Goal: Communication & Community: Answer question/provide support

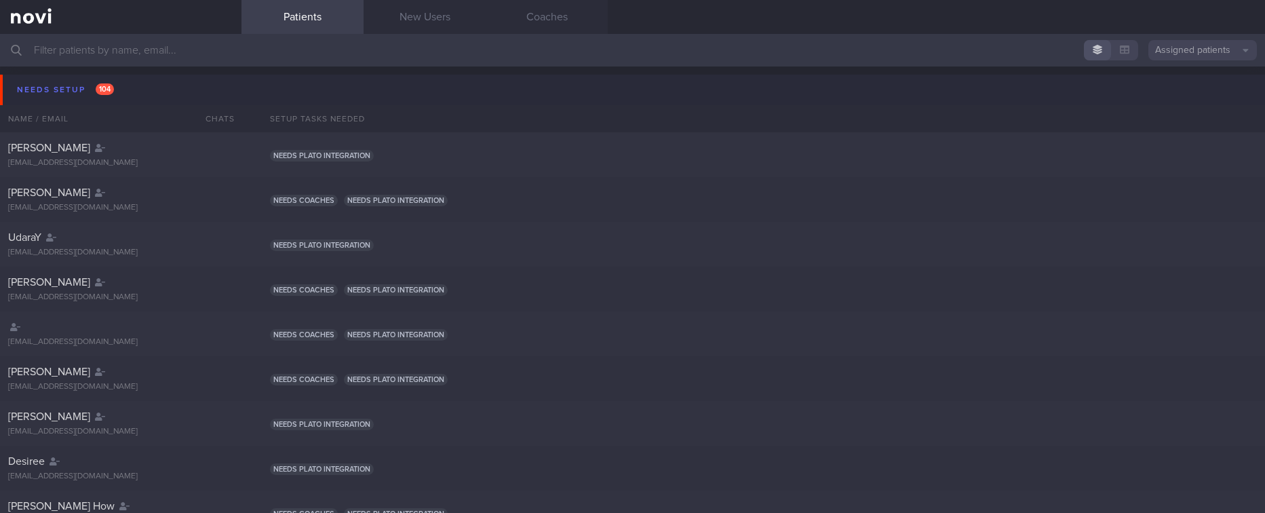
click at [201, 93] on button "Needs setup 104" at bounding box center [634, 90] width 1269 height 31
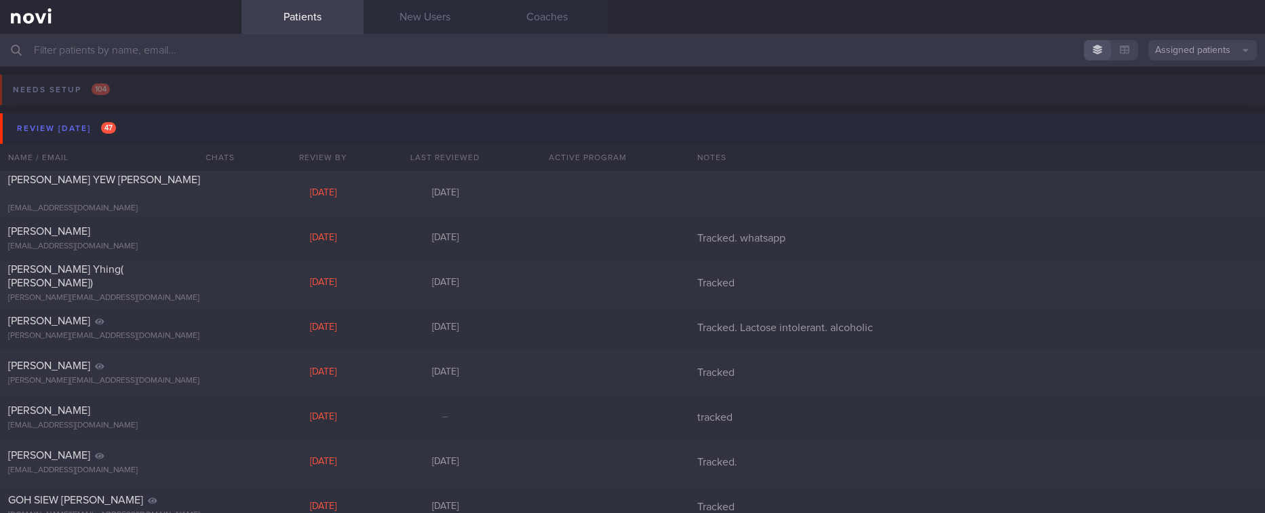
click at [184, 119] on button "Review [DATE] 47" at bounding box center [634, 128] width 1269 height 31
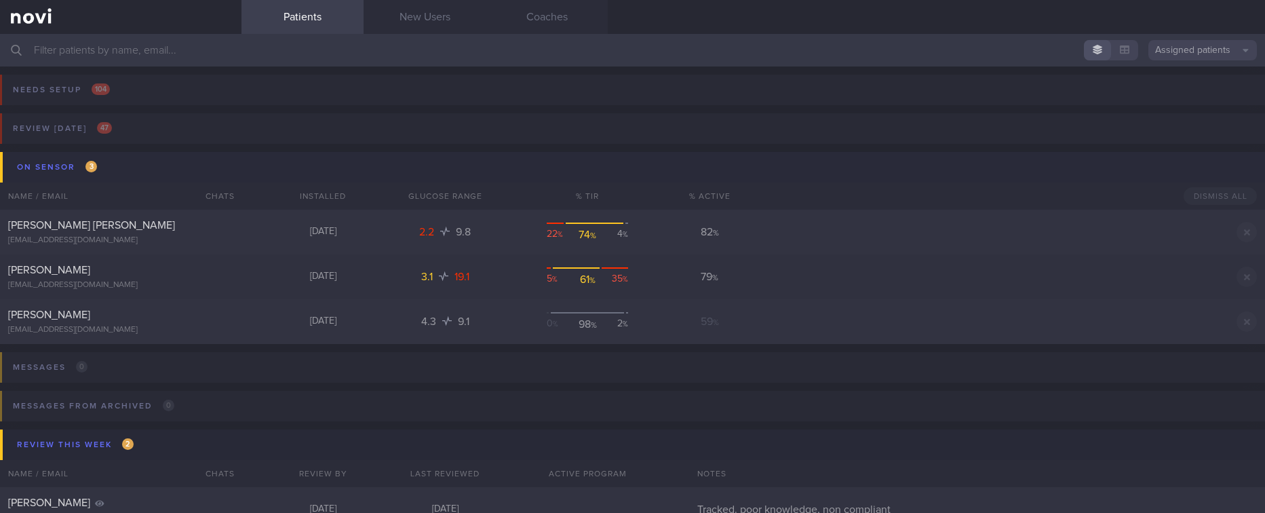
click at [183, 163] on button "On sensor 3" at bounding box center [634, 167] width 1269 height 31
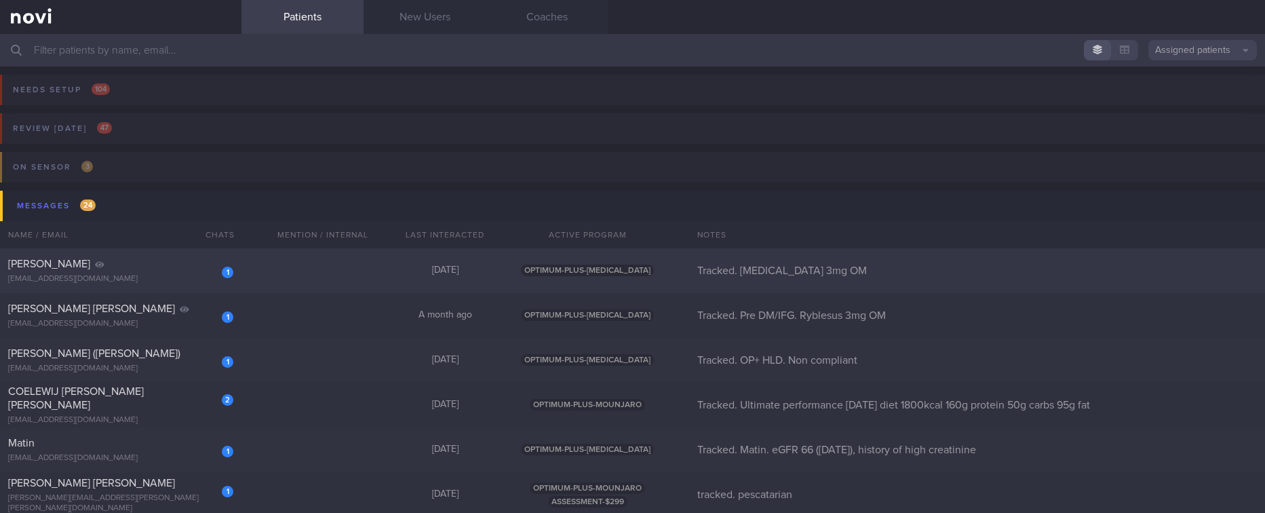
click at [302, 269] on div "1 [PERSON_NAME] [EMAIL_ADDRESS][DOMAIN_NAME] [DATE] OPTIMUM-PLUS-[MEDICAL_DATA]…" at bounding box center [632, 270] width 1265 height 45
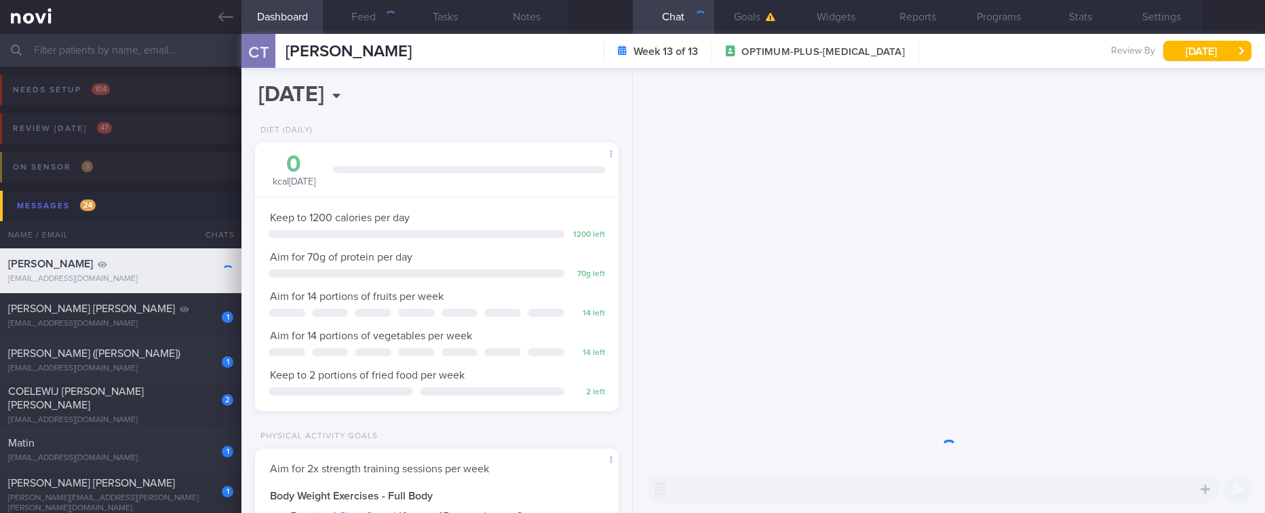
scroll to position [161, 324]
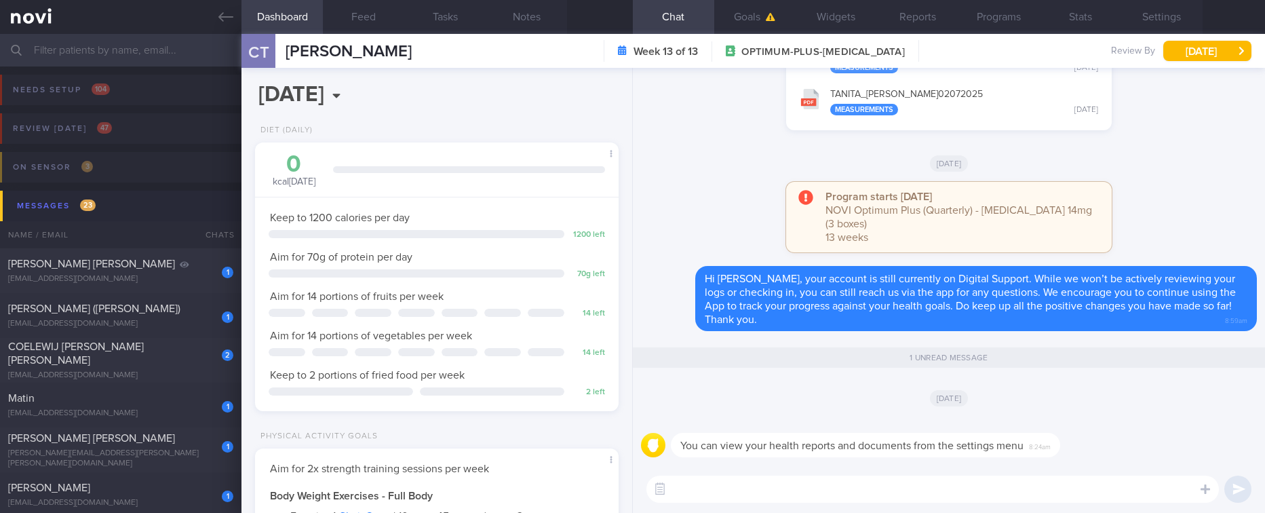
click at [1193, 50] on button "[DATE]" at bounding box center [1207, 51] width 88 height 20
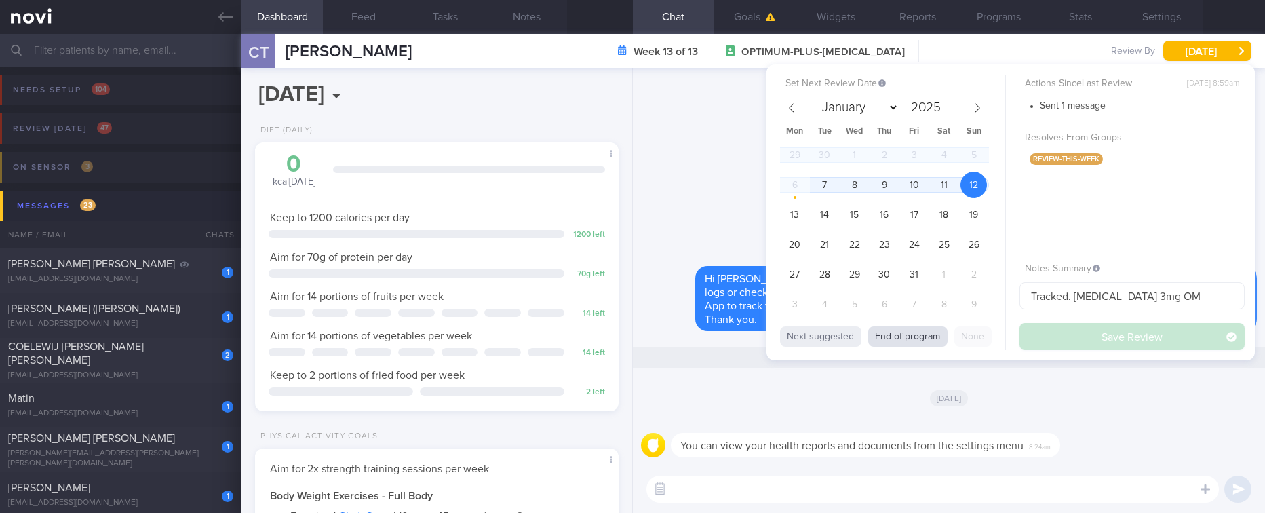
click at [912, 334] on button "End of program" at bounding box center [907, 336] width 79 height 20
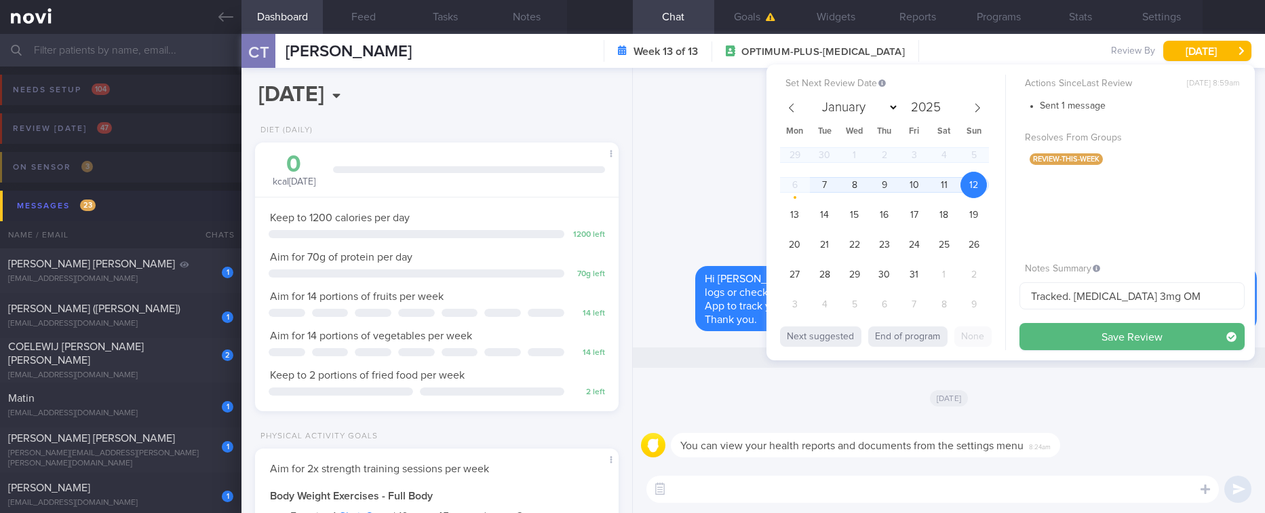
click at [1061, 328] on button "Save Review" at bounding box center [1131, 336] width 225 height 27
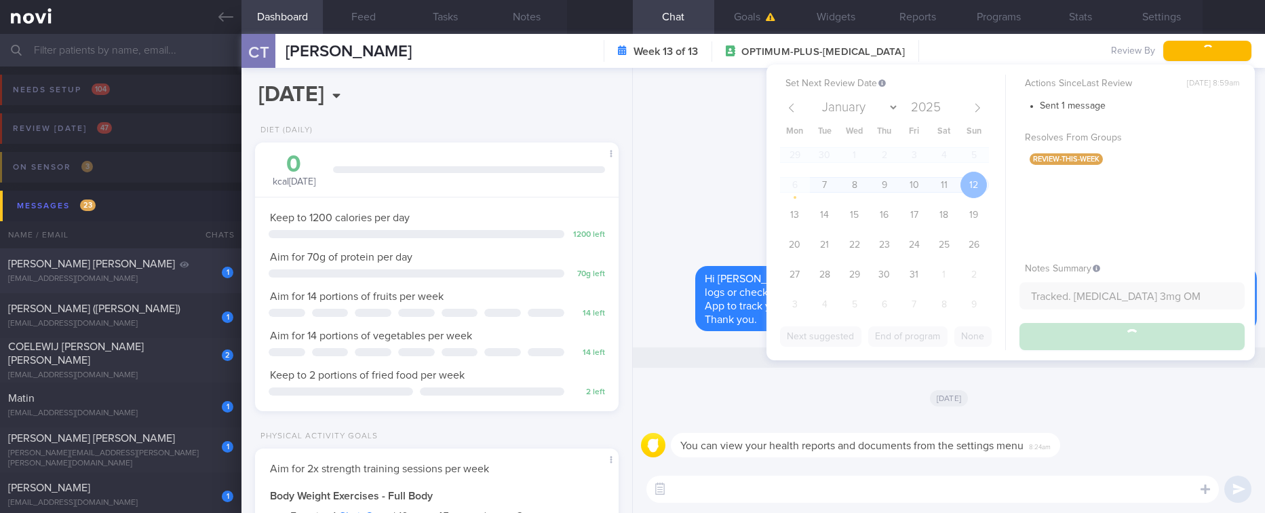
click at [147, 258] on div "[PERSON_NAME] [PERSON_NAME]" at bounding box center [119, 264] width 222 height 14
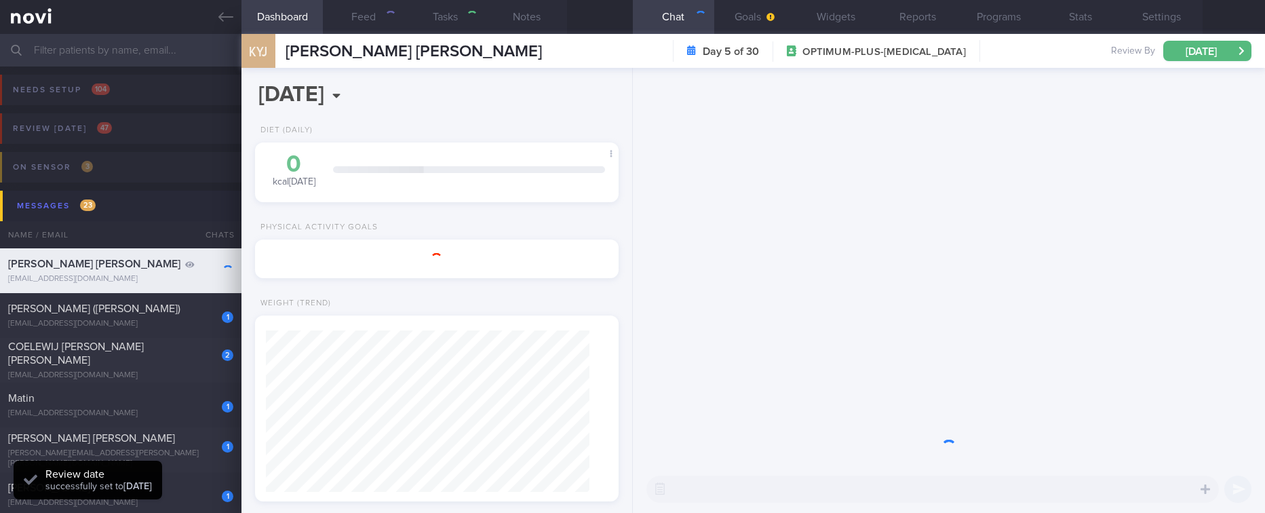
select select "10"
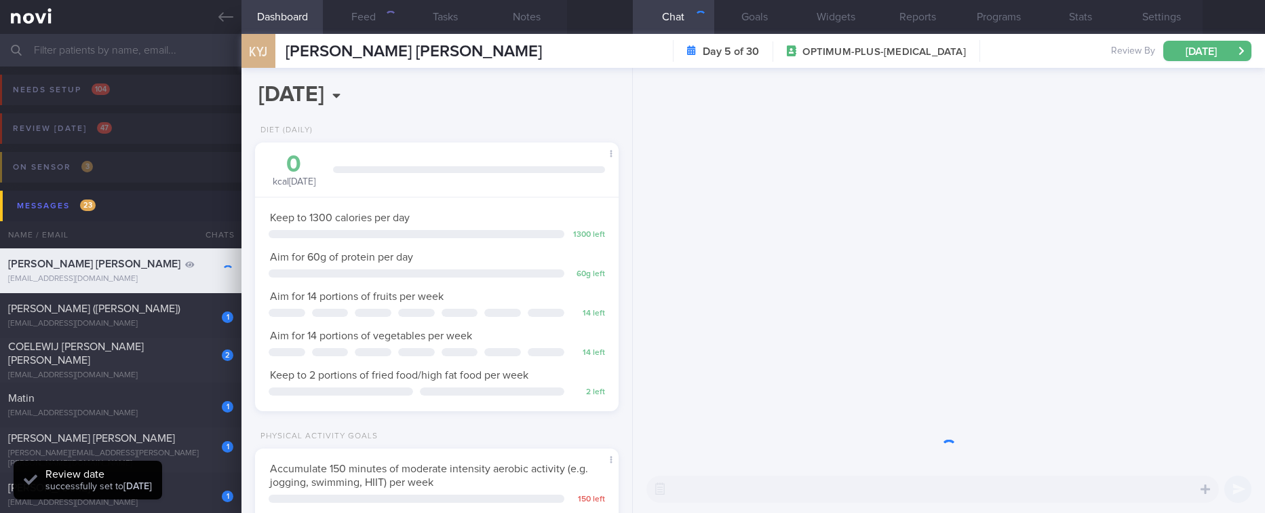
scroll to position [161, 324]
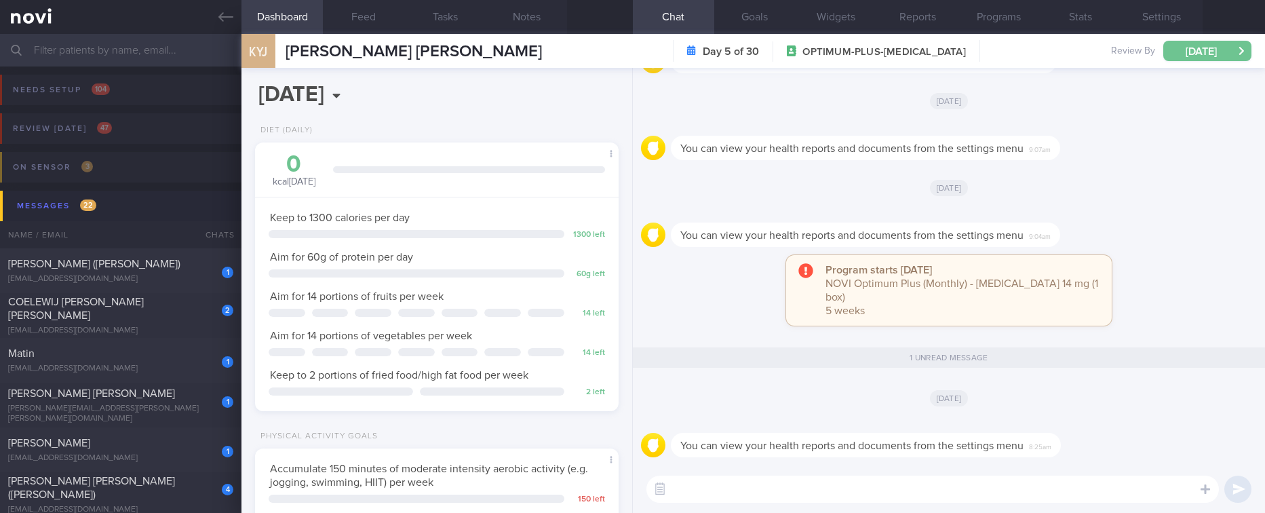
click at [1227, 46] on button "[DATE]" at bounding box center [1207, 51] width 88 height 20
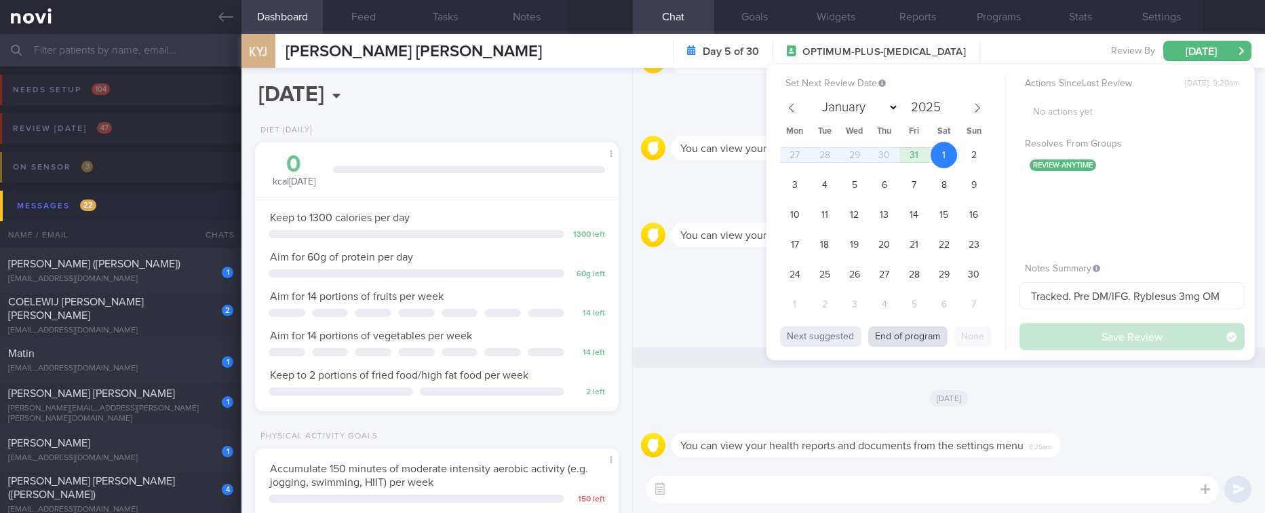
click at [917, 332] on button "End of program" at bounding box center [907, 336] width 79 height 20
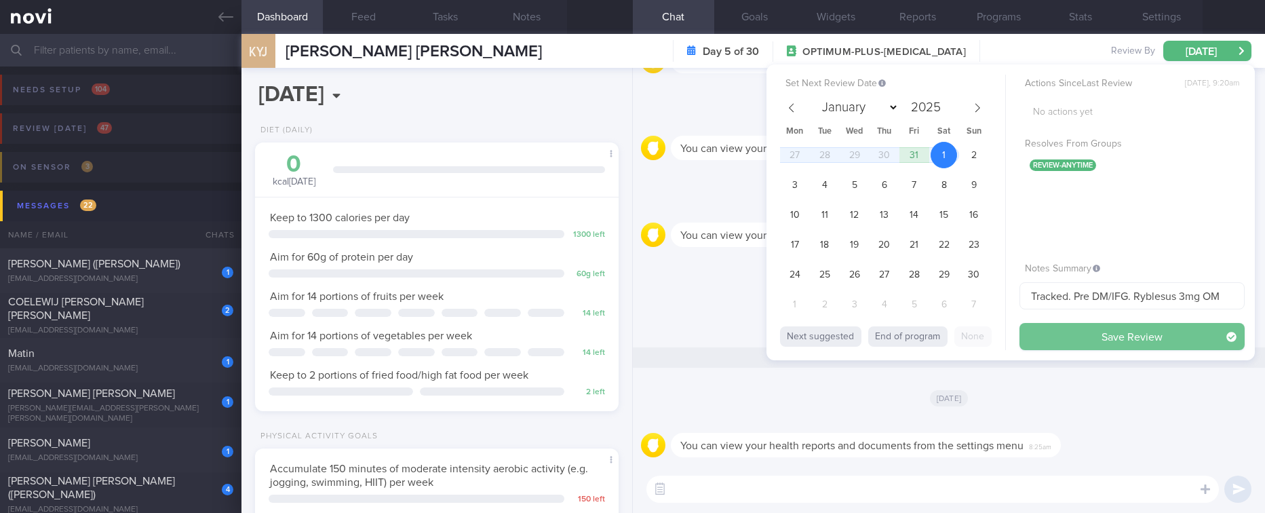
click at [1092, 330] on button "Save Review" at bounding box center [1131, 336] width 225 height 27
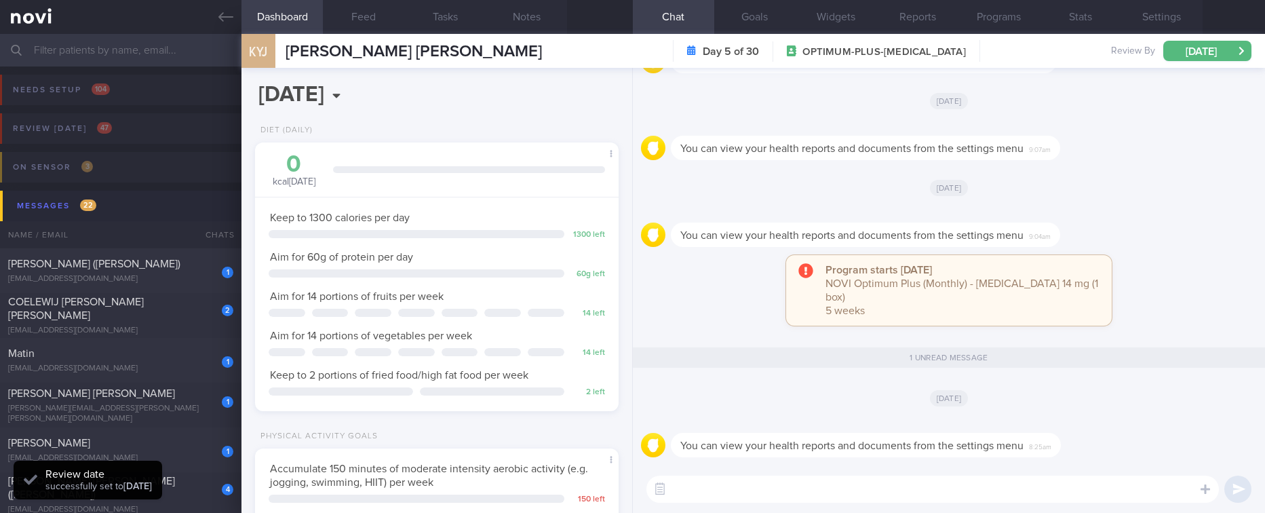
click at [704, 282] on div "Program starts [DATE] NOVI Optimum Plus (Monthly) - [MEDICAL_DATA] 14 mg (1 box…" at bounding box center [949, 297] width 616 height 84
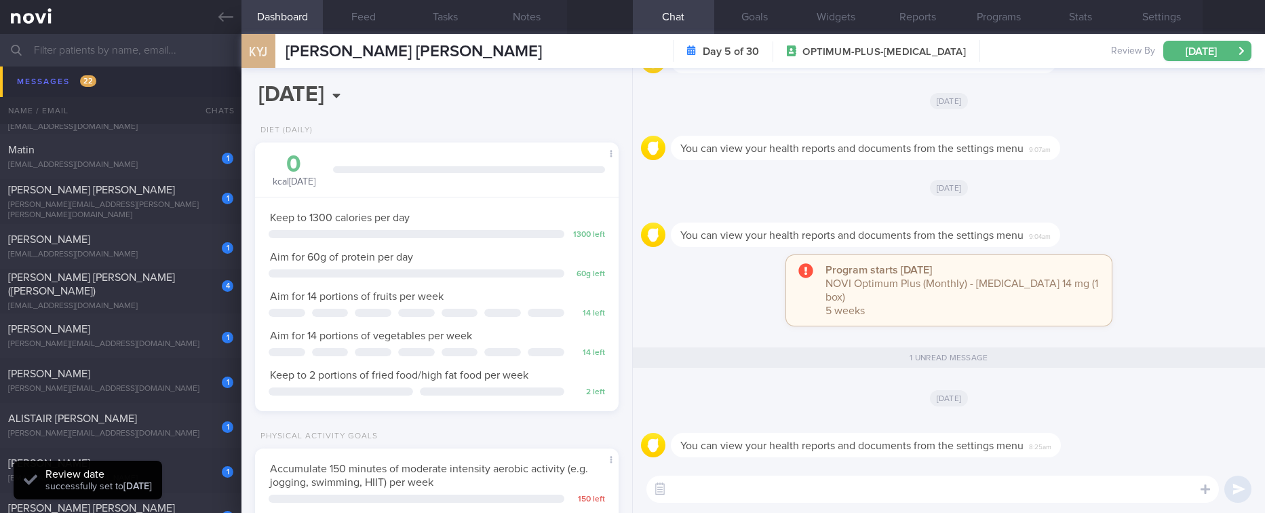
click at [152, 483] on strong "[DATE]" at bounding box center [137, 486] width 28 height 9
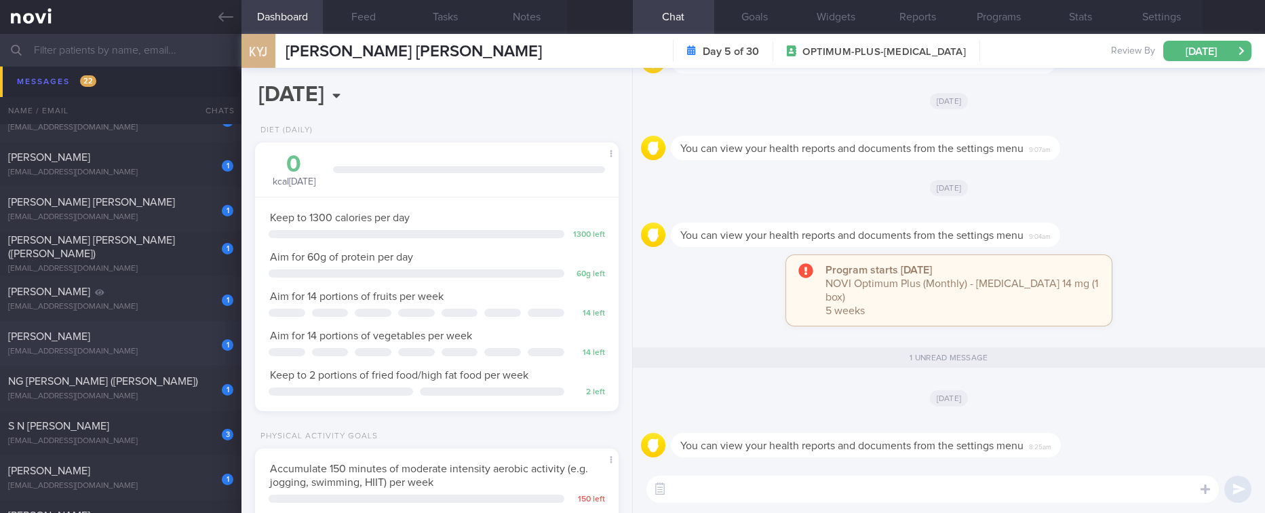
scroll to position [610, 0]
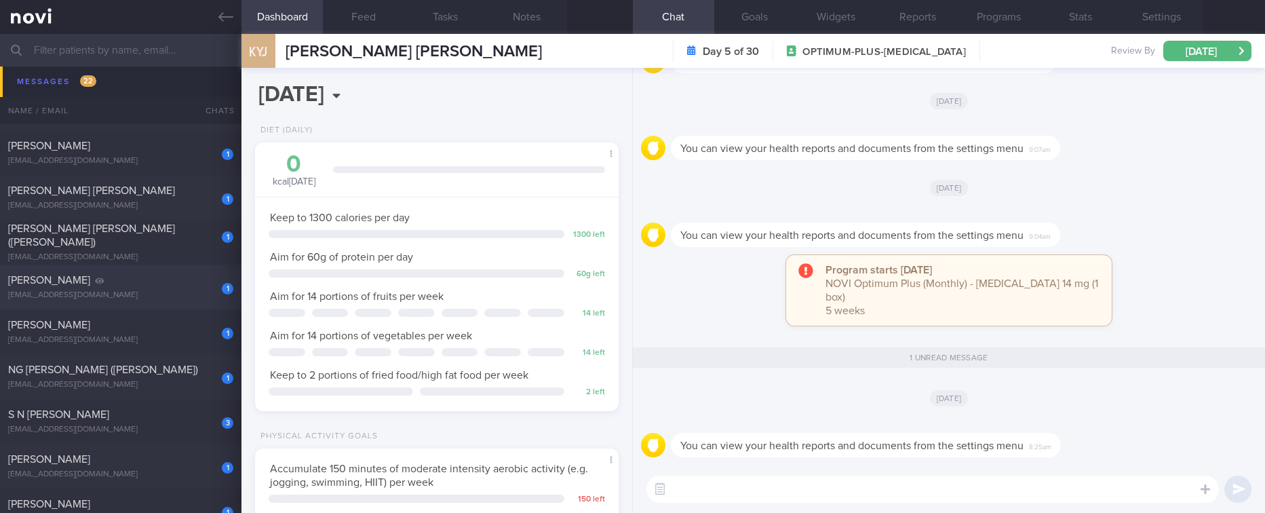
click at [182, 286] on div "[PERSON_NAME]" at bounding box center [119, 280] width 222 height 14
type input "Tracked. lacto-vegetarian (no eggs)"
select select "9"
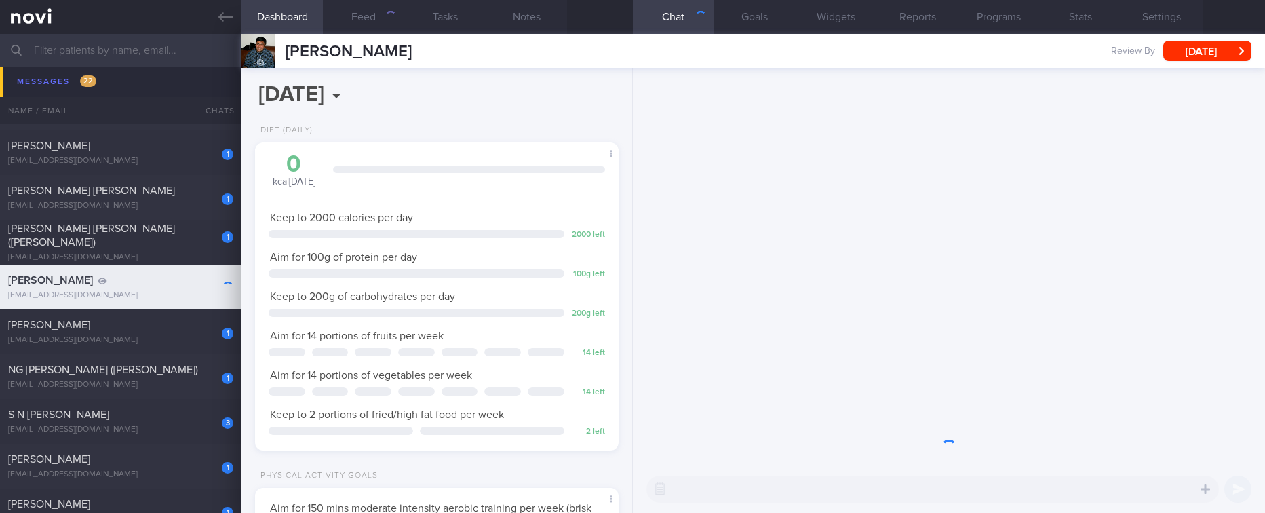
scroll to position [181, 324]
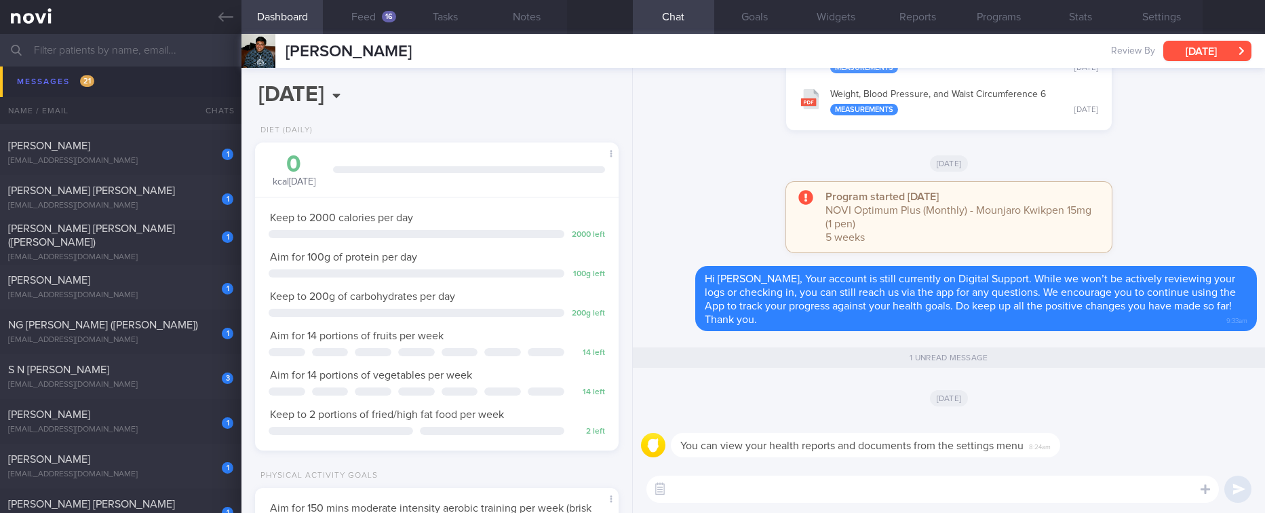
click at [1216, 58] on button "[DATE]" at bounding box center [1207, 51] width 88 height 20
click at [712, 163] on div "[DATE]" at bounding box center [949, 163] width 616 height 38
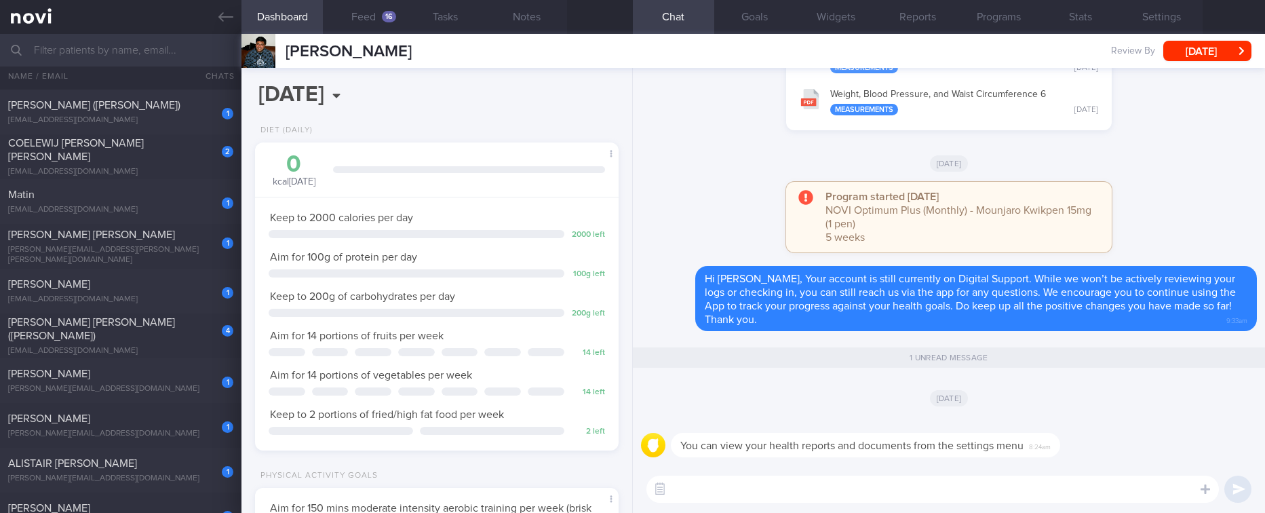
scroll to position [0, 0]
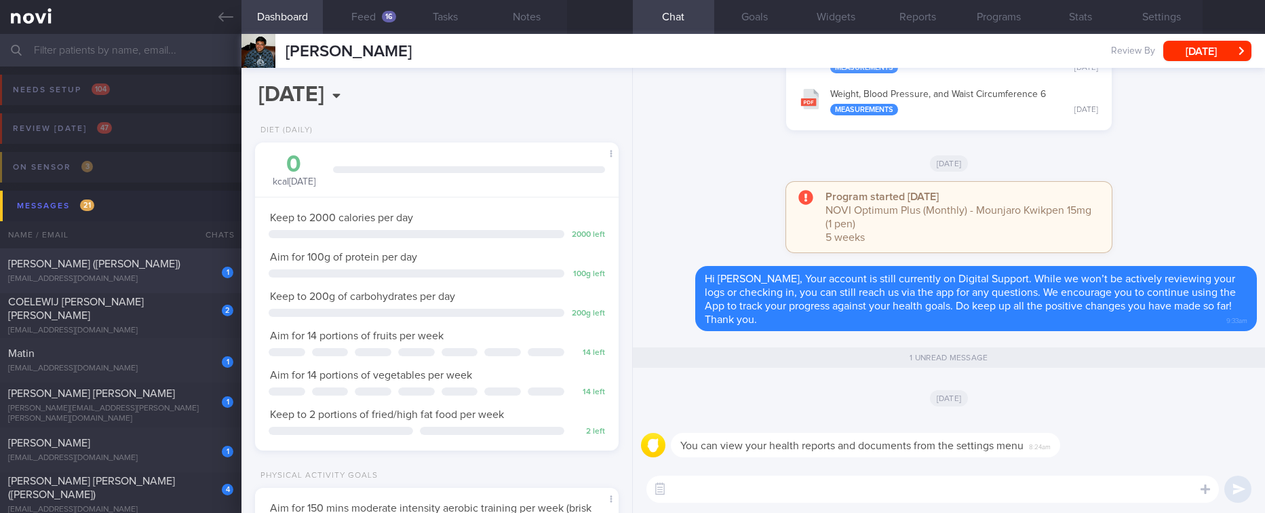
click at [191, 265] on div "[PERSON_NAME] ([PERSON_NAME])" at bounding box center [119, 264] width 222 height 14
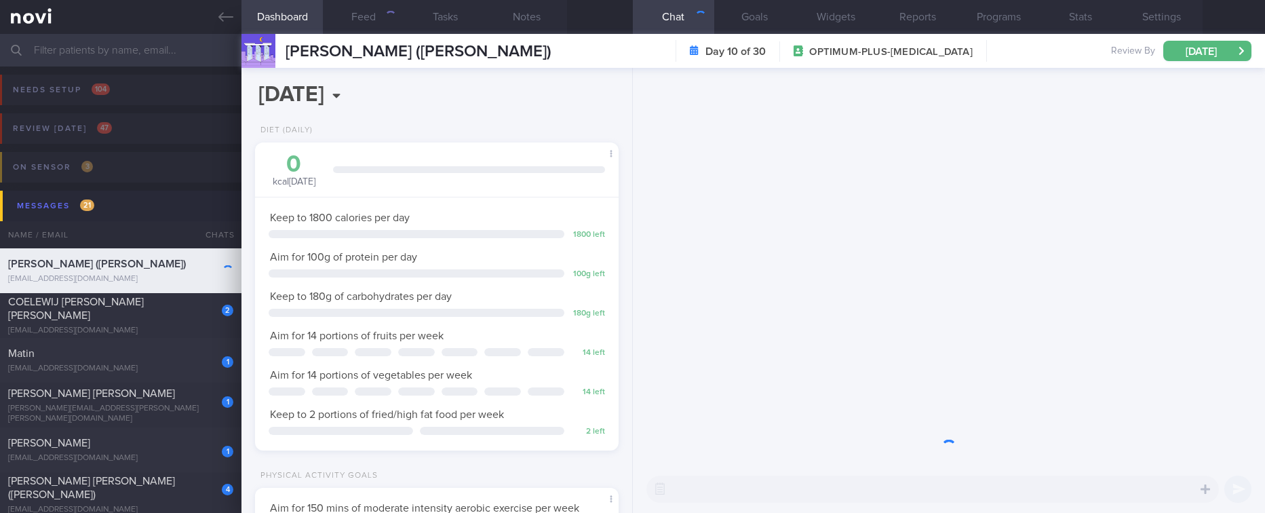
scroll to position [181, 324]
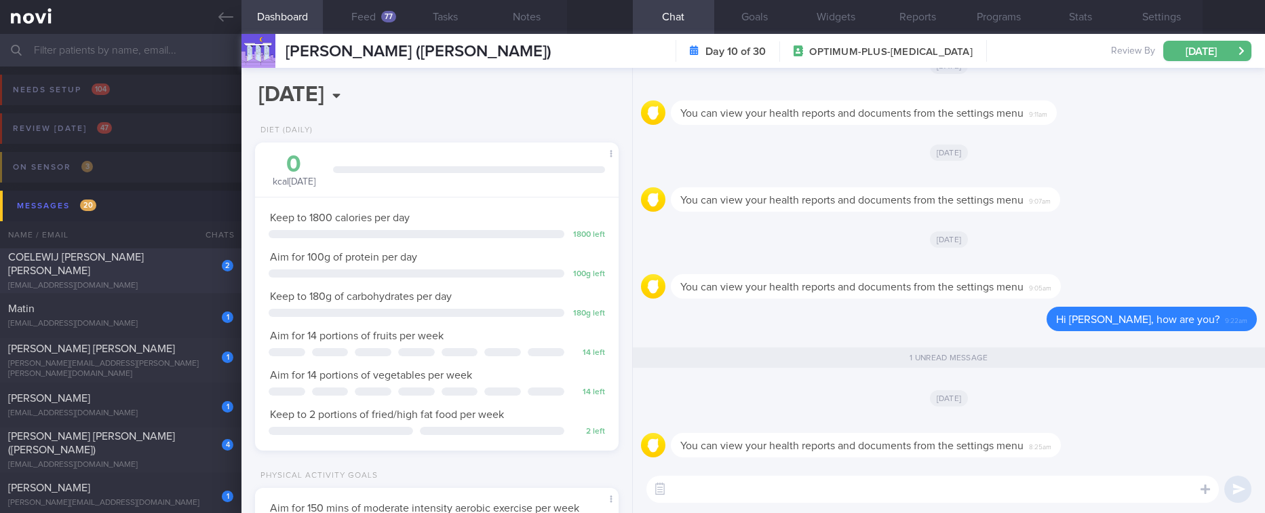
click at [135, 260] on span "COELEWIJ [PERSON_NAME] [PERSON_NAME]" at bounding box center [76, 264] width 136 height 24
type input "Tracked. Ultimate performance [DATE] diet 1800kcal 160g protein 50g carbs 95g f…"
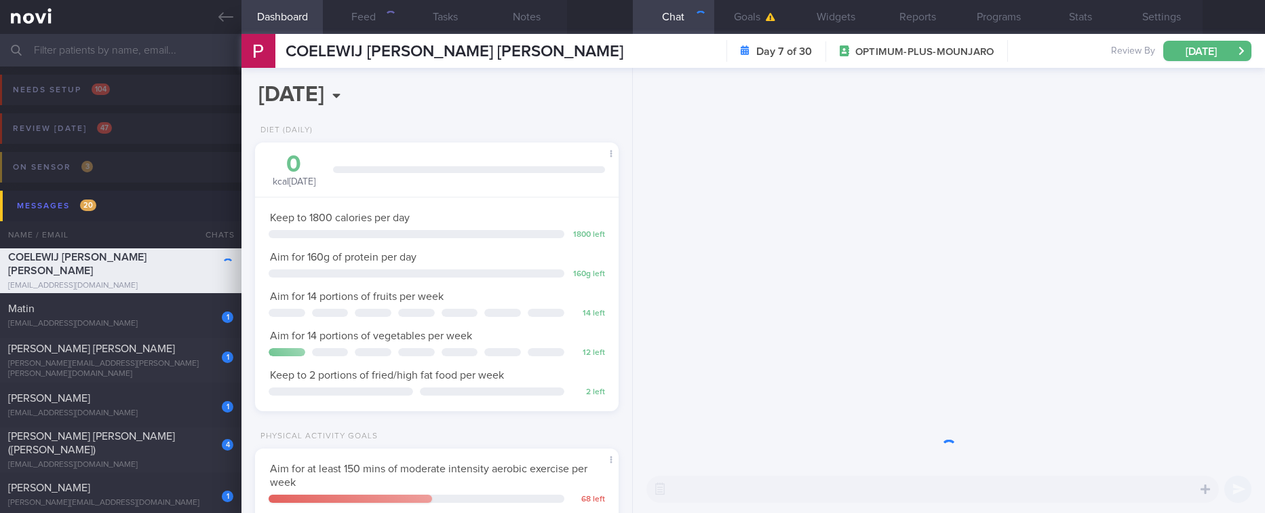
scroll to position [181, 324]
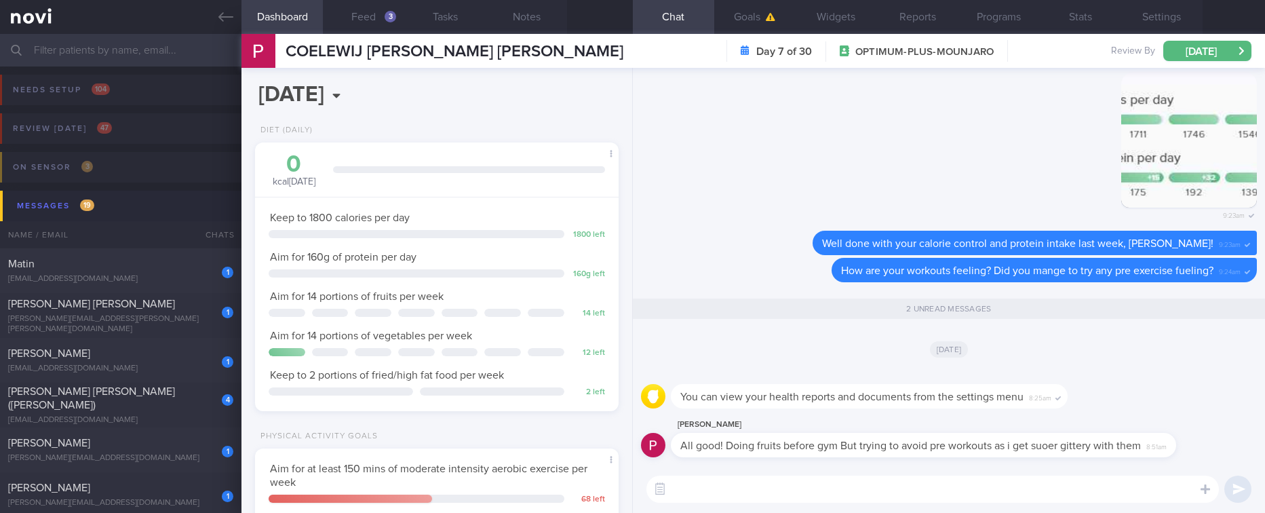
click at [901, 486] on textarea at bounding box center [932, 488] width 572 height 27
type textarea "That's great"
click at [376, 14] on button "Feed 3" at bounding box center [363, 17] width 81 height 34
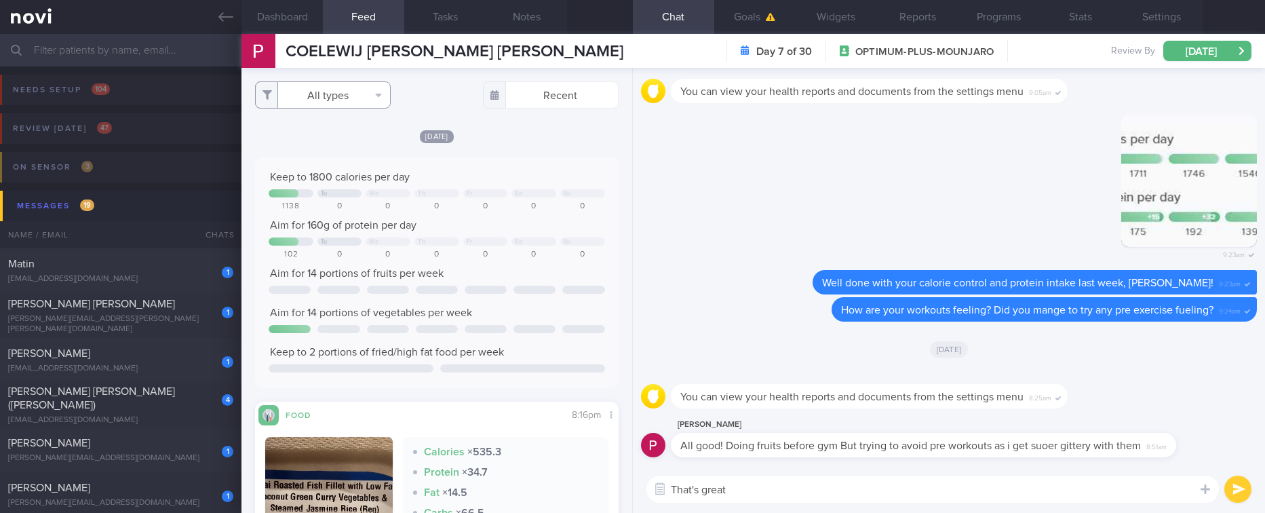
click at [349, 94] on button "All types" at bounding box center [323, 94] width 136 height 27
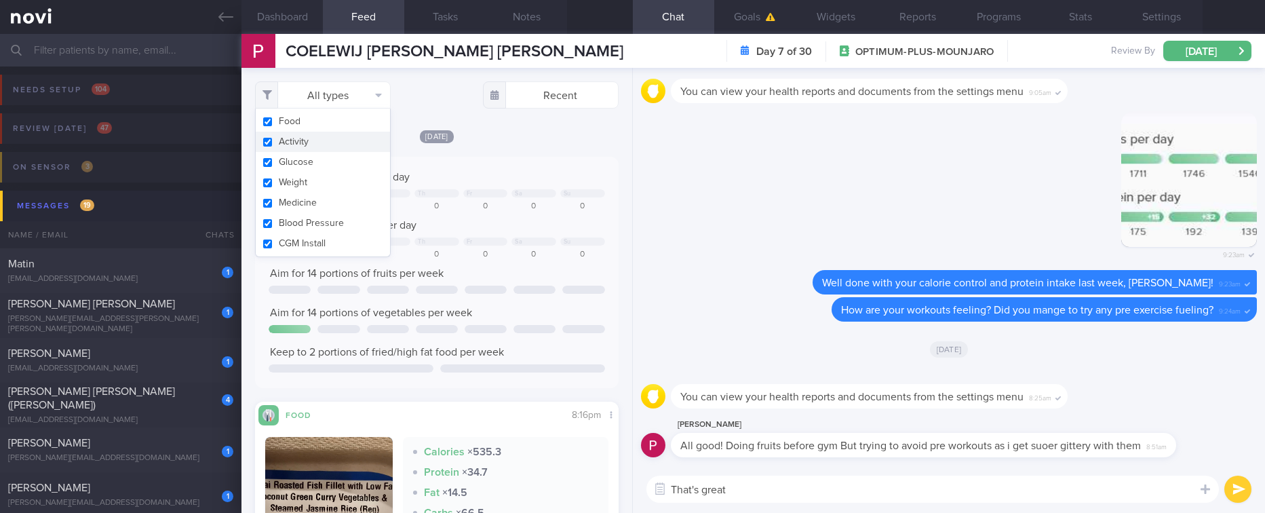
click at [319, 142] on button "Activity" at bounding box center [323, 142] width 134 height 20
checkbox input "false"
click at [551, 318] on div "Aim for 14 portions of vegetables per week" at bounding box center [437, 313] width 336 height 14
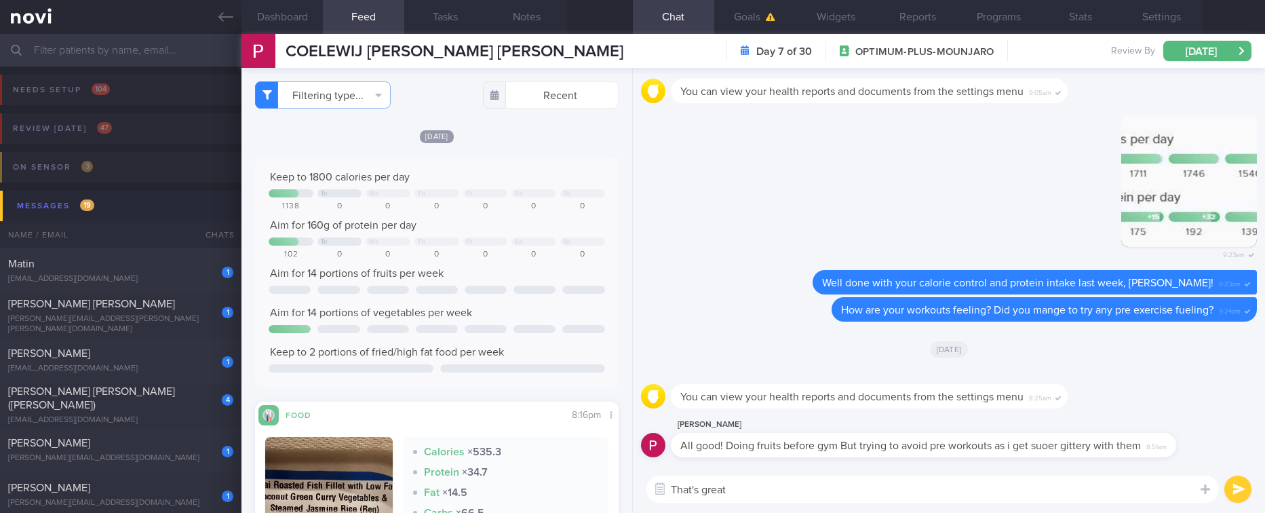
click at [756, 492] on textarea "That's great" at bounding box center [932, 488] width 572 height 27
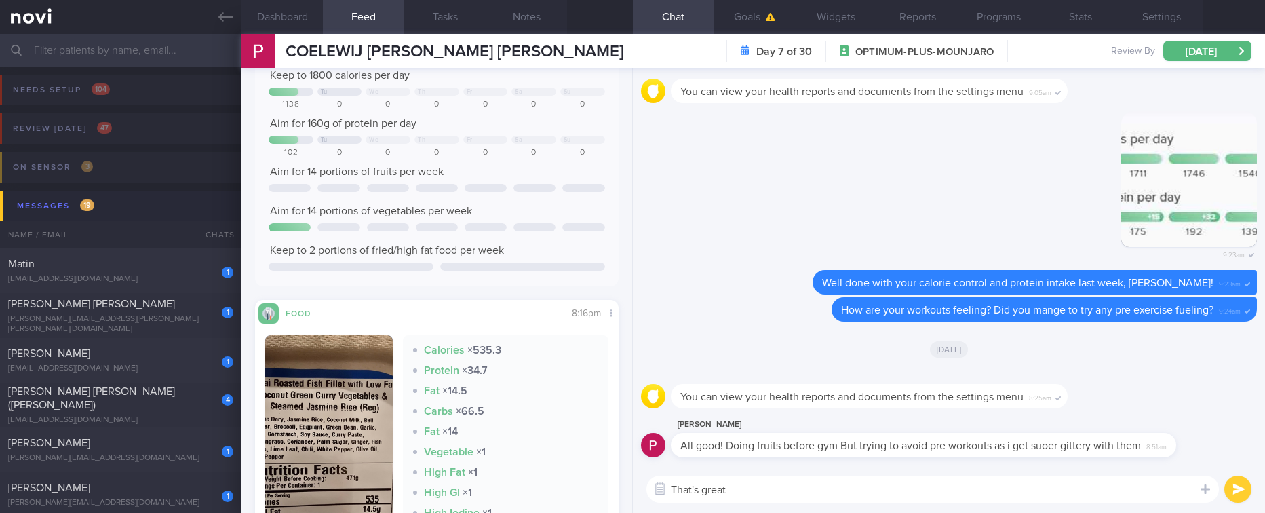
scroll to position [305, 0]
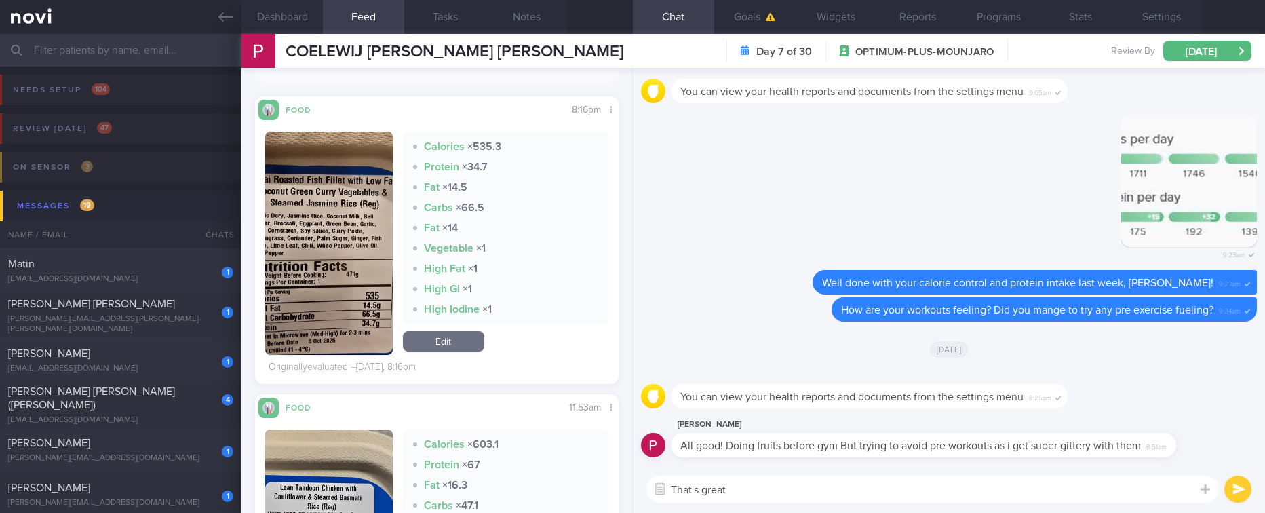
drag, startPoint x: 842, startPoint y: 476, endPoint x: 540, endPoint y: 477, distance: 302.5
click at [540, 477] on div "Dashboard Feed 3 Tasks Notes Chat Goals Widgets Reports Programs Stats Settings…" at bounding box center [752, 273] width 1023 height 479
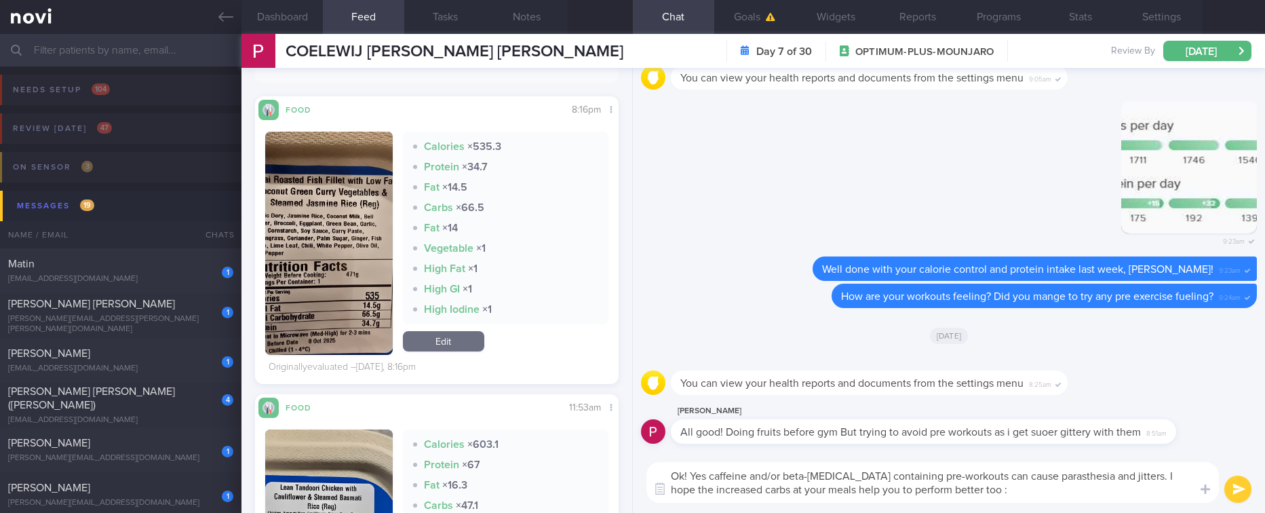
type textarea "Ok! Yes caffeine and/or beta-[MEDICAL_DATA] containing pre-workouts can cause p…"
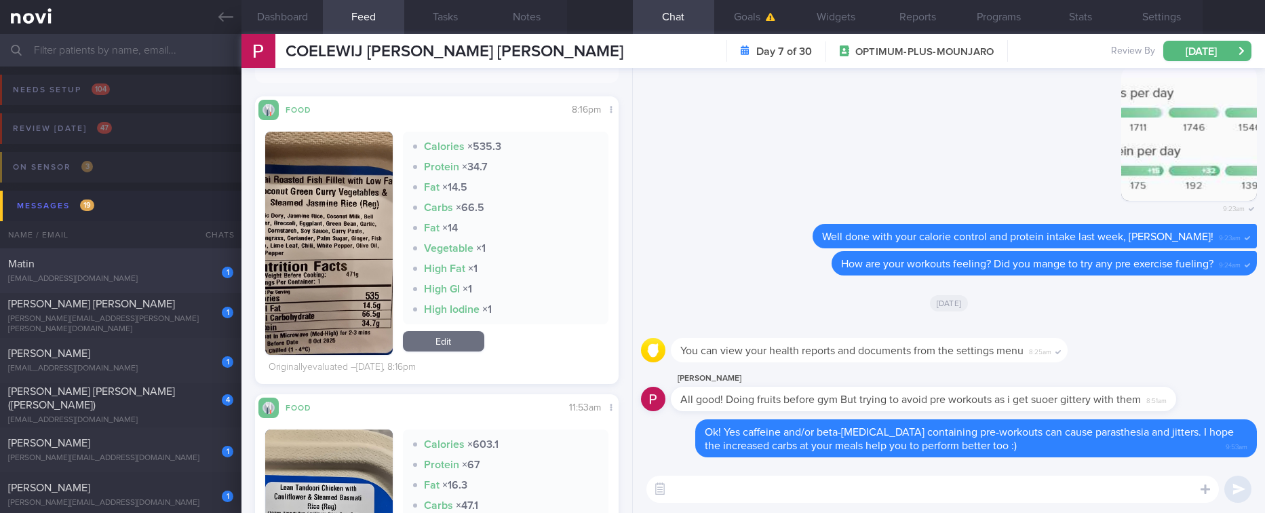
click at [45, 271] on div "1 Matin [EMAIL_ADDRESS][DOMAIN_NAME]" at bounding box center [120, 270] width 241 height 27
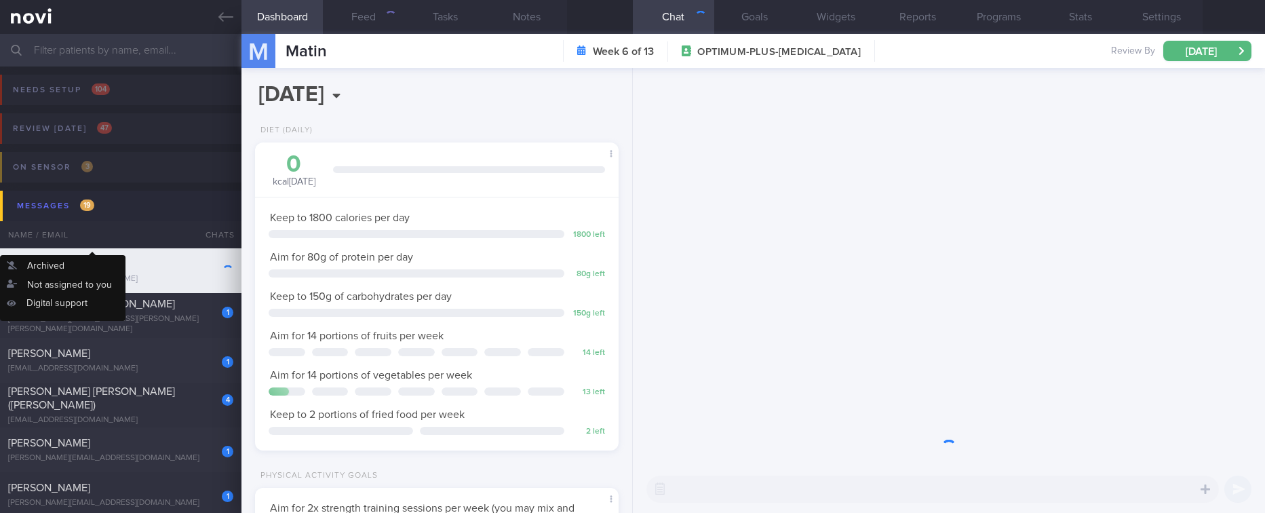
scroll to position [161, 324]
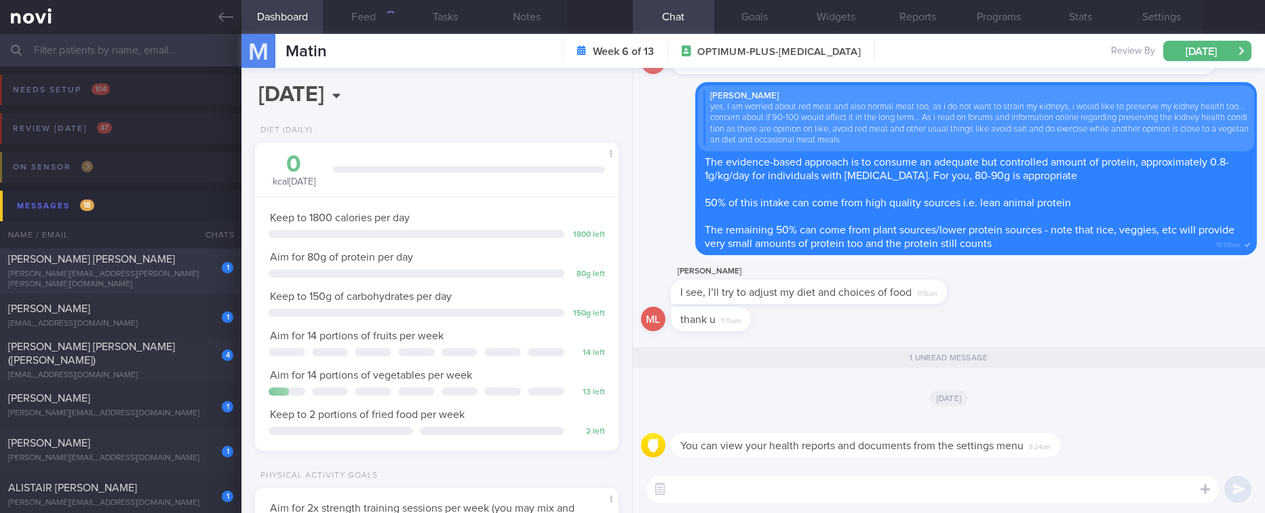
click at [170, 271] on div "1 [PERSON_NAME] [PERSON_NAME] [PERSON_NAME][EMAIL_ADDRESS][PERSON_NAME][PERSON_…" at bounding box center [120, 270] width 241 height 37
type input "tracked. pescatarian"
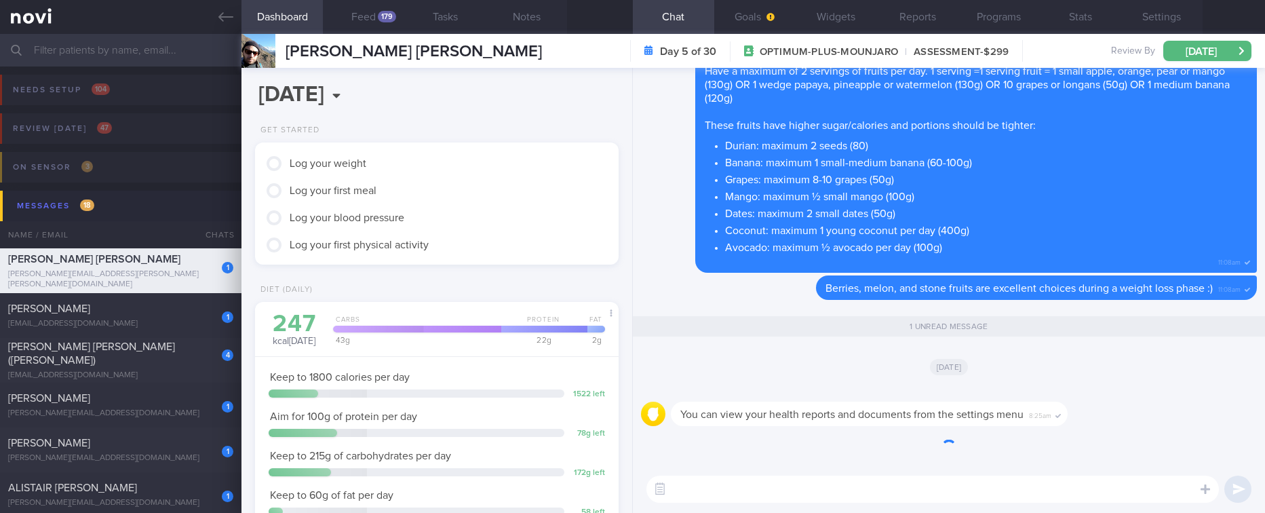
scroll to position [181, 324]
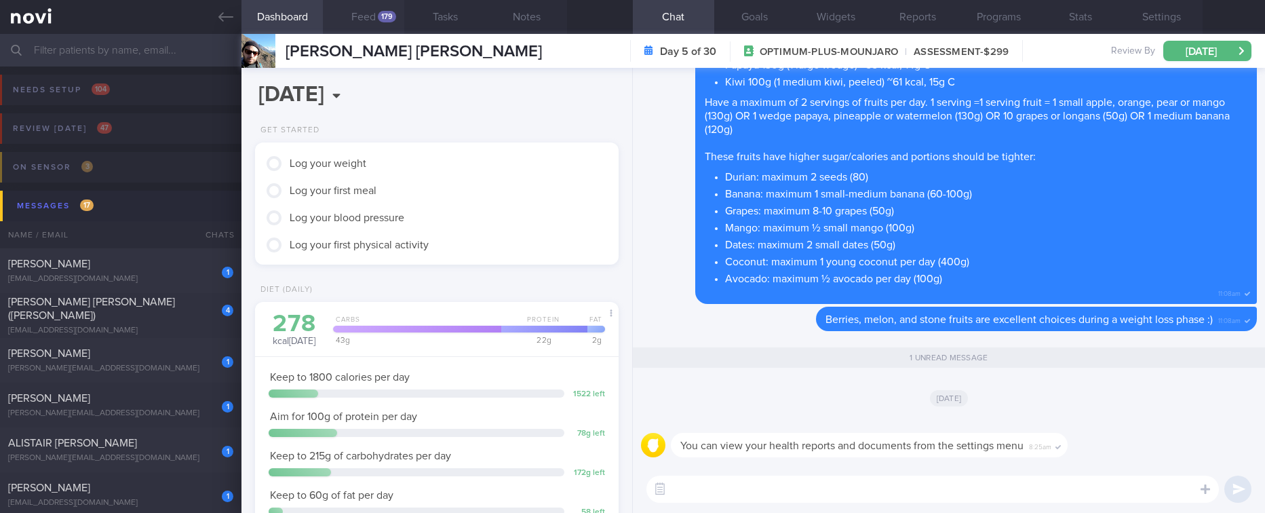
click at [383, 13] on div "179" at bounding box center [387, 17] width 18 height 12
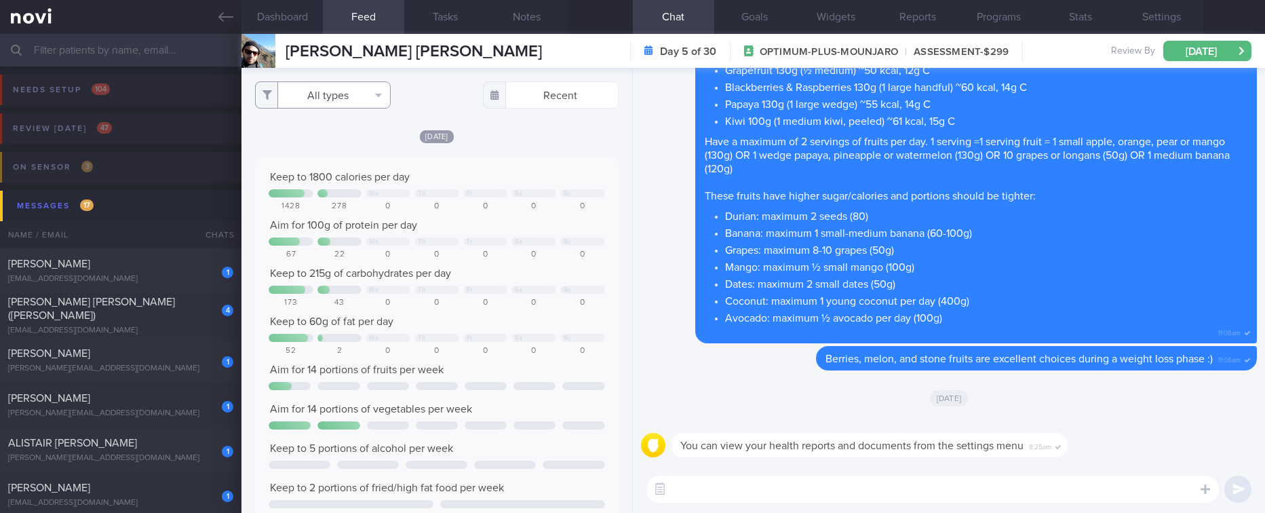
click at [350, 100] on button "All types" at bounding box center [323, 94] width 136 height 27
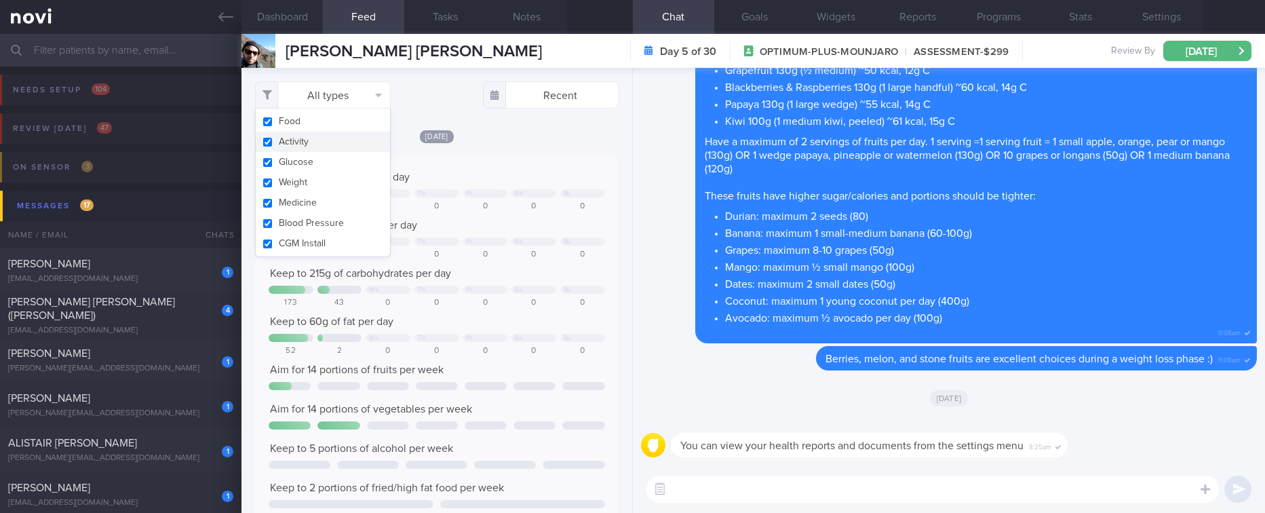
click at [332, 138] on button "Activity" at bounding box center [323, 142] width 134 height 20
checkbox input "false"
click at [538, 148] on div "[DATE] Keep to 1800 calories per day We Th Fr Sa Su 1428 278 0 0 0 0 0 Aim for …" at bounding box center [436, 347] width 363 height 436
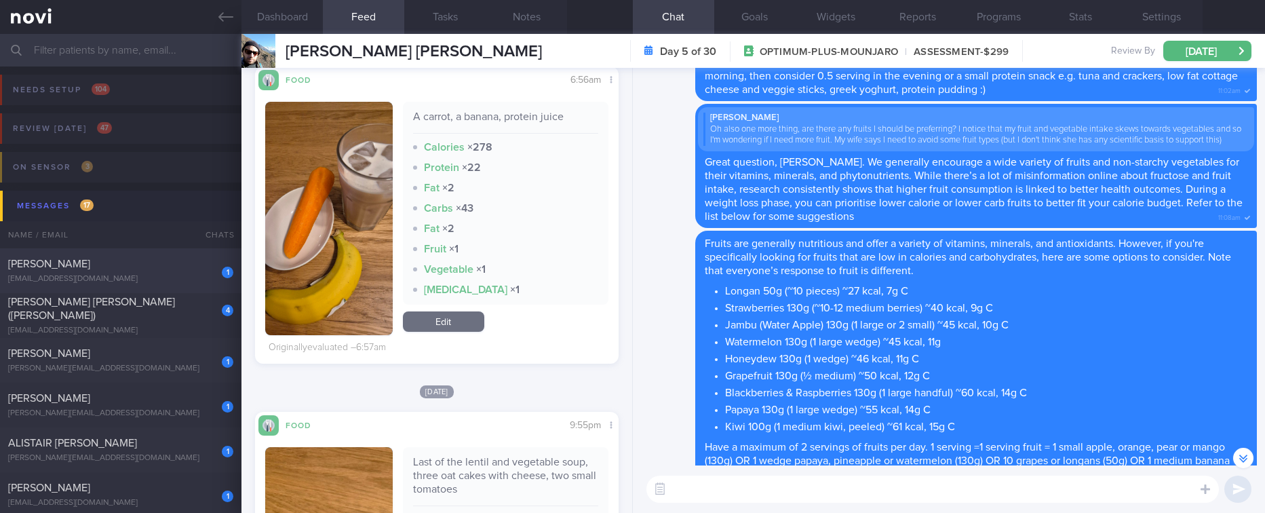
click at [157, 262] on div "[PERSON_NAME]" at bounding box center [119, 264] width 222 height 14
type input "tracked"
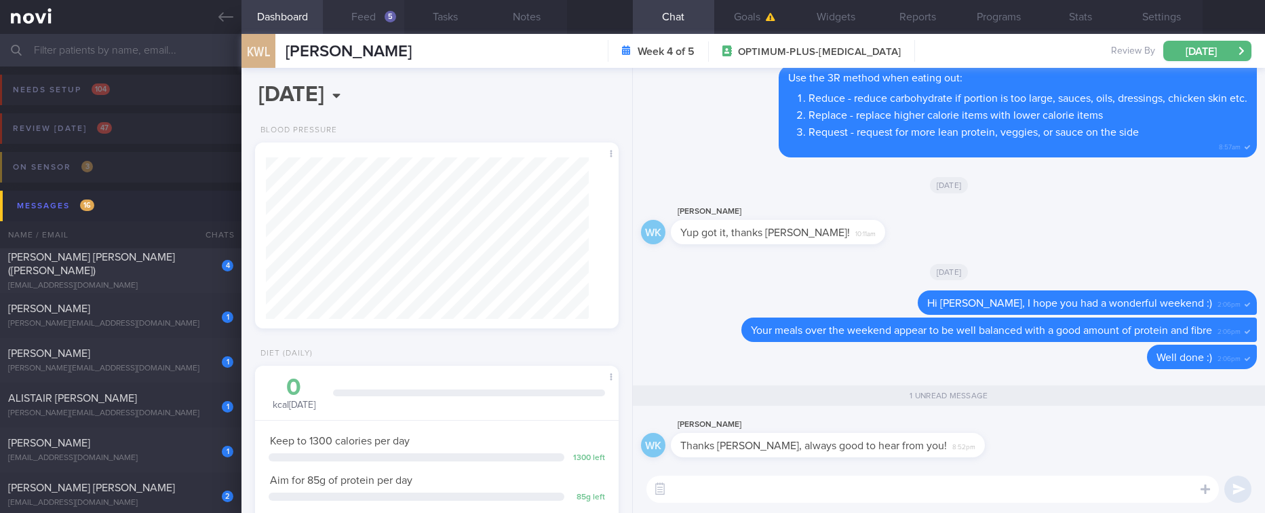
click at [372, 28] on button "Feed 5" at bounding box center [363, 17] width 81 height 34
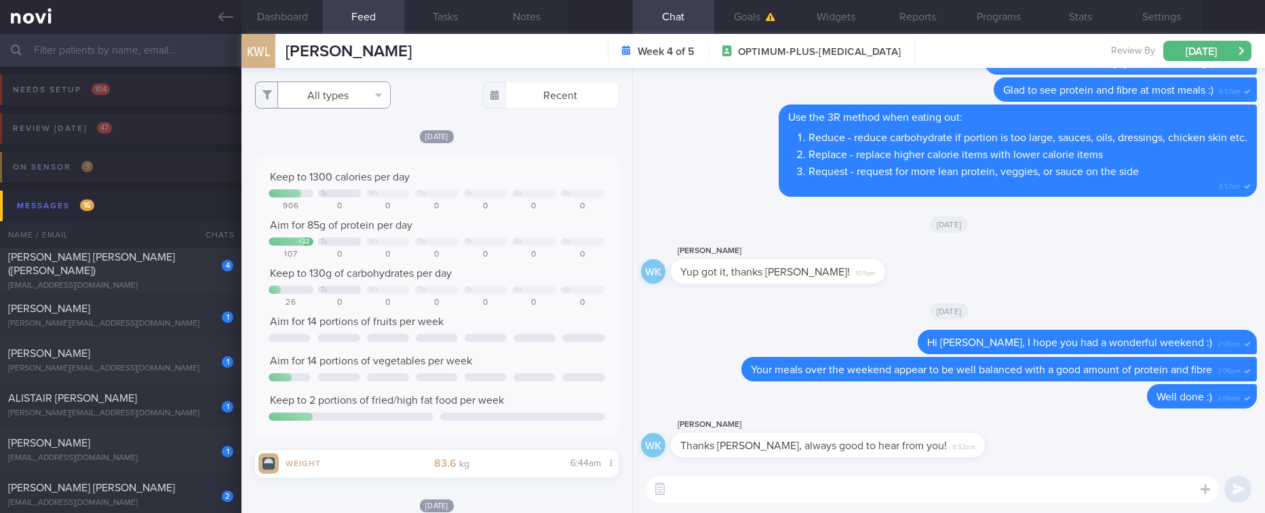
click at [373, 98] on button "All types" at bounding box center [323, 94] width 136 height 27
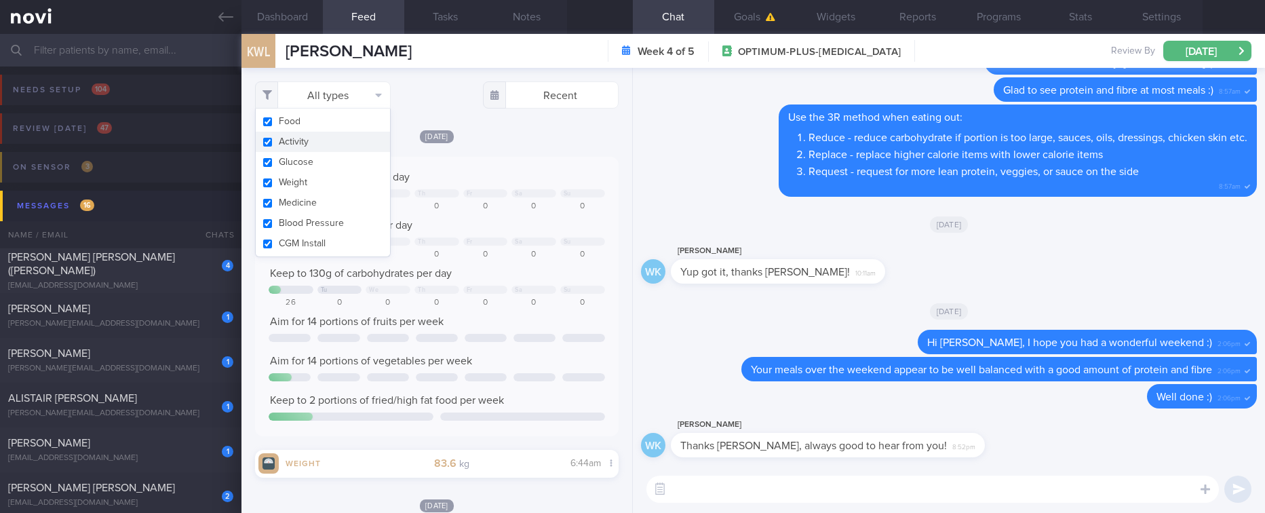
click at [309, 139] on button "Activity" at bounding box center [323, 142] width 134 height 20
checkbox input "false"
click at [294, 20] on button "Dashboard" at bounding box center [281, 17] width 81 height 34
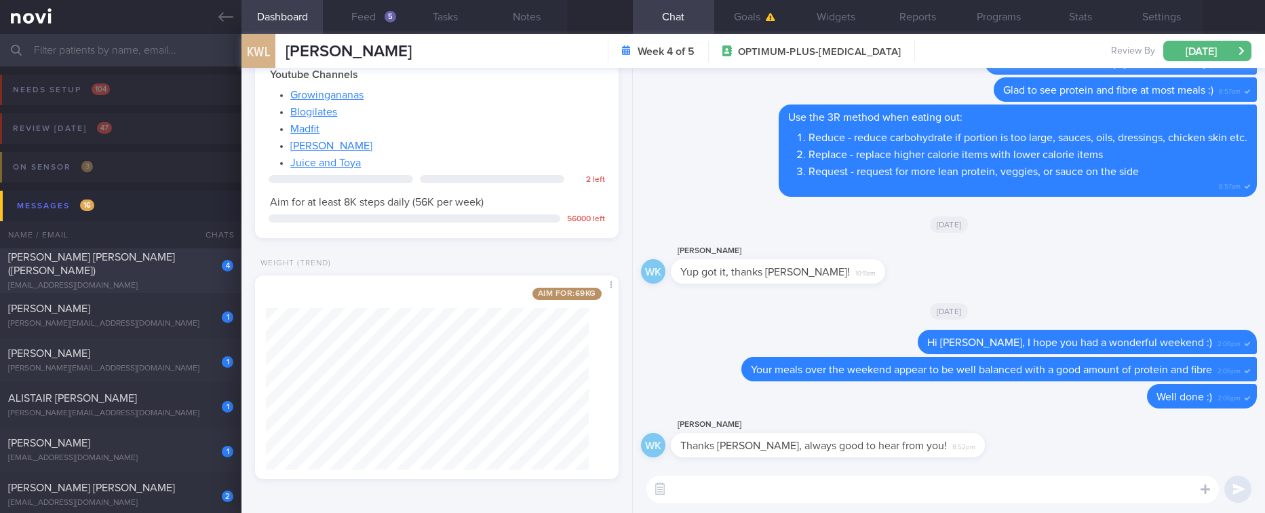
click at [167, 281] on div "[EMAIL_ADDRESS][DOMAIN_NAME]" at bounding box center [120, 286] width 225 height 10
type input "Tracked"
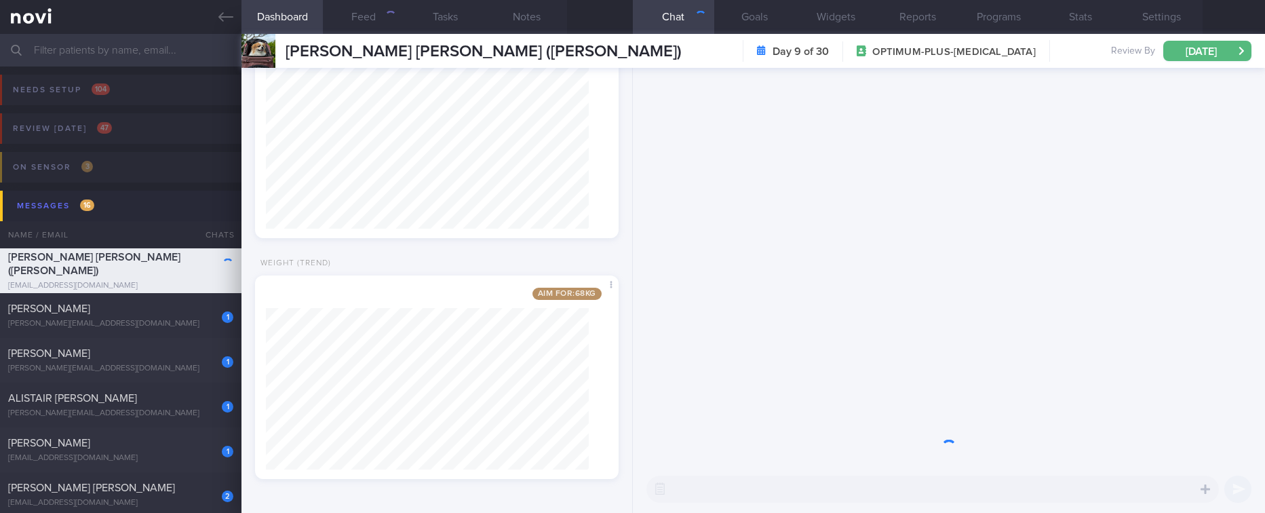
scroll to position [678059, 677898]
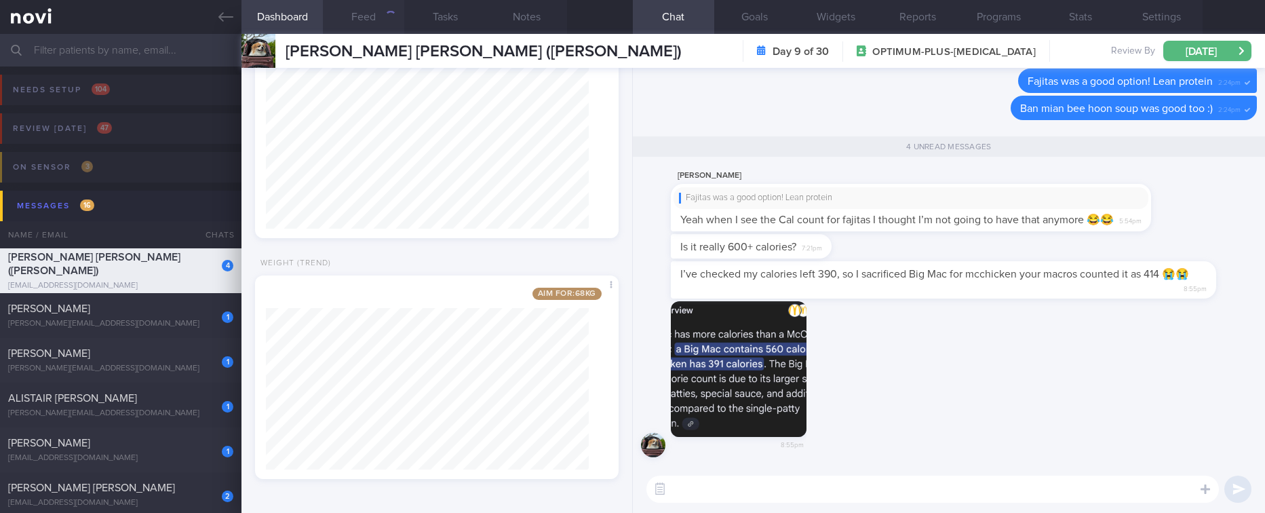
click at [360, 16] on button "Feed" at bounding box center [363, 17] width 81 height 34
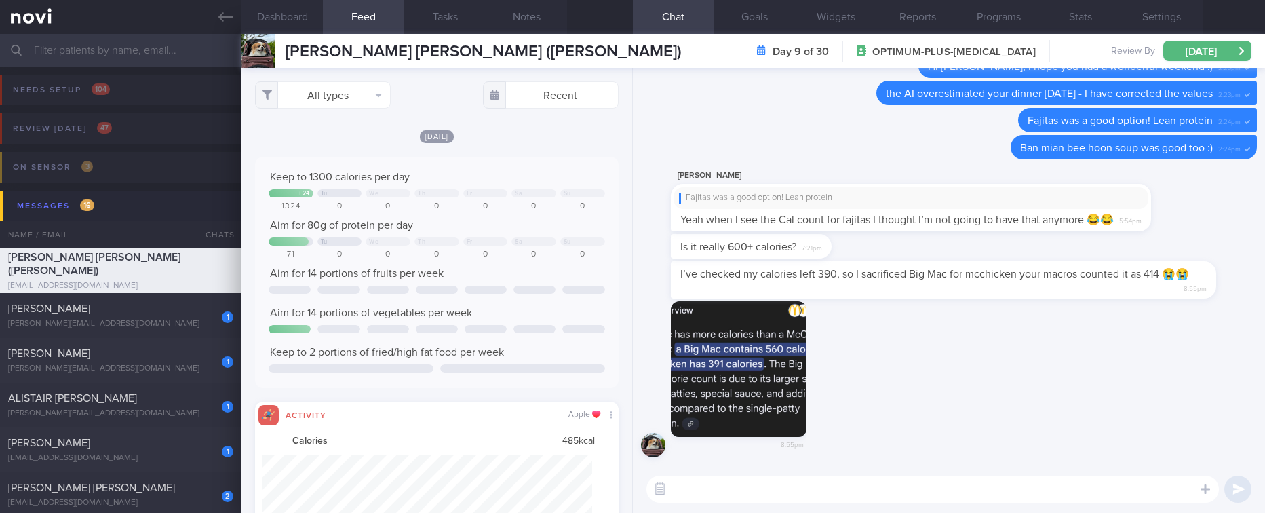
scroll to position [81, 330]
click at [349, 93] on button "All types" at bounding box center [323, 94] width 136 height 27
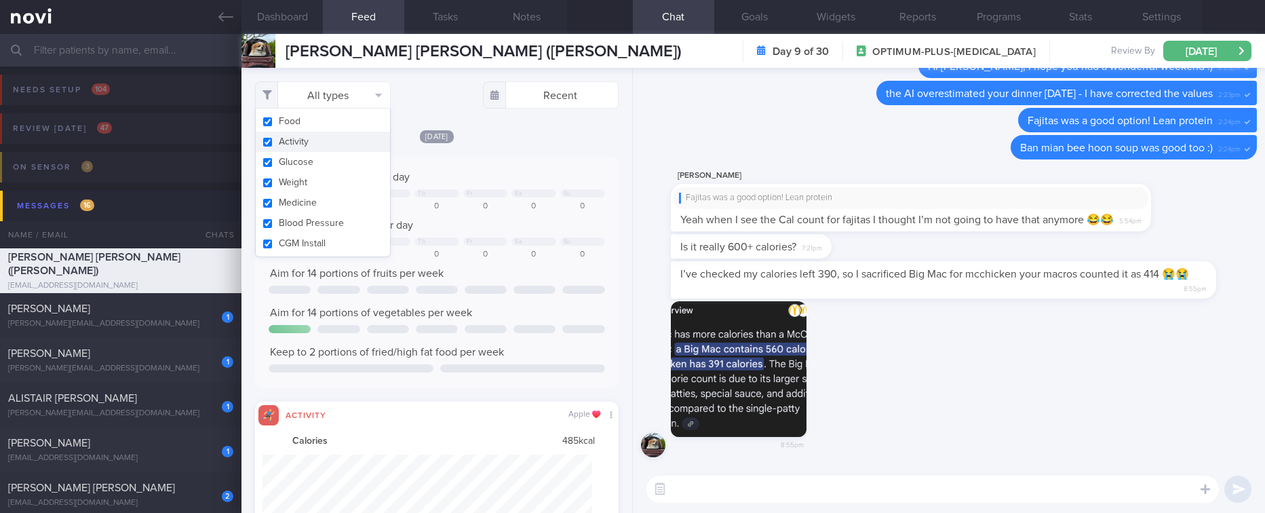
click at [324, 138] on button "Activity" at bounding box center [323, 142] width 134 height 20
checkbox input "false"
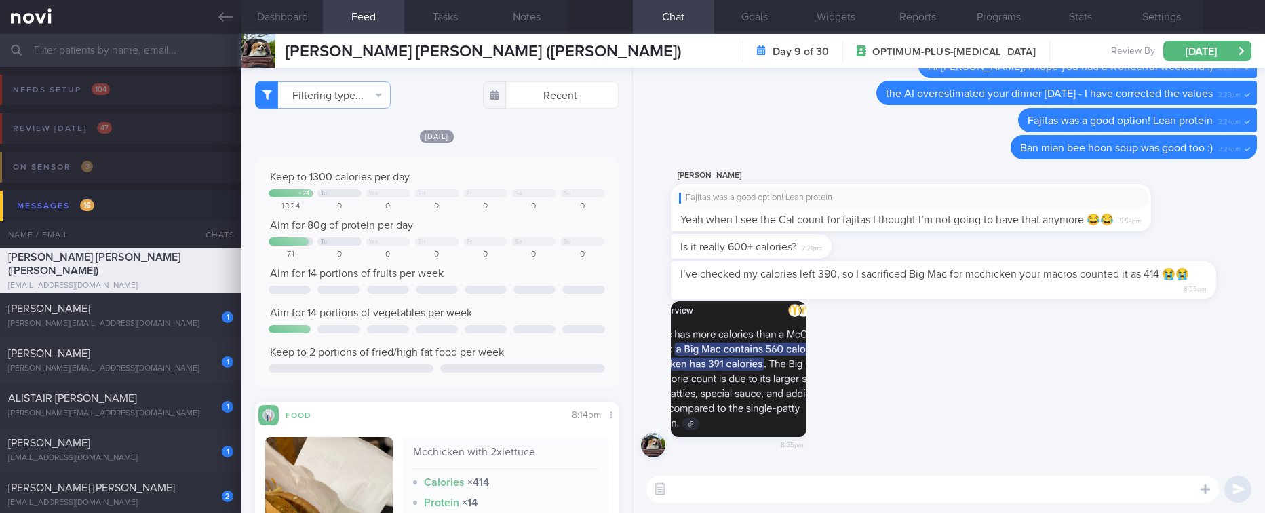
click at [564, 192] on div "Su" at bounding box center [567, 193] width 7 height 7
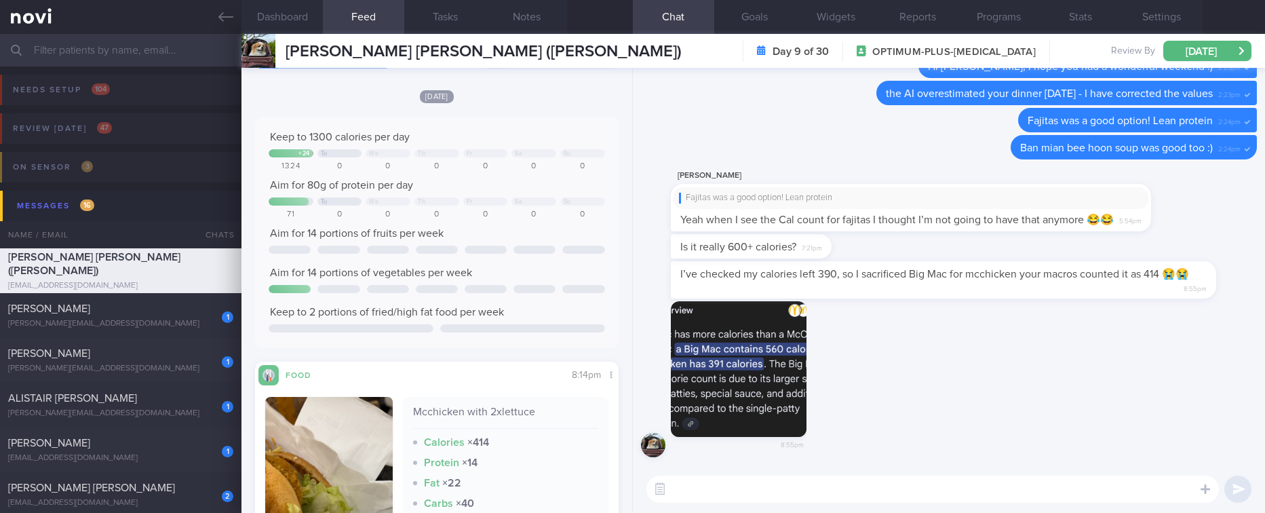
scroll to position [305, 0]
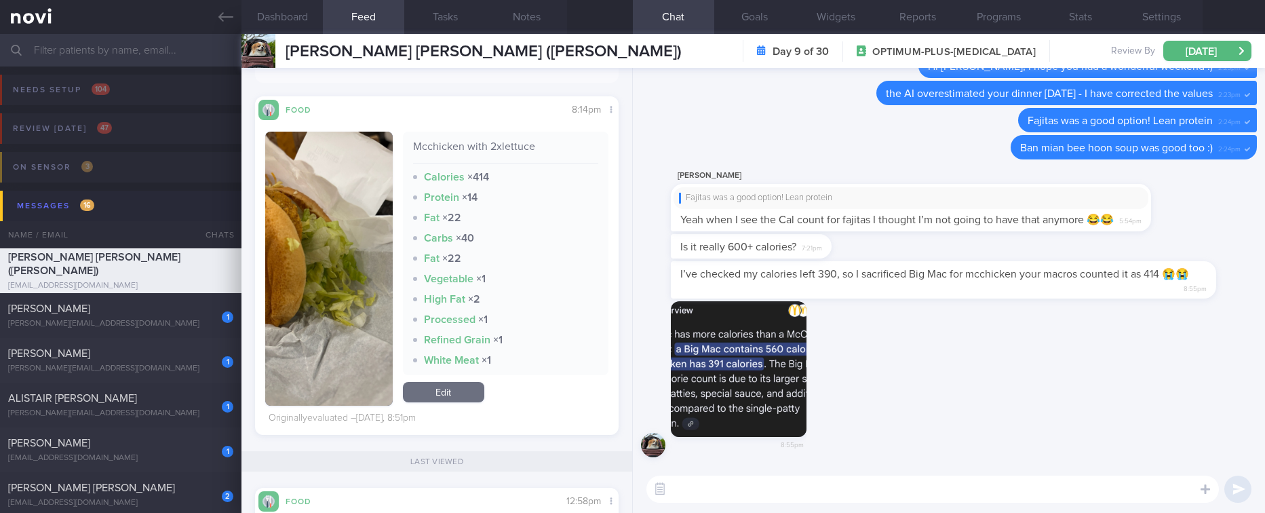
drag, startPoint x: 469, startPoint y: 386, endPoint x: 648, endPoint y: 365, distance: 180.3
click at [469, 386] on link "Edit" at bounding box center [443, 392] width 81 height 20
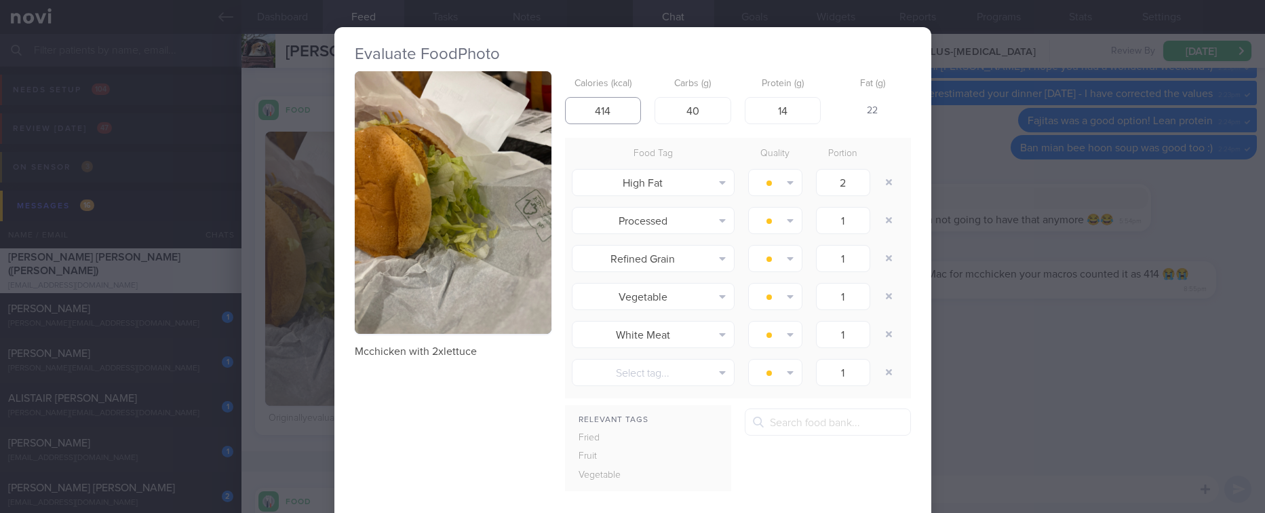
drag, startPoint x: 619, startPoint y: 116, endPoint x: 541, endPoint y: 114, distance: 78.7
click at [541, 114] on div "Mcchicken with 2xlettuce Calories (kcal) 414 Carbs (g) 40 Protein (g) 14 Fat (g…" at bounding box center [633, 343] width 556 height 544
drag, startPoint x: 614, startPoint y: 110, endPoint x: 507, endPoint y: 122, distance: 107.9
click at [507, 122] on div "Mcchicken with 2xlettuce Calories (kcal) 400 Carbs (g) 40 Protein (g) 14 Fat (g…" at bounding box center [633, 343] width 556 height 544
type input "395"
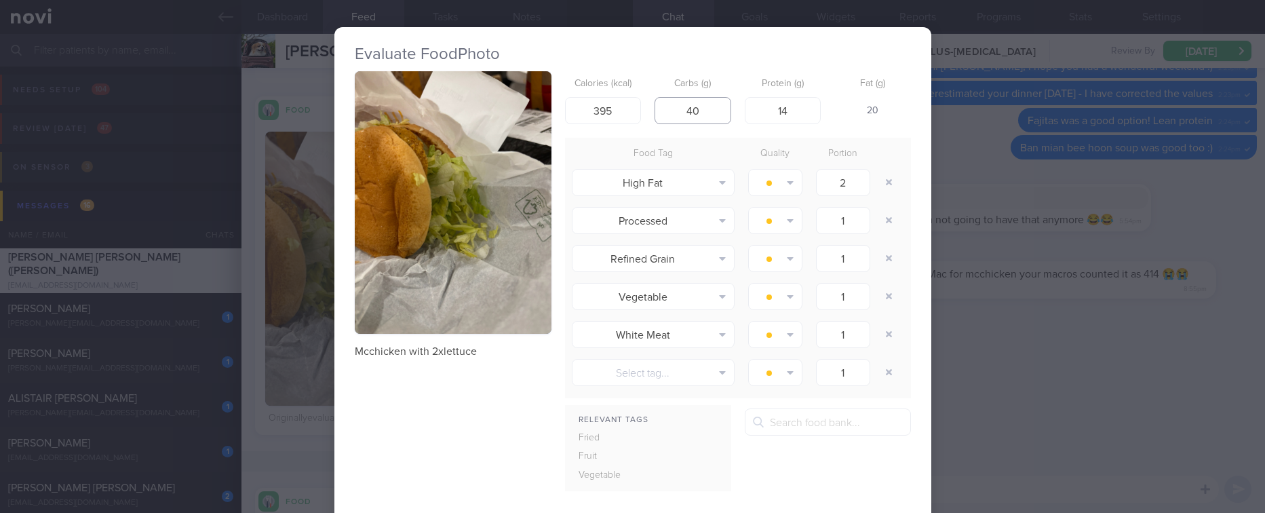
drag, startPoint x: 694, startPoint y: 118, endPoint x: 657, endPoint y: 119, distance: 37.3
click at [657, 119] on input "40" at bounding box center [692, 110] width 77 height 27
type input "42"
drag, startPoint x: 785, startPoint y: 109, endPoint x: 761, endPoint y: 110, distance: 23.7
click at [761, 110] on input "14" at bounding box center [783, 110] width 77 height 27
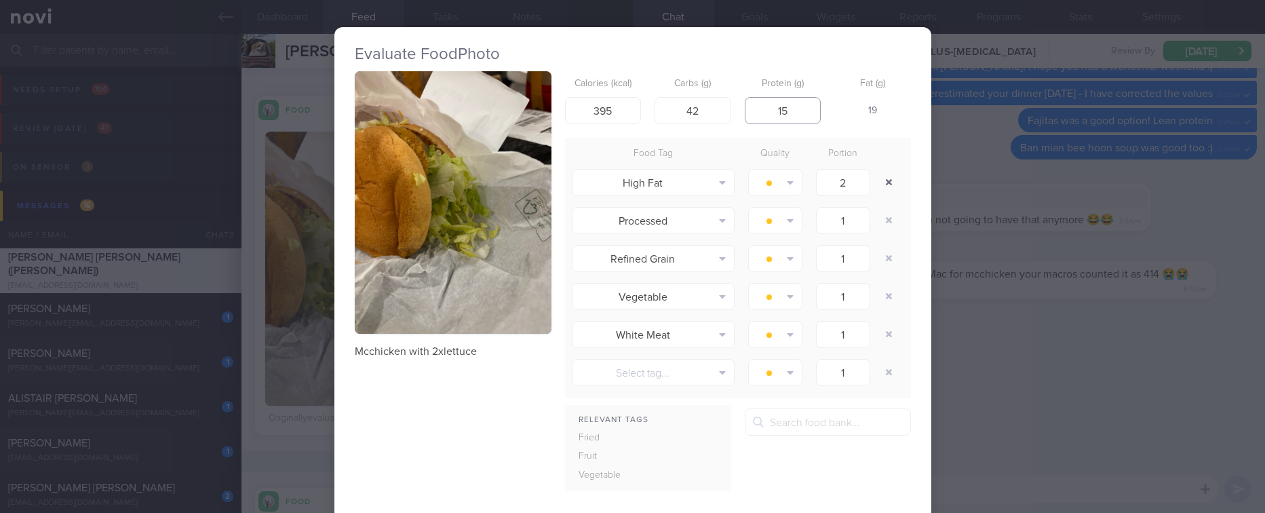
type input "15"
click at [890, 189] on button "button" at bounding box center [889, 182] width 24 height 24
click at [889, 189] on button "button" at bounding box center [889, 182] width 24 height 24
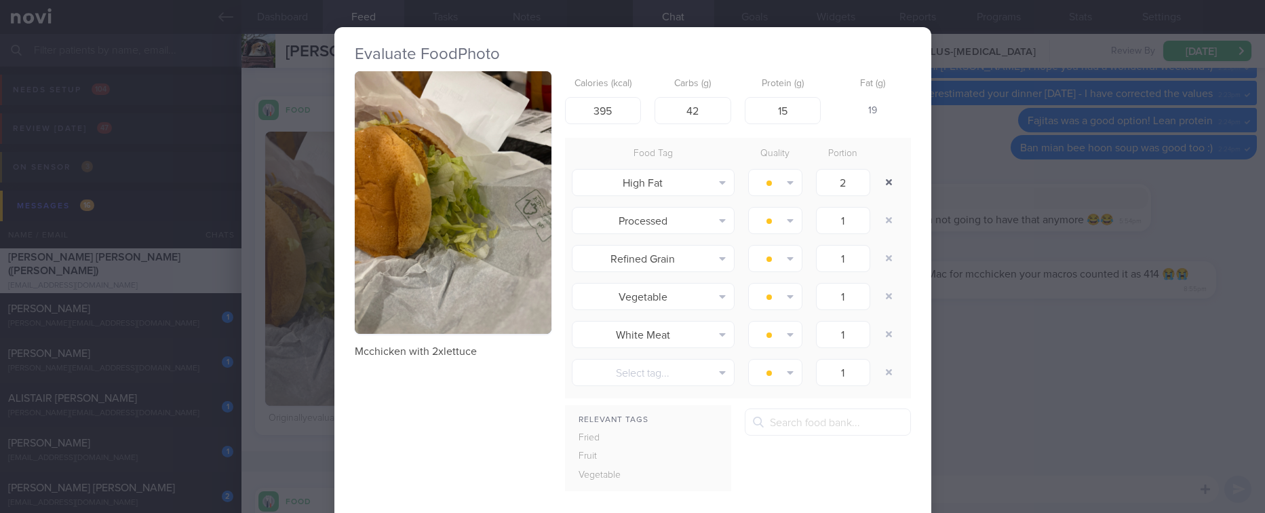
click at [889, 189] on button "button" at bounding box center [889, 182] width 24 height 24
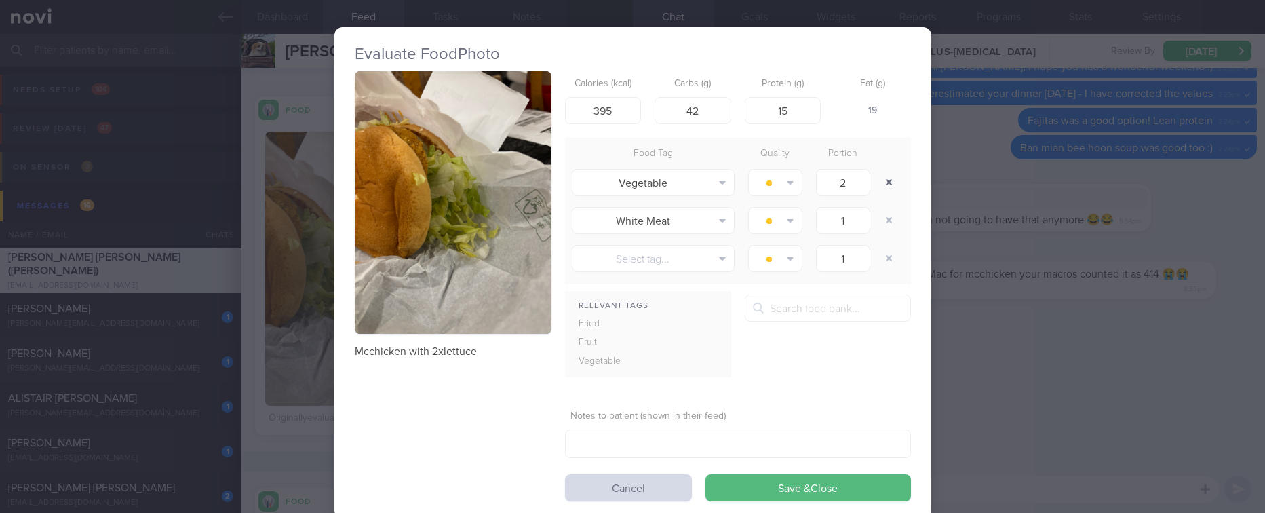
type input "1"
click at [889, 189] on button "button" at bounding box center [889, 182] width 24 height 24
click at [889, 189] on div at bounding box center [890, 182] width 27 height 38
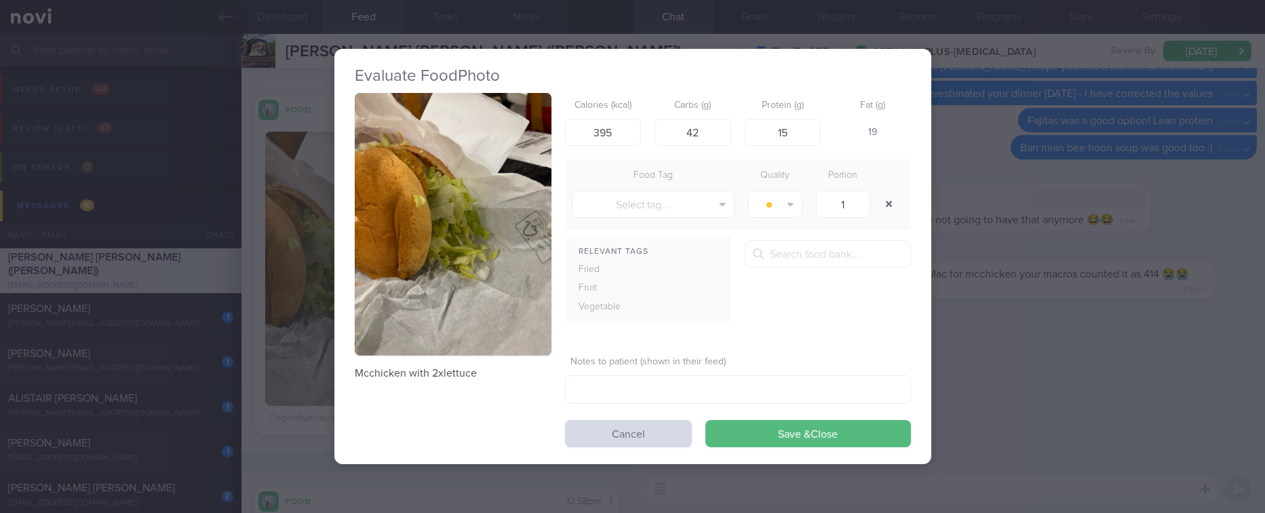
click at [889, 189] on div at bounding box center [890, 204] width 27 height 38
click at [884, 197] on button "button" at bounding box center [889, 204] width 24 height 24
click at [864, 430] on button "Save & Close" at bounding box center [808, 433] width 206 height 27
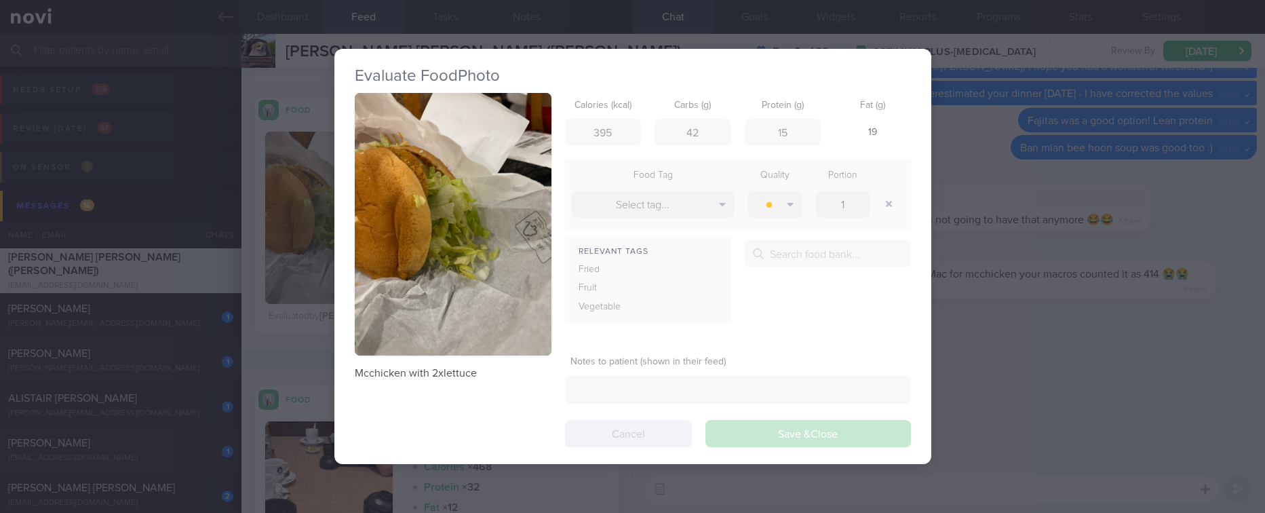
click at [1079, 395] on div "Evaluate Food Photo Mcchicken with 2xlettuce Calories (kcal) 395 Carbs (g) 42 P…" at bounding box center [632, 256] width 1265 height 513
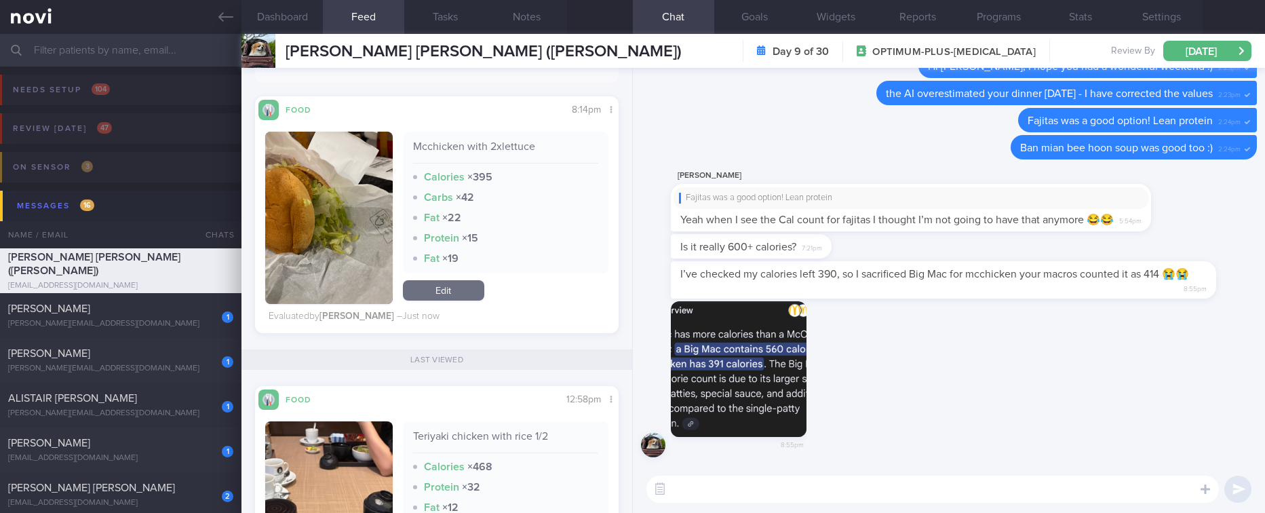
click at [897, 492] on textarea at bounding box center [932, 488] width 572 height 27
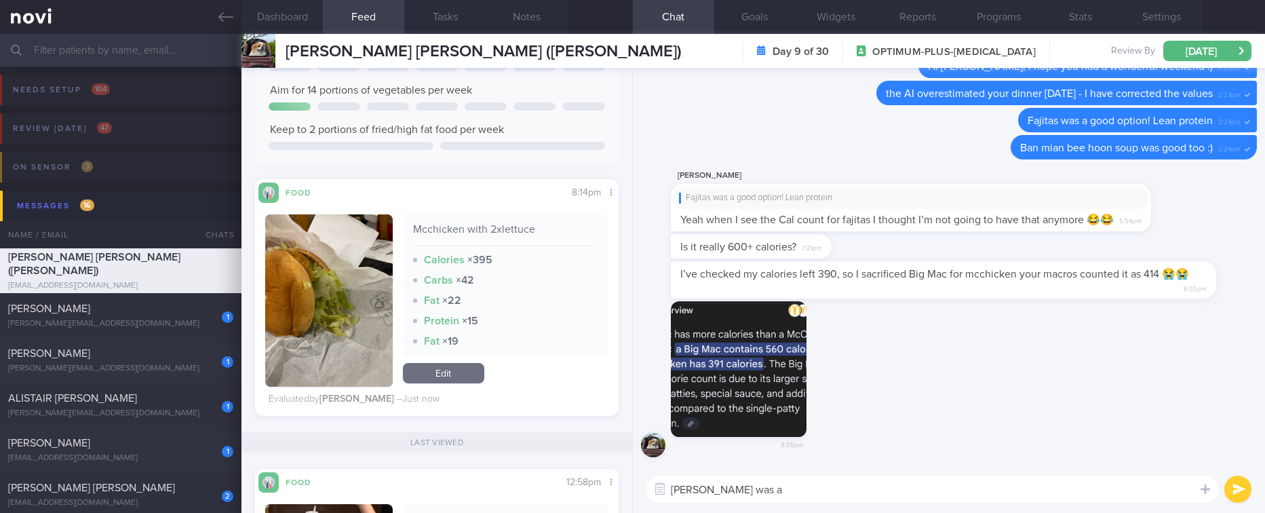
scroll to position [203, 0]
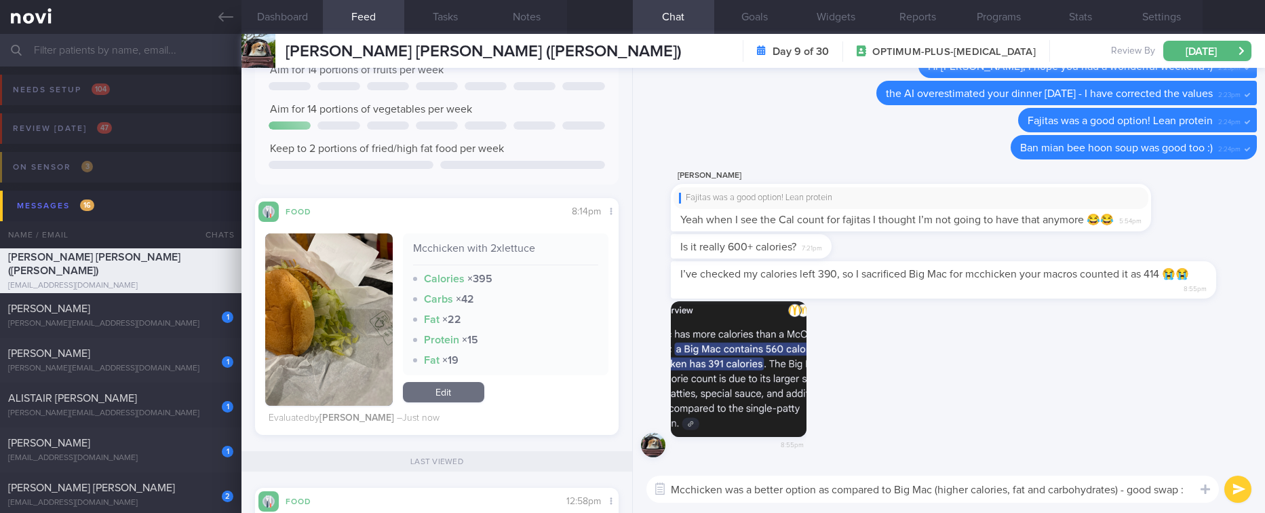
type textarea "Mcchicken was a better option as compared to Big Mac (higher calories, fat and …"
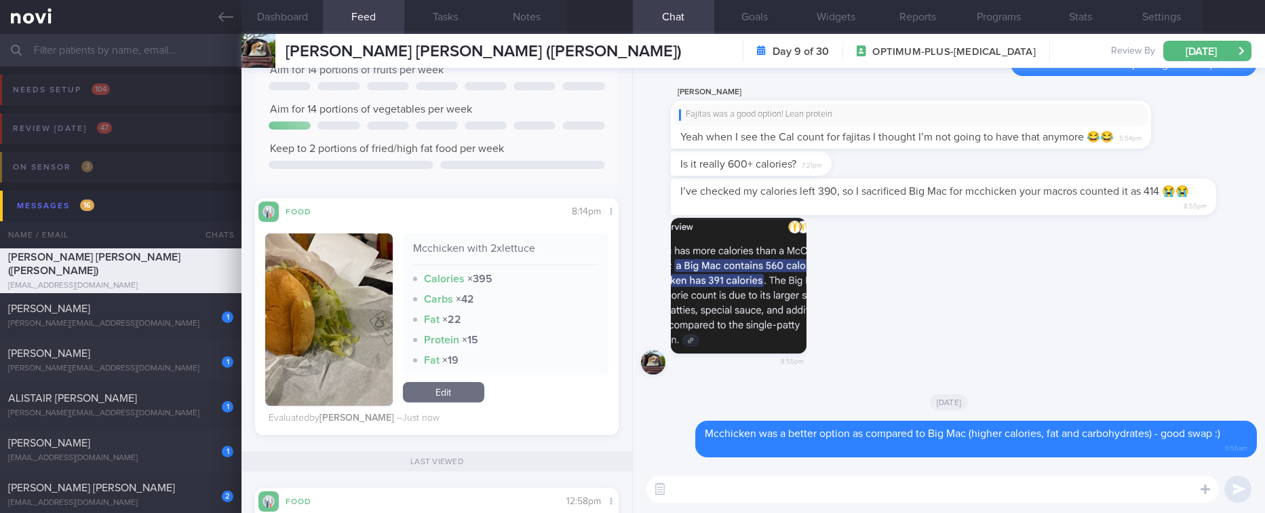
scroll to position [0, 0]
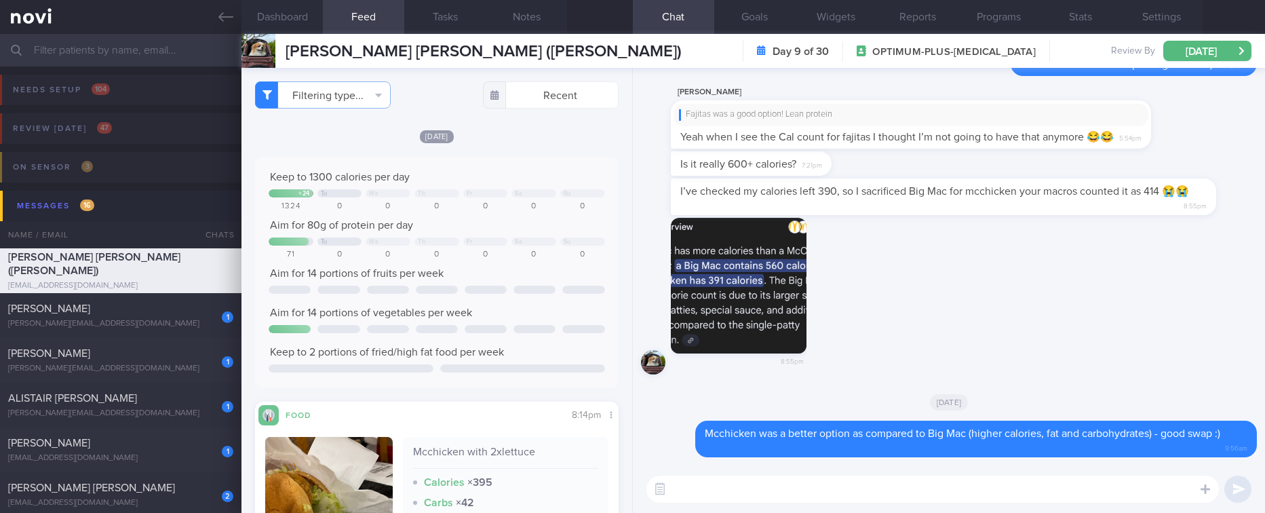
click at [739, 477] on textarea at bounding box center [932, 488] width 572 height 27
type textarea "Don't worry if you exceeded by a little bit, as long as you are close to 1300 y…"
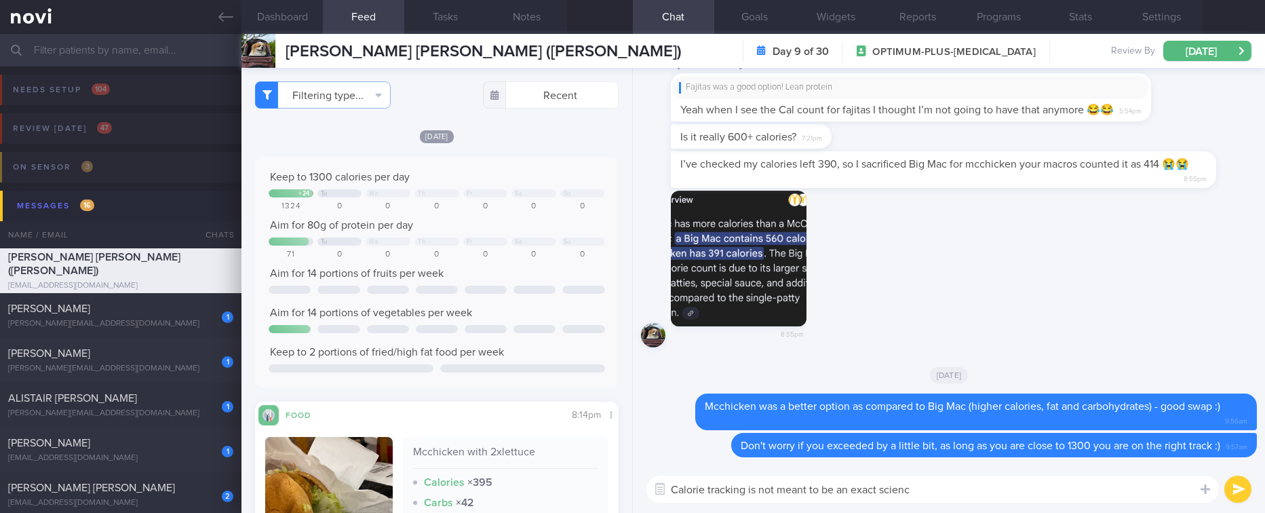
type textarea "Calorie tracking is not meant to be an exact science"
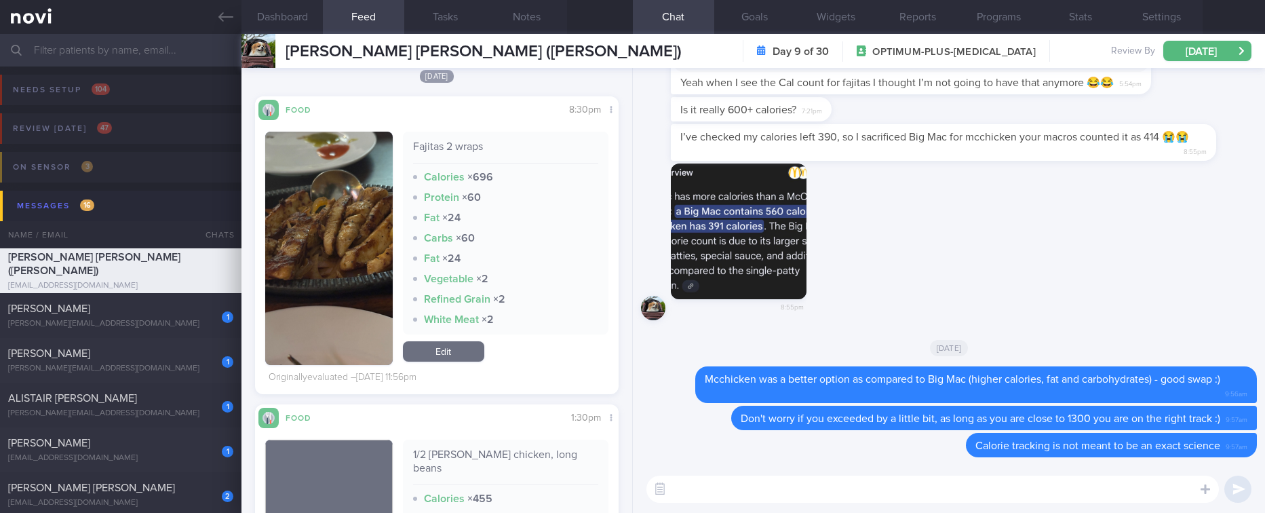
scroll to position [3052, 0]
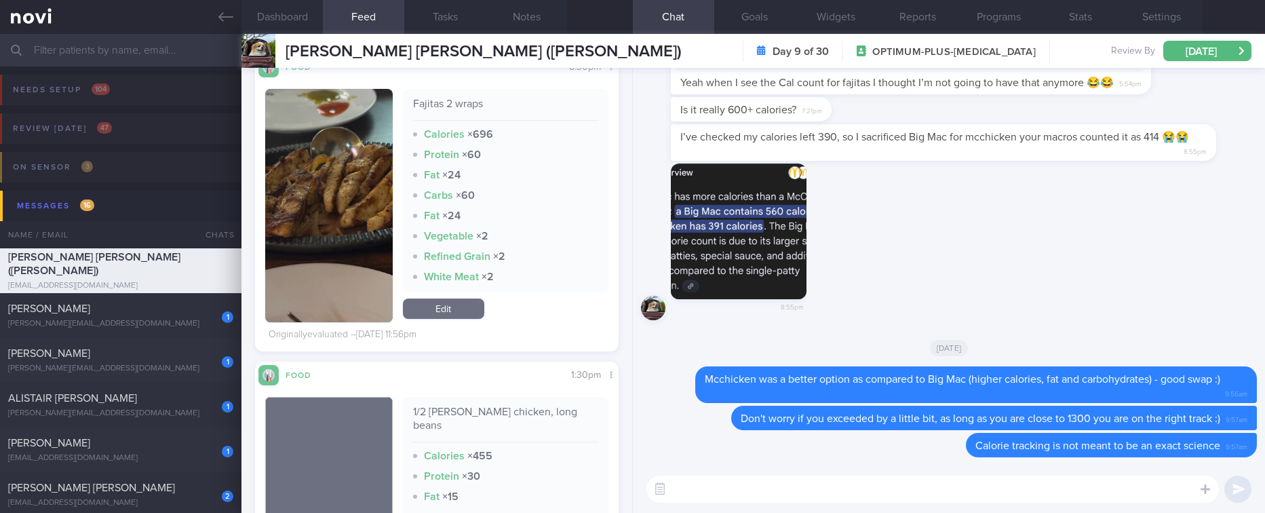
click at [353, 206] on button "button" at bounding box center [328, 205] width 127 height 233
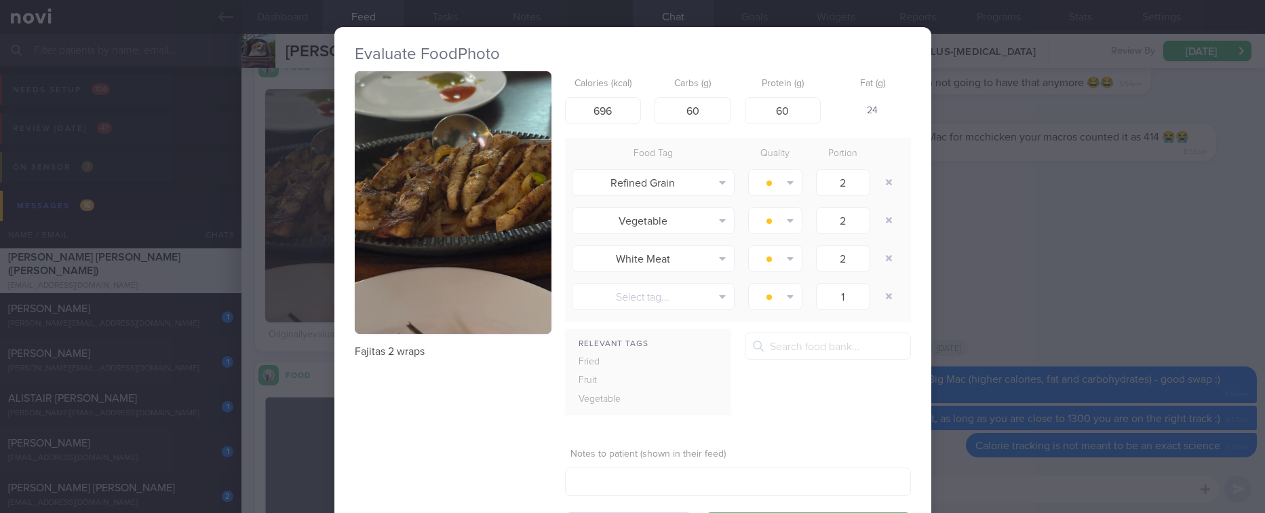
click at [446, 163] on button "button" at bounding box center [453, 202] width 197 height 262
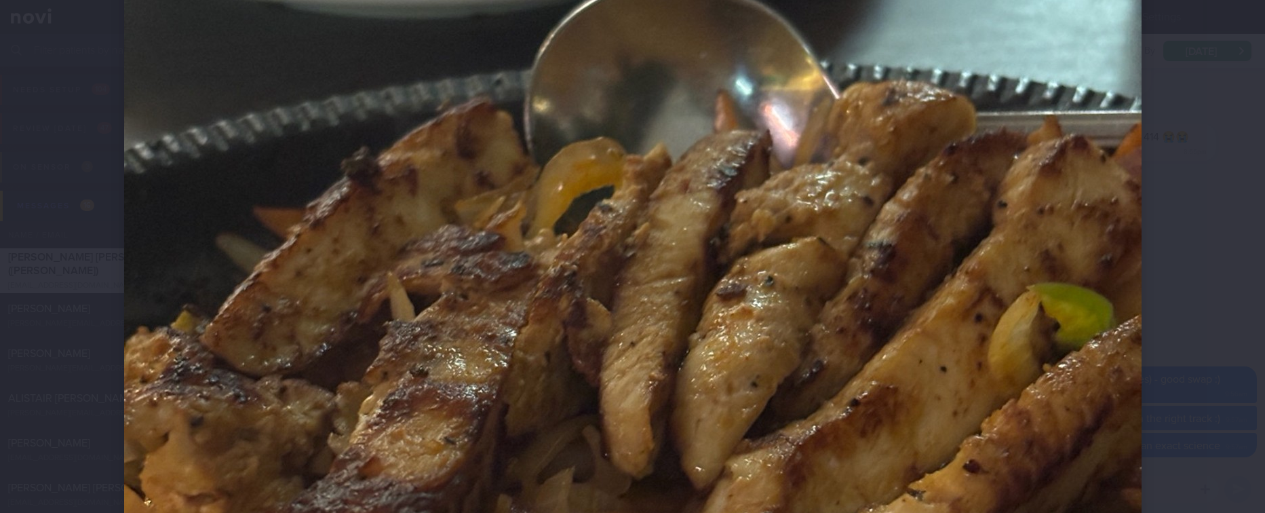
scroll to position [509, 0]
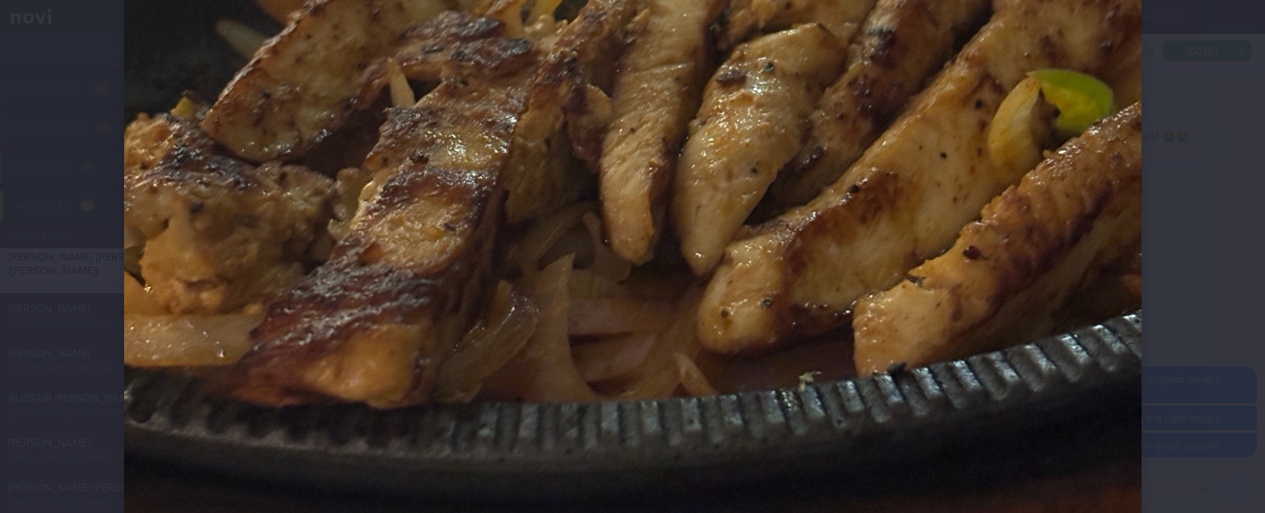
click at [973, 319] on img at bounding box center [632, 224] width 1017 height 1356
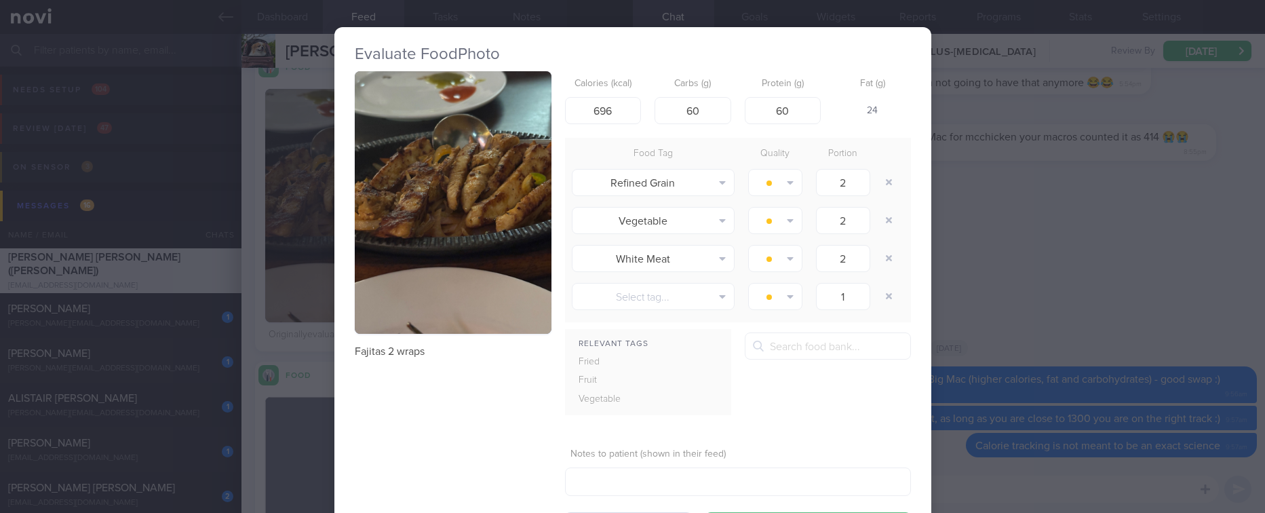
click at [432, 216] on button "button" at bounding box center [453, 202] width 197 height 262
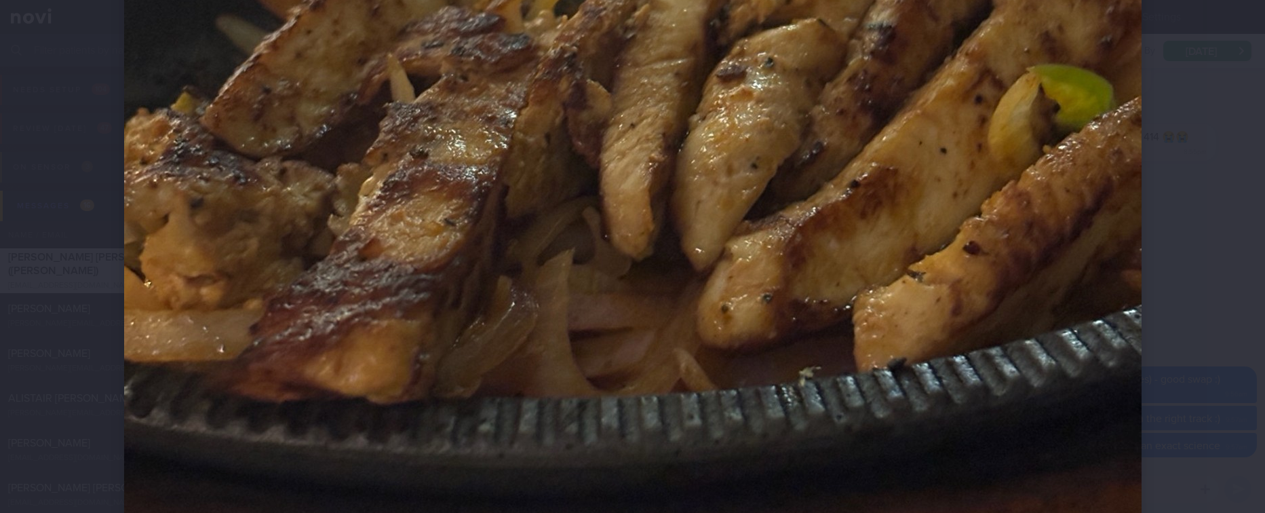
scroll to position [407, 0]
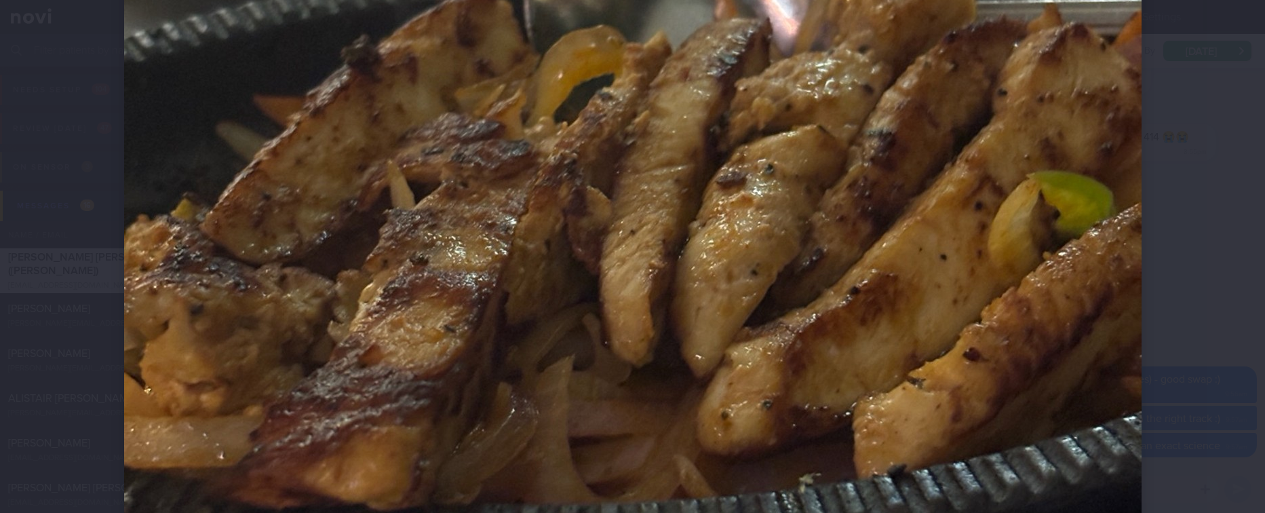
click at [1244, 204] on div at bounding box center [632, 256] width 1265 height 513
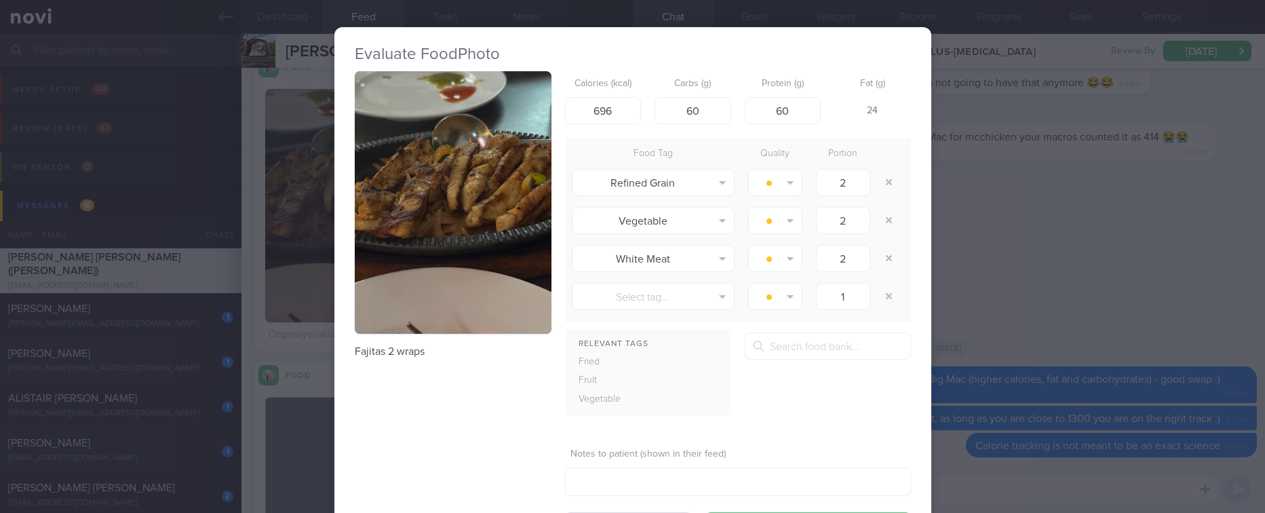
click at [1101, 208] on div "Evaluate Food Photo Fajitas 2 wraps Calories (kcal) 696 Carbs (g) 60 Protein (g…" at bounding box center [632, 256] width 1265 height 513
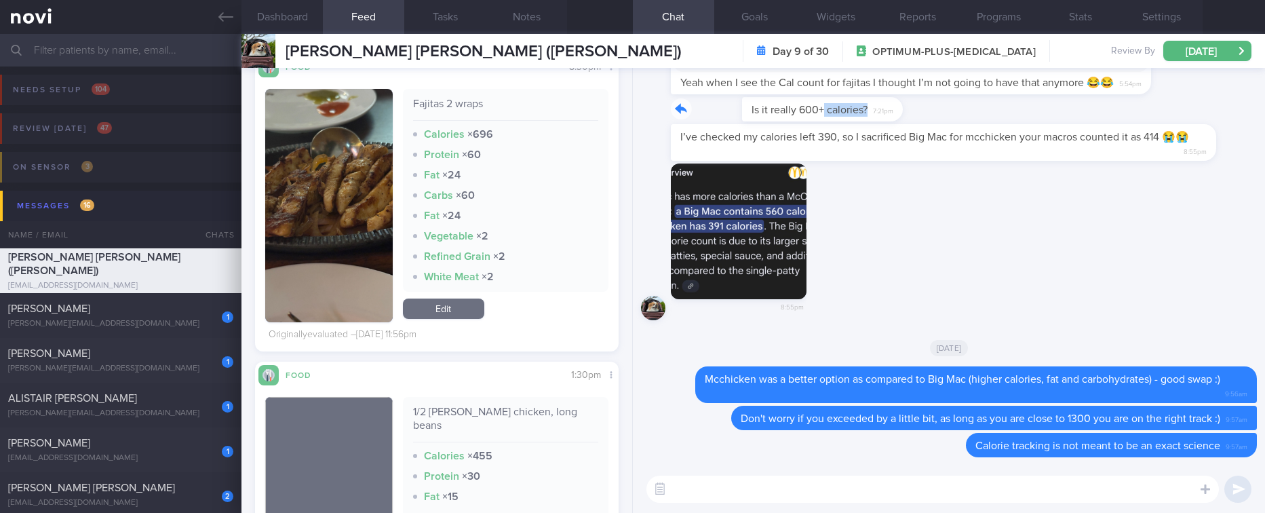
drag, startPoint x: 752, startPoint y: 115, endPoint x: 988, endPoint y: 115, distance: 236.0
click at [964, 115] on div "Is it really 600+ calories? 7:21pm" at bounding box center [949, 110] width 616 height 27
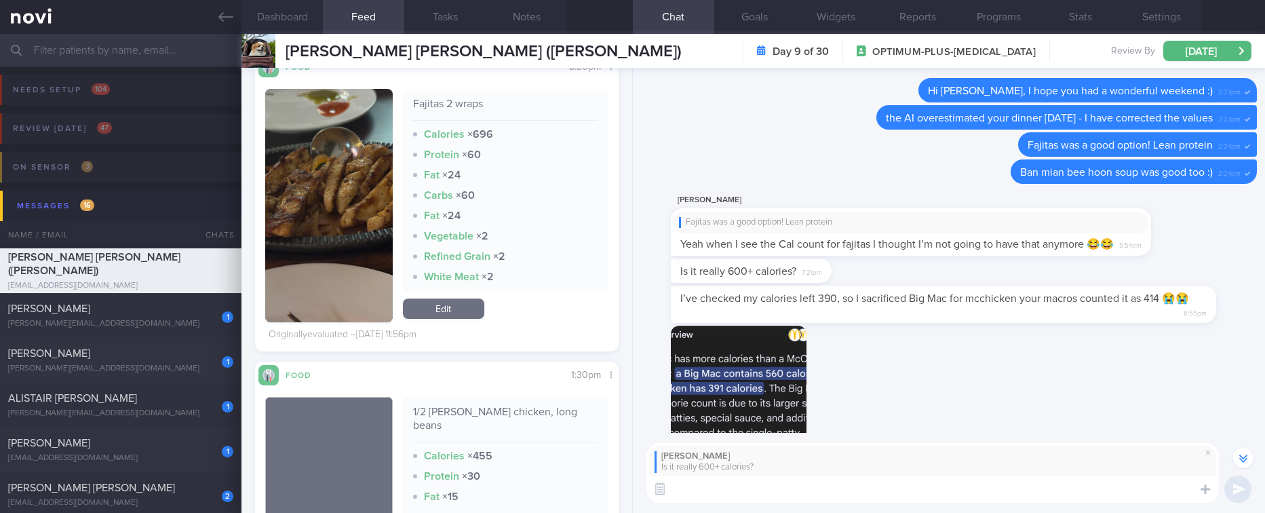
scroll to position [-204, 0]
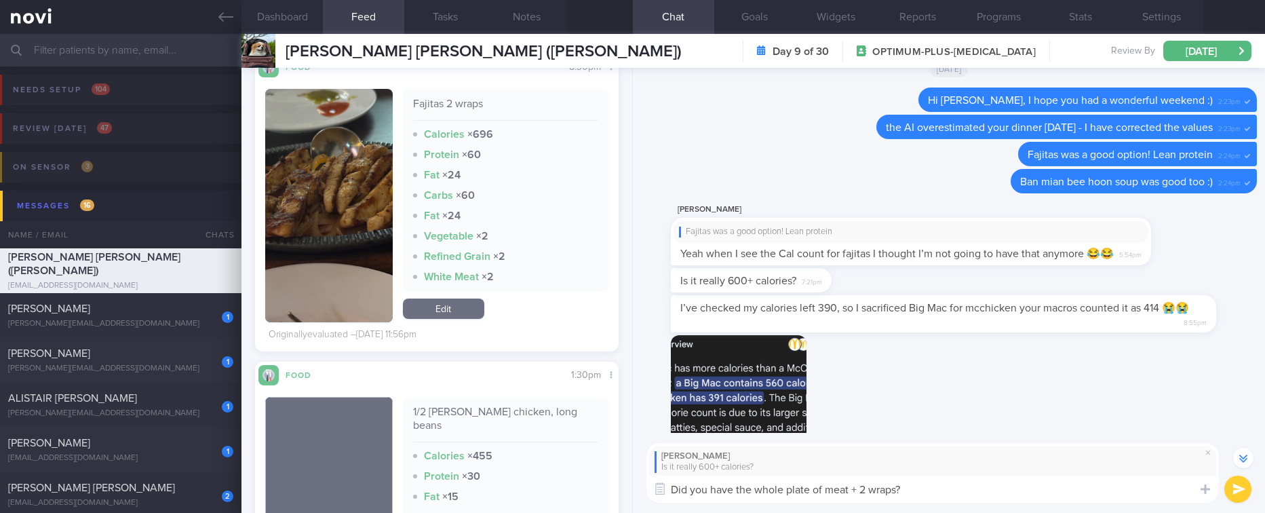
click at [675, 486] on textarea "Did you have the whole plate of meat + 2 wraps?" at bounding box center [932, 488] width 572 height 27
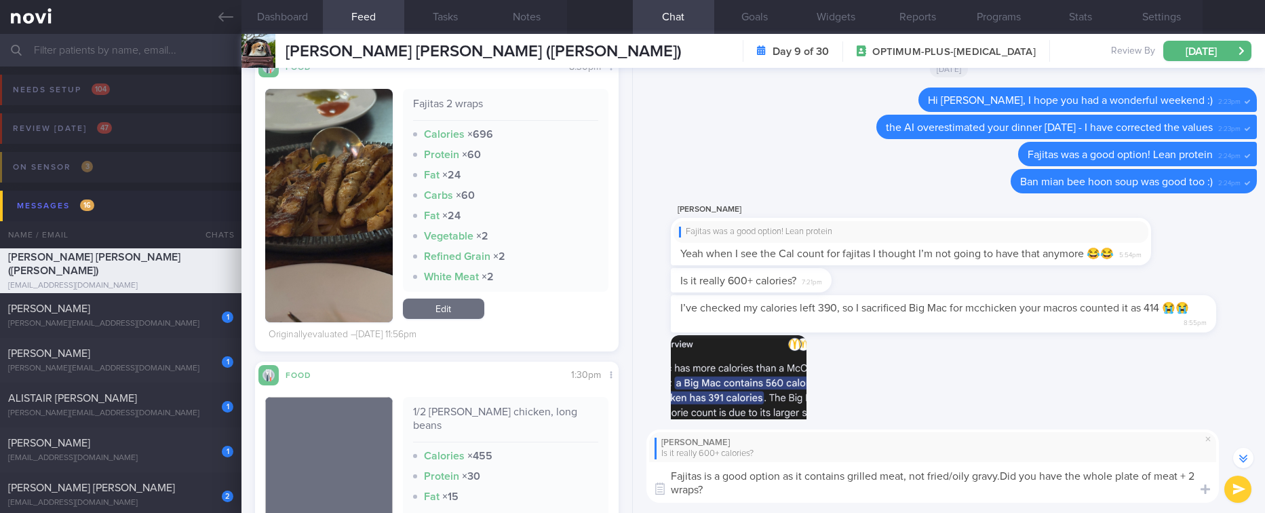
type textarea "Fajitas is a good option as it contains grilled meat, not fried/oily gravy. Did…"
click at [1021, 498] on textarea "Fajitas is a good option as it contains grilled meat, not fried/oily gravy. Did…" at bounding box center [932, 482] width 572 height 41
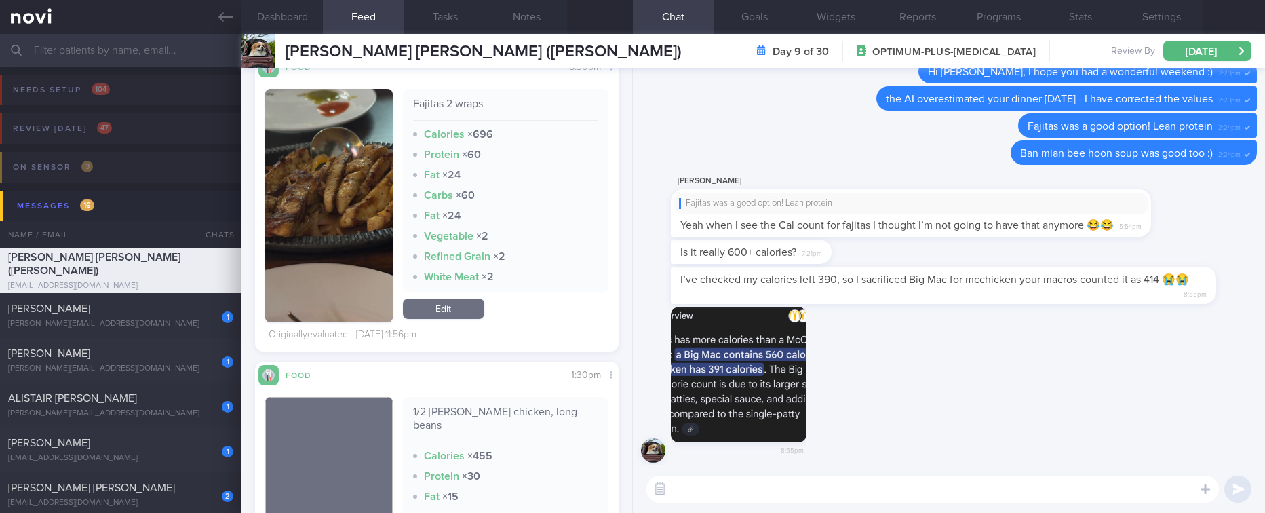
scroll to position [0, 0]
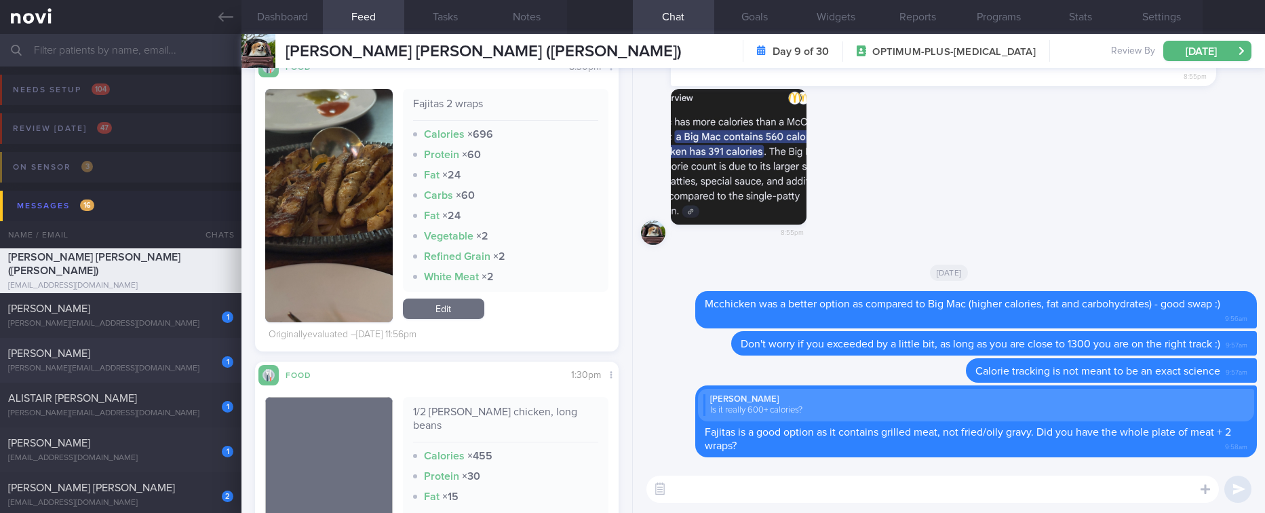
click at [181, 338] on div "1 [PERSON_NAME] TANGYA [PERSON_NAME][EMAIL_ADDRESS][DOMAIN_NAME] [DATE] OPTIMUM…" at bounding box center [632, 360] width 1265 height 45
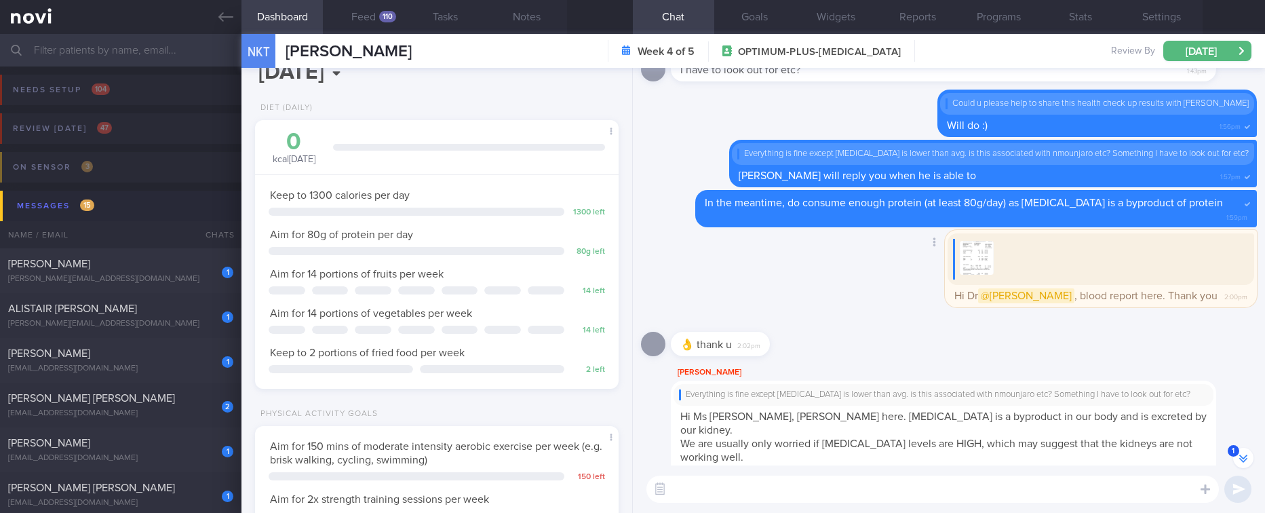
scroll to position [-408, 0]
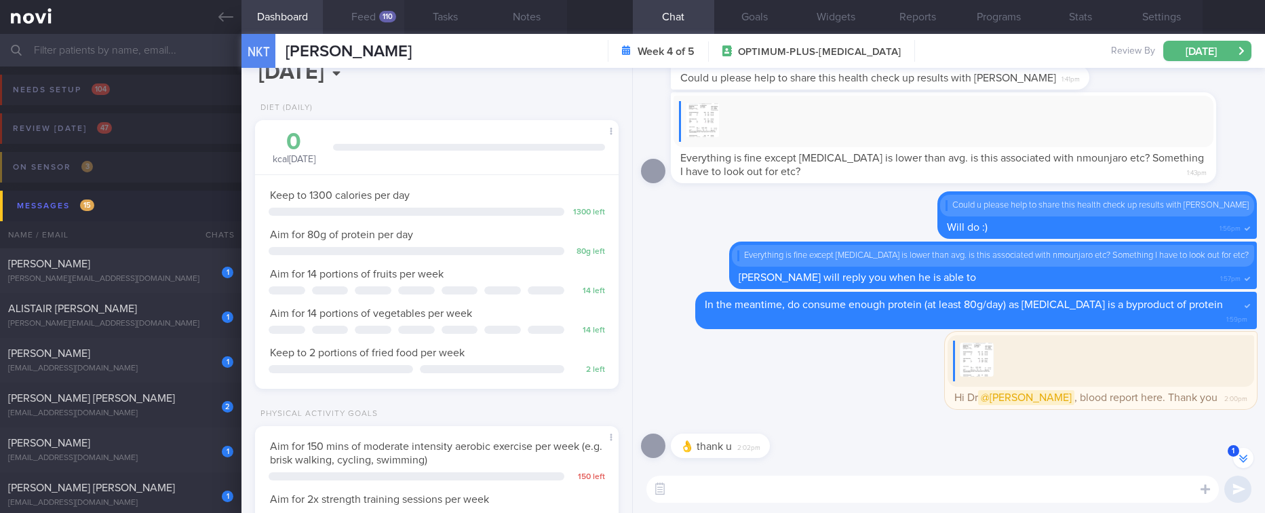
click at [386, 28] on button "Feed 110" at bounding box center [363, 17] width 81 height 34
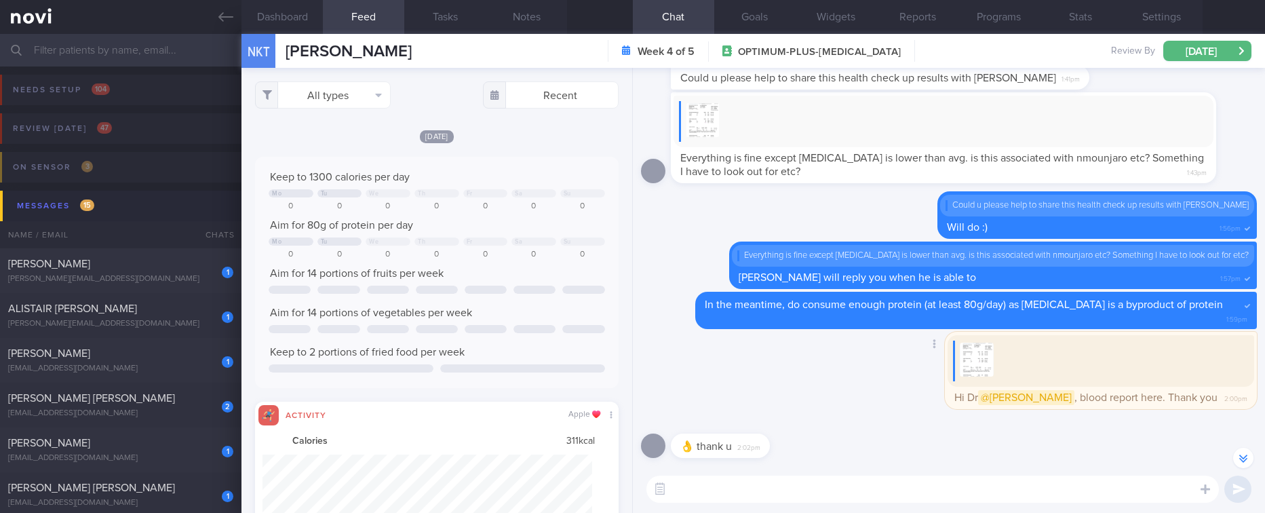
scroll to position [-267, 0]
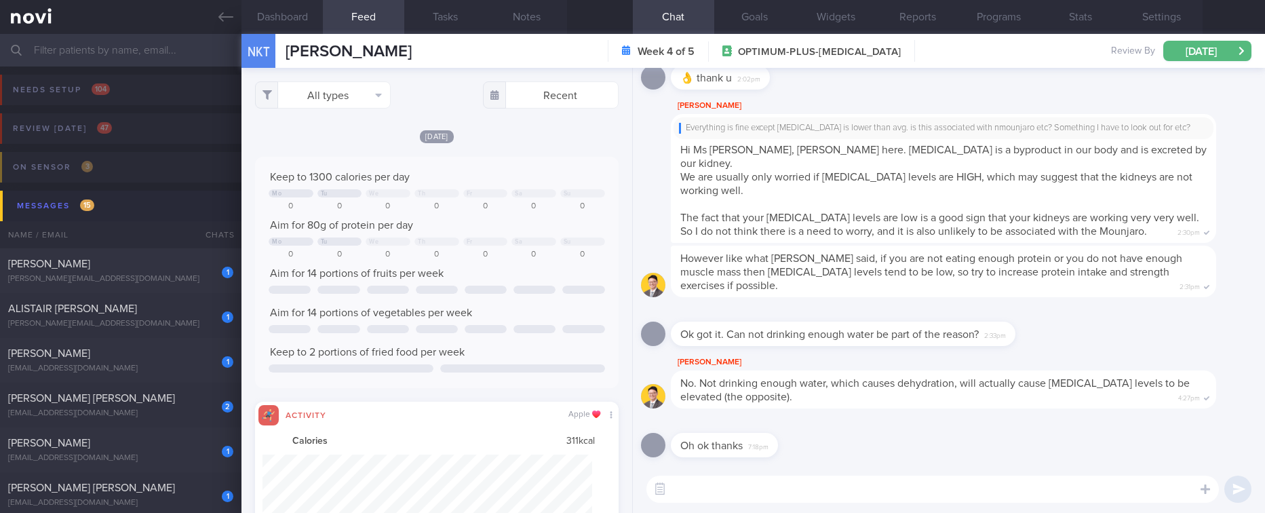
drag, startPoint x: 159, startPoint y: 312, endPoint x: 604, endPoint y: 221, distance: 453.4
click at [162, 313] on div "ALISTAIR [PERSON_NAME]" at bounding box center [119, 309] width 222 height 14
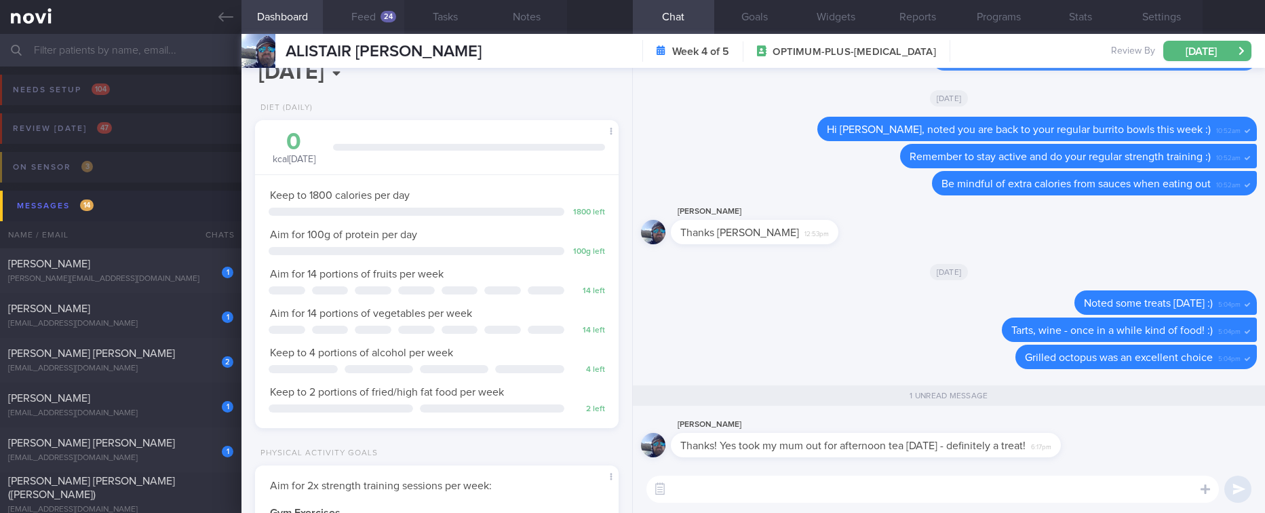
click at [376, 32] on button "Feed 24" at bounding box center [363, 17] width 81 height 34
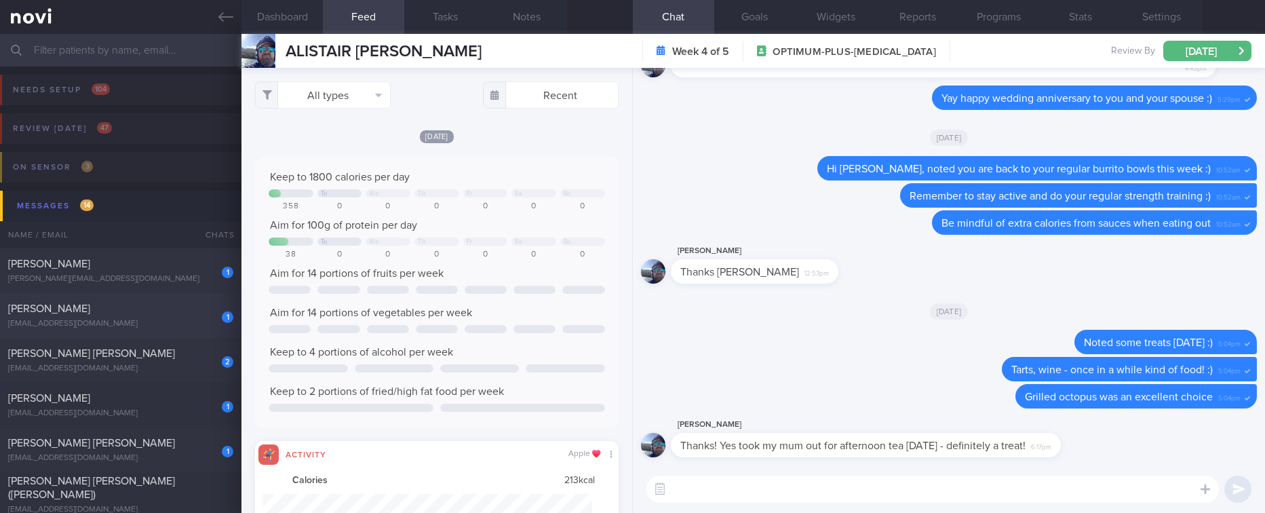
click at [170, 306] on div "[PERSON_NAME]" at bounding box center [119, 309] width 222 height 14
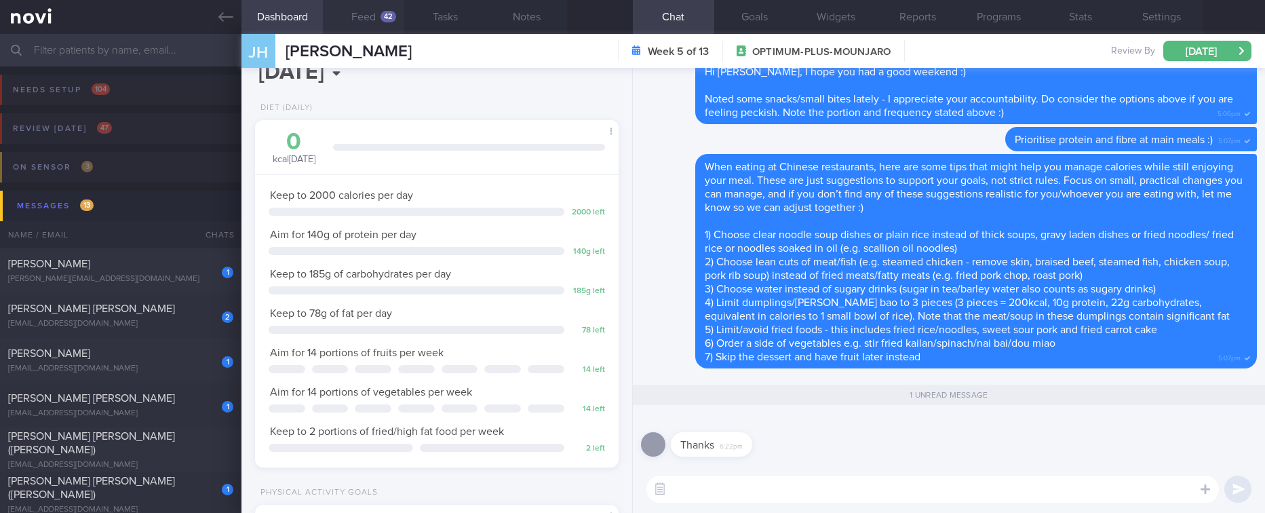
click at [383, 10] on button "Feed 42" at bounding box center [363, 17] width 81 height 34
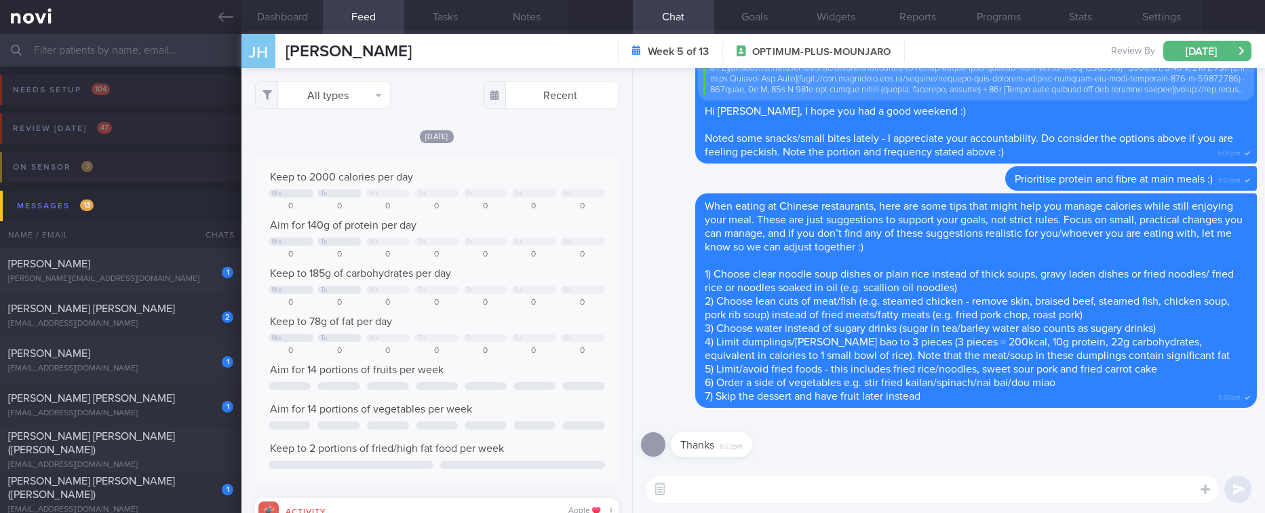
scroll to position [678139, 677891]
click at [187, 259] on div "[PERSON_NAME]" at bounding box center [119, 264] width 222 height 14
type input "tracked."
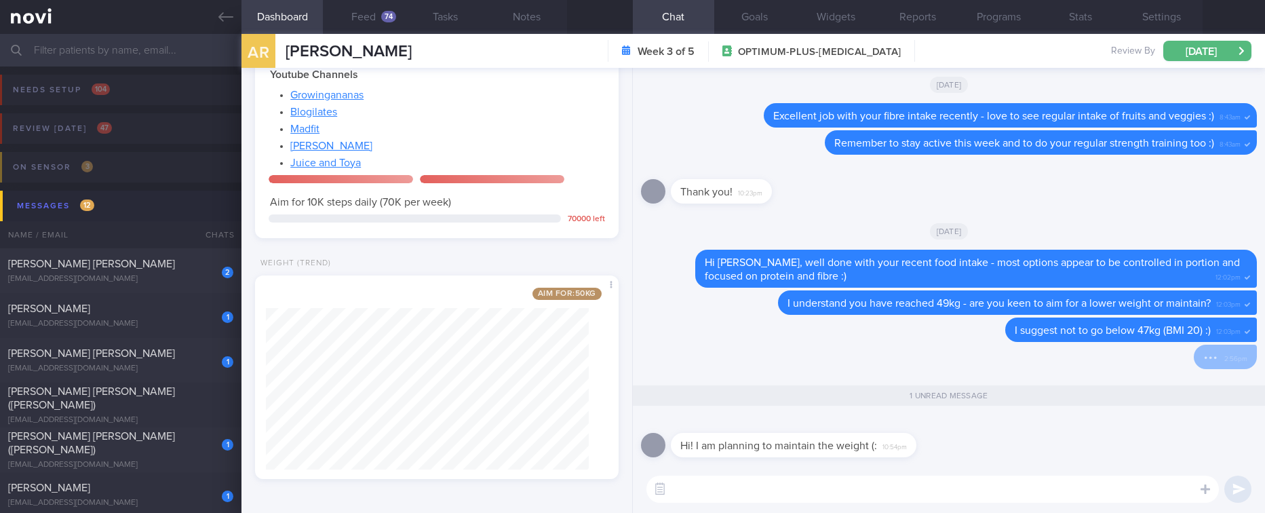
scroll to position [825, 0]
click at [853, 495] on textarea at bounding box center [932, 488] width 572 height 27
click at [892, 478] on textarea "Ok," at bounding box center [932, 488] width 572 height 27
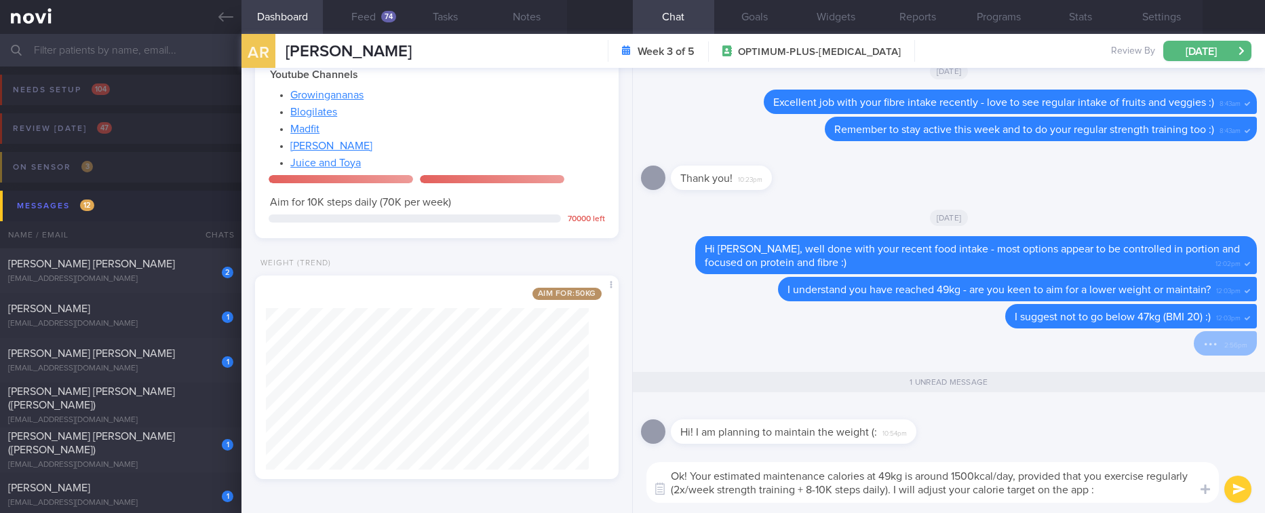
type textarea "Ok! Your estimated maintenance calories at 49kg is around 1500kcal/day, provide…"
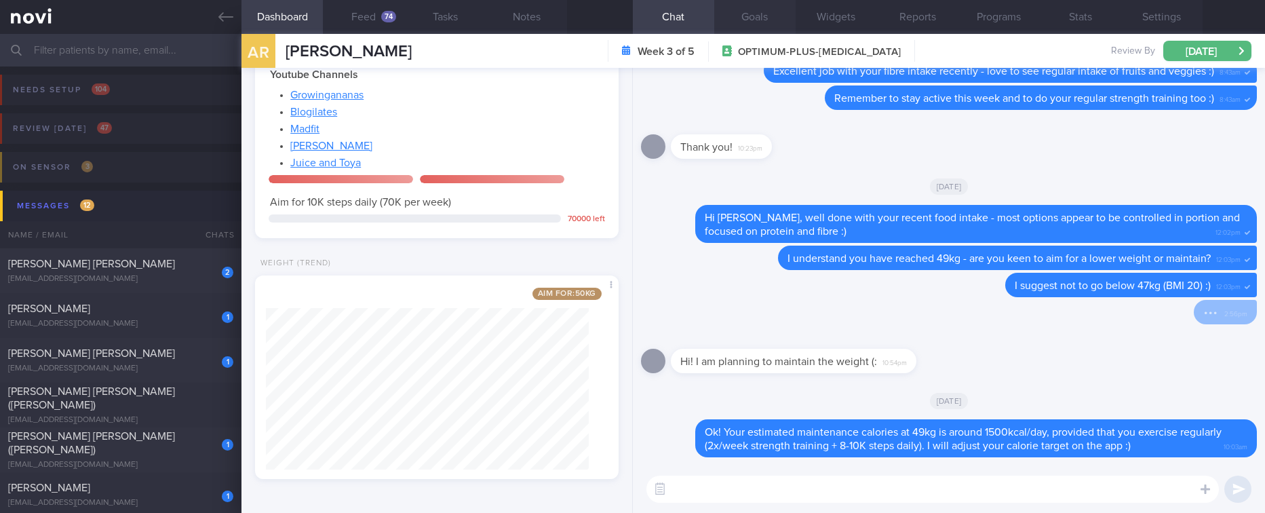
click at [749, 17] on button "Goals" at bounding box center [754, 17] width 81 height 34
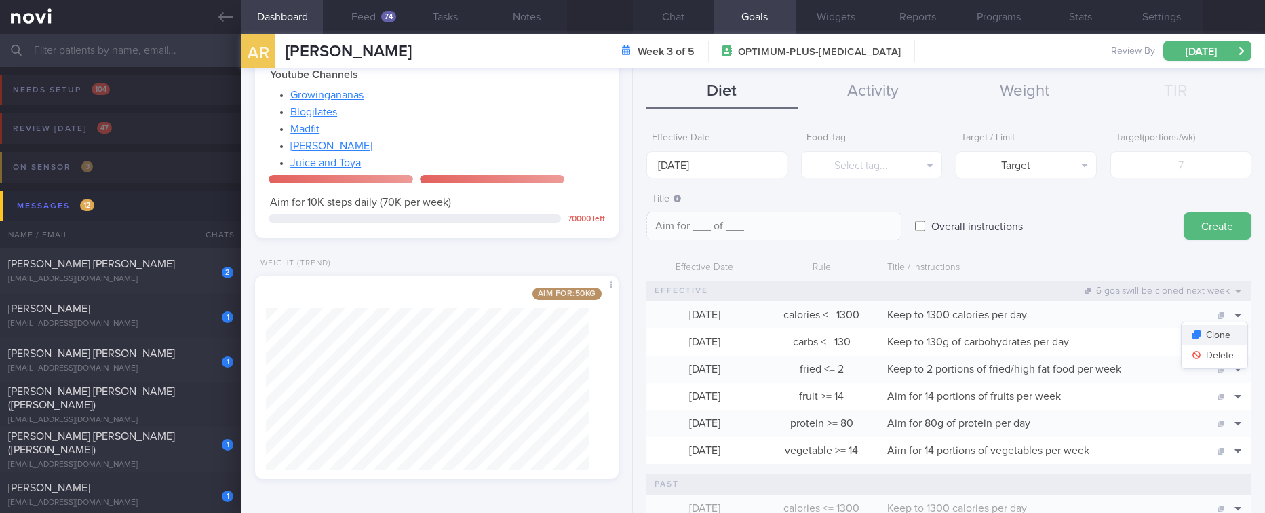
click at [1216, 340] on button "Clone" at bounding box center [1214, 335] width 66 height 20
type input "1300"
type textarea "Keep to 1300 calories per day"
click at [1209, 361] on button "Delete" at bounding box center [1214, 355] width 66 height 20
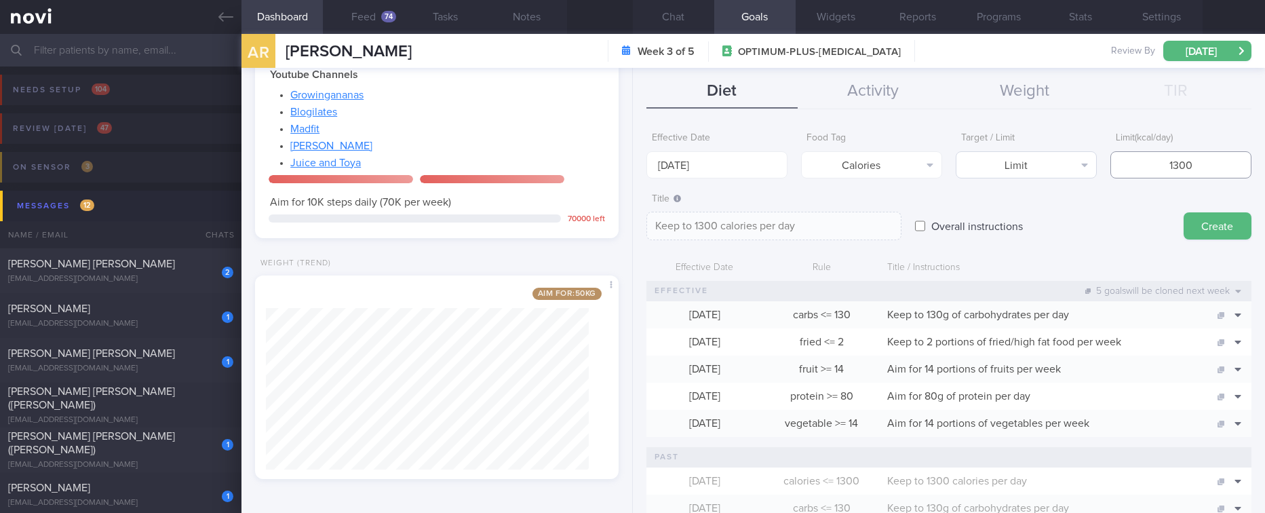
drag, startPoint x: 1201, startPoint y: 163, endPoint x: 1038, endPoint y: 171, distance: 163.7
click at [1040, 171] on div "Effective Date [DATE] Food Tag Calories Select tag... Calories Carbs Protein Fa…" at bounding box center [948, 151] width 605 height 53
type input "15"
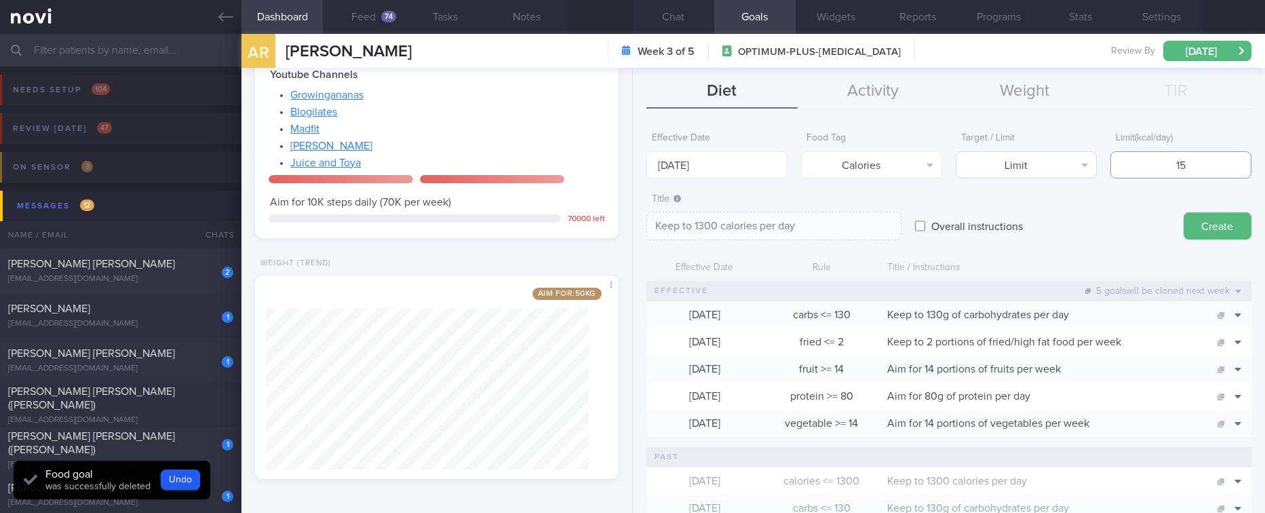
type textarea "Keep to 15 calories per day"
type input "1500"
type textarea "Keep to 1500 calories per day"
type input "1500"
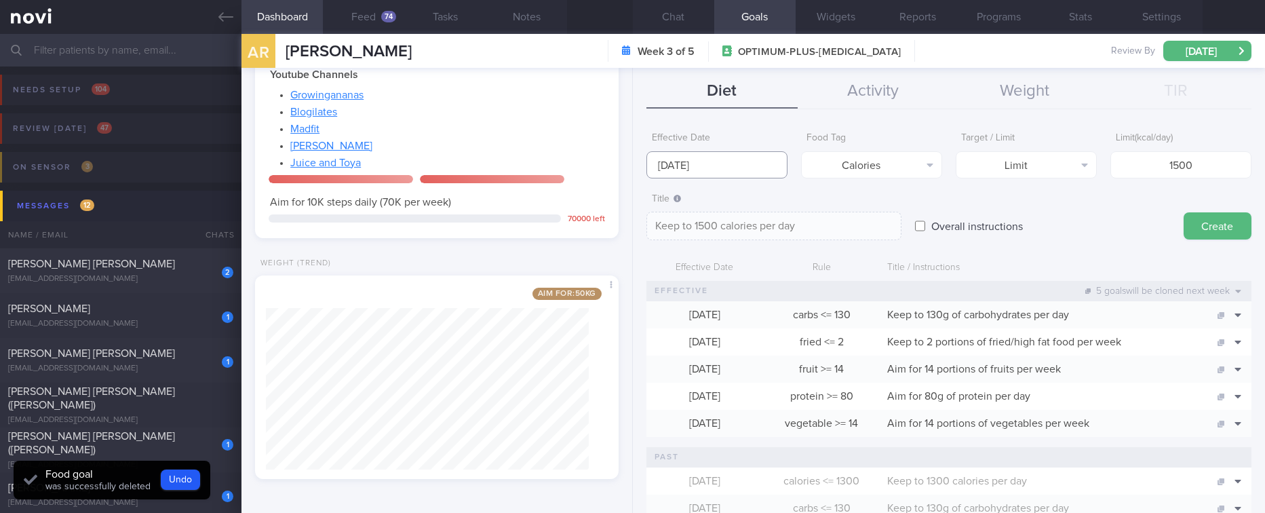
click at [762, 153] on input "[DATE]" at bounding box center [716, 164] width 141 height 27
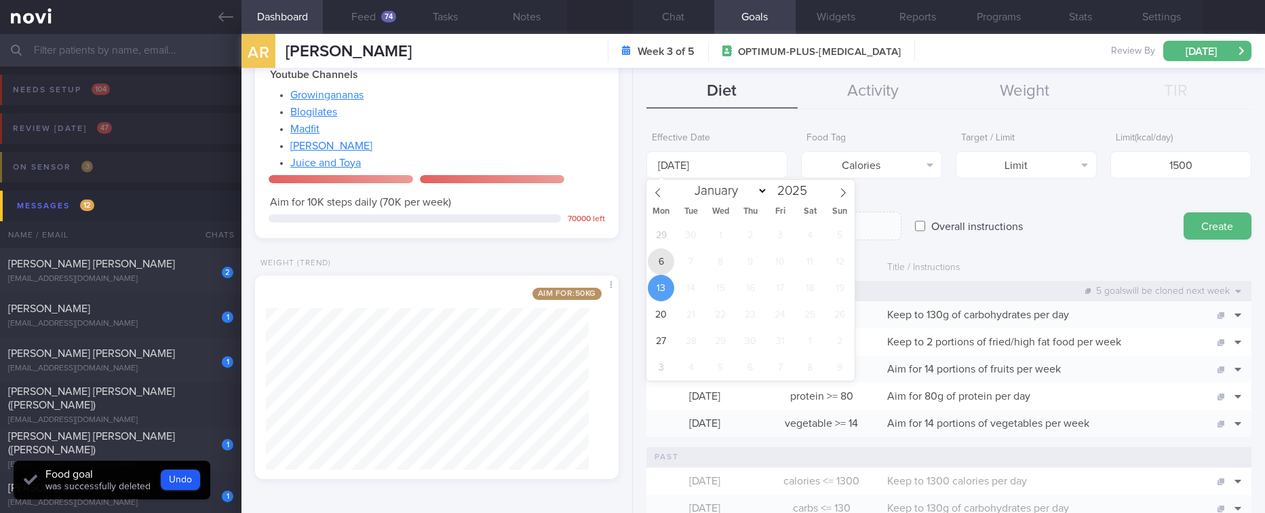
click at [657, 268] on span "6" at bounding box center [661, 261] width 26 height 26
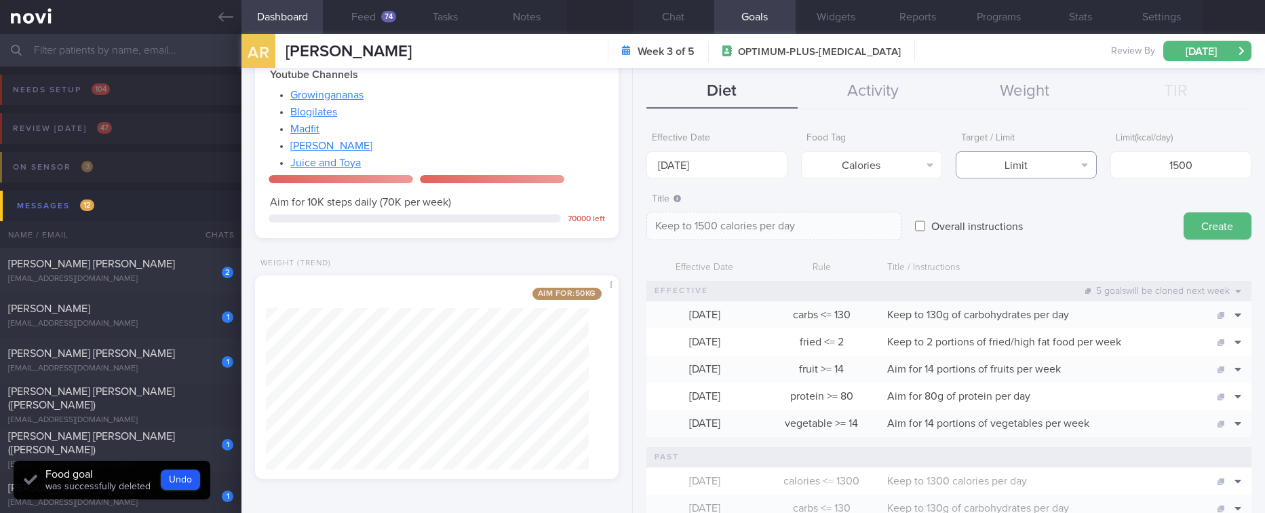
click at [1044, 172] on button "Limit" at bounding box center [1026, 164] width 141 height 27
click at [1103, 208] on div "Overall instructions" at bounding box center [1042, 213] width 255 height 53
click at [389, 20] on div "74" at bounding box center [388, 17] width 15 height 12
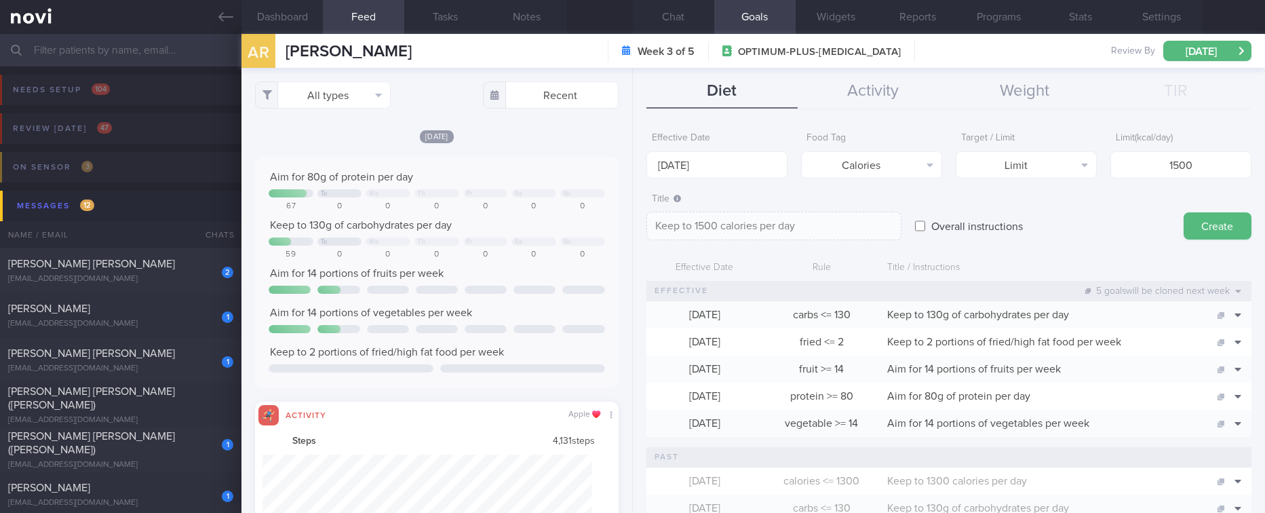
scroll to position [81, 330]
click at [1183, 231] on button "Create" at bounding box center [1217, 225] width 68 height 27
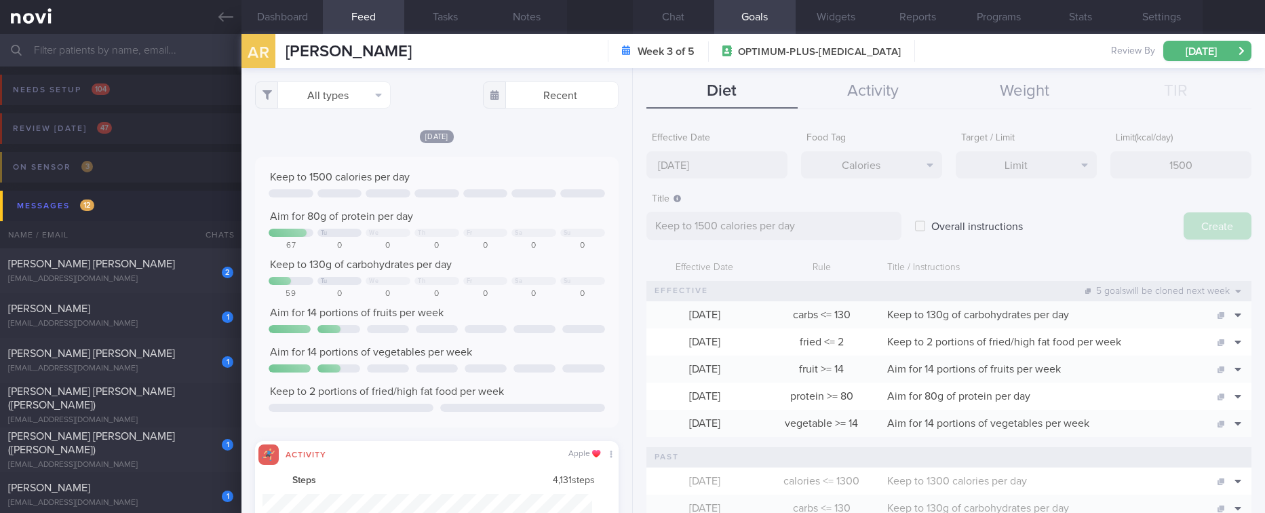
scroll to position [825, 0]
type input "[DATE]"
type textarea "Aim for ___ of ___"
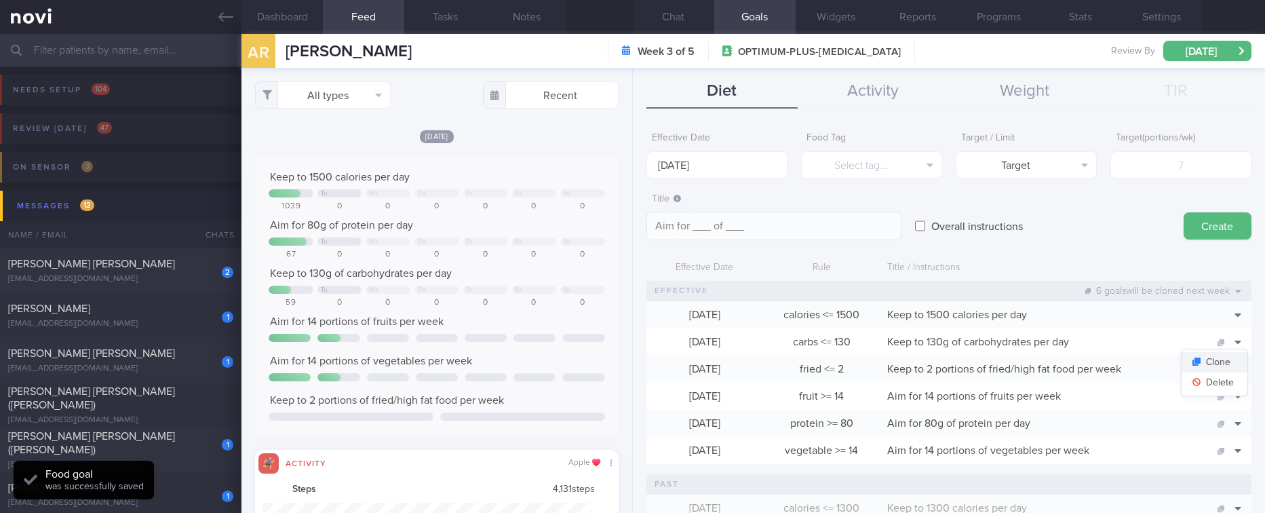
click at [1213, 367] on button "Clone" at bounding box center [1214, 362] width 66 height 20
type input "130"
type textarea "Keep to 130g of carbohydrates per day"
click at [1211, 387] on button "Delete" at bounding box center [1214, 382] width 66 height 20
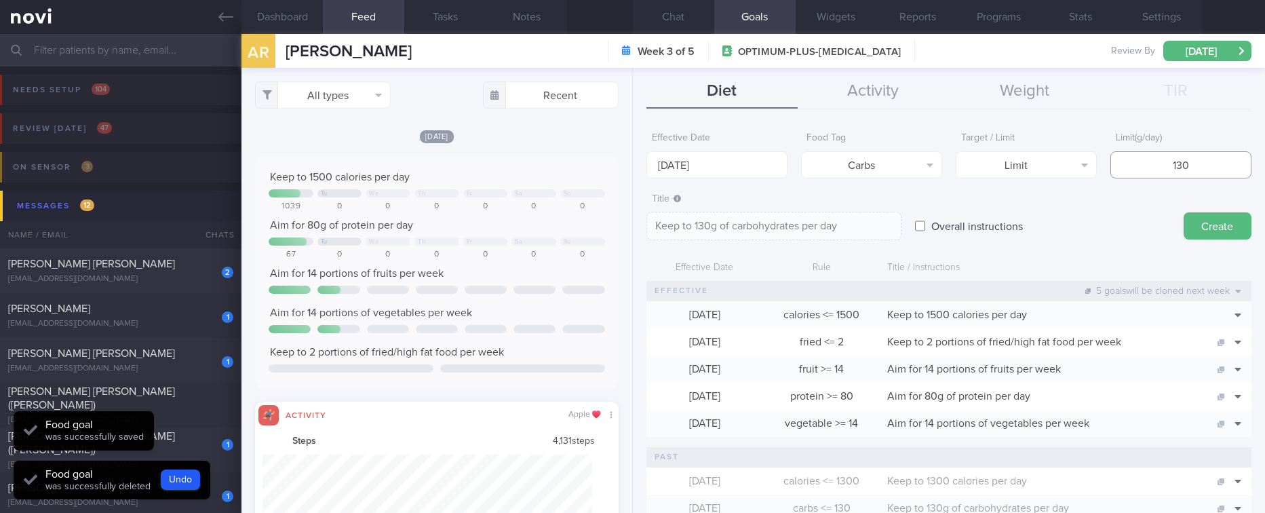
scroll to position [786, 0]
drag, startPoint x: 1192, startPoint y: 169, endPoint x: 1100, endPoint y: 169, distance: 92.2
click at [1110, 169] on input "130" at bounding box center [1180, 164] width 141 height 27
type input "1"
type textarea "Keep to 1g of carbohydrates per day"
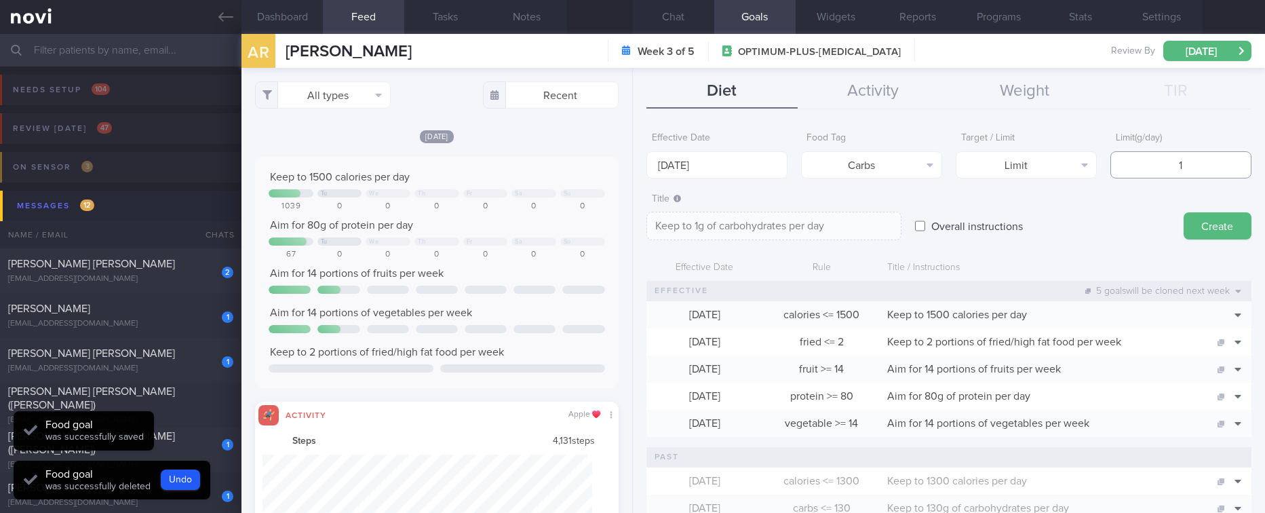
type input "15"
type textarea "Keep to 15g of carbohydrates per day"
type input "150"
type textarea "Keep to 150g of carbohydrates per day"
type input "150"
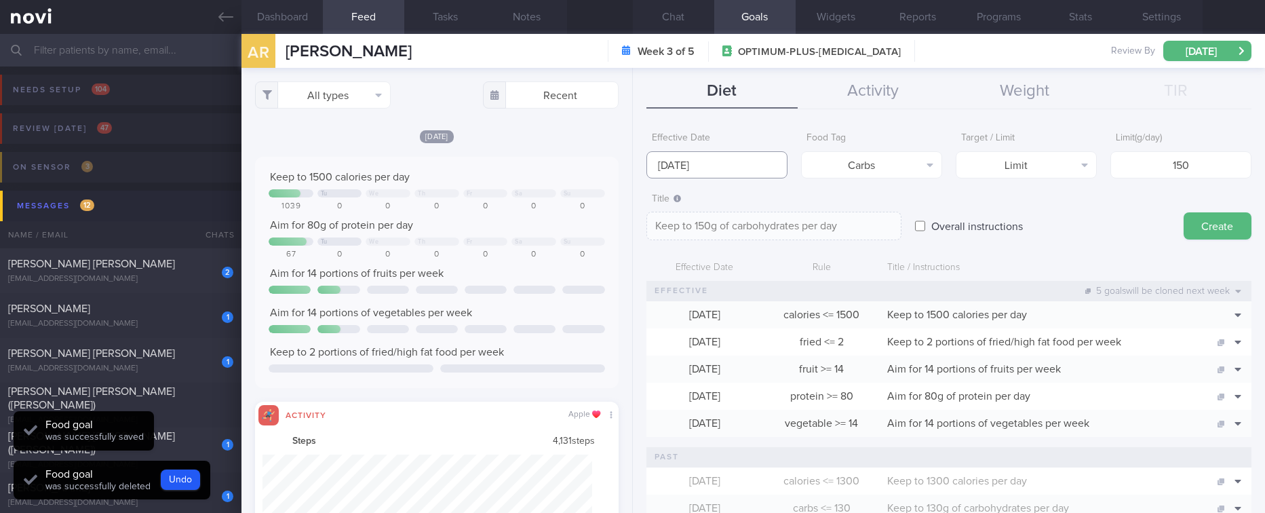
click at [687, 157] on input "[DATE]" at bounding box center [716, 164] width 141 height 27
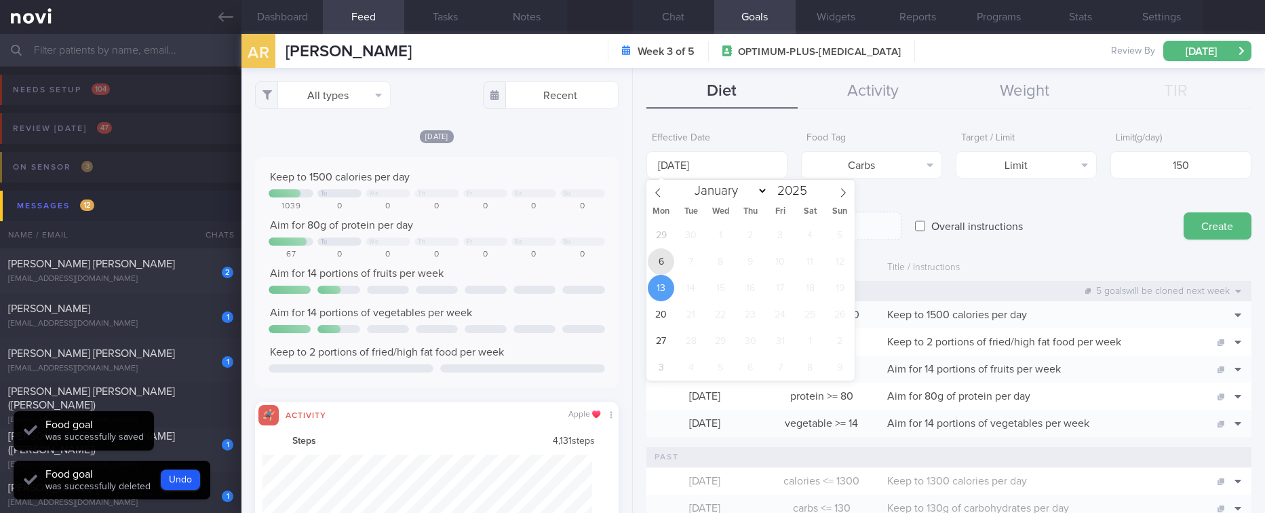
click at [659, 264] on span "6" at bounding box center [661, 261] width 26 height 26
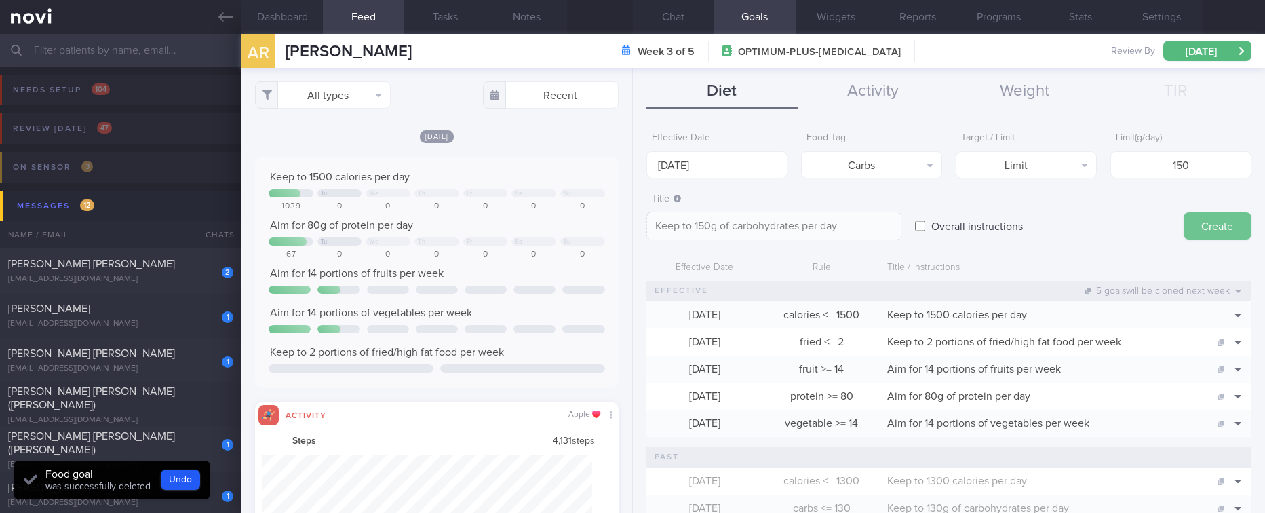
click at [1205, 237] on button "Create" at bounding box center [1217, 225] width 68 height 27
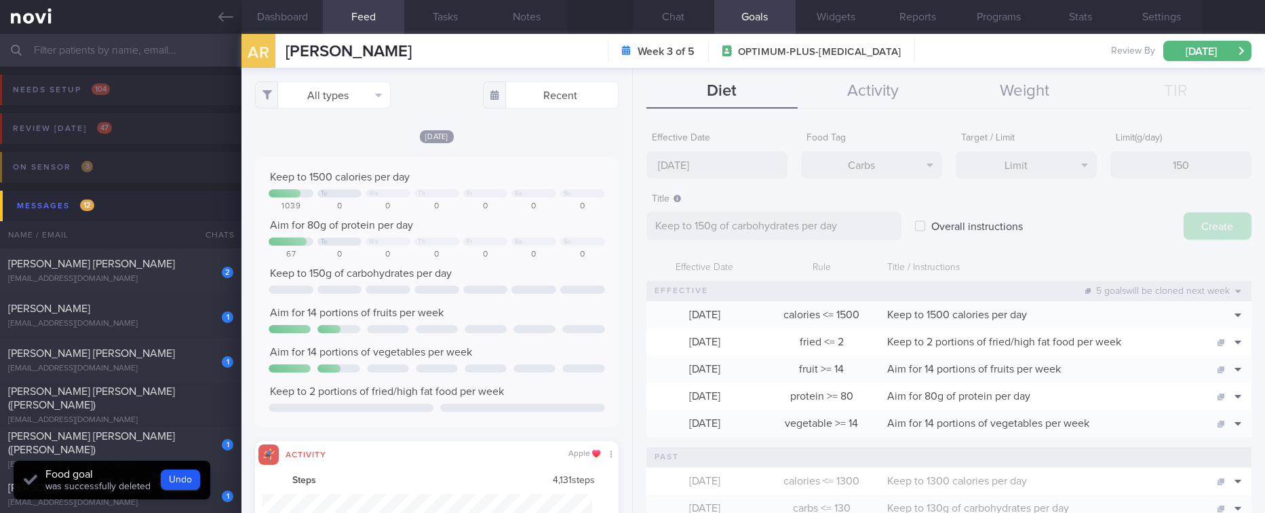
scroll to position [825, 0]
type input "[DATE]"
type textarea "Aim for ___ of ___"
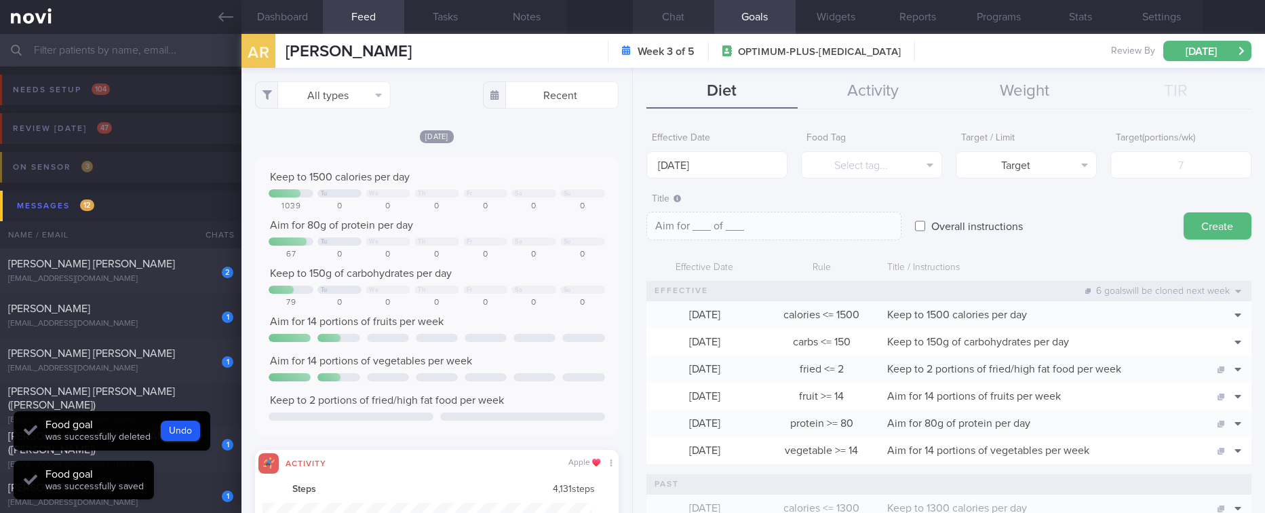
click at [692, 6] on button "Chat" at bounding box center [673, 17] width 81 height 34
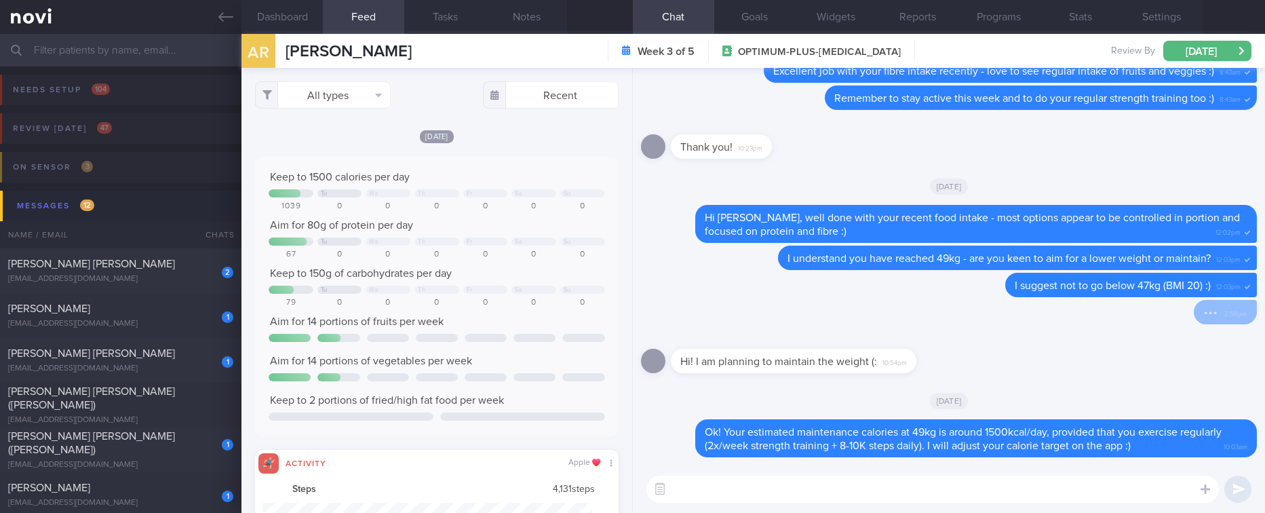
click at [764, 307] on div ". . . 2:56pm" at bounding box center [949, 316] width 616 height 33
click at [170, 319] on div "[EMAIL_ADDRESS][DOMAIN_NAME]" at bounding box center [120, 324] width 225 height 10
type input "Tracked"
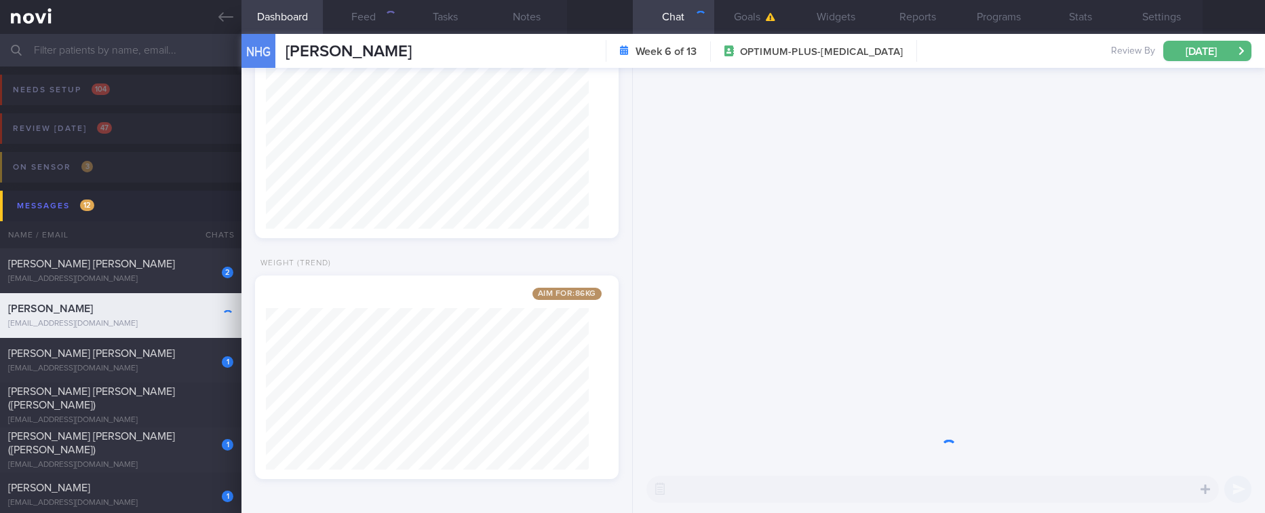
scroll to position [161, 324]
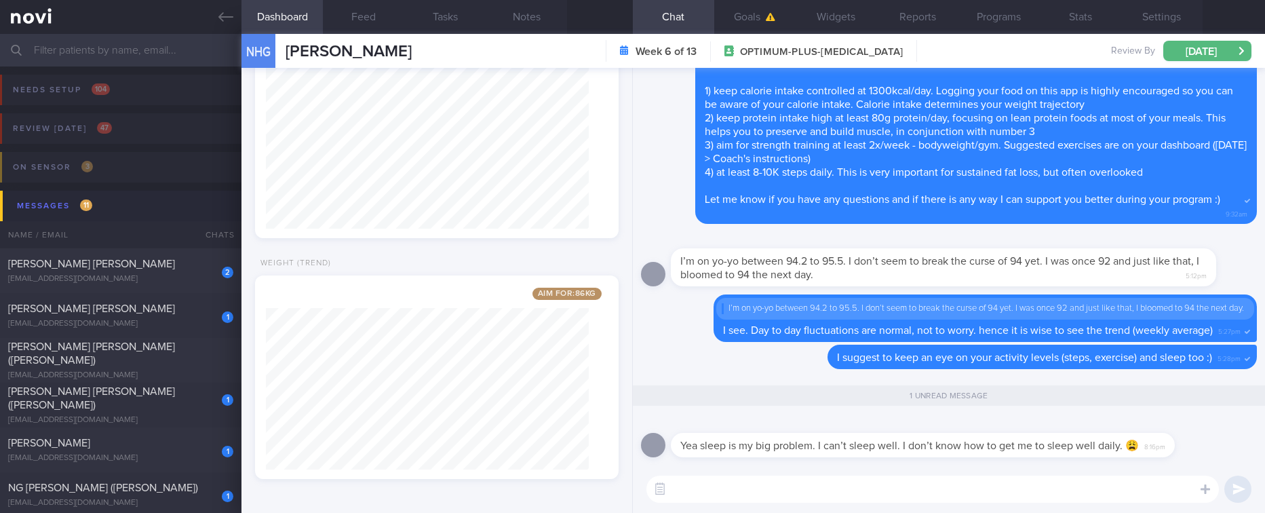
click at [842, 487] on textarea at bounding box center [932, 488] width 572 height 27
type textarea "Is it because of stress or work?"
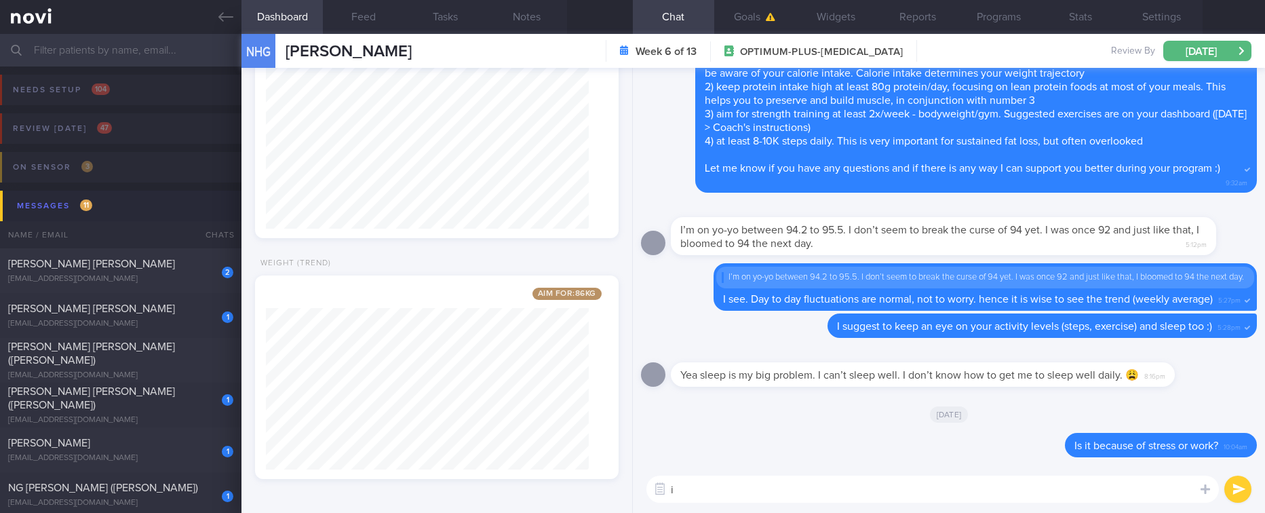
type textarea "i"
type textarea "I hope you can get proper sleep soon"
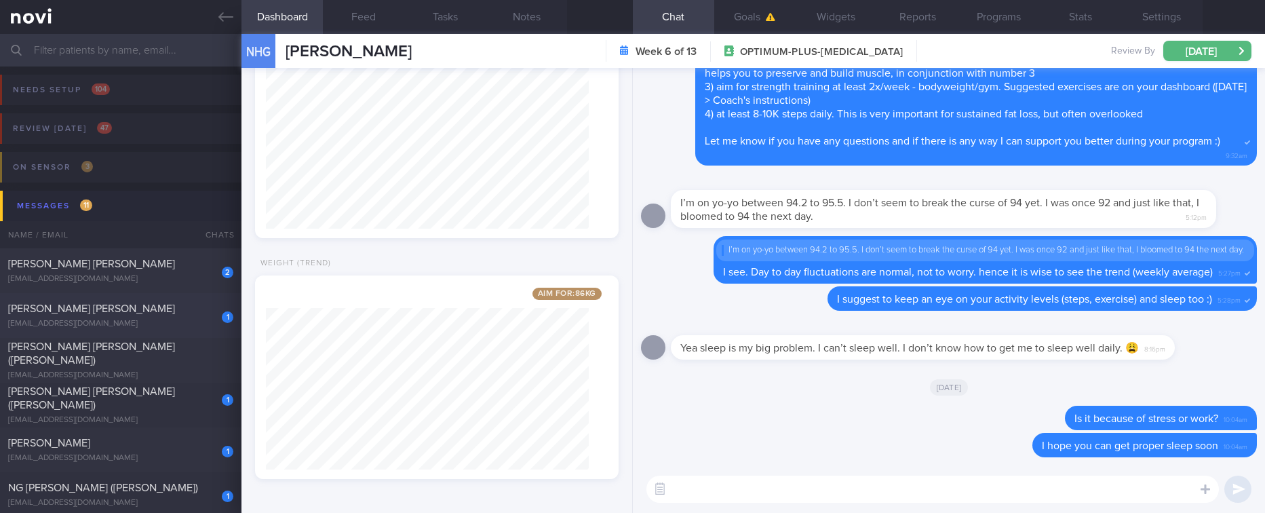
click at [75, 315] on div "[PERSON_NAME] [PERSON_NAME]" at bounding box center [119, 309] width 222 height 14
type input "Tracked. (Aman) [MEDICAL_DATA]"
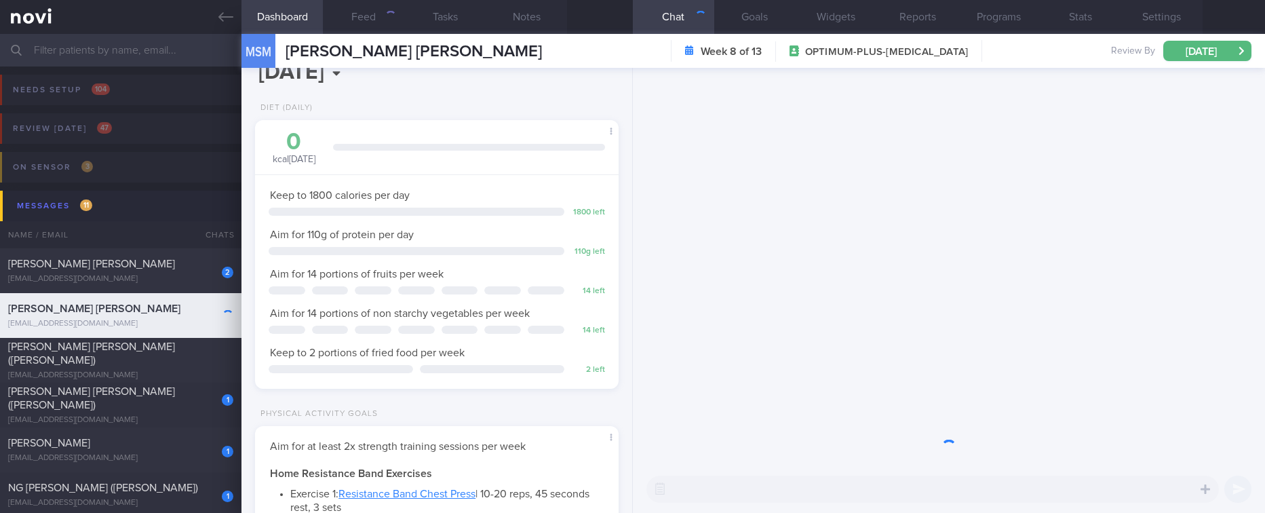
scroll to position [181, 324]
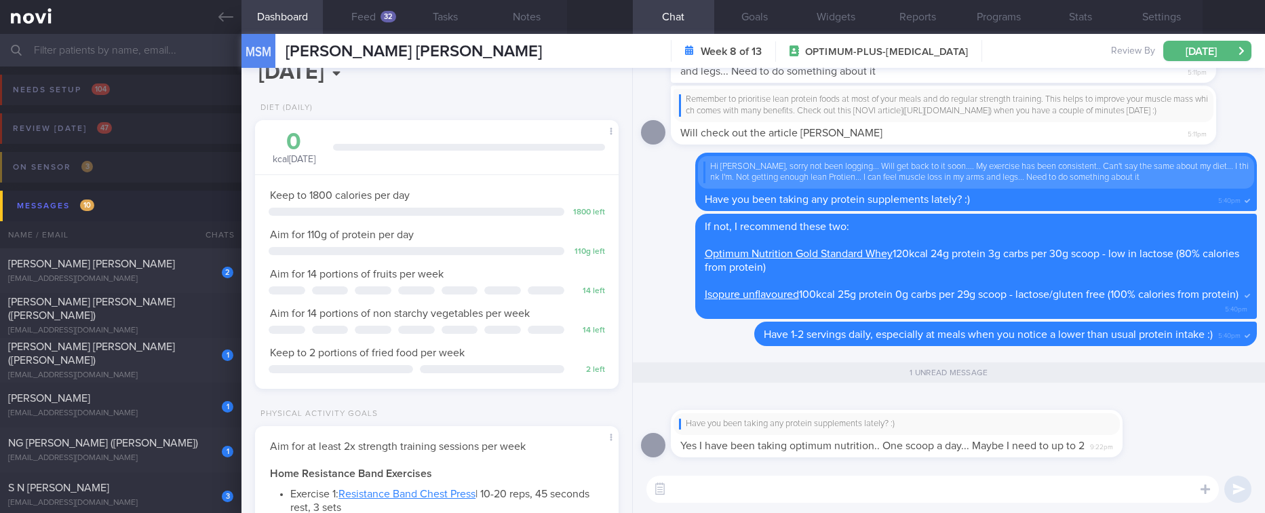
click at [912, 481] on textarea at bounding box center [932, 488] width 572 height 27
type textarea "Ok, 2 servings per day is ok :)"
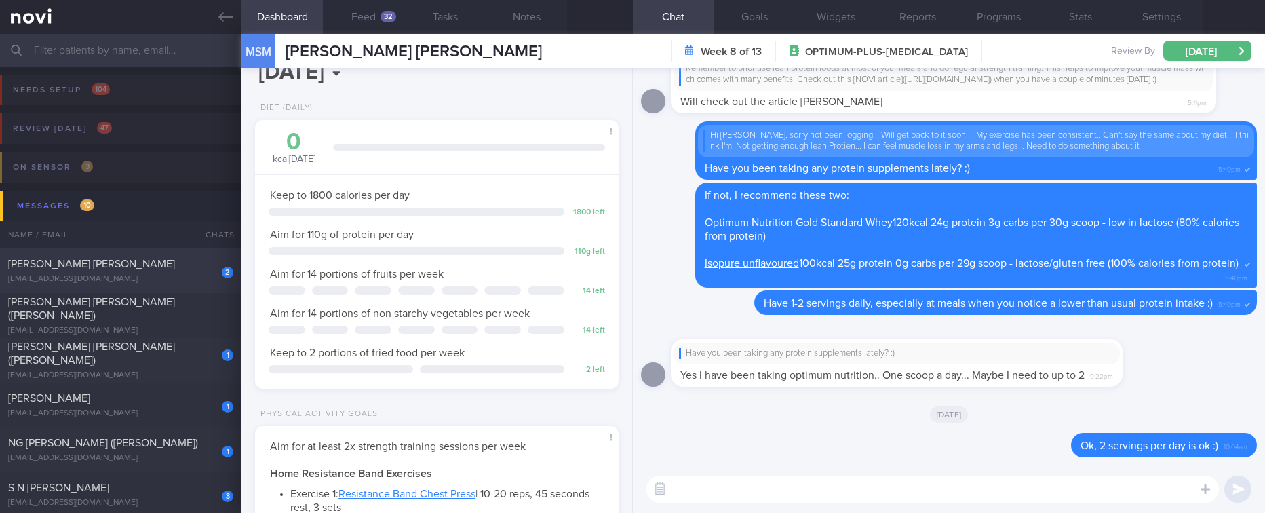
click at [164, 272] on div "2 [PERSON_NAME] [PERSON_NAME] [EMAIL_ADDRESS][DOMAIN_NAME]" at bounding box center [120, 270] width 241 height 27
type input "tracked."
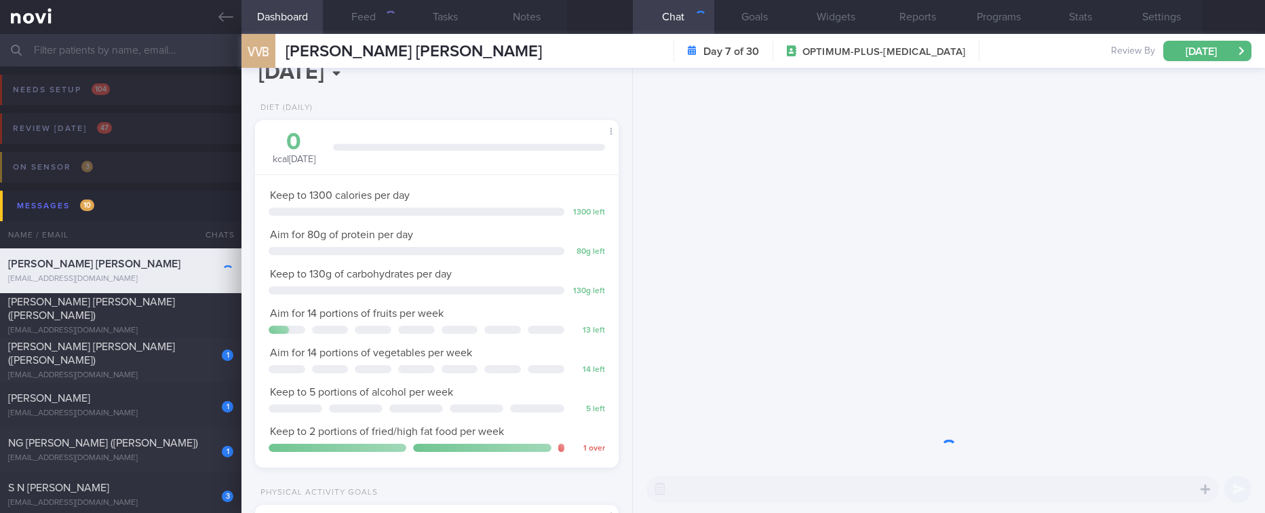
scroll to position [181, 324]
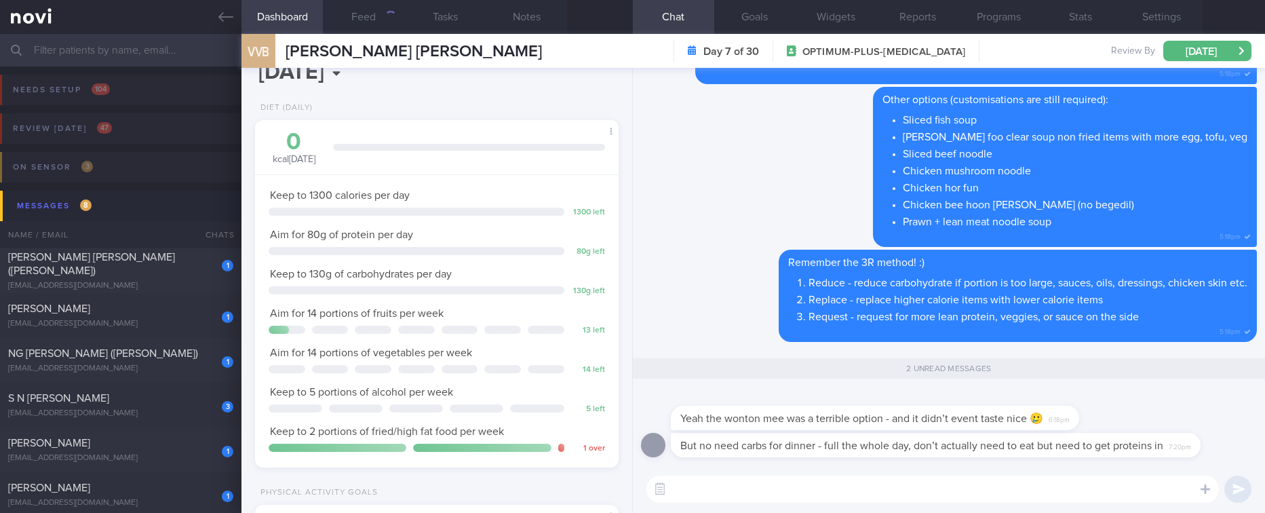
click at [783, 488] on textarea at bounding box center [932, 488] width 572 height 27
click at [717, 477] on textarea at bounding box center [932, 488] width 572 height 27
click at [381, 7] on button "Feed" at bounding box center [363, 17] width 81 height 34
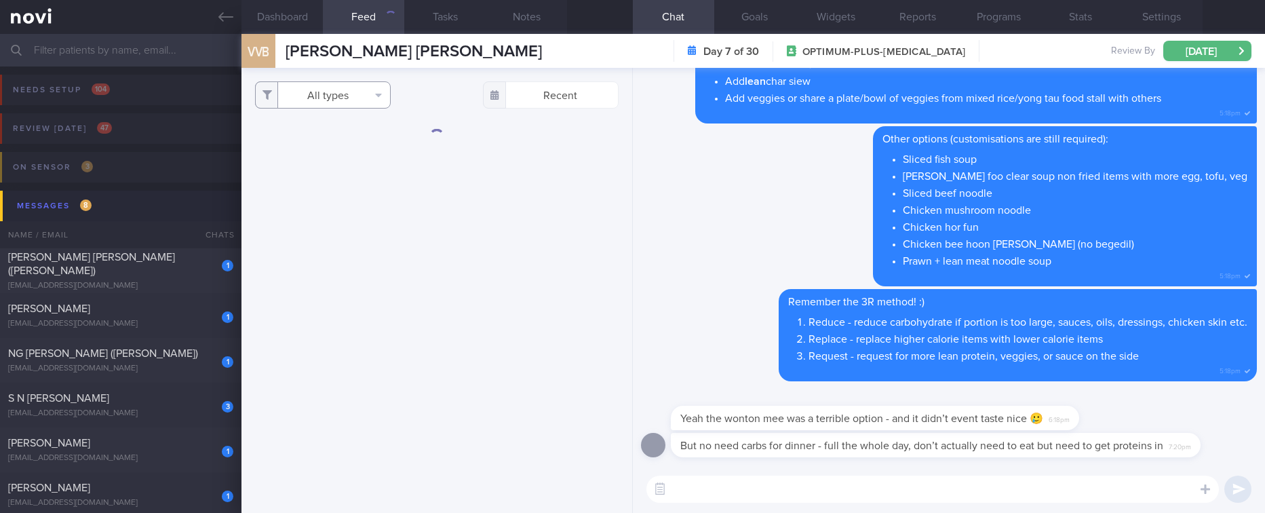
click at [315, 95] on button "All types" at bounding box center [323, 94] width 136 height 27
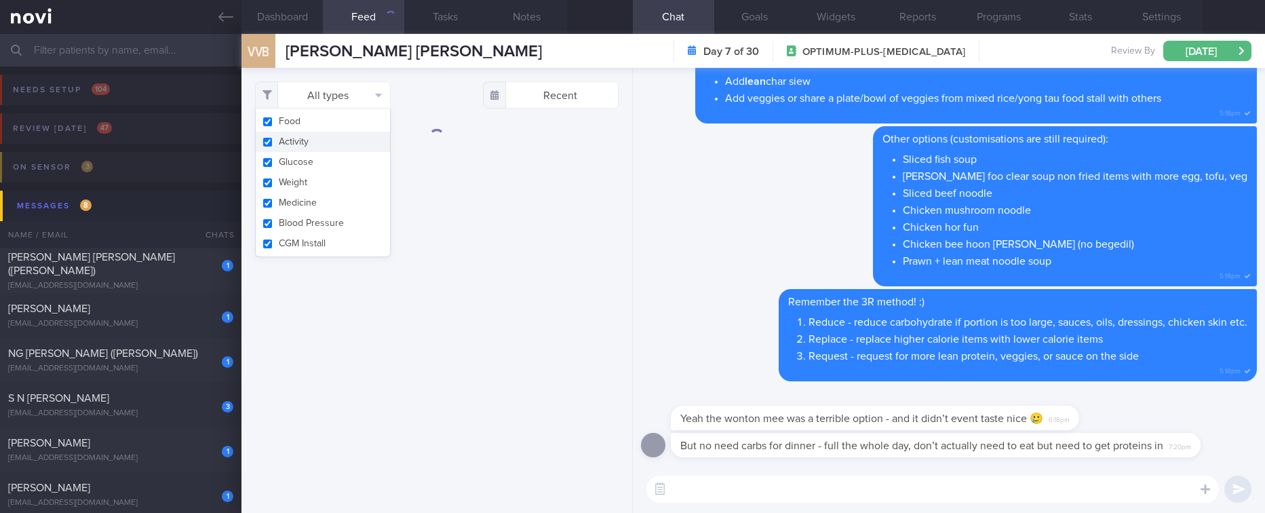
click at [306, 144] on button "Activity" at bounding box center [323, 142] width 134 height 20
checkbox input "false"
click at [302, 159] on button "Glucose" at bounding box center [323, 162] width 134 height 20
checkbox input "false"
click at [296, 187] on button "Weight" at bounding box center [323, 182] width 134 height 20
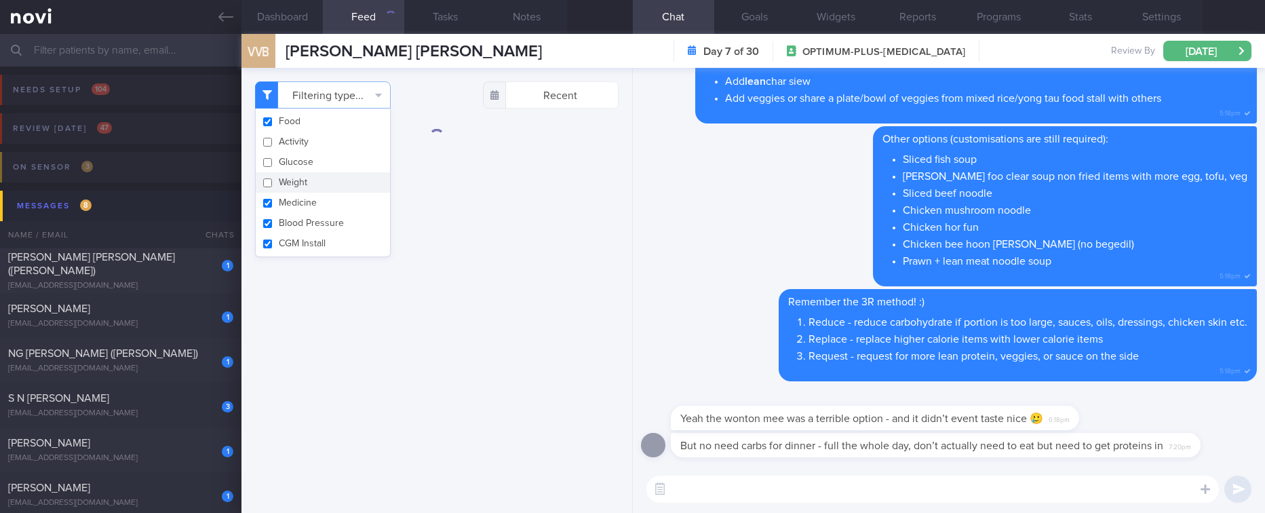
checkbox input "false"
click at [296, 202] on button "Medicine" at bounding box center [323, 203] width 134 height 20
checkbox input "false"
click at [296, 220] on button "Blood Pressure" at bounding box center [323, 223] width 134 height 20
checkbox input "false"
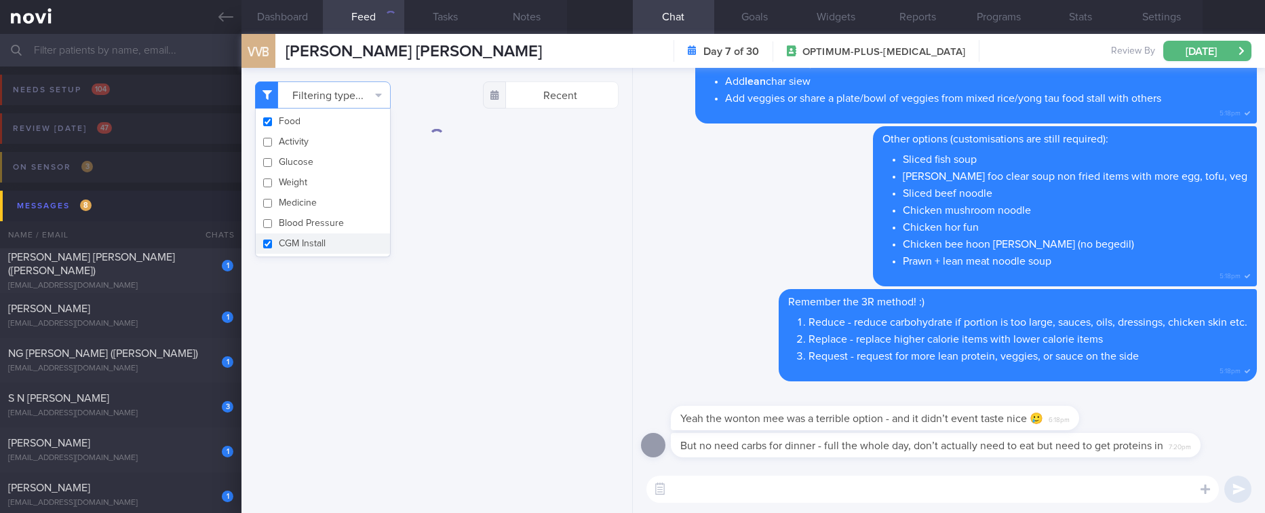
click at [296, 239] on button "CGM Install" at bounding box center [323, 243] width 134 height 20
checkbox input "false"
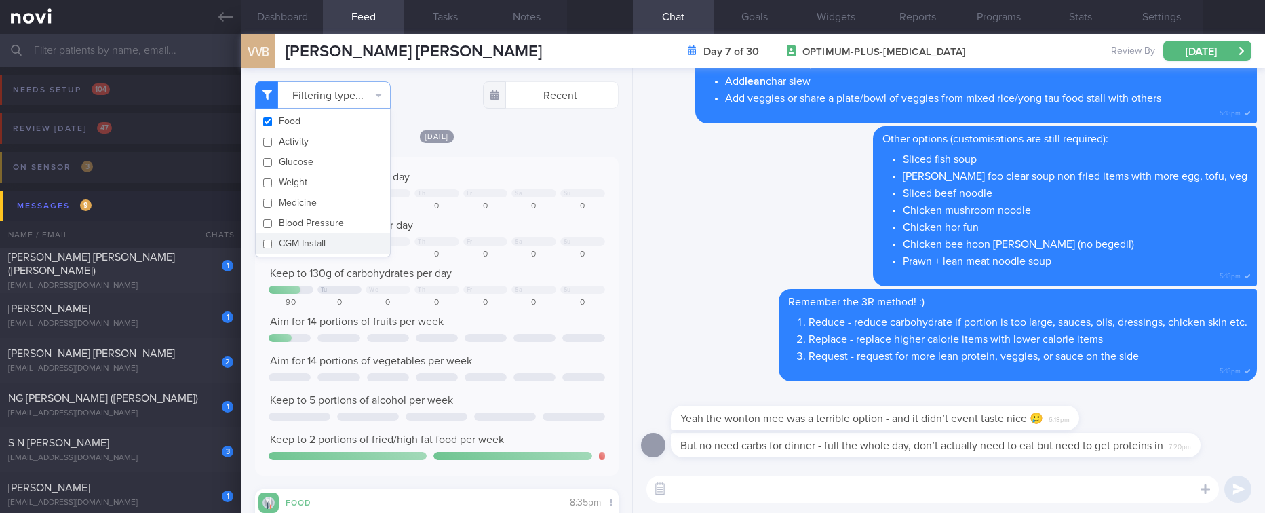
click at [802, 498] on textarea at bounding box center [932, 488] width 572 height 27
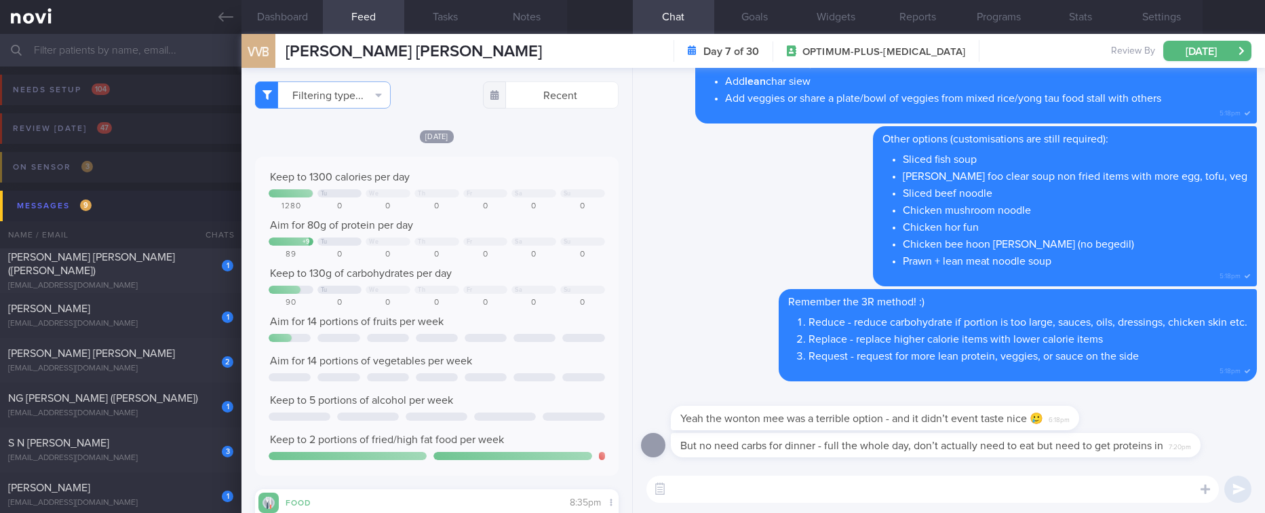
click at [717, 501] on textarea at bounding box center [932, 488] width 572 height 27
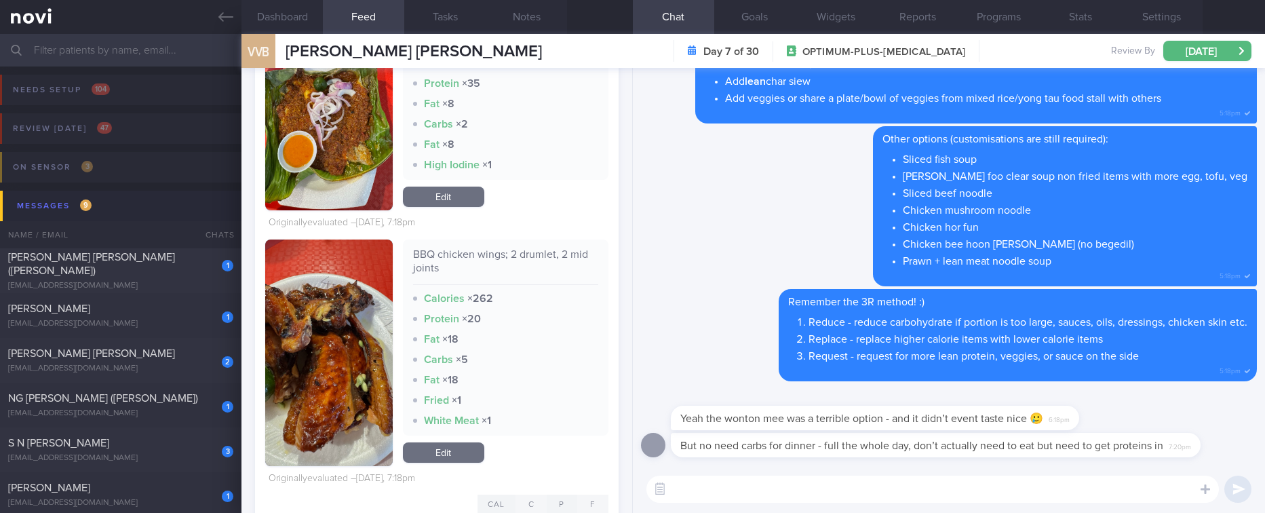
scroll to position [610, 0]
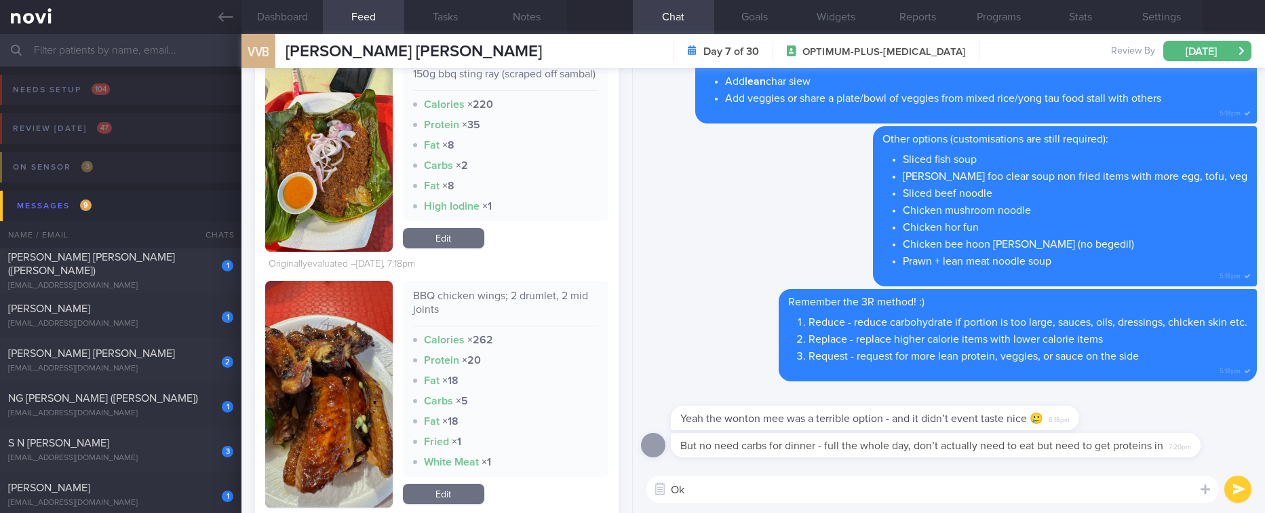
type textarea "O"
type textarea "Yes I saw your dinner haha"
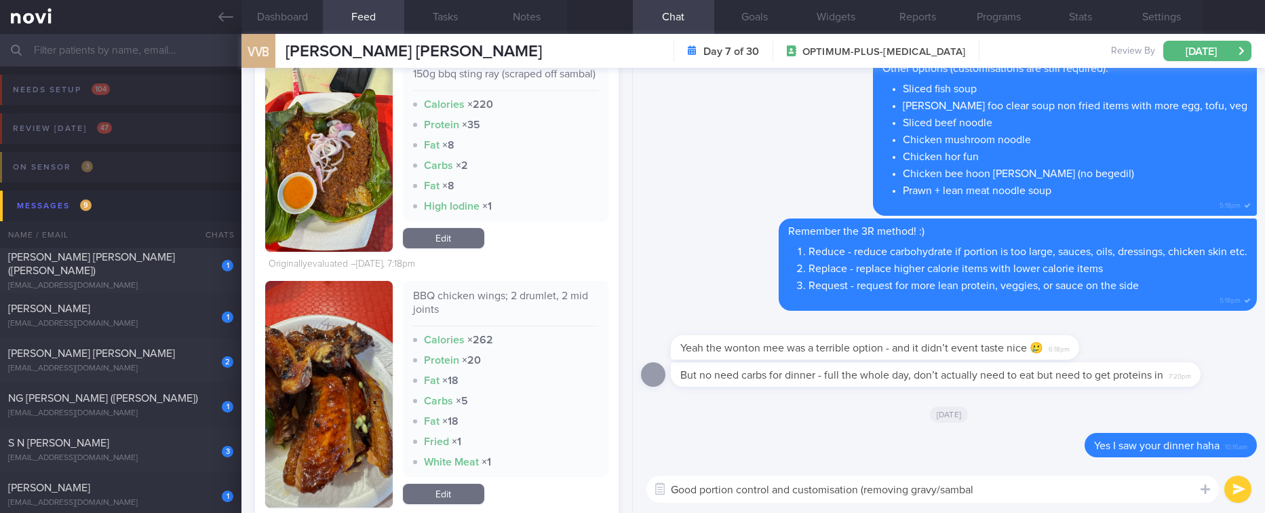
type textarea "Good portion control and customisation (removing gravy/sambal)"
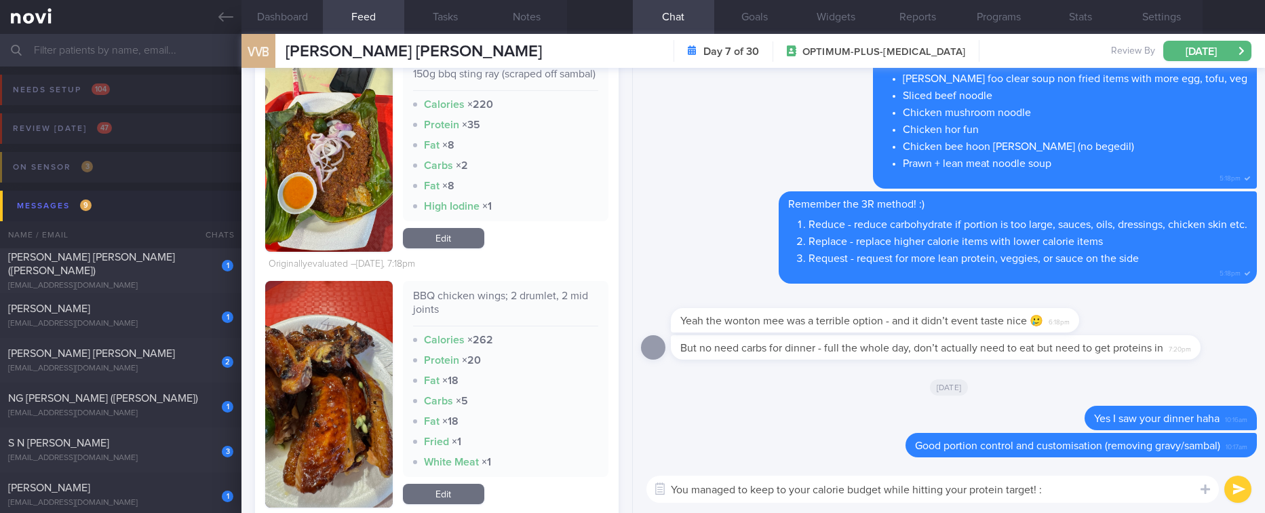
type textarea "You managed to keep to your calorie budget while hitting your protein target! :)"
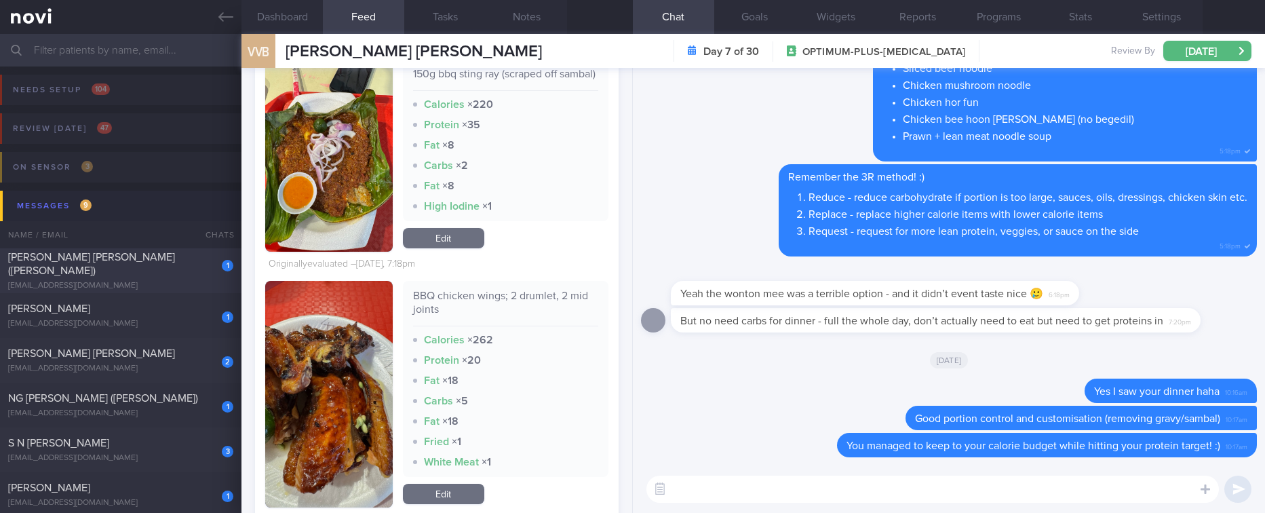
click at [180, 281] on div "[EMAIL_ADDRESS][DOMAIN_NAME]" at bounding box center [120, 286] width 225 height 10
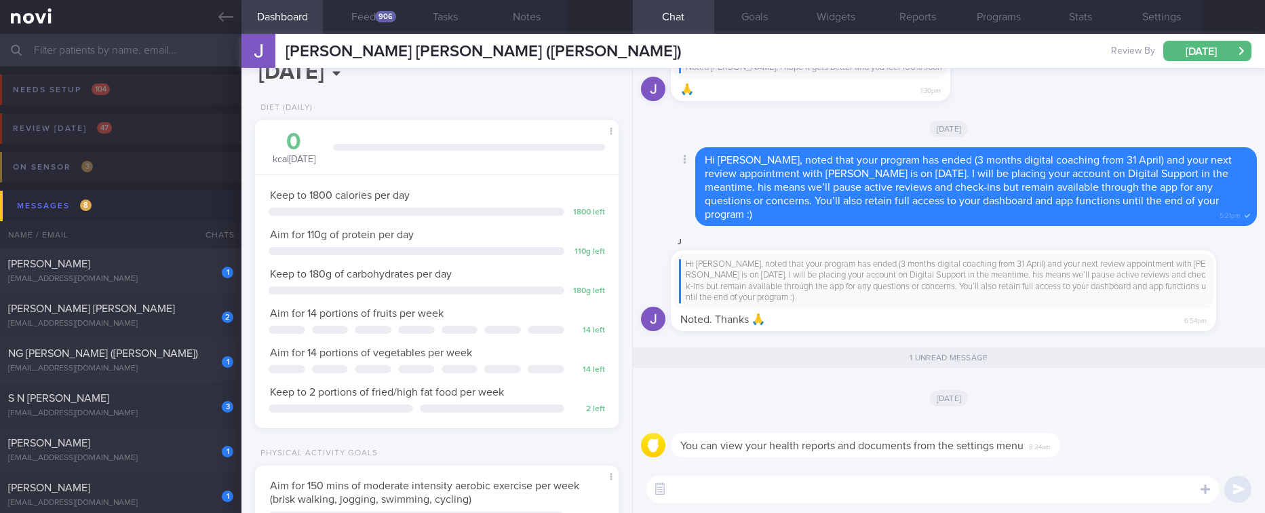
scroll to position [164, 329]
click at [141, 265] on div "[PERSON_NAME]" at bounding box center [119, 264] width 222 height 14
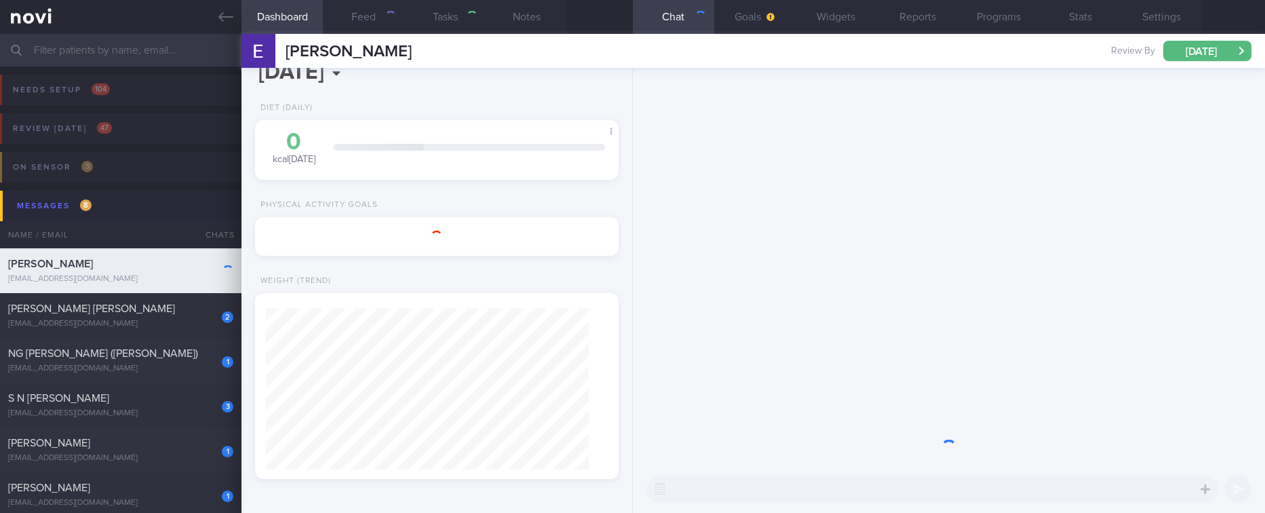
type input "tracked"
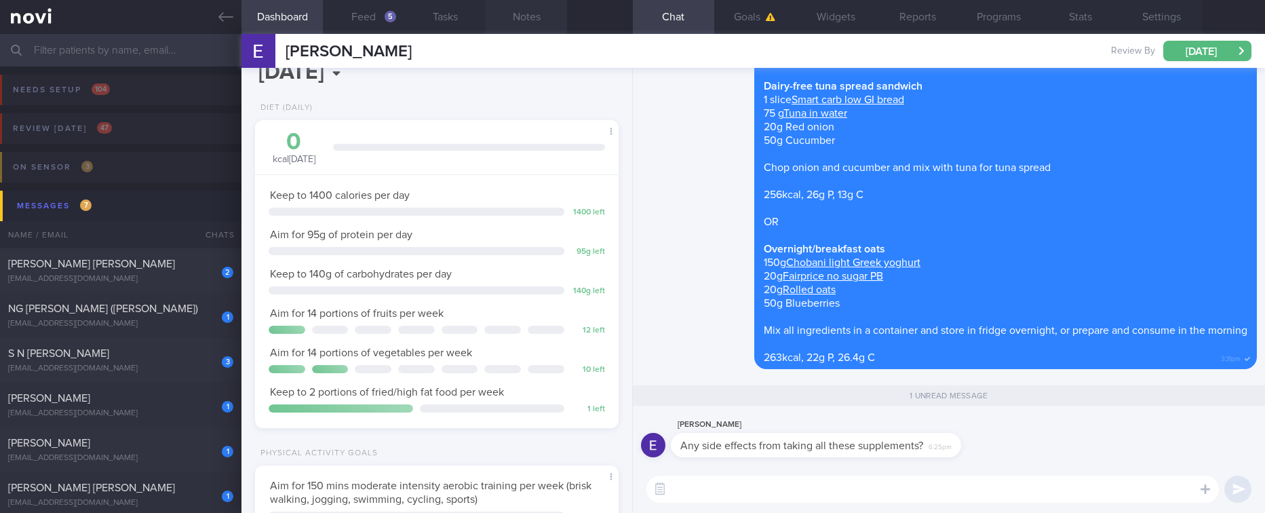
click at [527, 2] on button "Notes" at bounding box center [526, 17] width 81 height 34
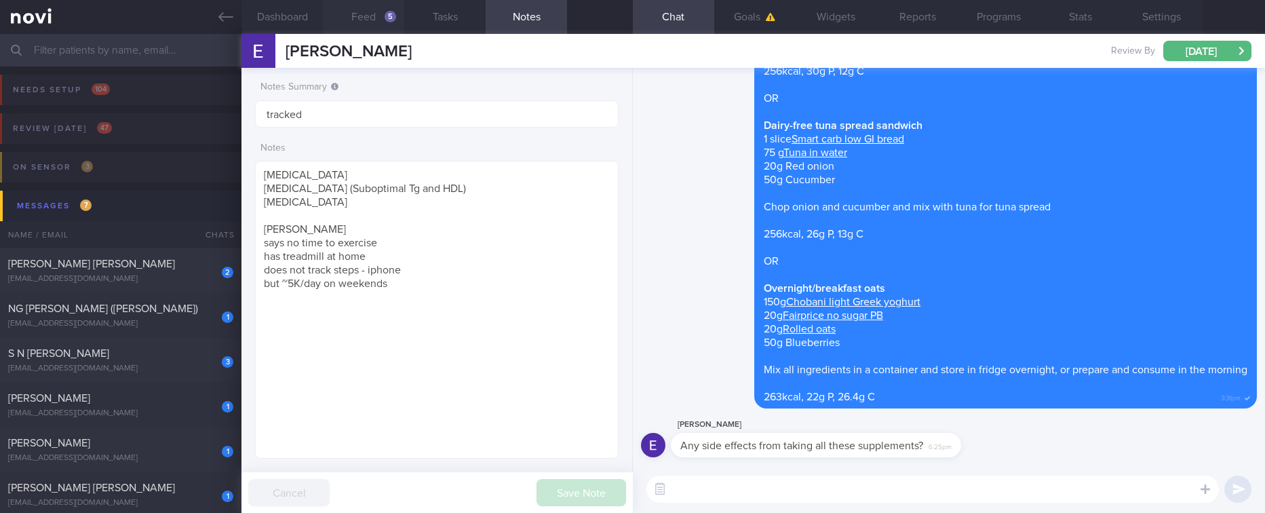
click at [386, 22] on button "Feed 5" at bounding box center [363, 17] width 81 height 34
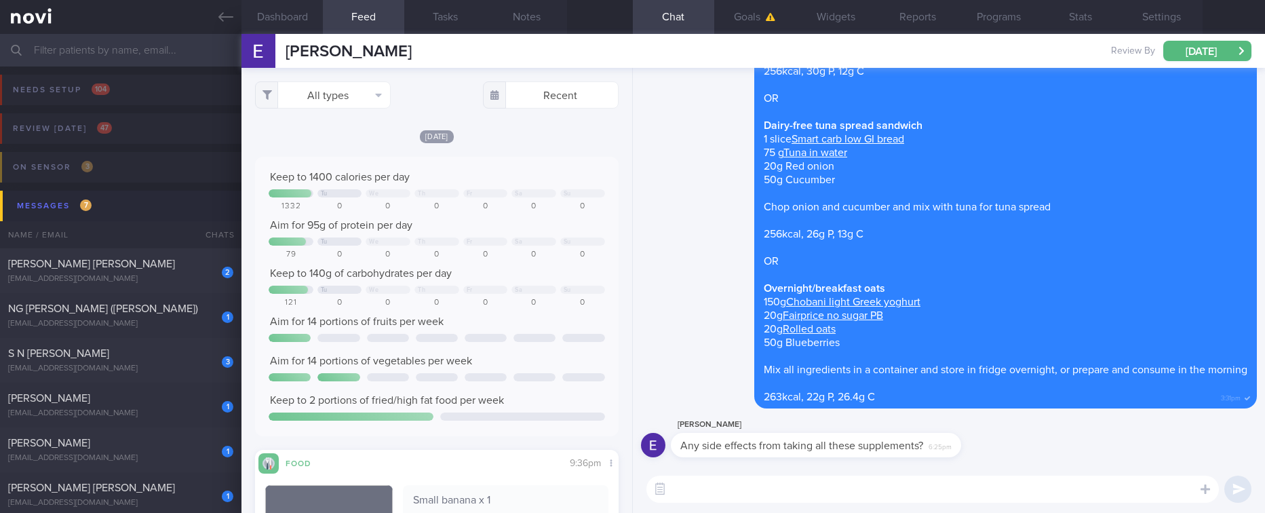
click at [755, 496] on textarea at bounding box center [932, 488] width 572 height 27
drag, startPoint x: 448, startPoint y: 48, endPoint x: 275, endPoint y: 67, distance: 174.7
click at [275, 67] on div "[PERSON_NAME] [PERSON_NAME] [PERSON_NAME][EMAIL_ADDRESS][DOMAIN_NAME] Review By…" at bounding box center [752, 51] width 1023 height 34
copy div "[PERSON_NAME]"
click at [834, 484] on textarea "No adverse side effects for" at bounding box center [932, 488] width 572 height 27
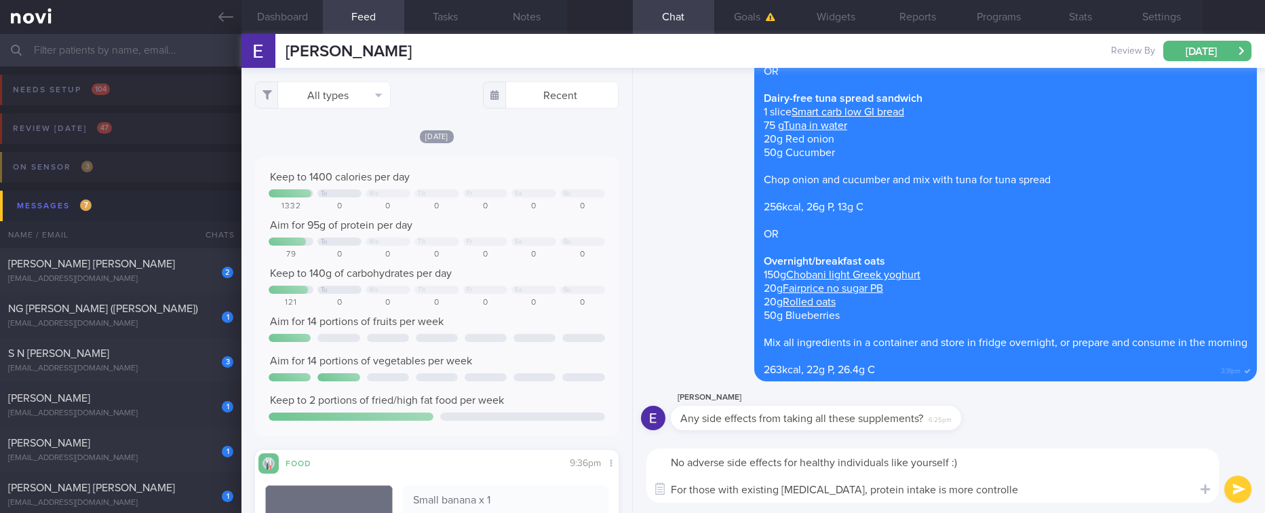
type textarea "No adverse side effects for healthy individuals like yourself :) For those with…"
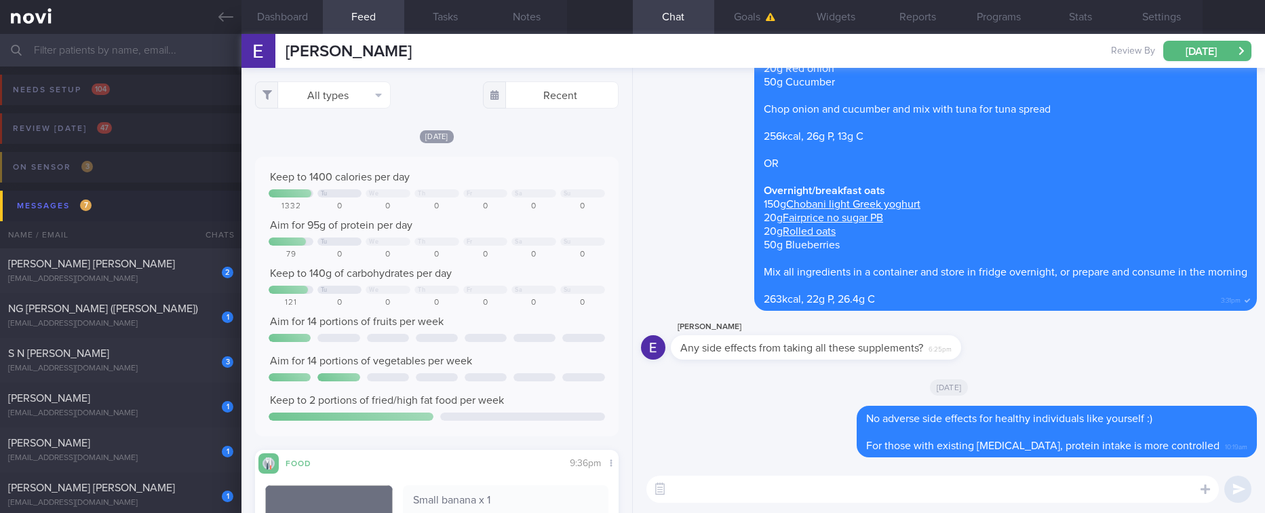
click at [787, 488] on textarea at bounding box center [932, 488] width 572 height 27
type textarea "m"
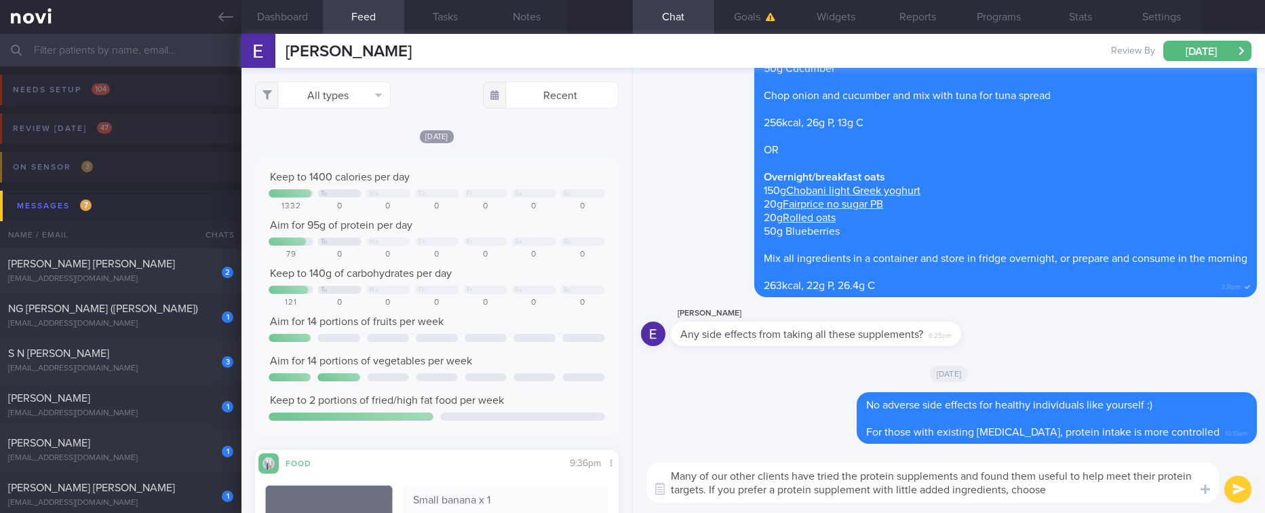
paste textarea "[Isopure unflavoured]([URL][DOMAIN_NAME]) 100kcal 25g protein 0g carbs per 29g …"
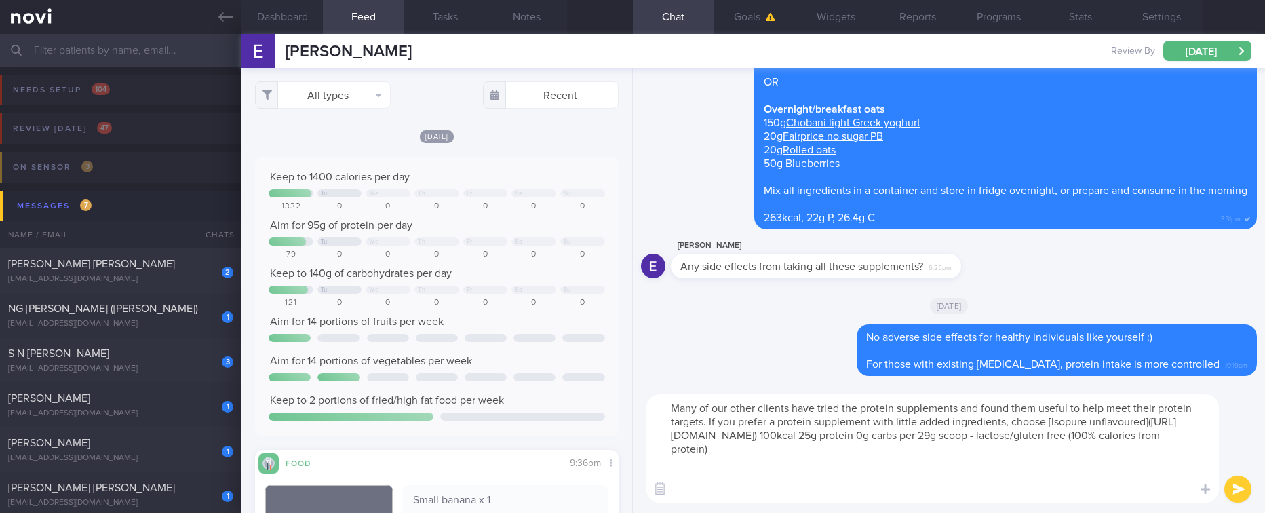
click at [1126, 486] on textarea "Many of our other clients have tried the protein supplements and found them use…" at bounding box center [932, 448] width 572 height 109
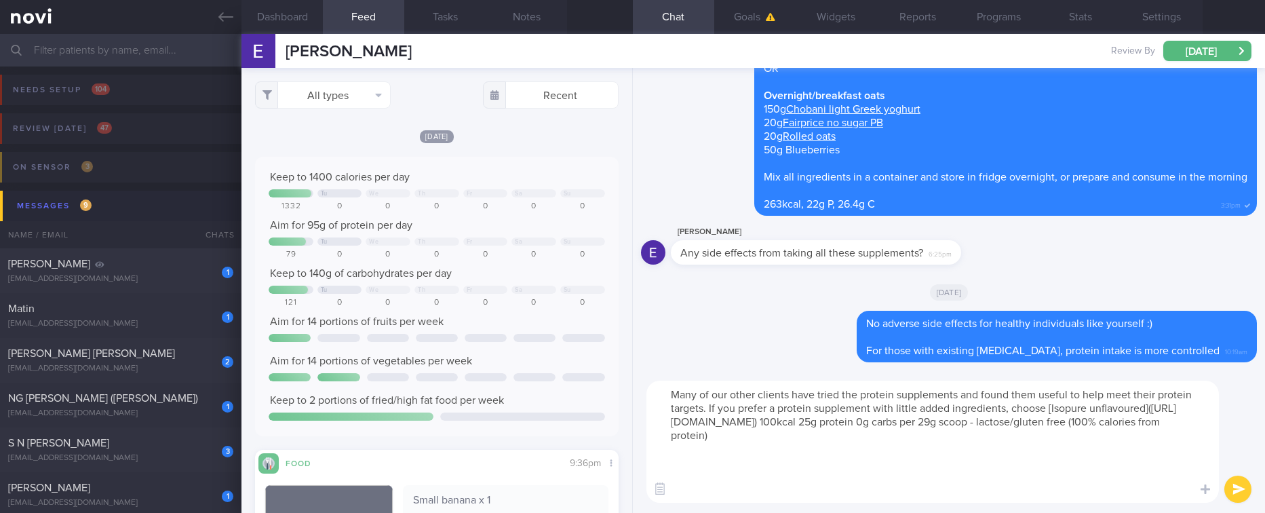
click at [722, 478] on textarea "Many of our other clients have tried the protein supplements and found them use…" at bounding box center [932, 441] width 572 height 122
click at [710, 485] on textarea "Many of our other clients have tried the protein supplements and found them use…" at bounding box center [932, 441] width 572 height 122
paste textarea "[Optimum Nutrition Gold Standard Whey]([URL][DOMAIN_NAME]) 120kcal 24g protein …"
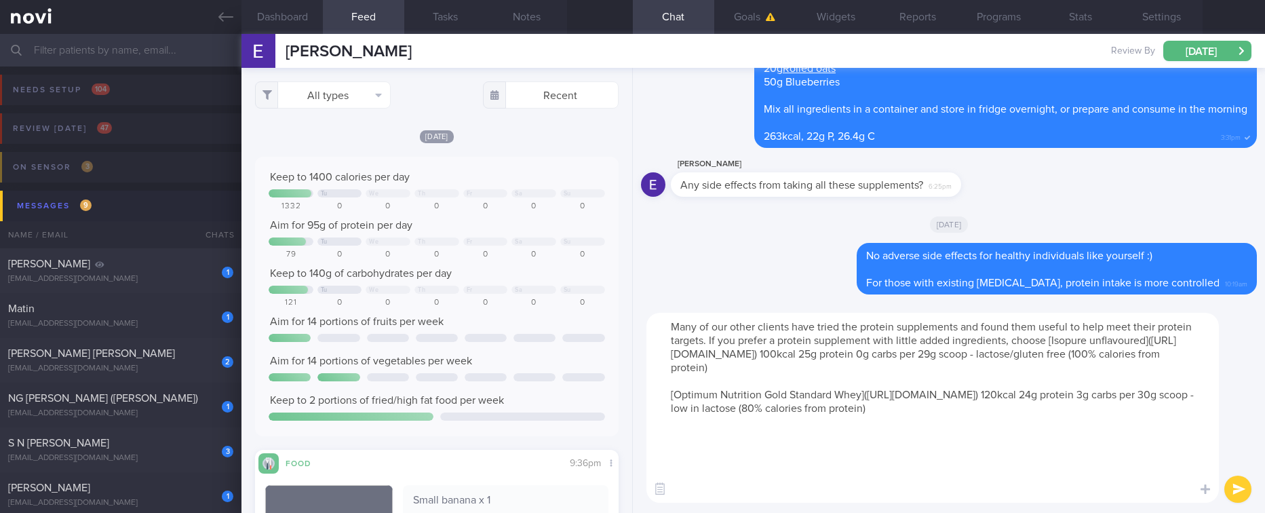
click at [1000, 461] on textarea "Many of our other clients have tried the protein supplements and found them use…" at bounding box center [932, 408] width 572 height 190
click at [981, 410] on textarea "Many of our other clients have tried the protein supplements and found them use…" at bounding box center [932, 408] width 572 height 190
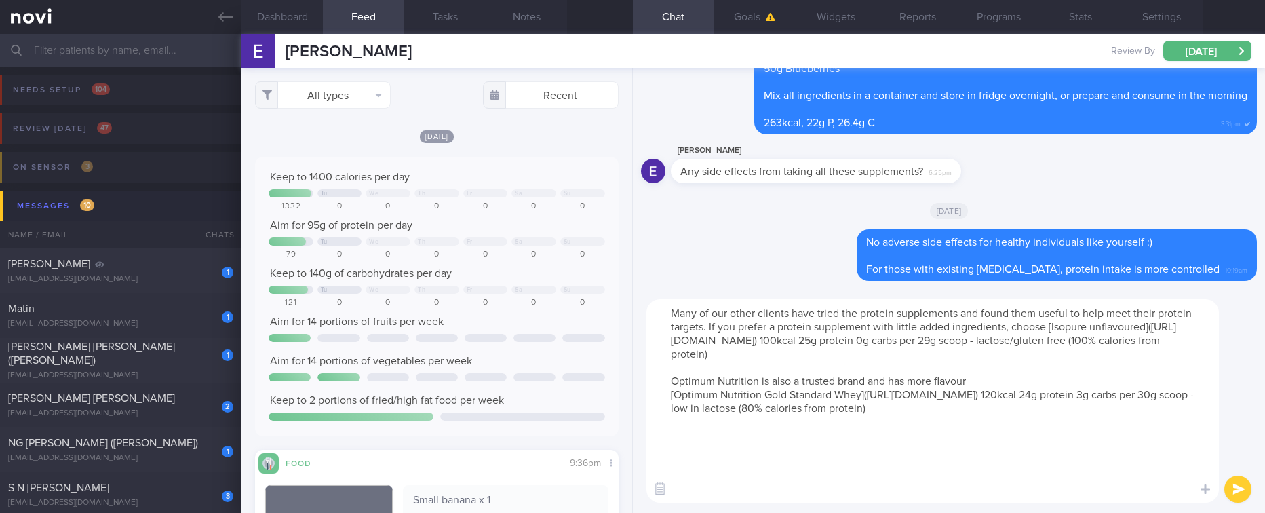
type textarea "Many of our other clients have tried the protein supplements and found them use…"
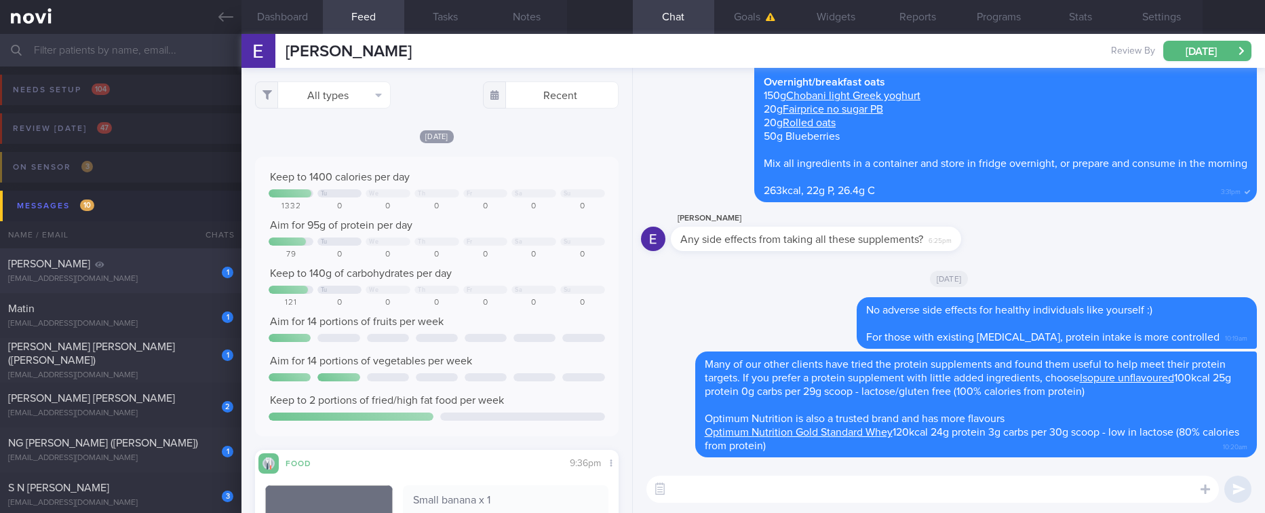
click at [162, 266] on div "[PERSON_NAME]" at bounding box center [119, 264] width 222 height 14
type input "Tracked. [MEDICAL_DATA] 3mg OM"
type textarea "[DEMOGRAPHIC_DATA] [DEMOGRAPHIC_DATA] (OP+) Teacher (primary school) - HQ work,…"
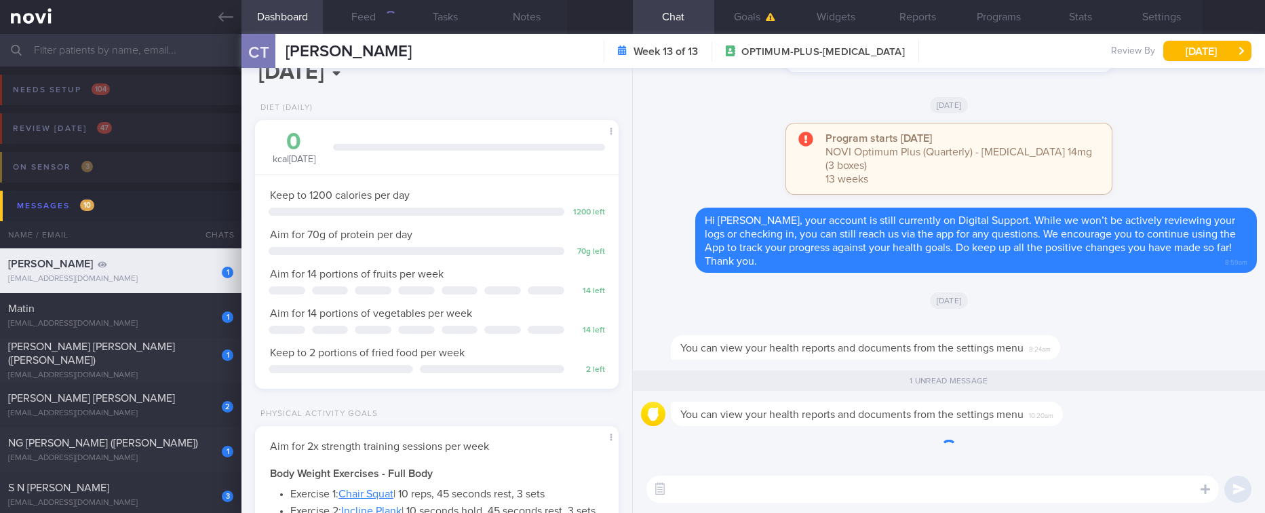
scroll to position [161, 324]
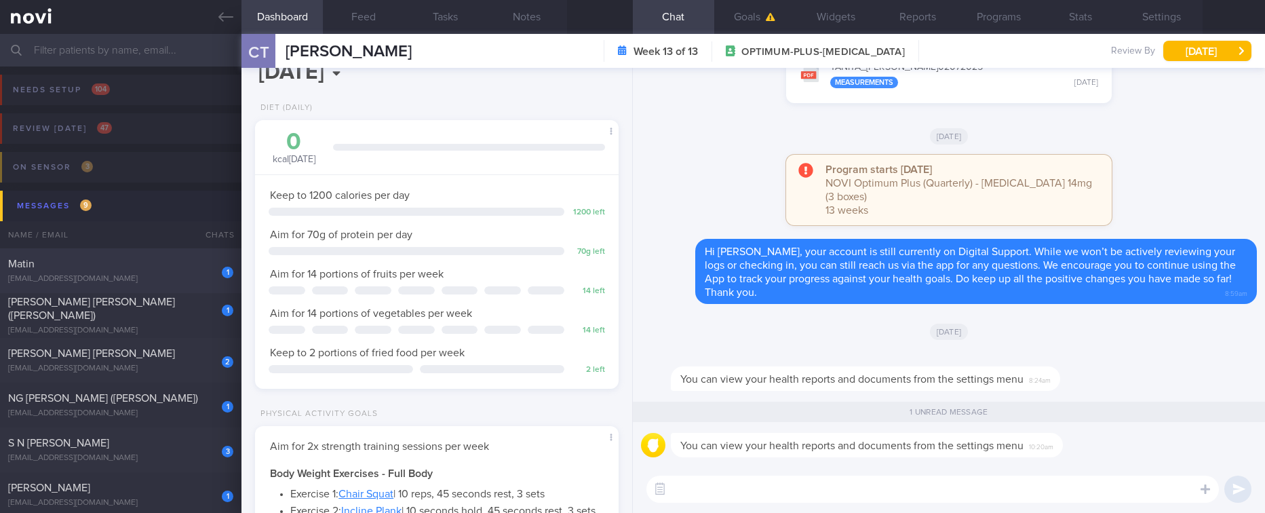
click at [164, 275] on div "[EMAIL_ADDRESS][DOMAIN_NAME]" at bounding box center [120, 279] width 225 height 10
type input "Tracked. Matin. eGFR 66 ([DATE]), history of high creatinine"
type textarea "[DEMOGRAPHIC_DATA] Gentleman Meds: [MEDICAL_DATA] 50mg OM [MEDICAL_DATA] 2.5mg …"
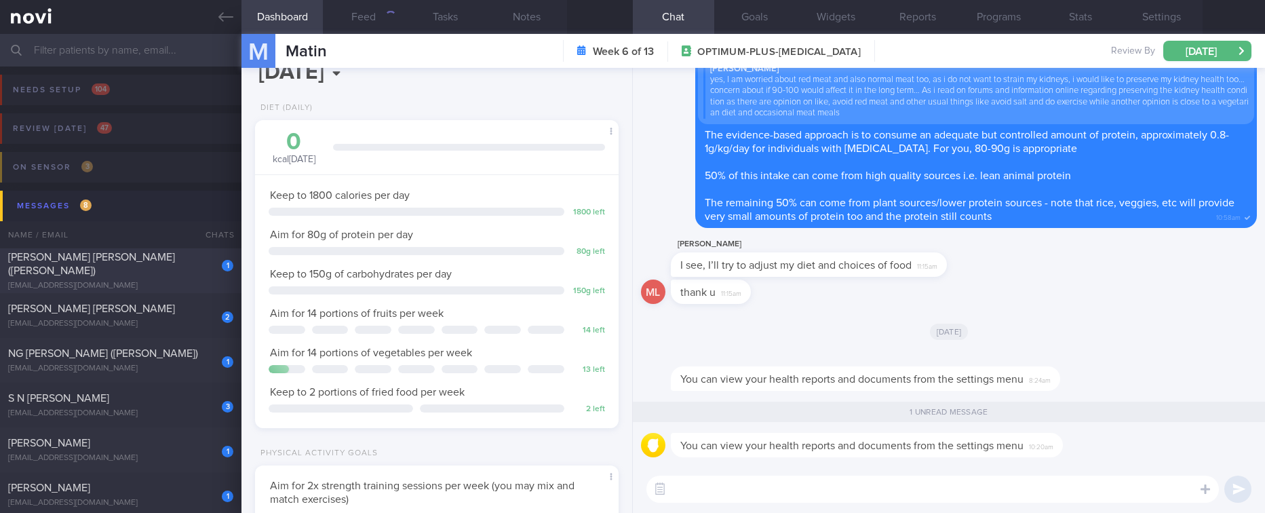
scroll to position [164, 329]
click at [929, 26] on button "Reports" at bounding box center [917, 17] width 81 height 34
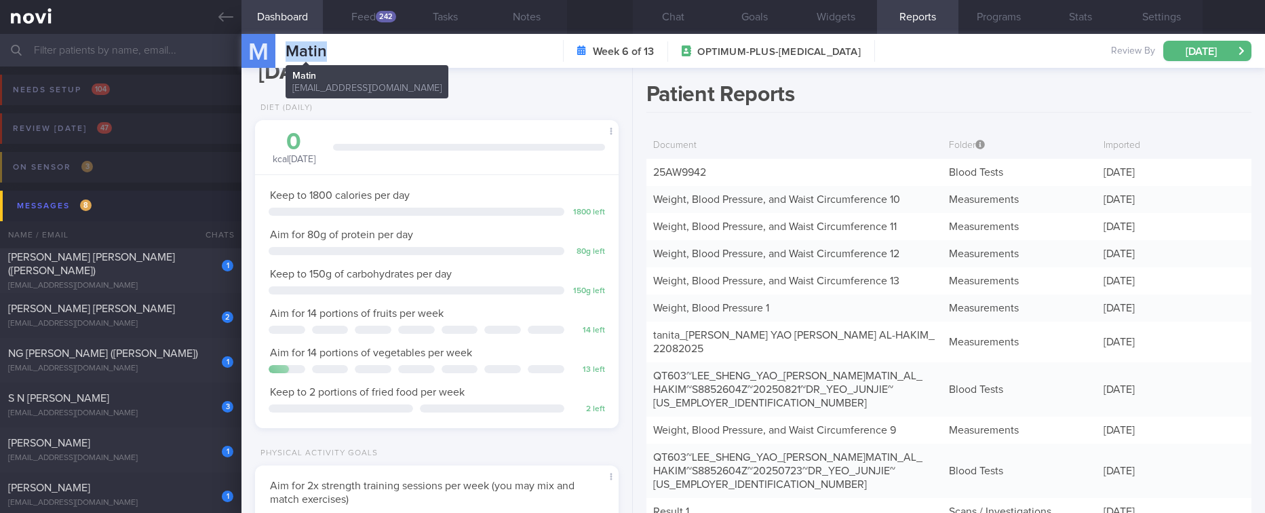
drag, startPoint x: 361, startPoint y: 46, endPoint x: 284, endPoint y: 54, distance: 77.7
click at [284, 54] on div "M [PERSON_NAME] [EMAIL_ADDRESS][DOMAIN_NAME] Week 6 of 13 OPTIMUM-PLUS-[MEDICAL…" at bounding box center [752, 51] width 1023 height 34
drag, startPoint x: 150, startPoint y: 260, endPoint x: 932, endPoint y: 16, distance: 819.2
click at [150, 260] on div "[PERSON_NAME] [PERSON_NAME] ([PERSON_NAME])" at bounding box center [119, 263] width 222 height 27
type input "Tracked"
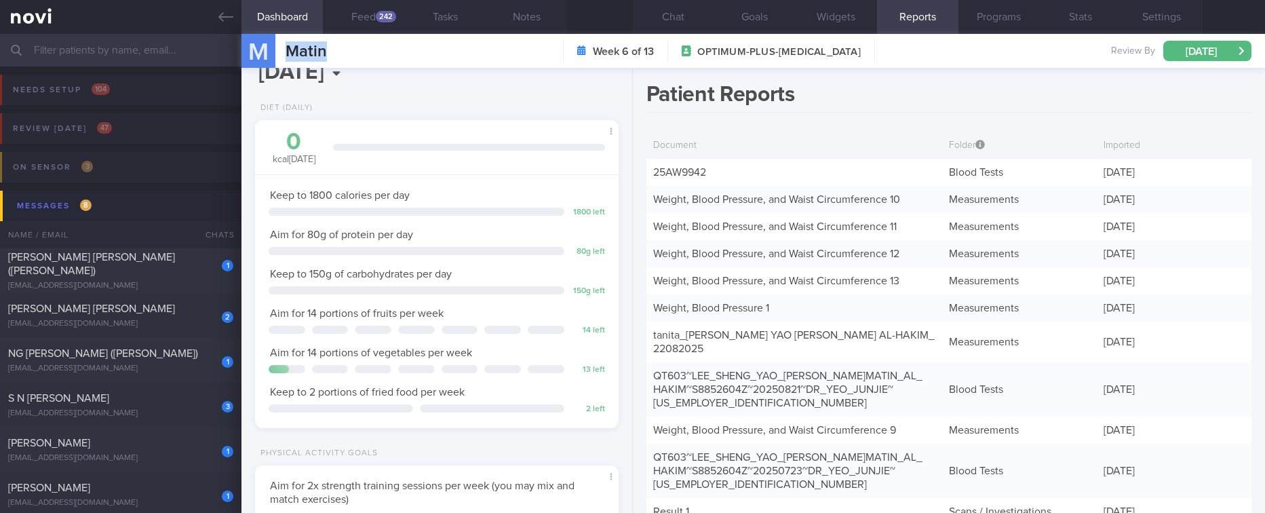
type input "Tracked"
type textarea "NRIC: S1671842D Name: [PERSON_NAME] [PERSON_NAME] ([PERSON_NAME]) Gender: [DEMO…"
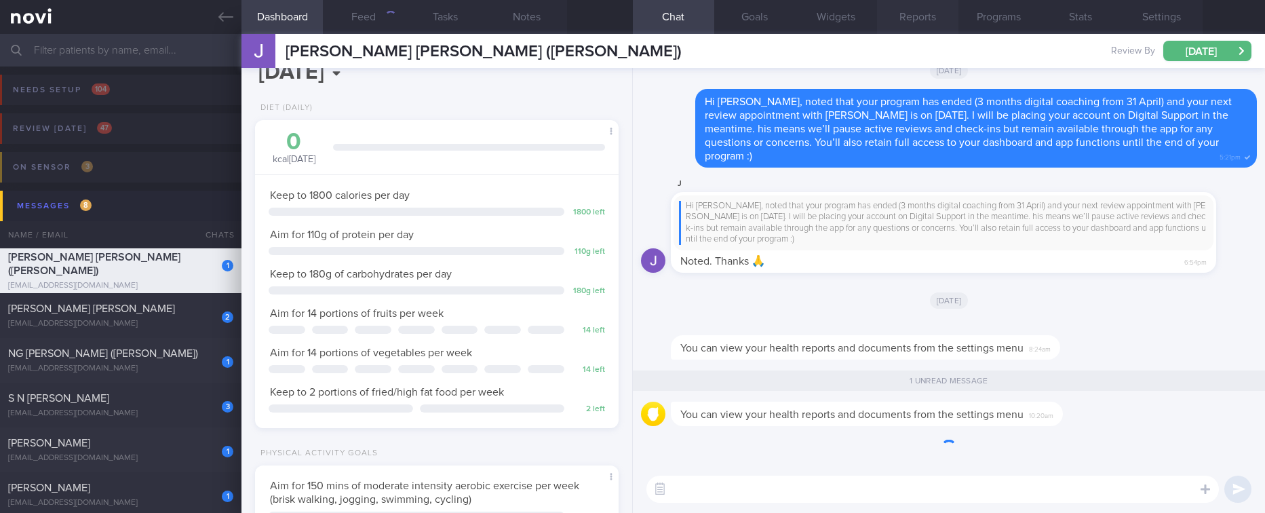
scroll to position [164, 329]
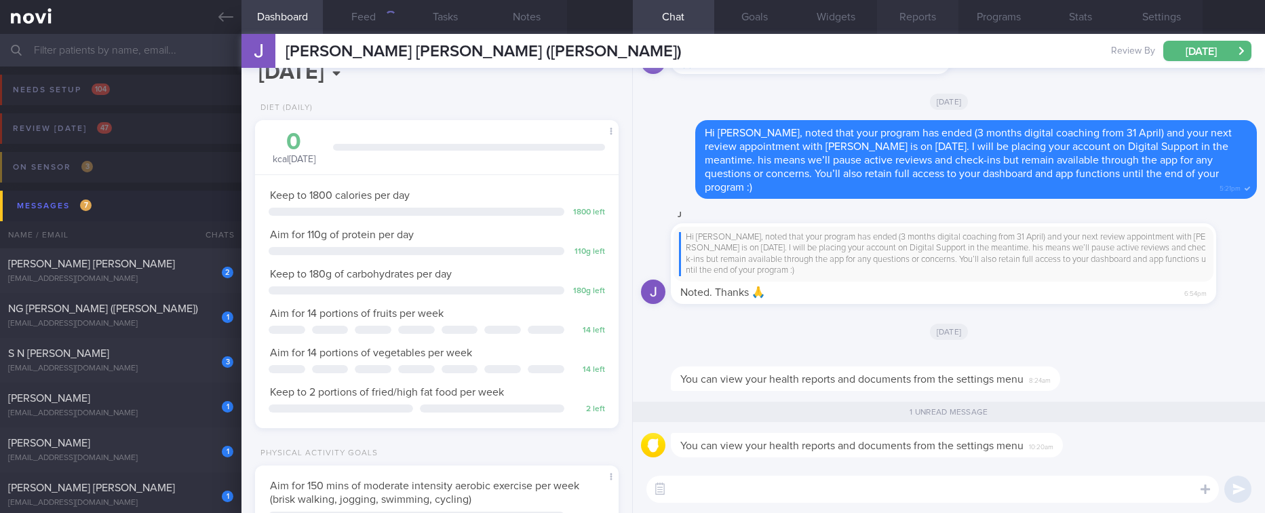
click at [929, 12] on button "Reports" at bounding box center [917, 17] width 81 height 34
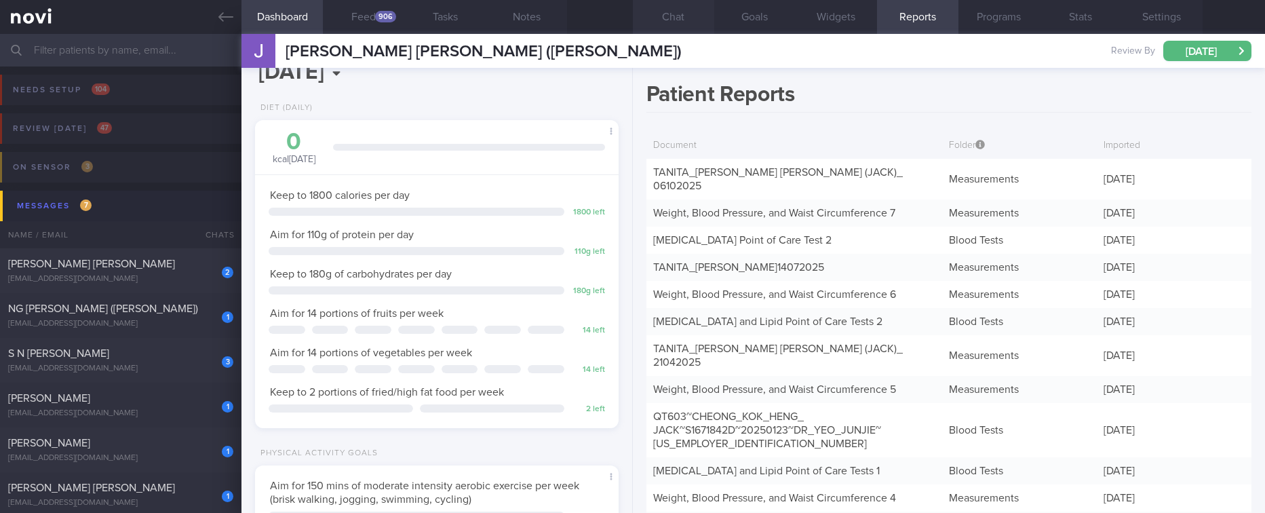
click at [666, 14] on button "Chat" at bounding box center [673, 17] width 81 height 34
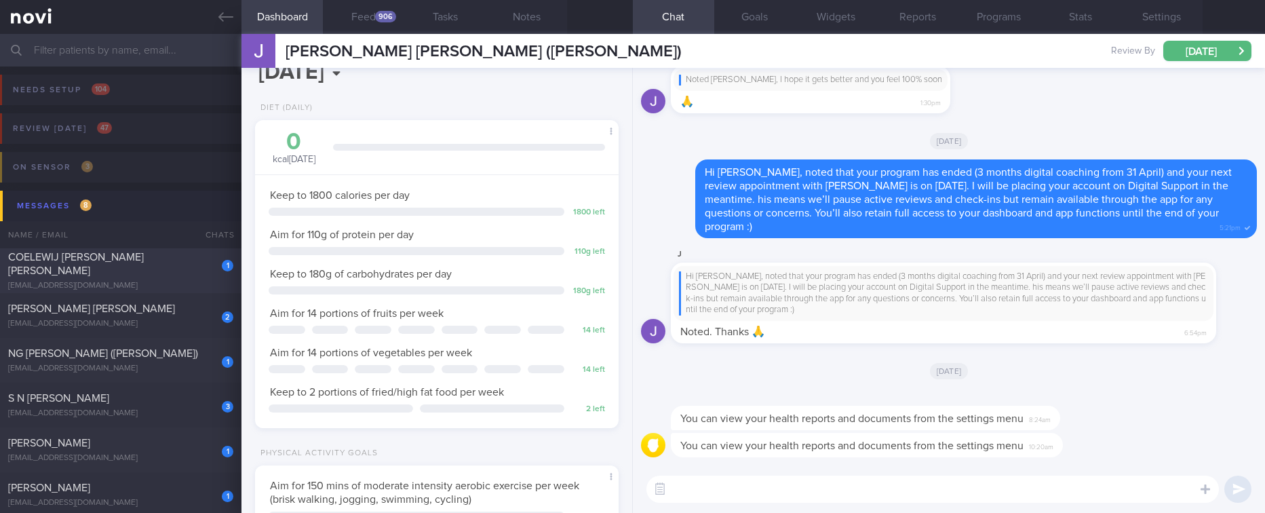
click at [128, 273] on div "COELEWIJ [PERSON_NAME] [PERSON_NAME]" at bounding box center [119, 263] width 222 height 27
type input "Tracked. Ultimate performance [DATE] diet 1800kcal 160g protein 50g carbs 95g f…"
type textarea "Mr COELEWIJ [PERSON_NAME] [PERSON_NAME] F2544598T [DATE] [DATE] [EMAIL_ADDRESS]…"
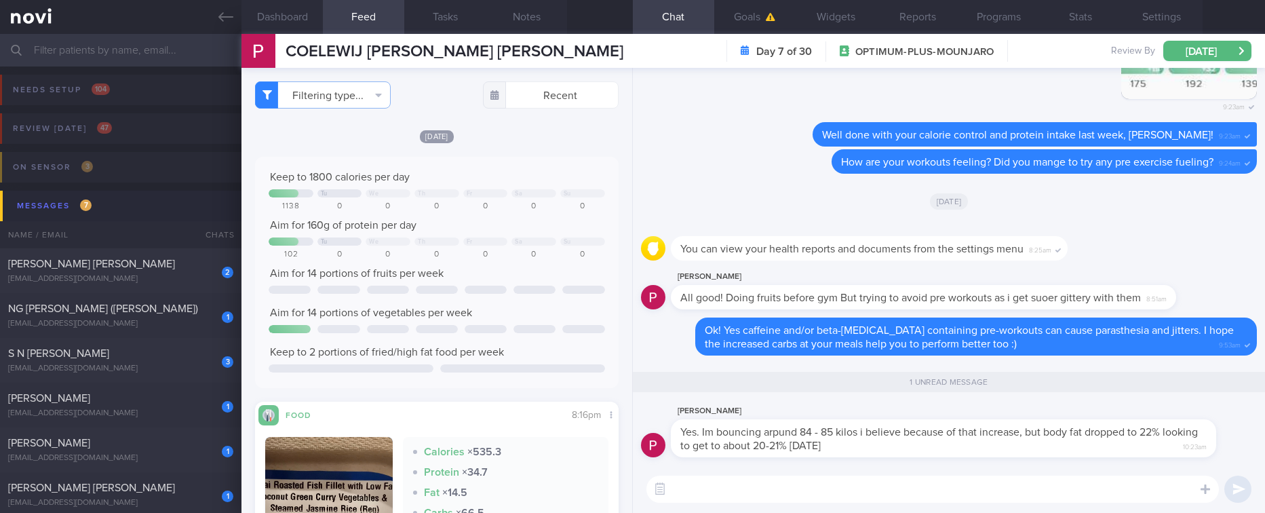
click at [787, 496] on textarea at bounding box center [932, 488] width 572 height 27
click at [783, 480] on textarea at bounding box center [932, 488] width 572 height 27
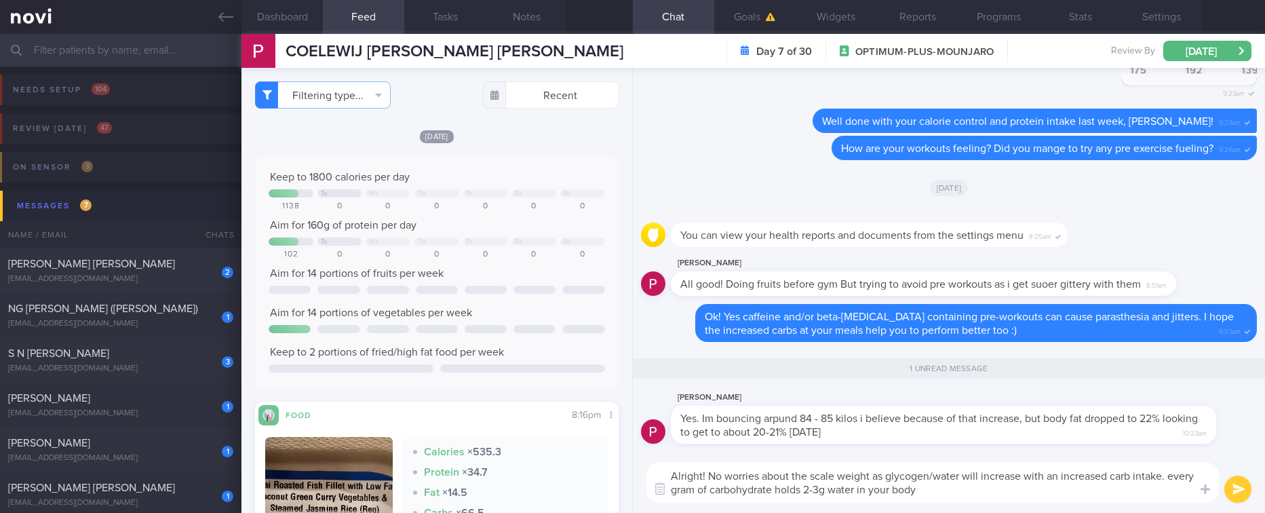
click at [813, 492] on textarea "Alright! No worries about the scale weight as glycogen/water will increase with…" at bounding box center [932, 482] width 572 height 41
type textarea "Alright! No worries about the scale weight as glycogen/water will increase with…"
click at [977, 491] on textarea "Alright! No worries about the scale weight as glycogen/water will increase with…" at bounding box center [932, 482] width 572 height 41
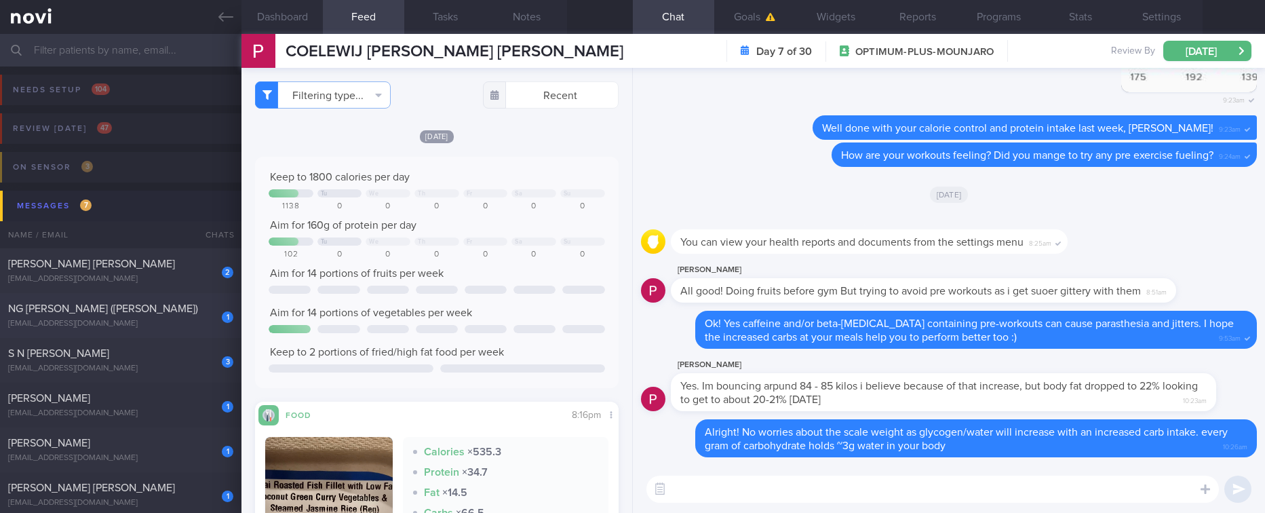
click at [108, 325] on div "[EMAIL_ADDRESS][DOMAIN_NAME]" at bounding box center [120, 324] width 225 height 10
type input "tracked"
type textarea "[PERSON_NAME] [PERSON_NAME] ([PERSON_NAME]) S9033122A [DATE] [EMAIL_ADDRESS][DO…"
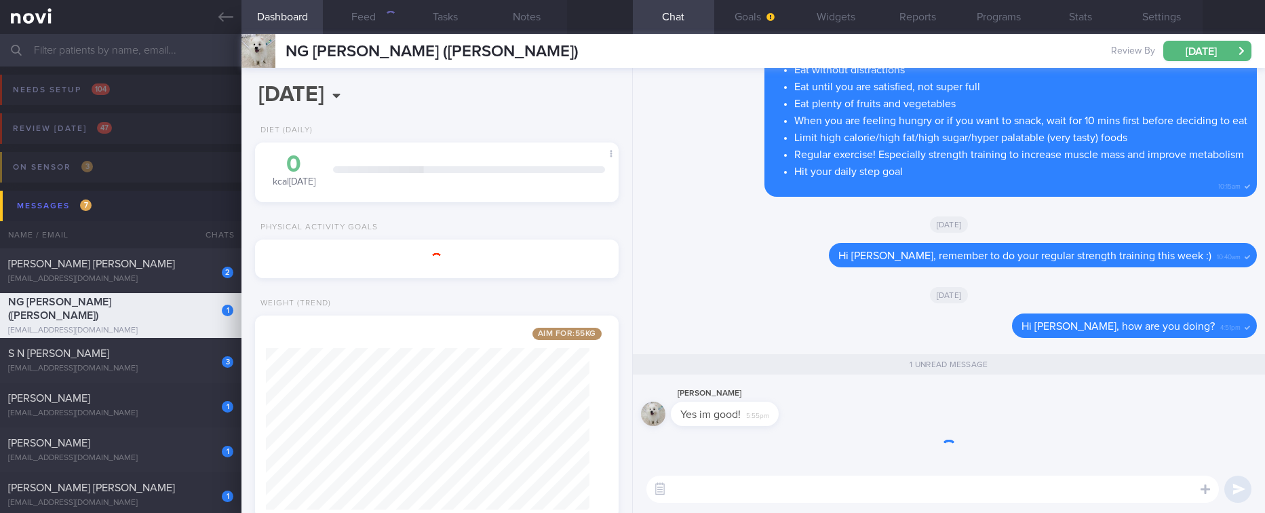
scroll to position [1, 0]
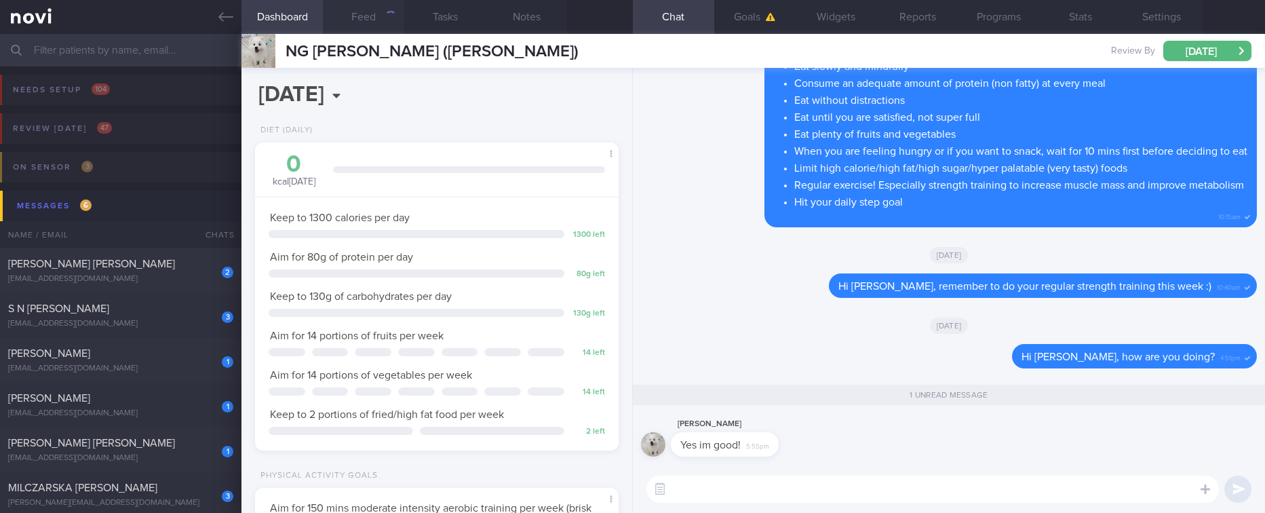
click at [380, 18] on button "Feed" at bounding box center [363, 17] width 81 height 34
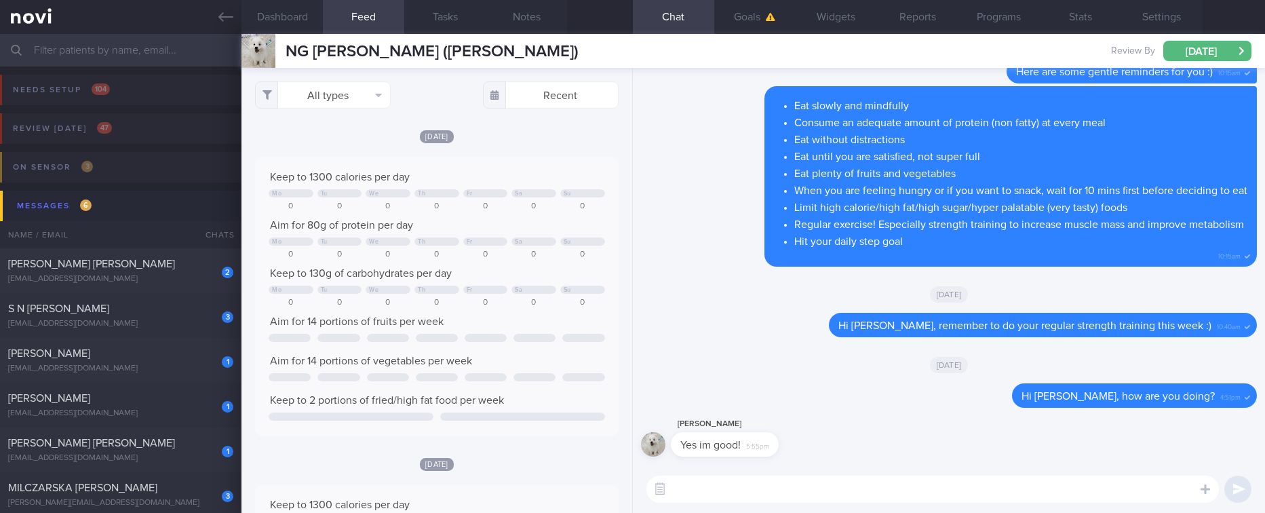
scroll to position [305, 0]
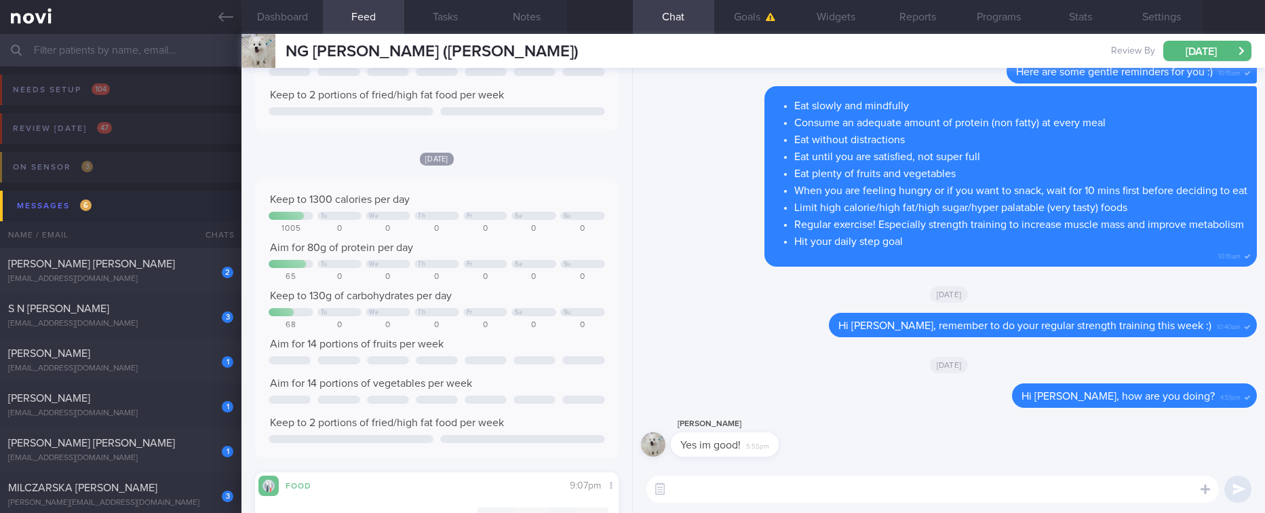
click at [706, 486] on textarea at bounding box center [932, 488] width 572 height 27
type textarea "That's great to hear :)"
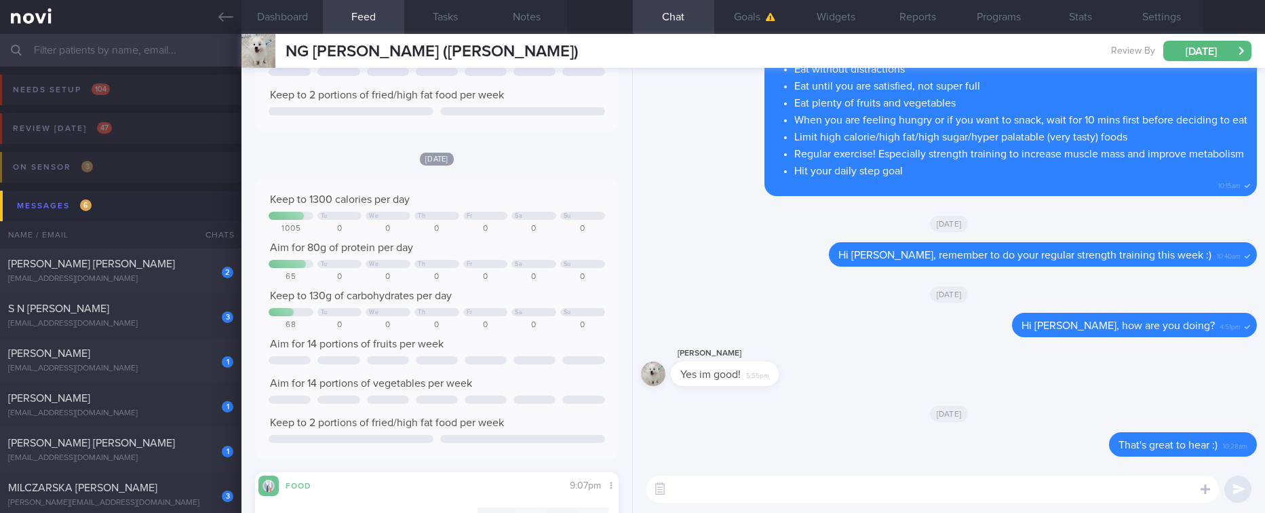
scroll to position [0, 0]
type textarea "Let me know if you face any challenges. I'm here to help"
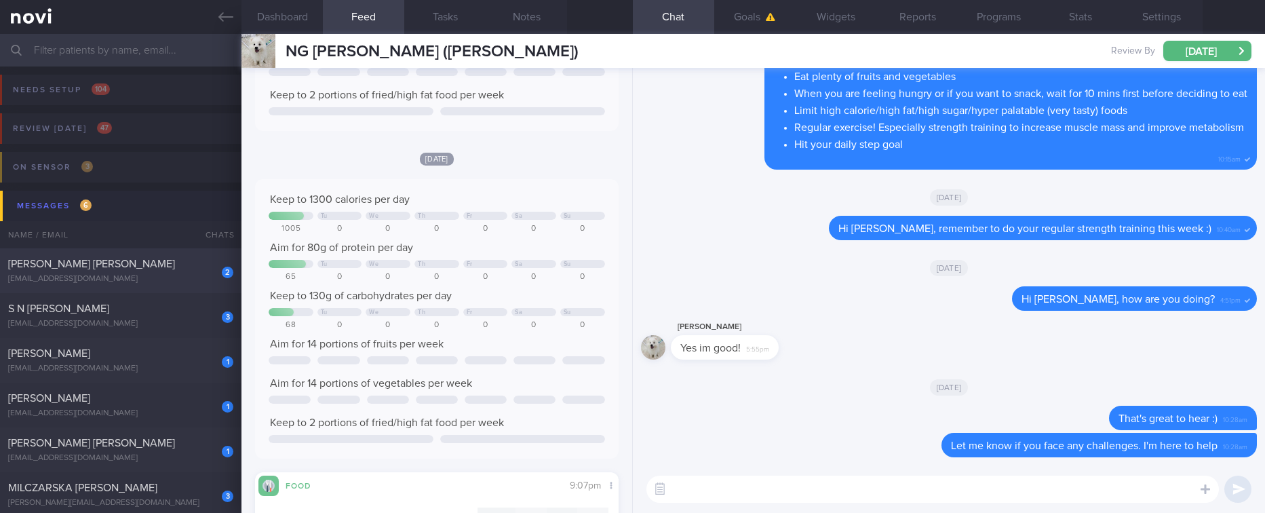
click at [158, 269] on div "[PERSON_NAME] [PERSON_NAME]" at bounding box center [119, 264] width 222 height 14
type input "Tracked"
type textarea "PMH Nil Health screen -2022 nad Due for rpt screen; have made arrangements Dail…"
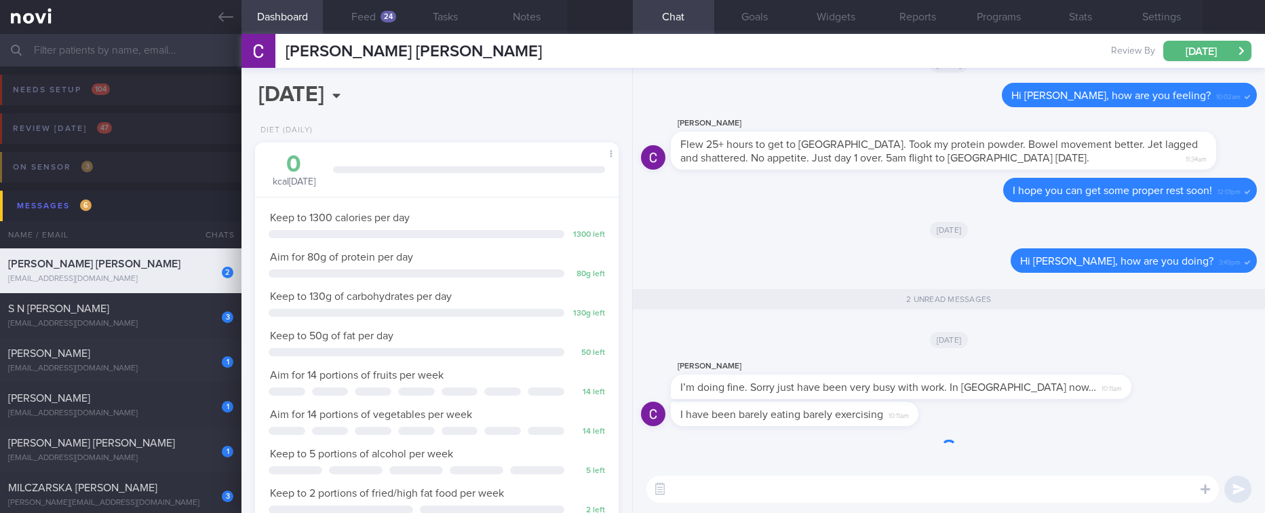
scroll to position [1, 0]
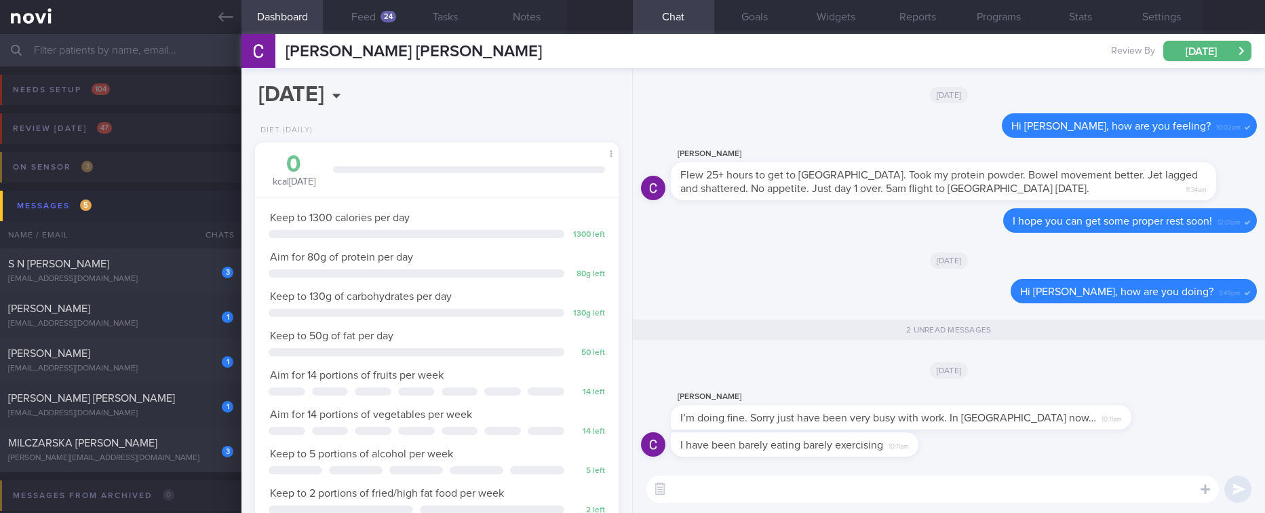
click at [924, 488] on textarea at bounding box center [932, 488] width 572 height 27
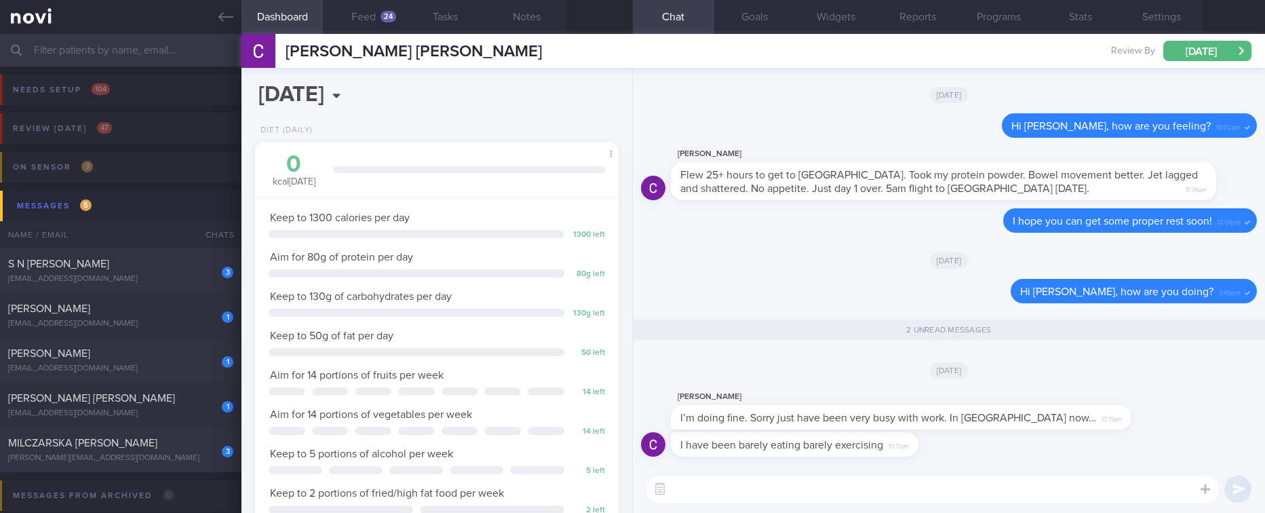
click at [924, 488] on textarea at bounding box center [932, 488] width 572 height 27
type textarea "Hang in there! I hope you find time for yourself too"
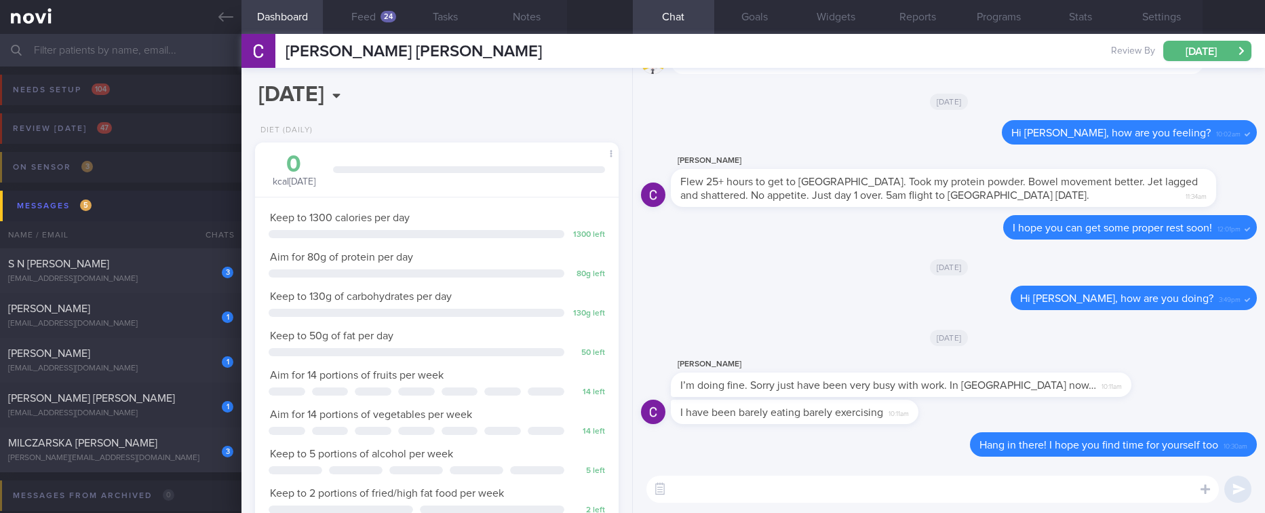
scroll to position [0, 0]
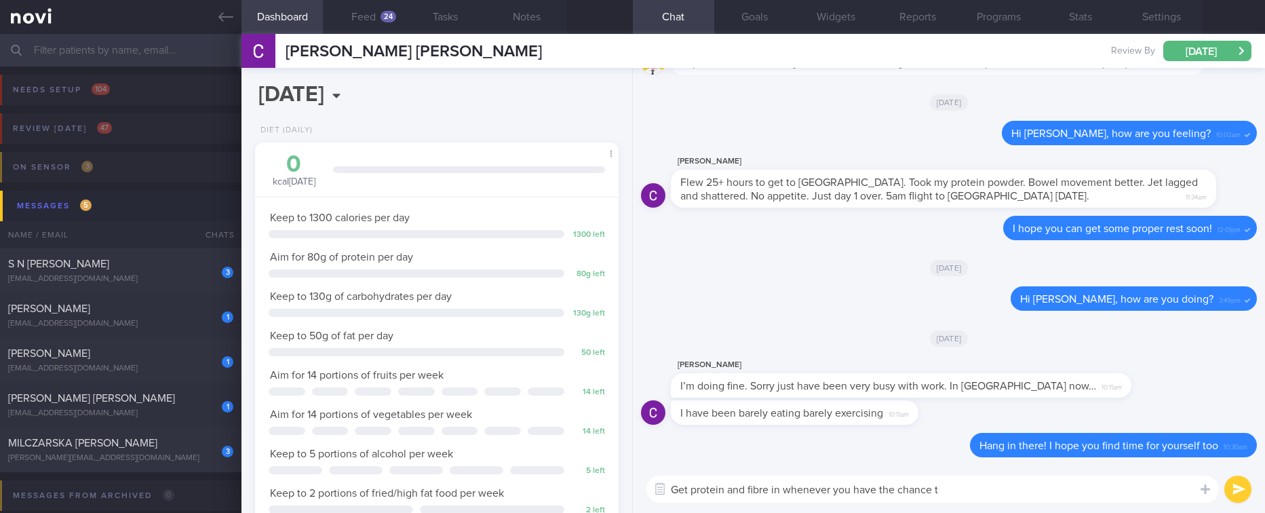
type textarea "Get protein and fibre in whenever you have the chance to"
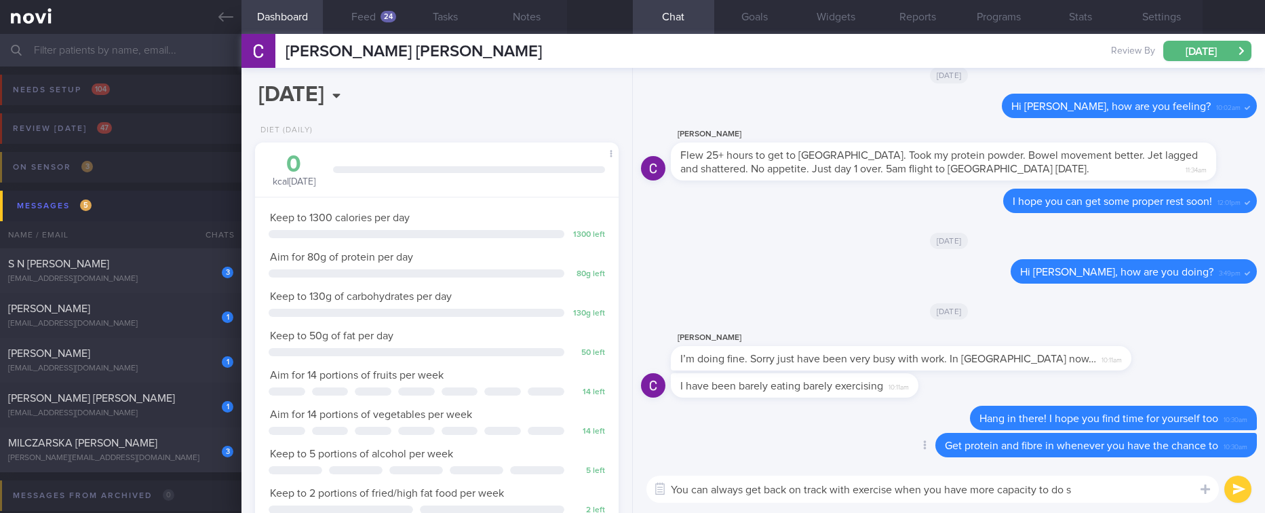
type textarea "You can always get back on track with exercise when you have more capacity to d…"
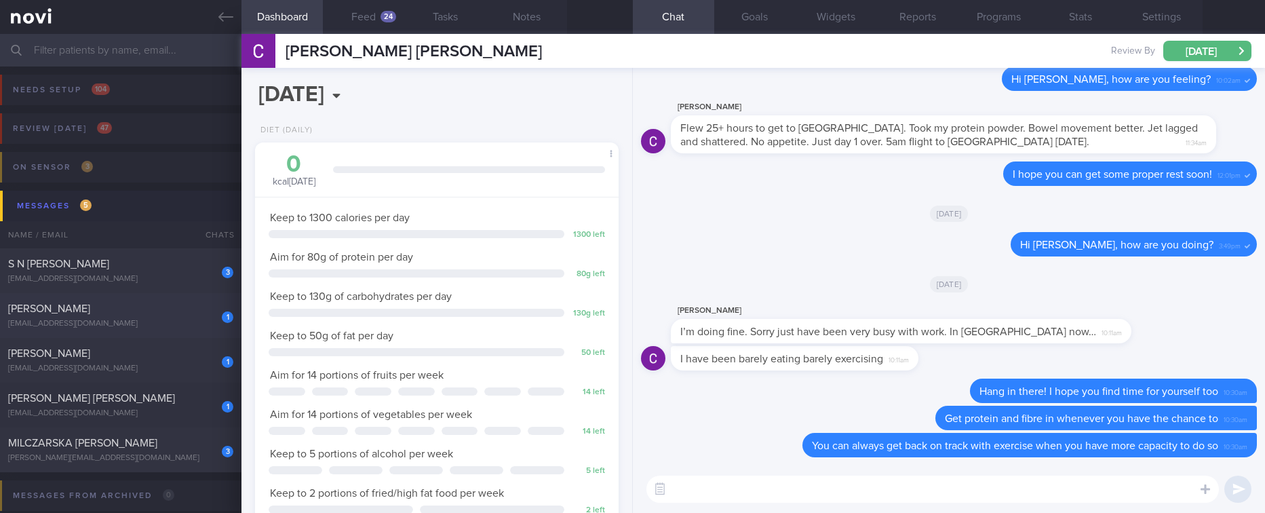
click at [161, 319] on div "[EMAIL_ADDRESS][DOMAIN_NAME]" at bounding box center [120, 324] width 225 height 10
type input "tracked"
type textarea "Dietitian 1st Consult OP+ Video Consult [GEOGRAPHIC_DATA] NRIC: S7870044J Name:…"
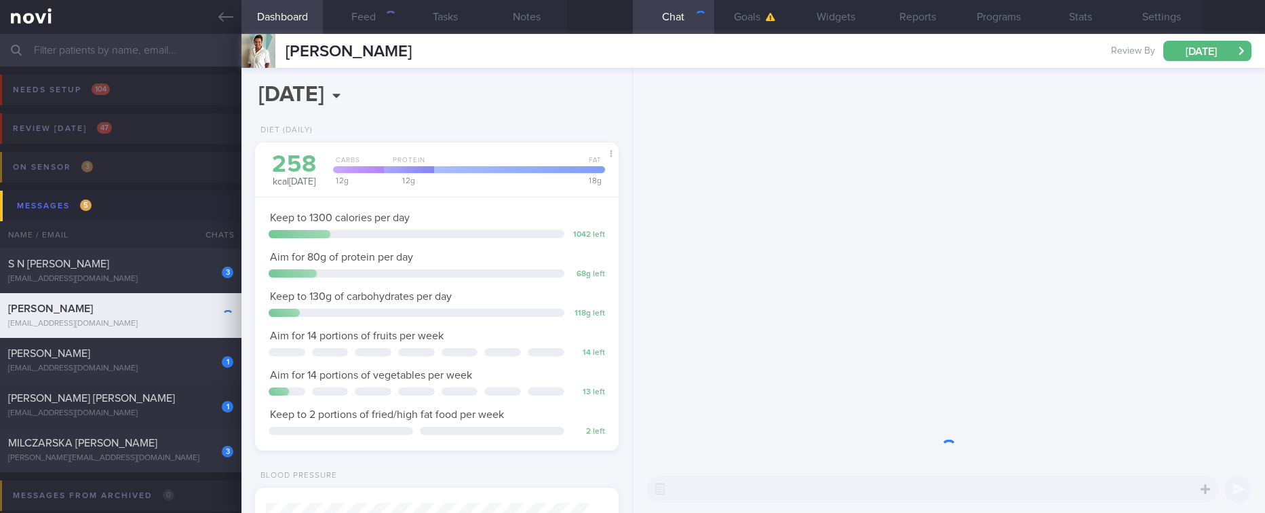
scroll to position [181, 324]
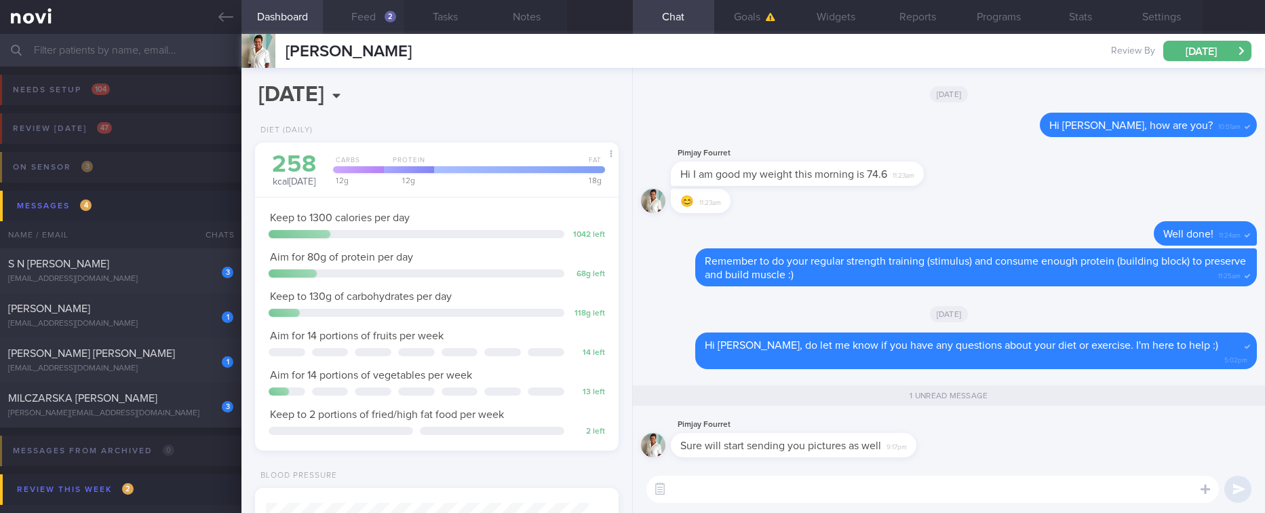
click at [367, 24] on button "Feed 2" at bounding box center [363, 17] width 81 height 34
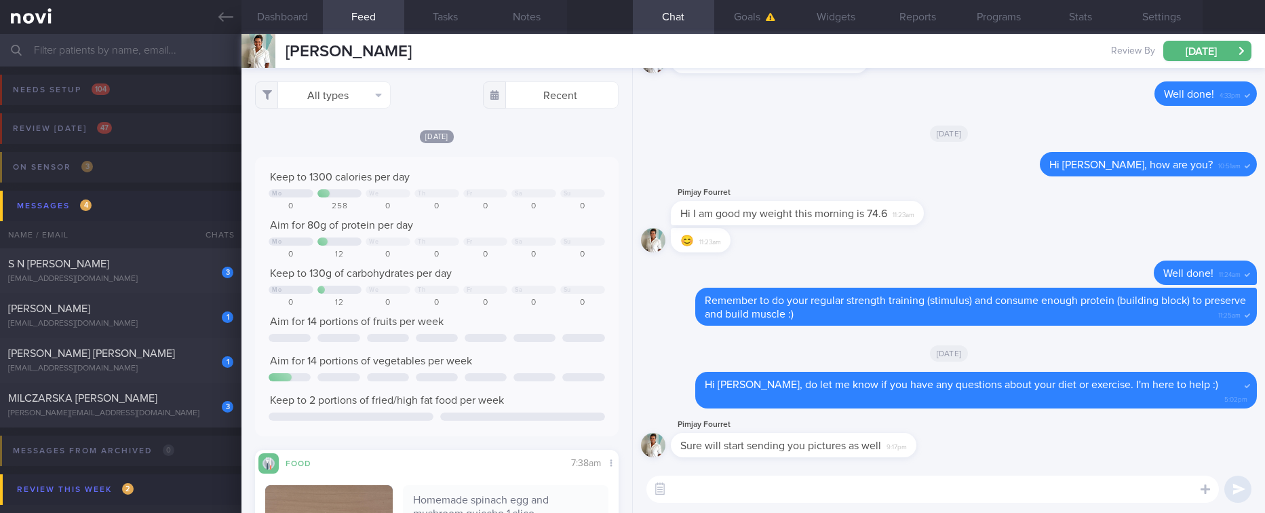
scroll to position [305, 0]
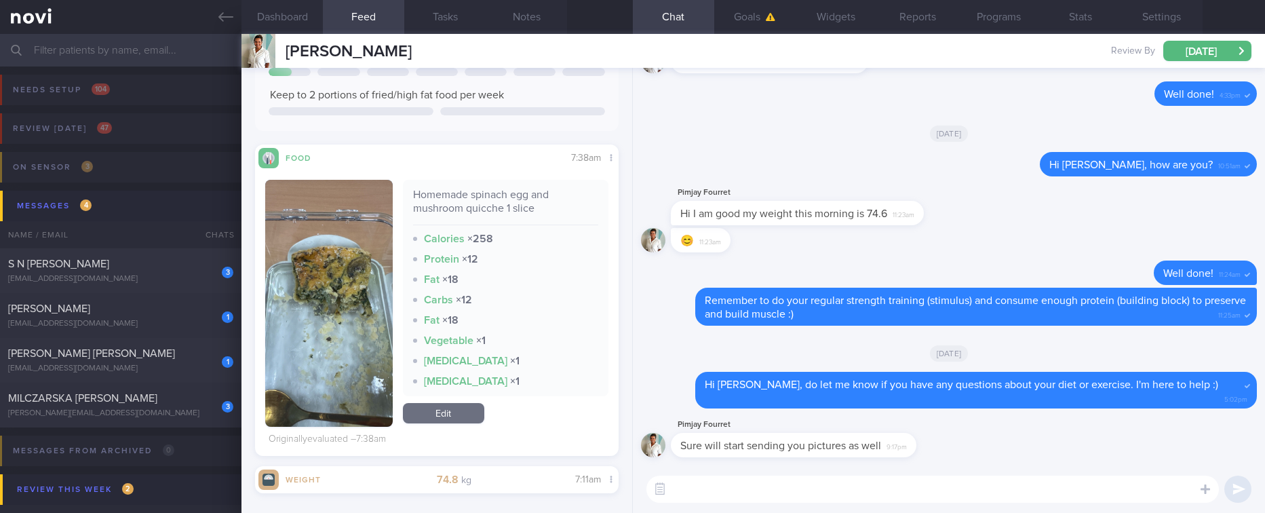
click at [684, 493] on textarea at bounding box center [932, 488] width 572 height 27
type textarea "Ok :)"
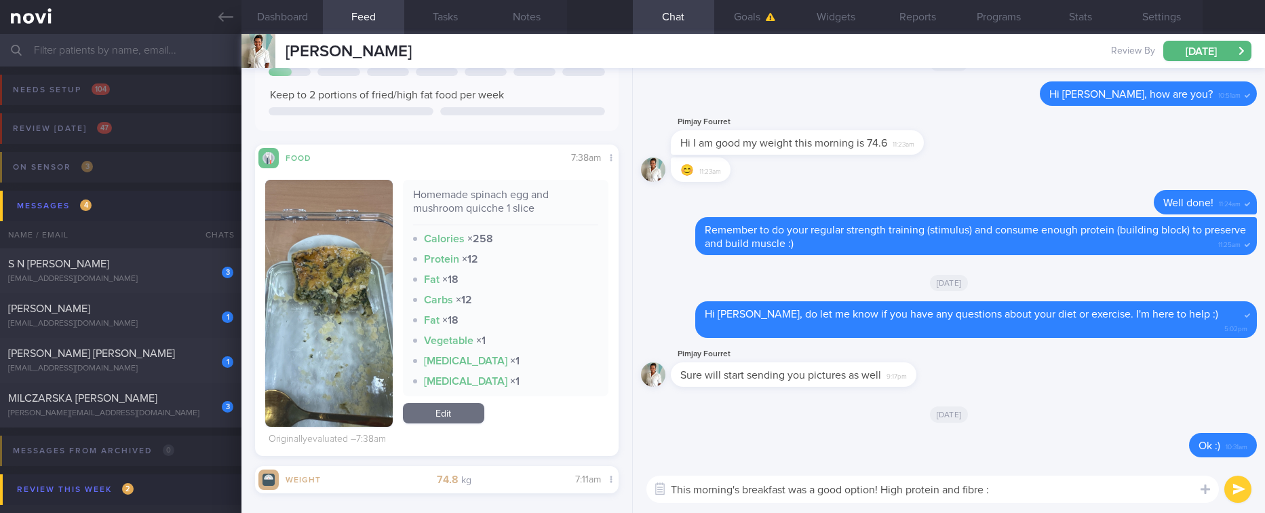
type textarea "This morning's breakfast was a good option! High protein and fibre :)"
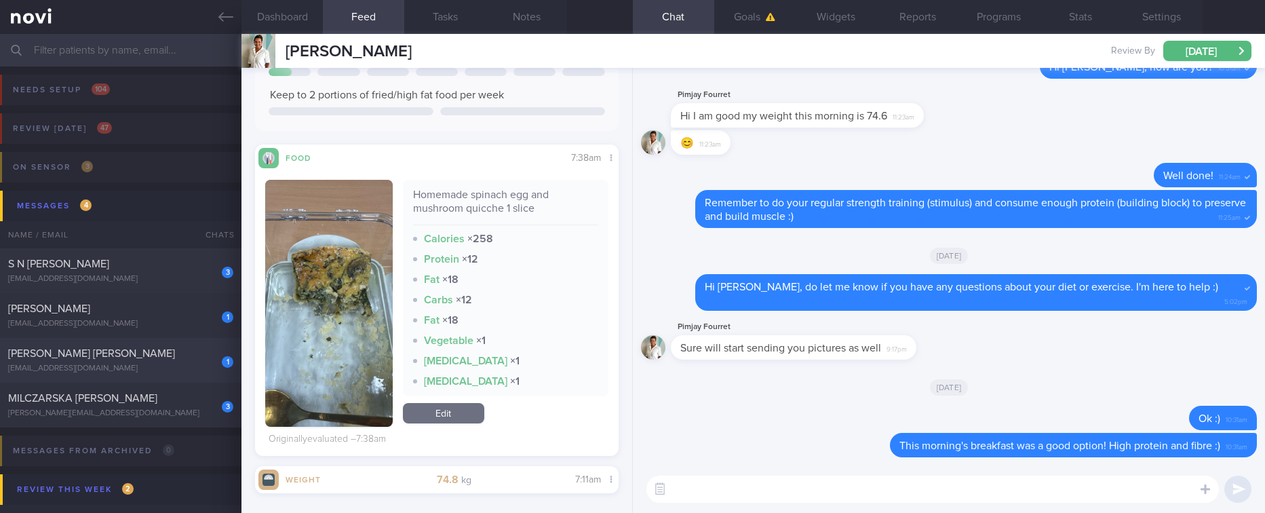
click at [181, 364] on div "[EMAIL_ADDRESS][DOMAIN_NAME]" at bounding box center [120, 369] width 225 height 10
type input "Tracked"
type textarea "[DEMOGRAPHIC_DATA] [DEMOGRAPHIC_DATA] Occupation Market research WFH Comorbidit…"
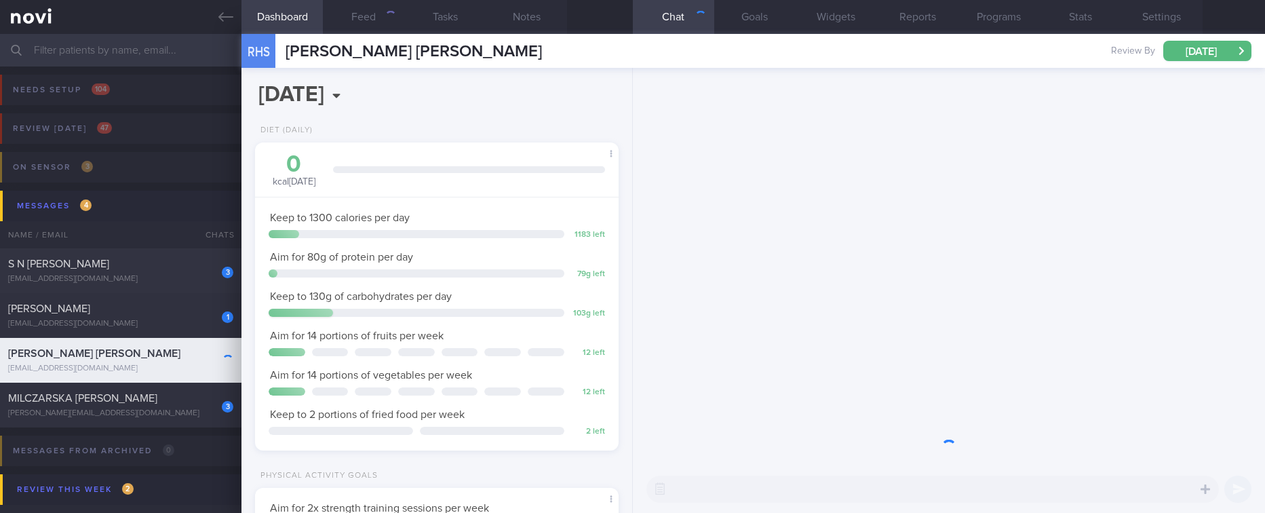
scroll to position [181, 324]
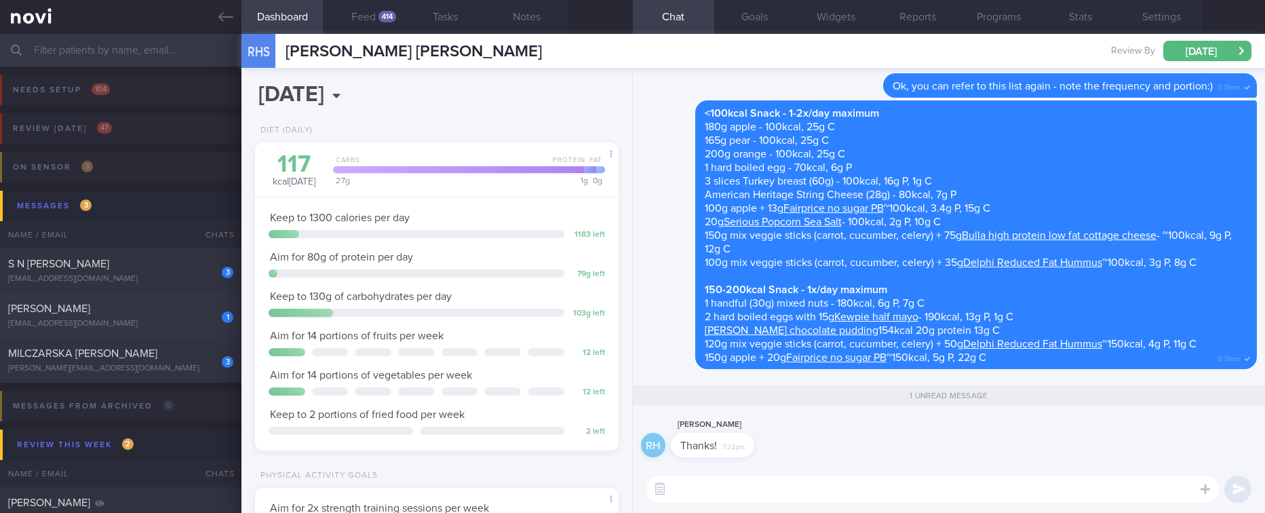
click at [157, 324] on div "[EMAIL_ADDRESS][DOMAIN_NAME]" at bounding box center [120, 324] width 225 height 10
type input "tracked"
type textarea "45F [MEDICAL_DATA] sedentary 2h walk every weekend nil access to gym/equipment"
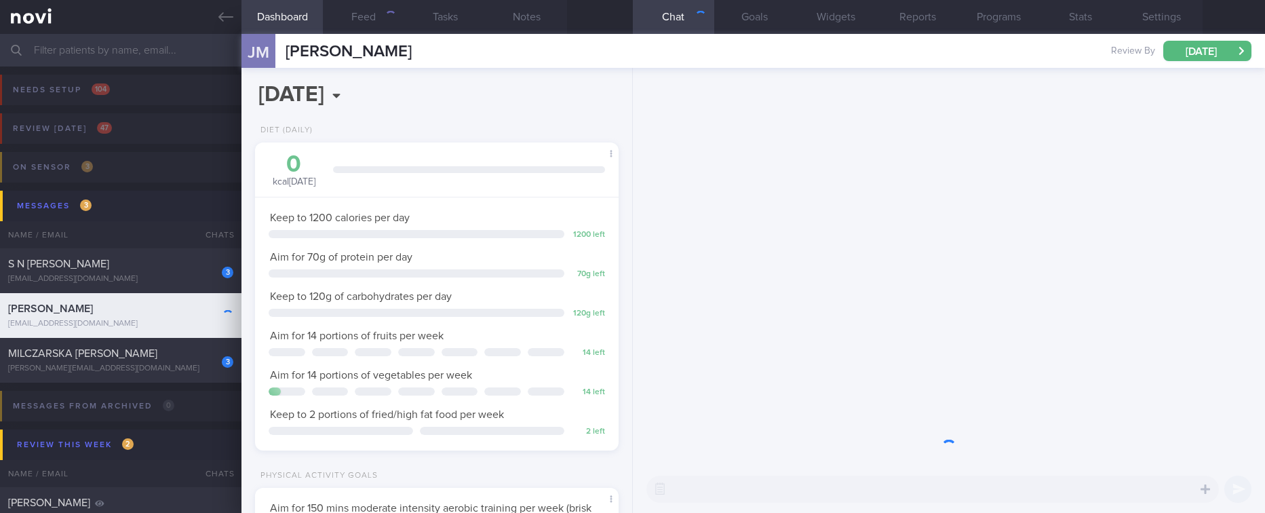
scroll to position [181, 324]
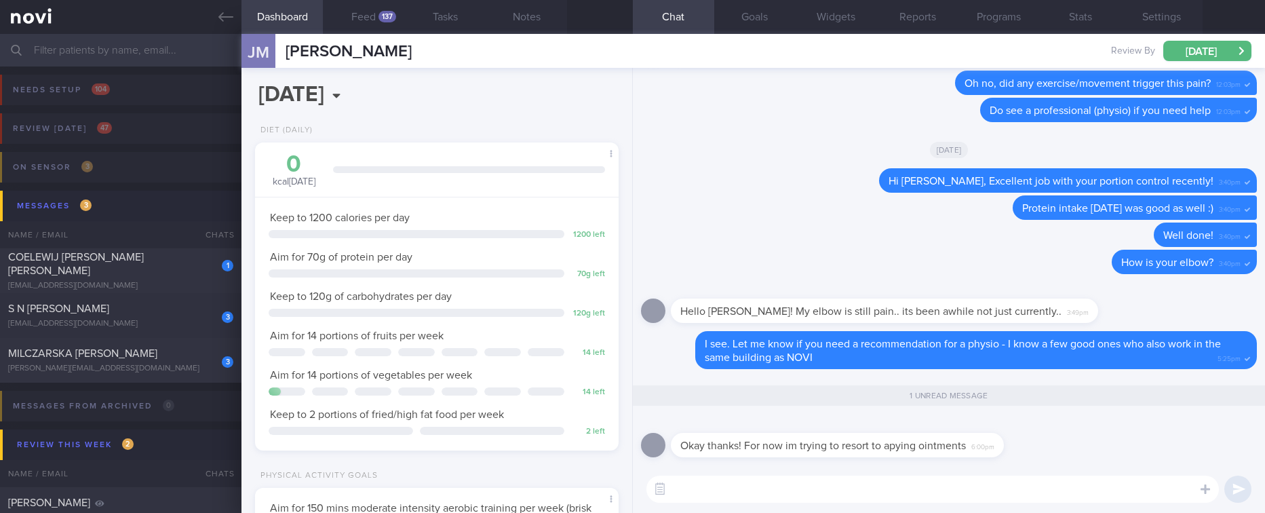
click at [932, 494] on textarea at bounding box center [932, 488] width 572 height 27
click at [932, 490] on textarea at bounding box center [932, 488] width 572 height 27
click at [186, 267] on div "COELEWIJ [PERSON_NAME] [PERSON_NAME]" at bounding box center [119, 263] width 222 height 27
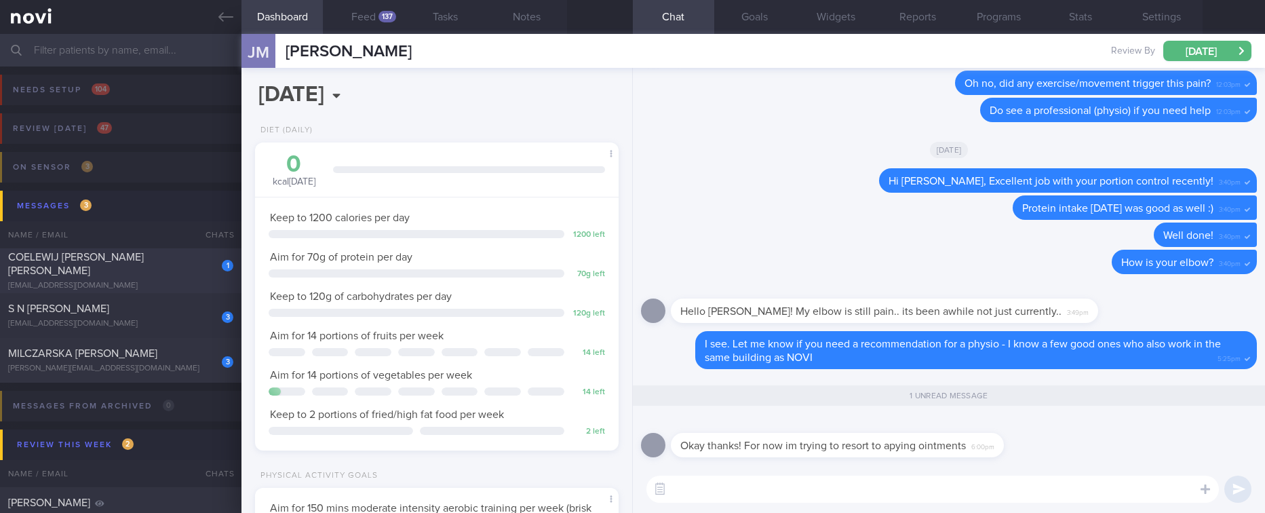
type input "Tracked. Ultimate performance [DATE] diet 1800kcal 160g protein 50g carbs 95g f…"
type textarea "Mr COELEWIJ [PERSON_NAME] [PERSON_NAME] F2544598T [DATE] [DATE] [EMAIL_ADDRESS]…"
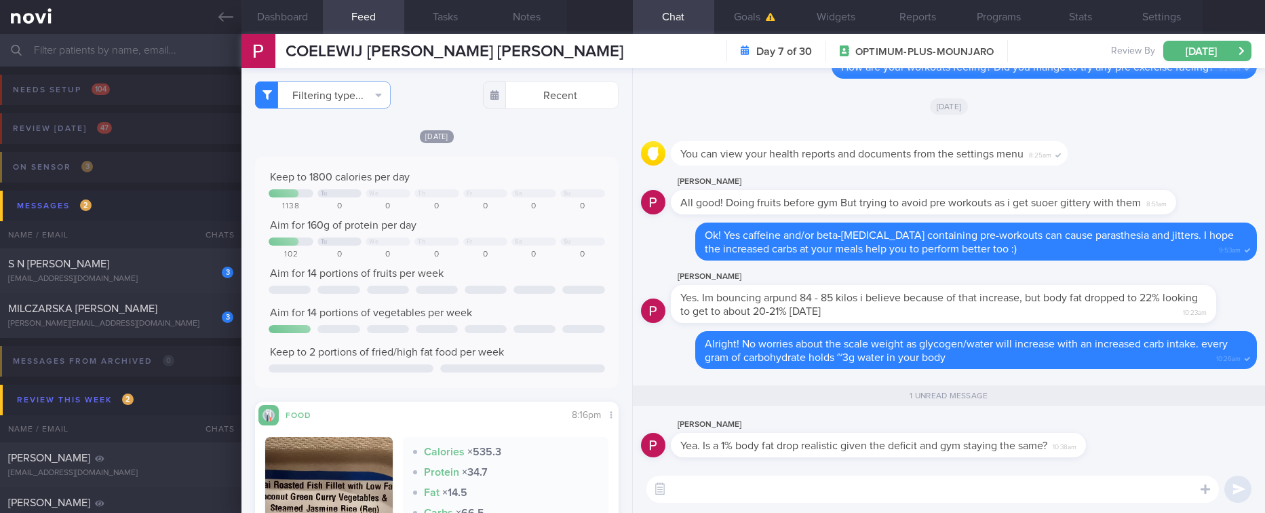
click at [844, 473] on div "​ ​" at bounding box center [949, 488] width 632 height 47
click at [817, 486] on textarea at bounding box center [932, 488] width 572 height 27
click at [763, 476] on textarea at bounding box center [932, 488] width 572 height 27
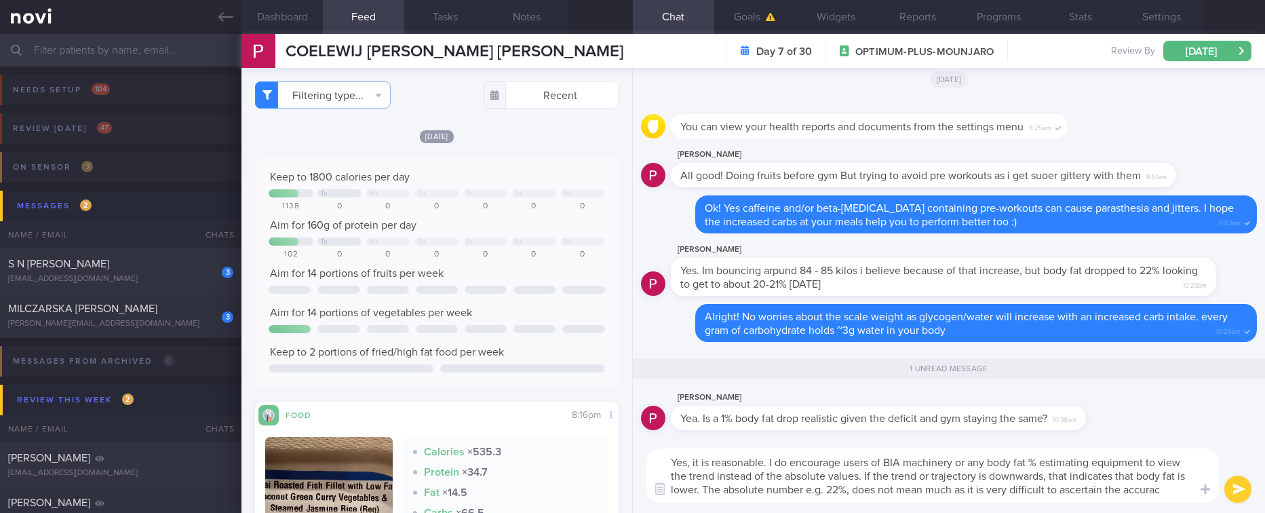
type textarea "Yes, it is reasonable. I do encourage users of BIA machinery or any body fat % …"
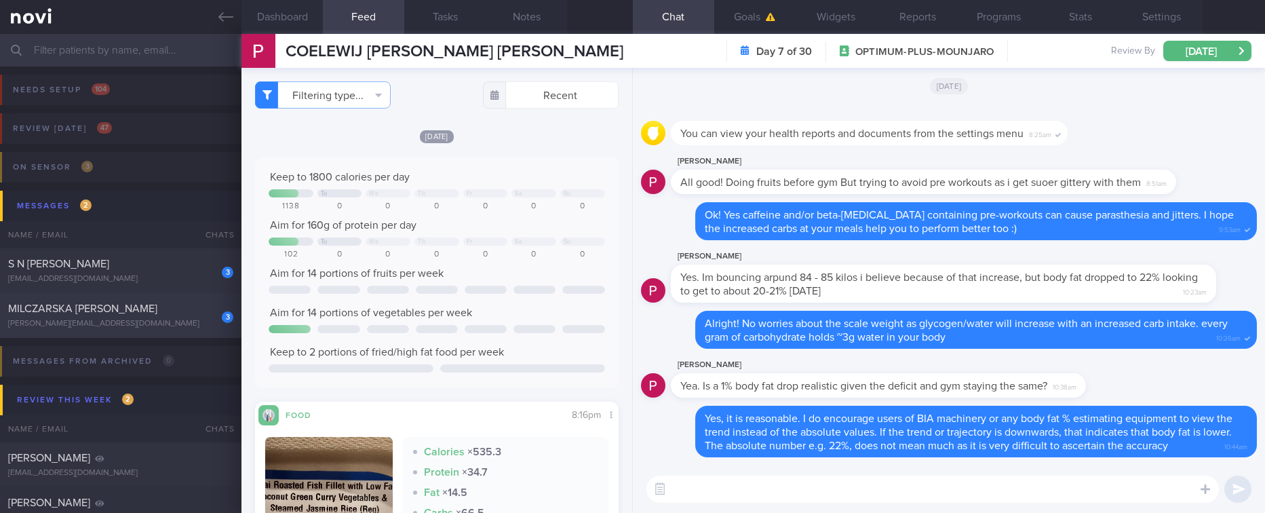
click at [146, 316] on div "3 MILCZARSKA [PERSON_NAME] [PERSON_NAME][EMAIL_ADDRESS][DOMAIN_NAME]" at bounding box center [120, 315] width 241 height 27
type input "tracked. [PERSON_NAME]. using Macrofactor"
type textarea "NKDA NRIC: G3956166U Name: [PERSON_NAME] Gender: [DEMOGRAPHIC_DATA] DOB: [DEMOG…"
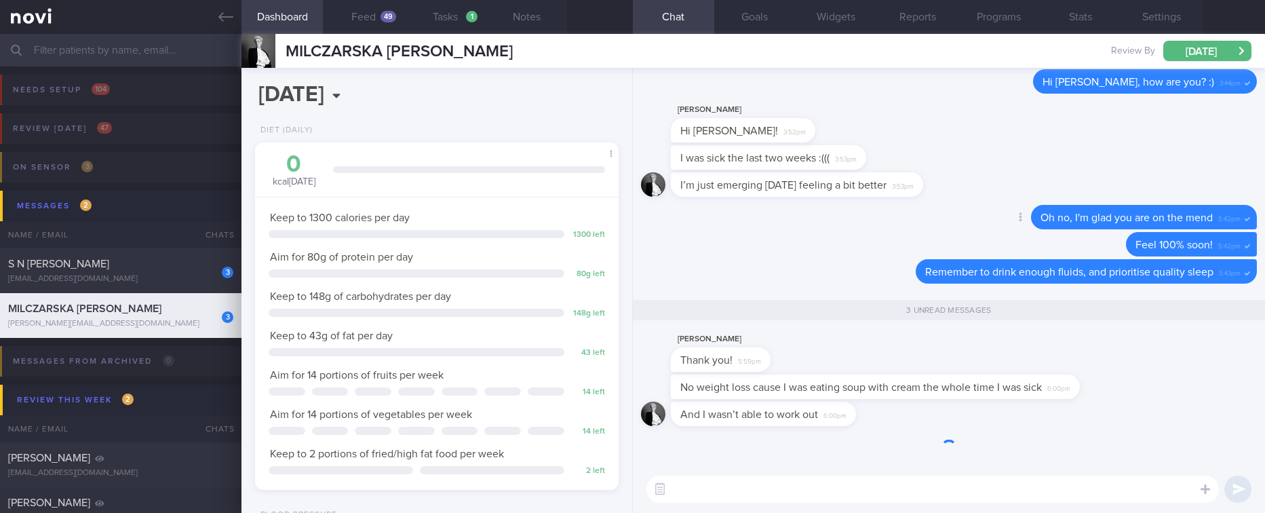
scroll to position [1, 0]
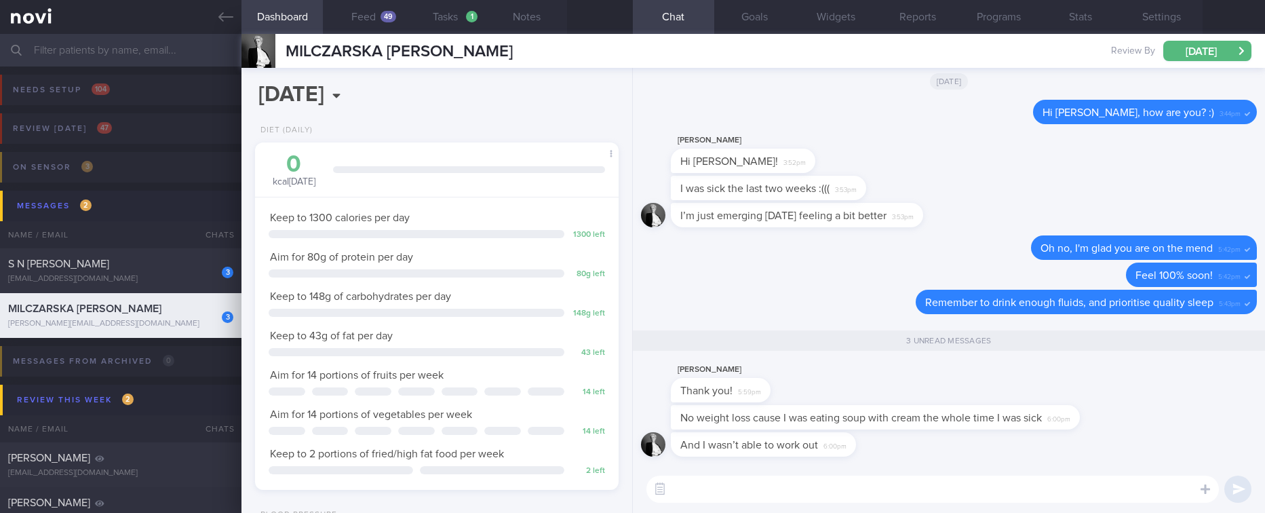
click at [846, 487] on textarea at bounding box center [932, 488] width 572 height 27
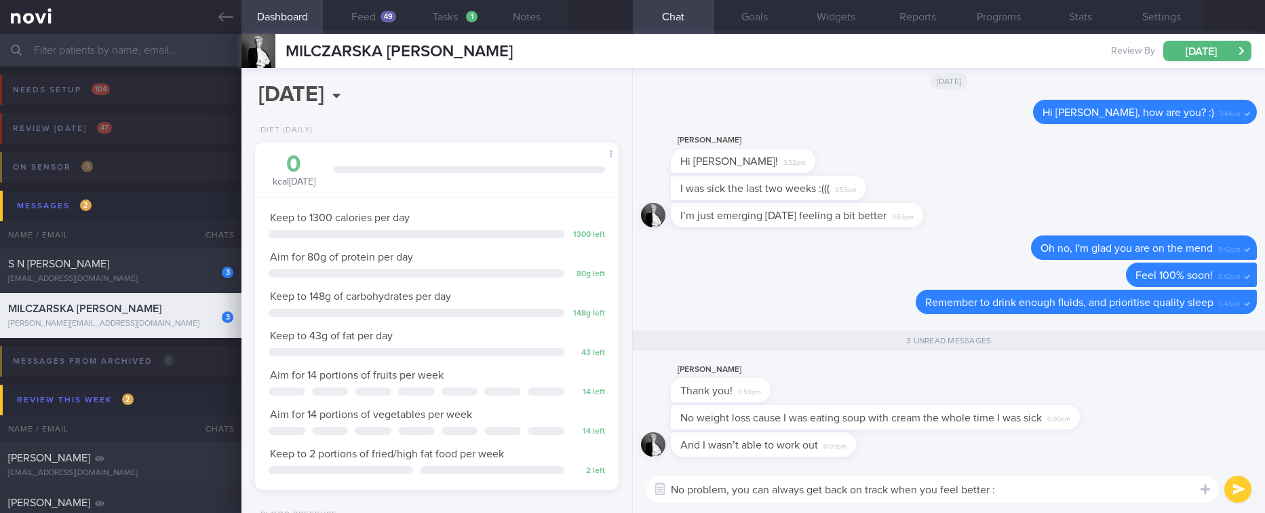
type textarea "No problem, you can always get back on track when you feel better :)"
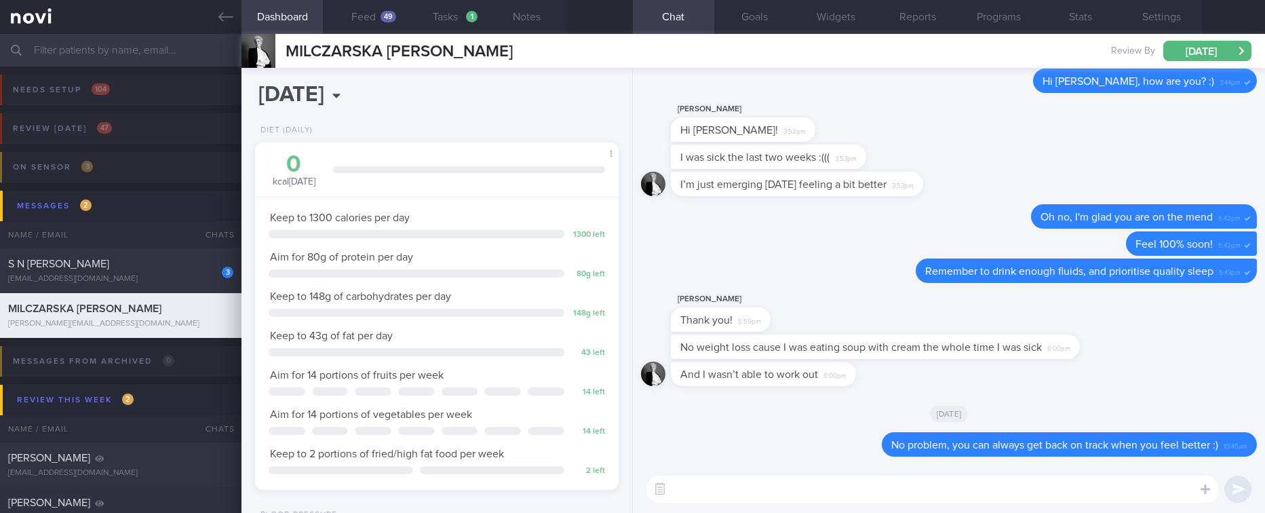
scroll to position [0, 0]
click at [119, 274] on div "[EMAIL_ADDRESS][DOMAIN_NAME]" at bounding box center [120, 279] width 225 height 10
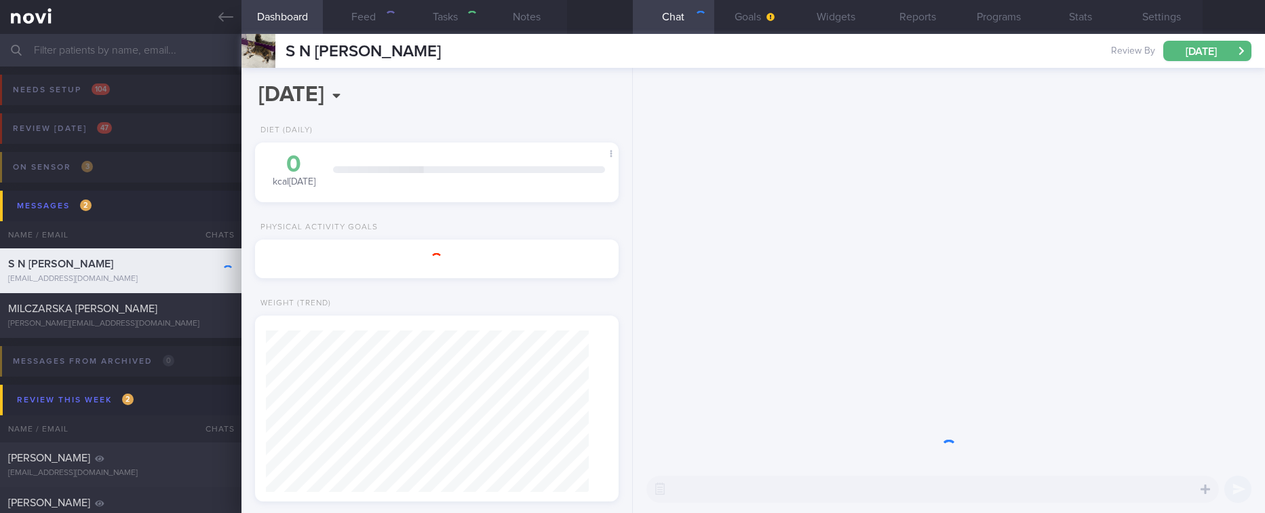
type input "tracked"
type textarea "Ms S N KEERTHANA T0036870E [DATE] [MEDICAL_DATA] [EMAIL_ADDRESS][DOMAIN_NAME] […"
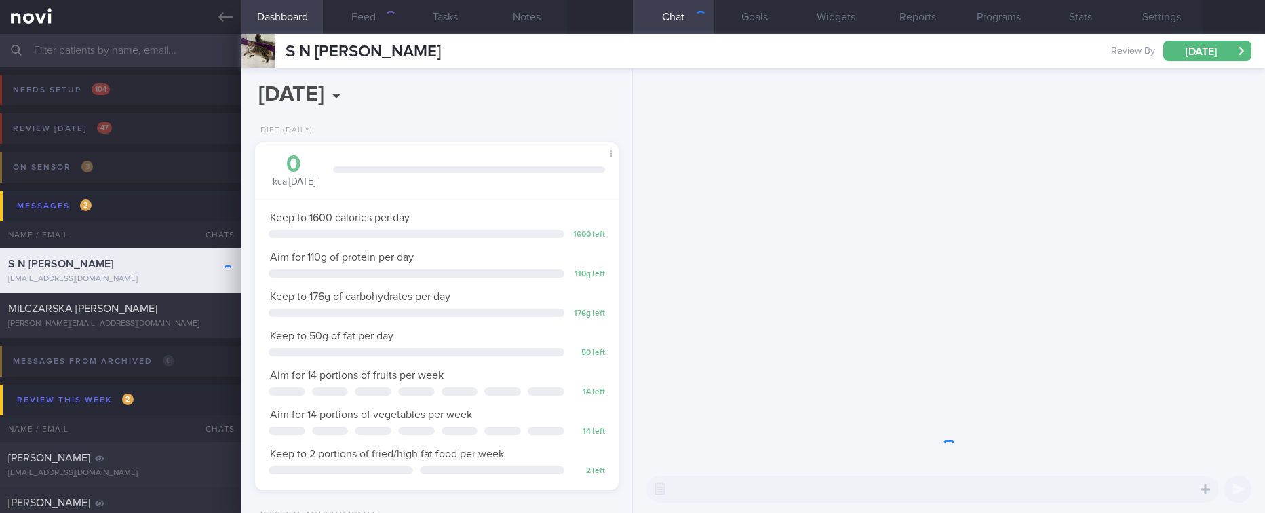
scroll to position [181, 324]
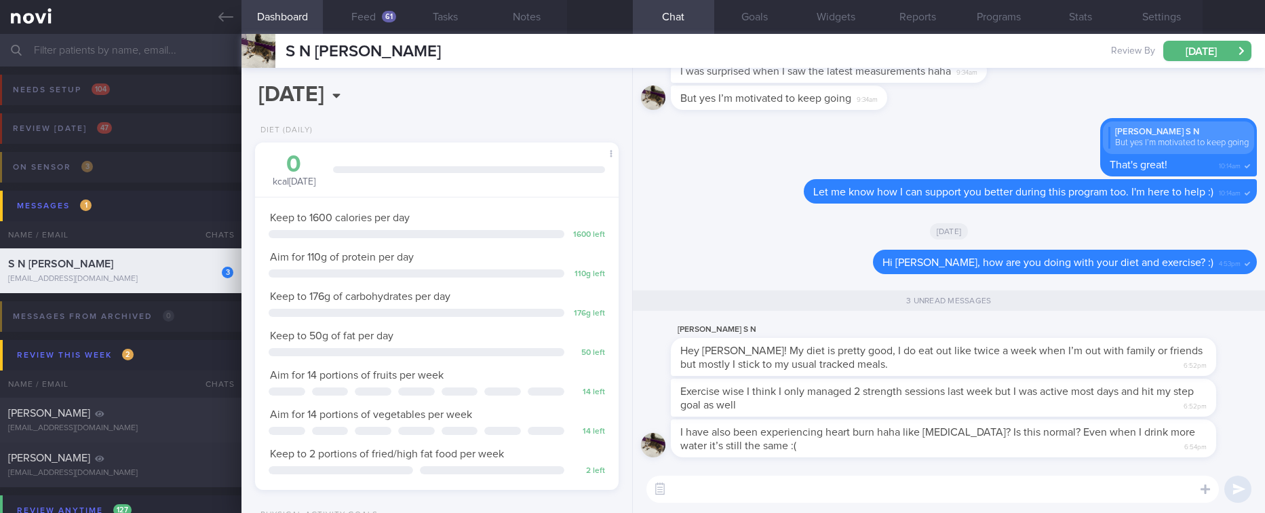
drag, startPoint x: 822, startPoint y: 410, endPoint x: 1131, endPoint y: 405, distance: 309.3
click at [1131, 405] on div "Exercise wise I think I only managed 2 strength sessions last week but I was ac…" at bounding box center [943, 397] width 545 height 38
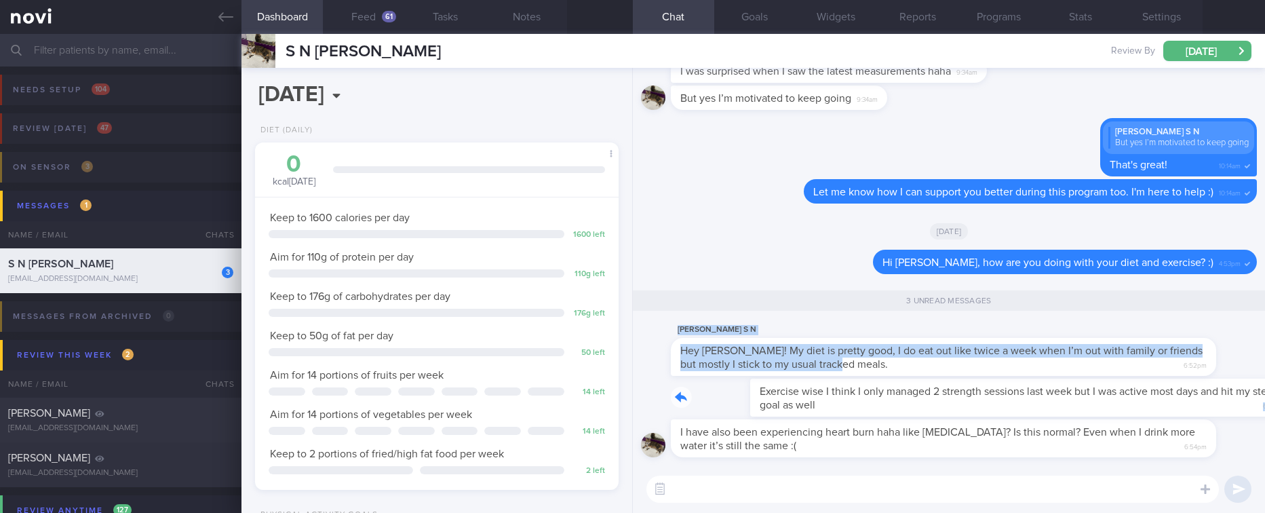
drag, startPoint x: 859, startPoint y: 402, endPoint x: 1093, endPoint y: 368, distance: 237.0
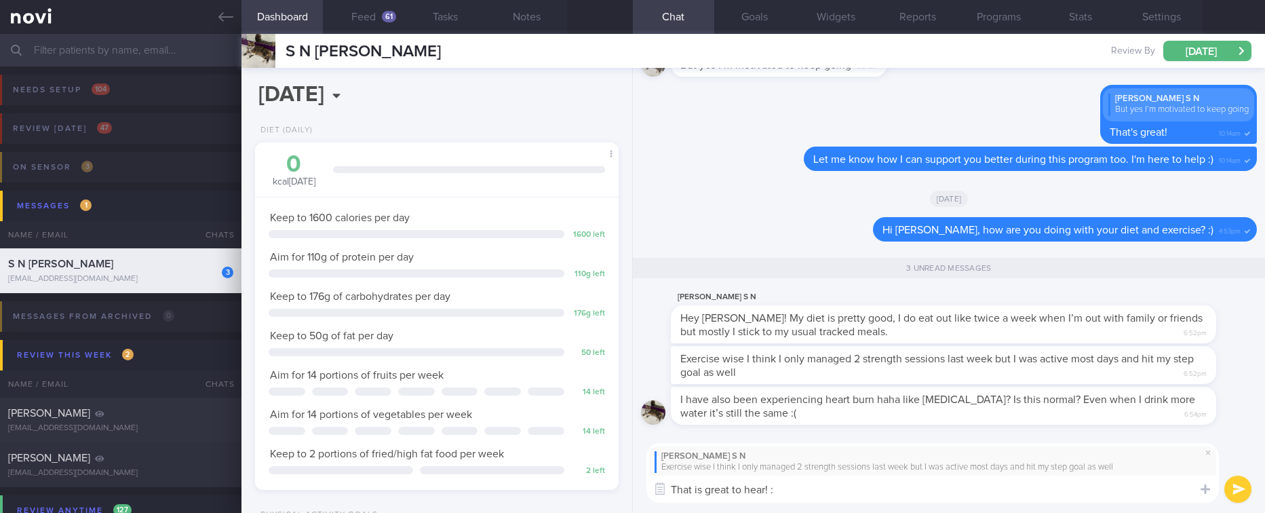
type textarea "That is great to hear! :)"
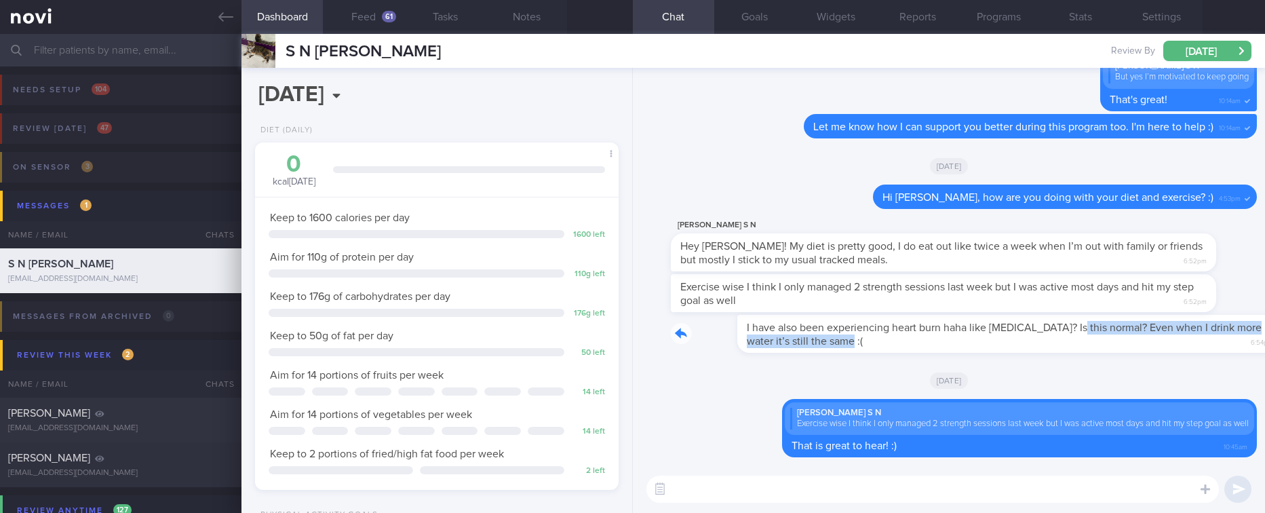
drag, startPoint x: 810, startPoint y: 344, endPoint x: 1000, endPoint y: 324, distance: 190.3
click at [1000, 324] on div "I have also been experiencing heart burn haha like [MEDICAL_DATA]? Is this norm…" at bounding box center [964, 334] width 586 height 38
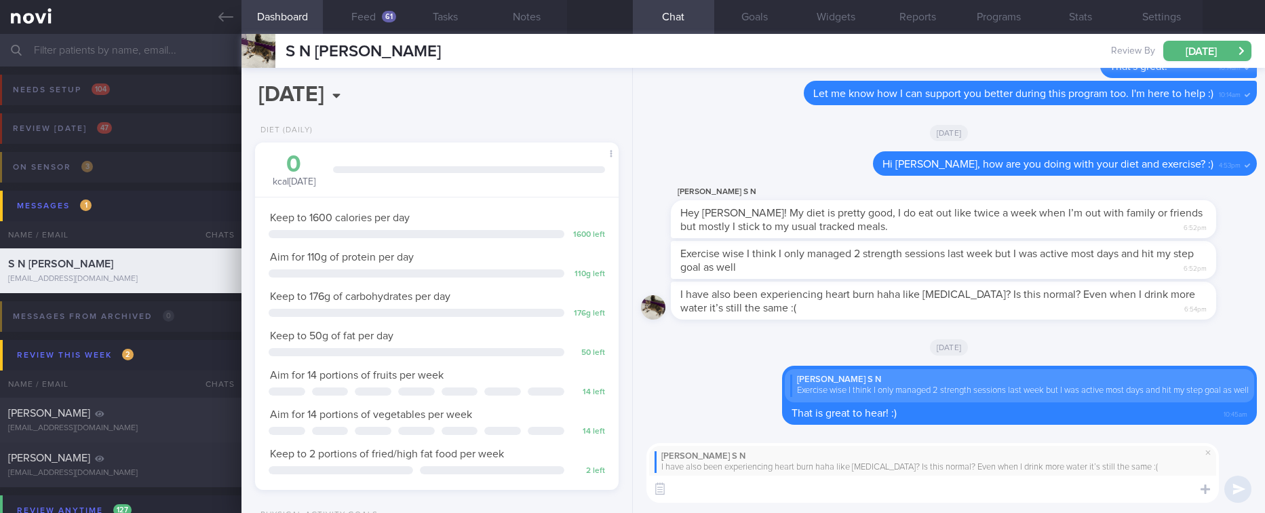
click at [824, 499] on textarea at bounding box center [932, 488] width 572 height 27
paste textarea "Here are some ways to limit bloating/heartburn: - Avoid large meals and [MEDICA…"
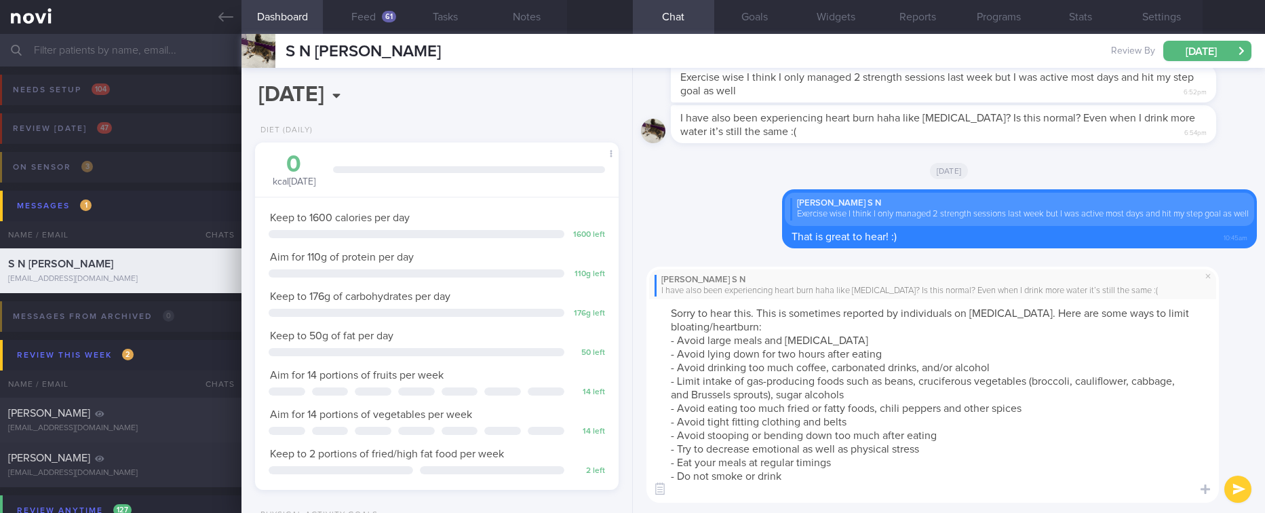
scroll to position [0, 0]
type textarea "Sorry to hear this. This is sometimes reported by individuals on [MEDICAL_DATA]…"
click at [1016, 24] on button "Programs" at bounding box center [998, 17] width 81 height 34
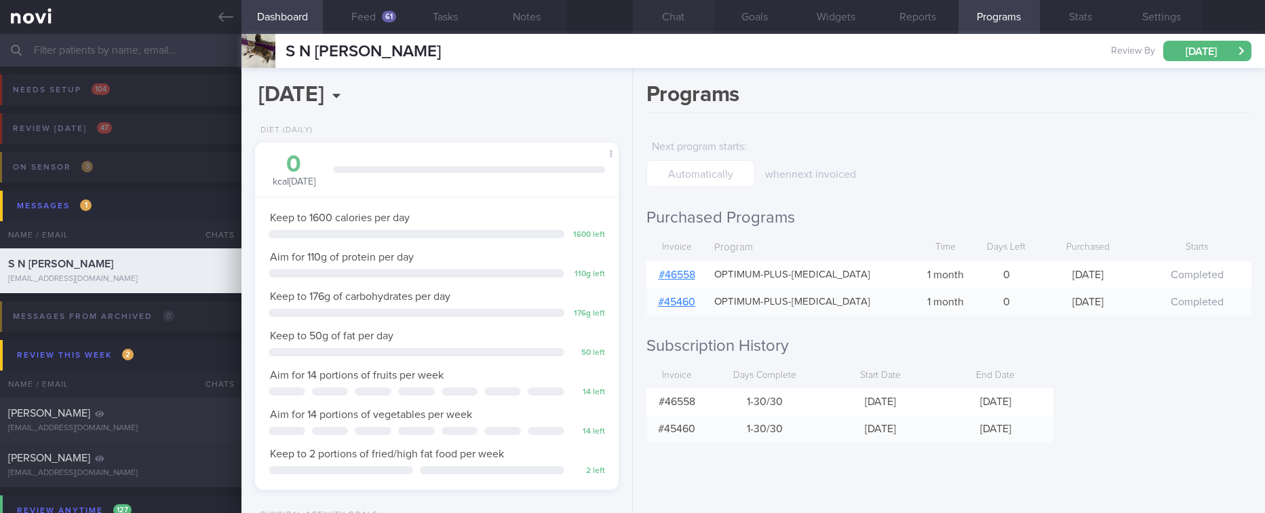
click at [692, 9] on button "Chat" at bounding box center [673, 17] width 81 height 34
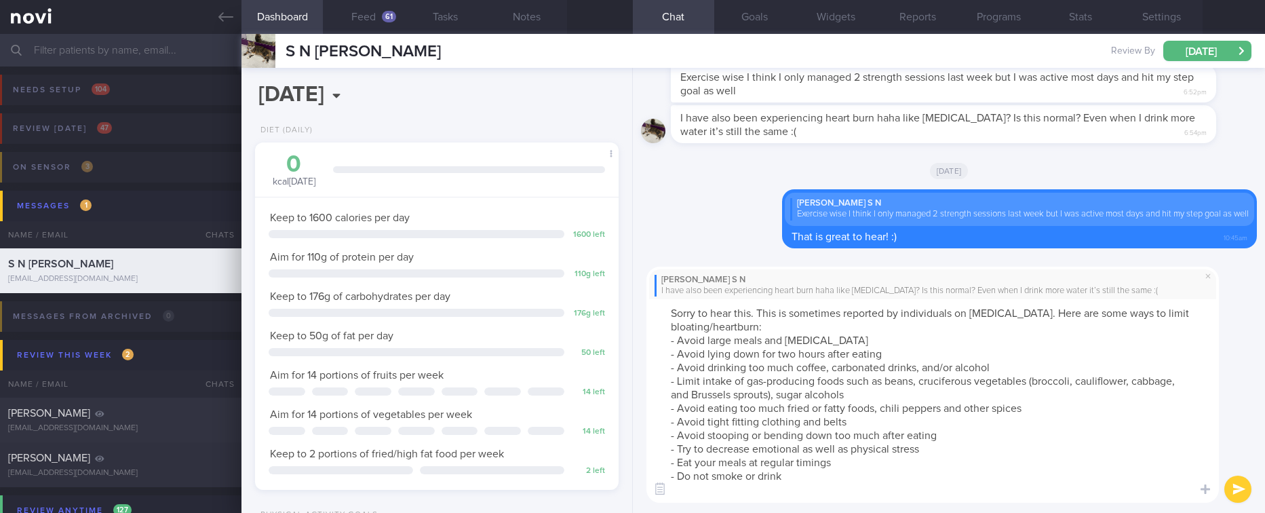
click at [1000, 340] on textarea "Sorry to hear this. This is sometimes reported by individuals on [MEDICAL_DATA]…" at bounding box center [932, 400] width 572 height 203
click at [1024, 490] on textarea "Sorry to hear this. This is sometimes reported by individuals on [MEDICAL_DATA]…" at bounding box center [932, 400] width 572 height 203
click at [1236, 482] on button "submit" at bounding box center [1237, 488] width 27 height 27
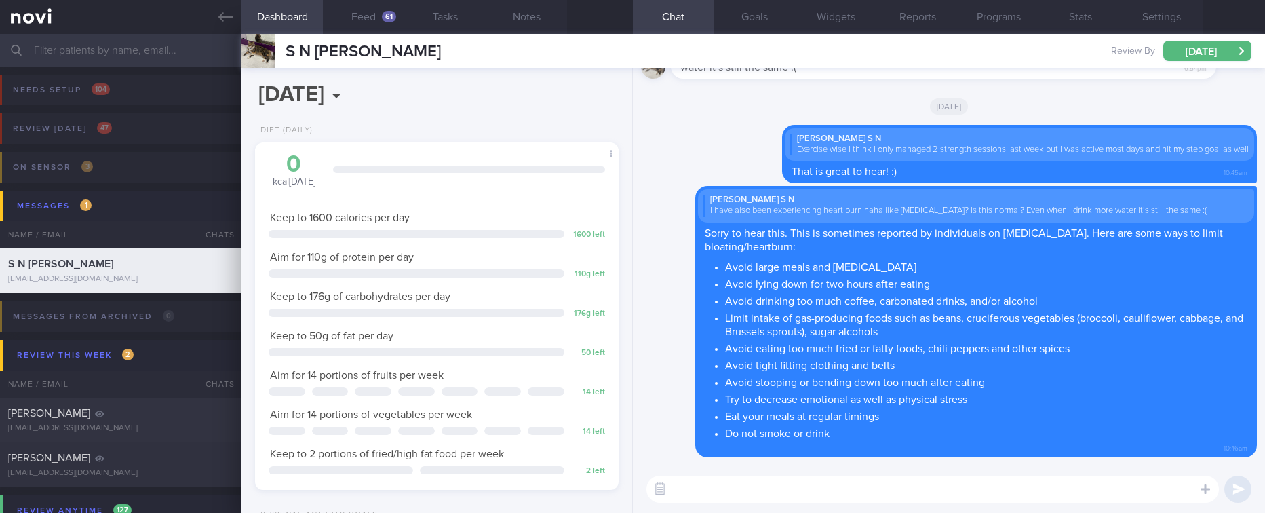
click at [726, 480] on textarea at bounding box center [932, 488] width 572 height 27
type textarea "Let us know if symptoms persist, and we will advise accordingly"
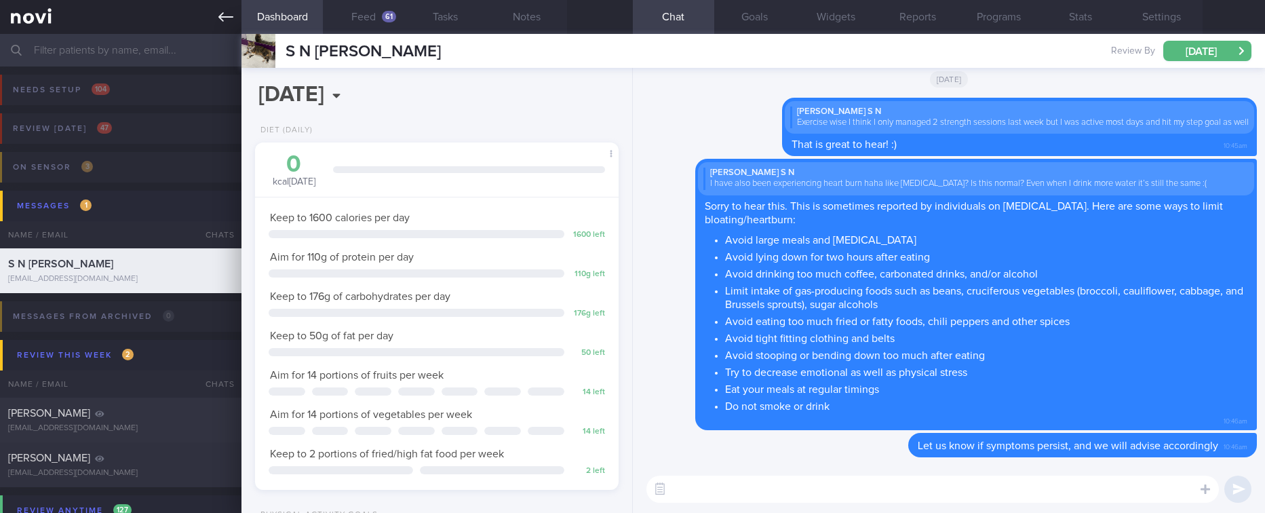
click at [216, 20] on link at bounding box center [120, 17] width 241 height 34
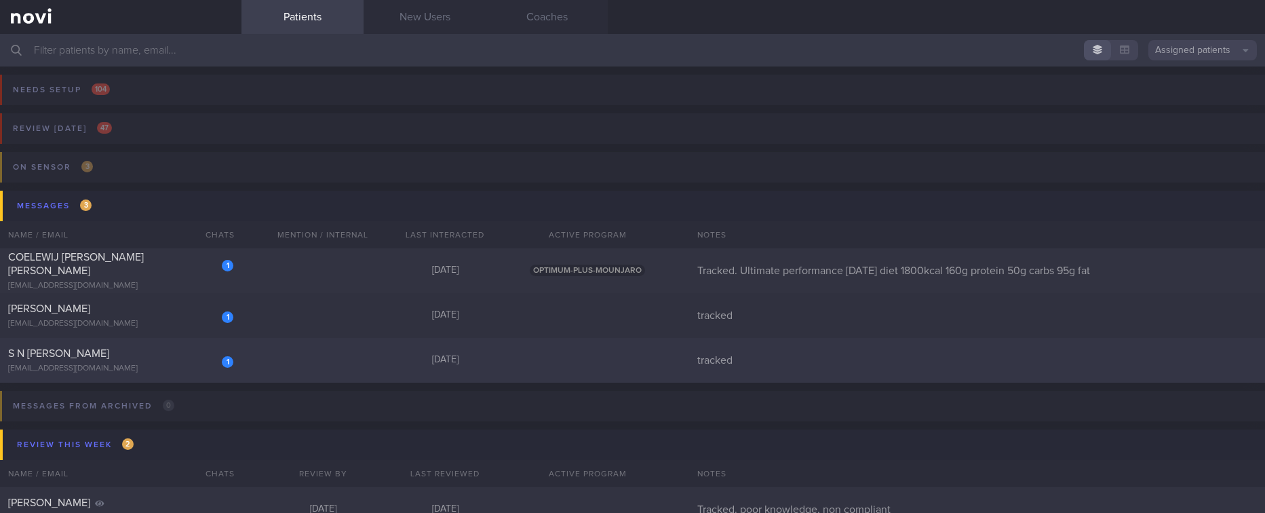
click at [302, 355] on div "1 S N [PERSON_NAME] [EMAIL_ADDRESS][DOMAIN_NAME] [DATE] tracked" at bounding box center [632, 360] width 1265 height 45
select select "9"
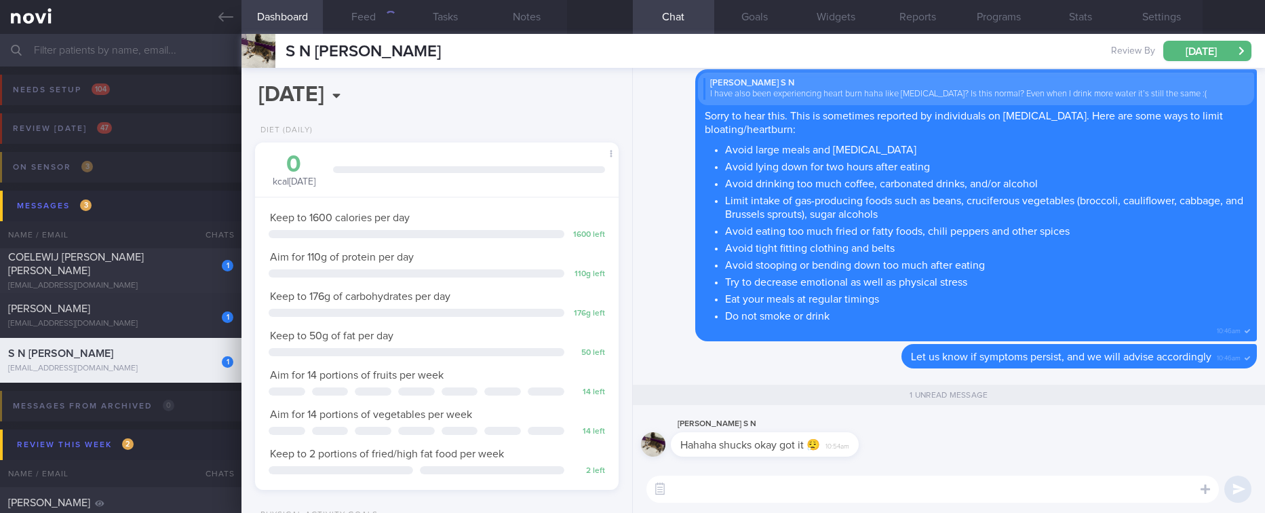
scroll to position [181, 324]
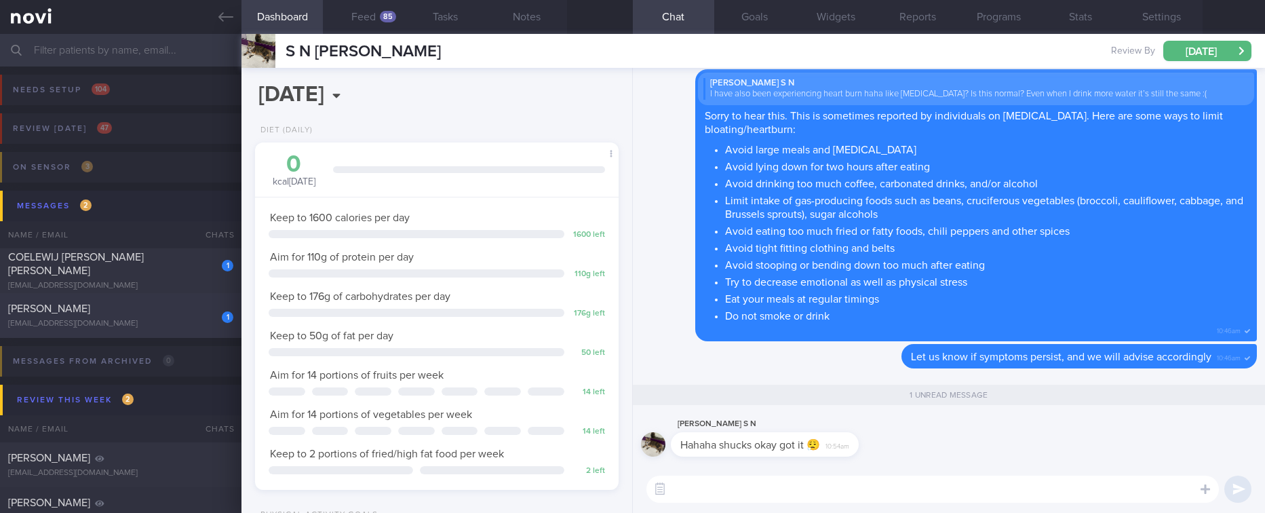
click at [184, 323] on div "[EMAIL_ADDRESS][DOMAIN_NAME]" at bounding box center [120, 324] width 225 height 10
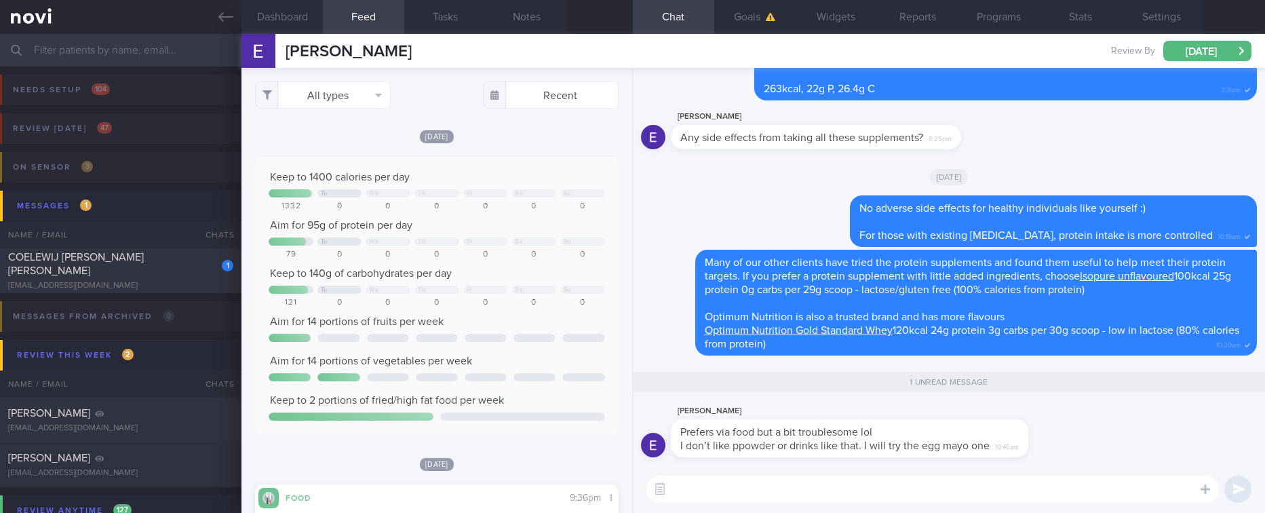
click at [738, 482] on textarea at bounding box center [932, 488] width 572 height 27
click at [740, 481] on textarea at bounding box center [932, 488] width 572 height 27
type textarea "Ok, you can"
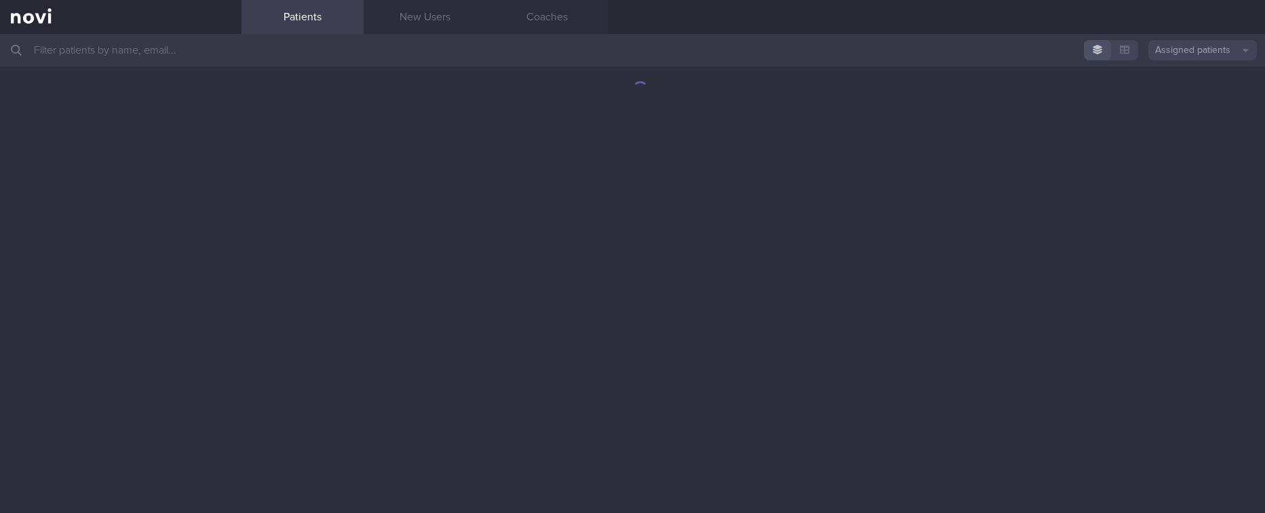
click at [230, 42] on input "text" at bounding box center [632, 50] width 1265 height 33
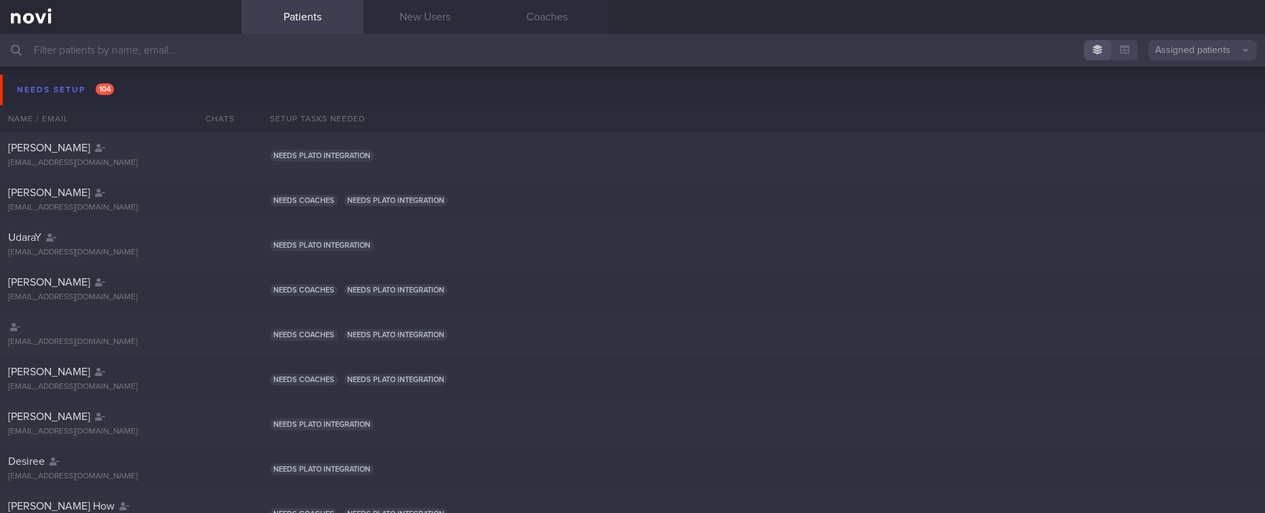
click at [1217, 62] on input "text" at bounding box center [632, 50] width 1265 height 33
click at [1211, 54] on button "Assigned patients" at bounding box center [1202, 50] width 109 height 20
click at [1207, 123] on button "Archived patients" at bounding box center [1202, 114] width 109 height 20
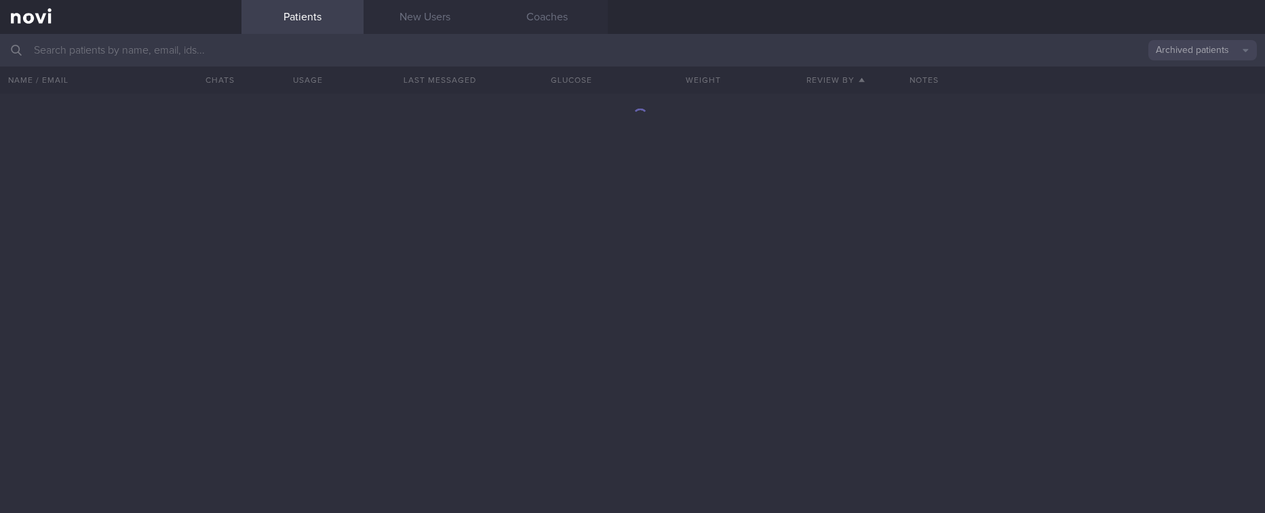
click at [947, 52] on input "text" at bounding box center [632, 50] width 1265 height 33
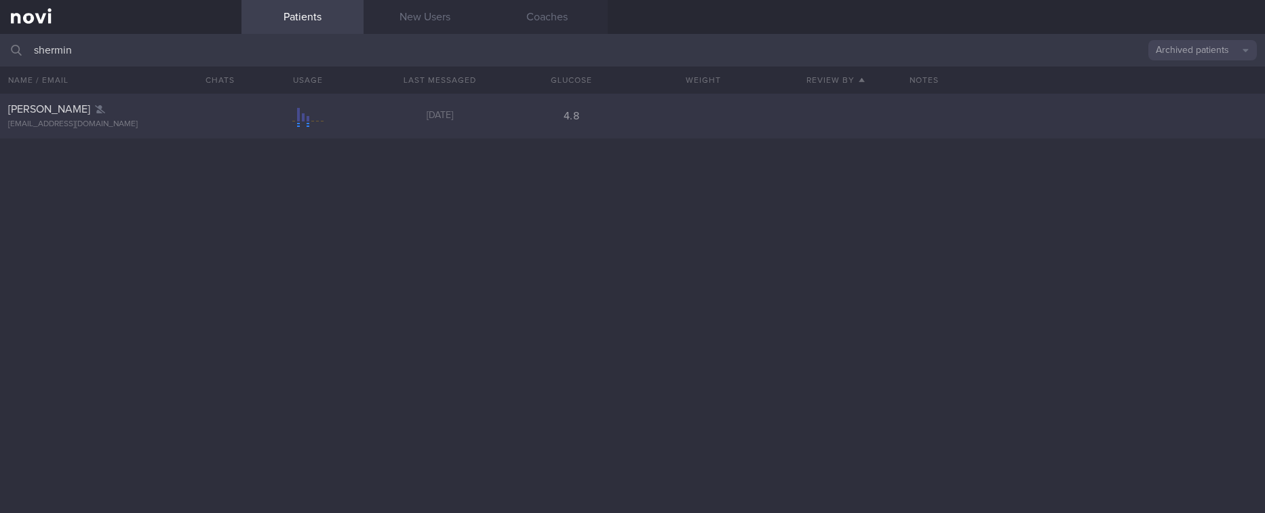
type input "shermin"
drag, startPoint x: 254, startPoint y: 133, endPoint x: 302, endPoint y: 134, distance: 48.2
click at [254, 133] on div "Shermin Tan tanshermin@yahoo.com 5 days ago 4.8" at bounding box center [632, 116] width 1265 height 45
select select "9"
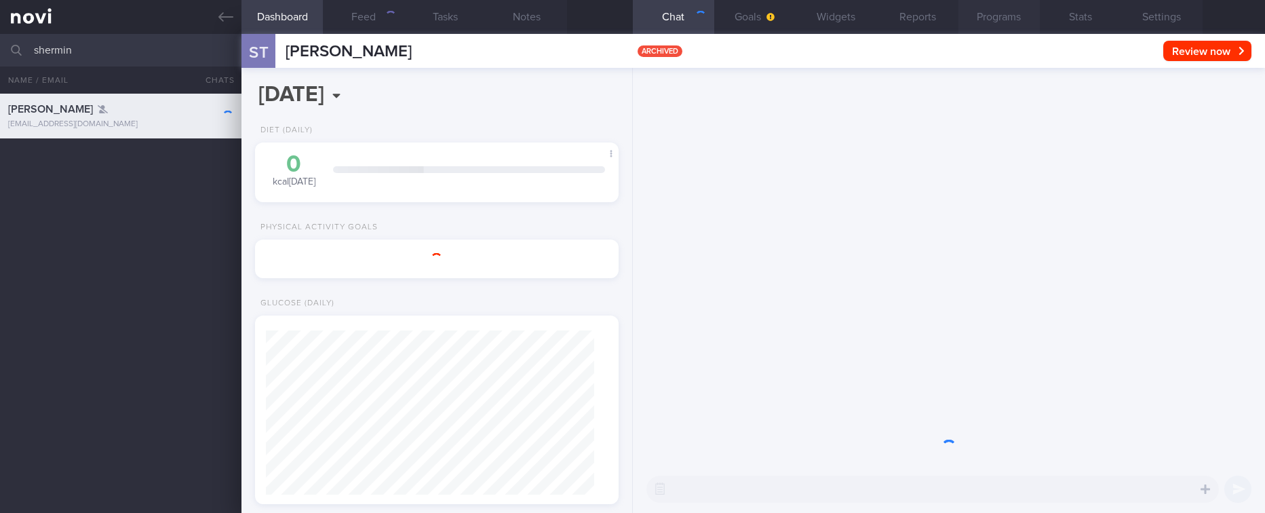
scroll to position [164, 329]
click at [999, 21] on button "Programs" at bounding box center [998, 17] width 81 height 34
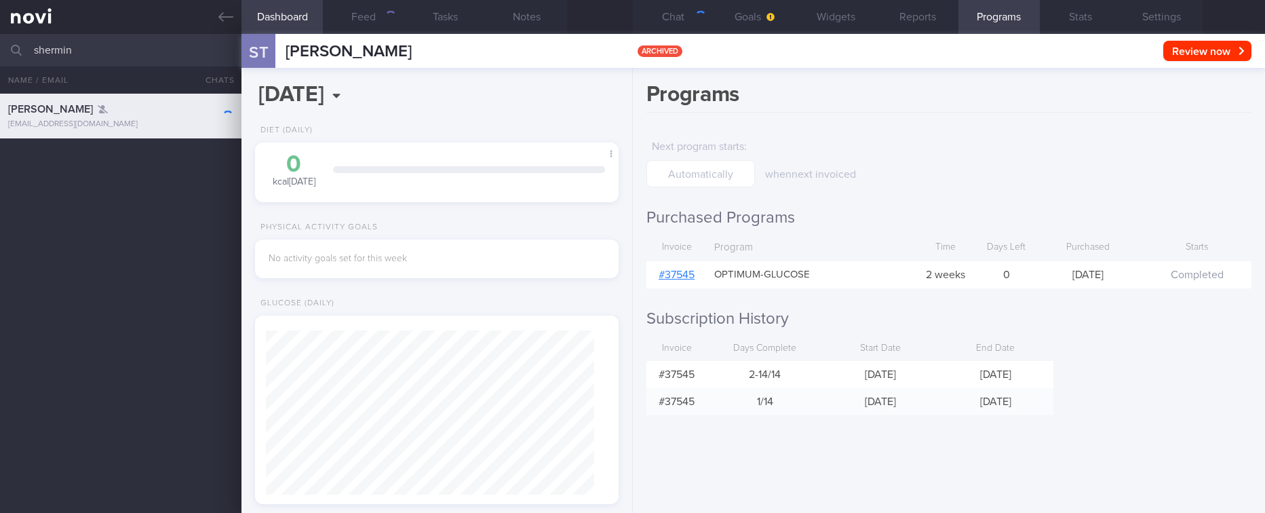
scroll to position [164, 329]
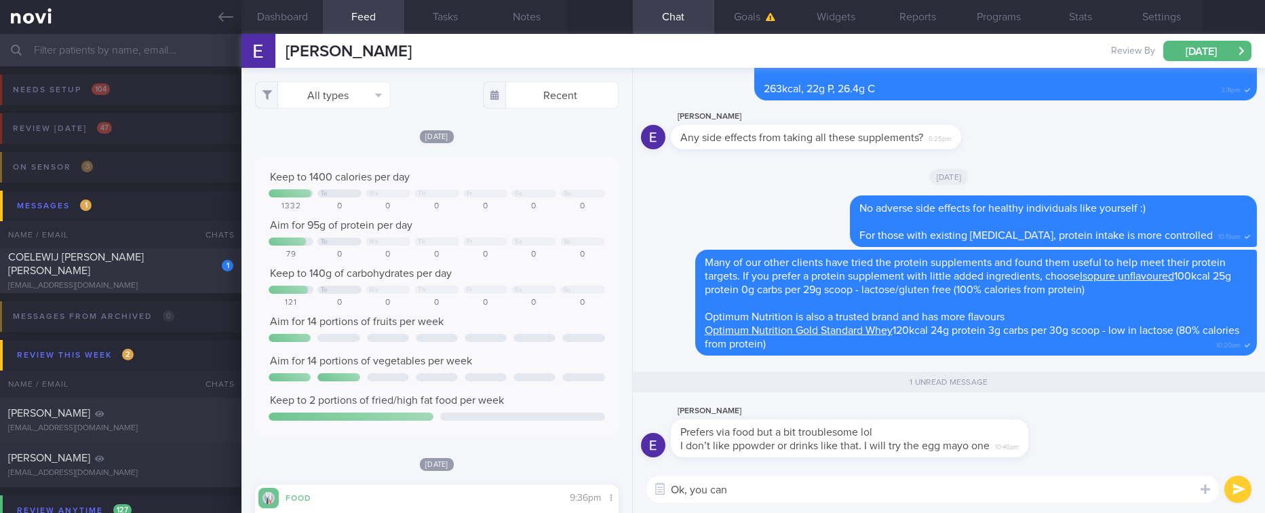
select select "9"
click at [552, 26] on button "Notes" at bounding box center [526, 17] width 81 height 34
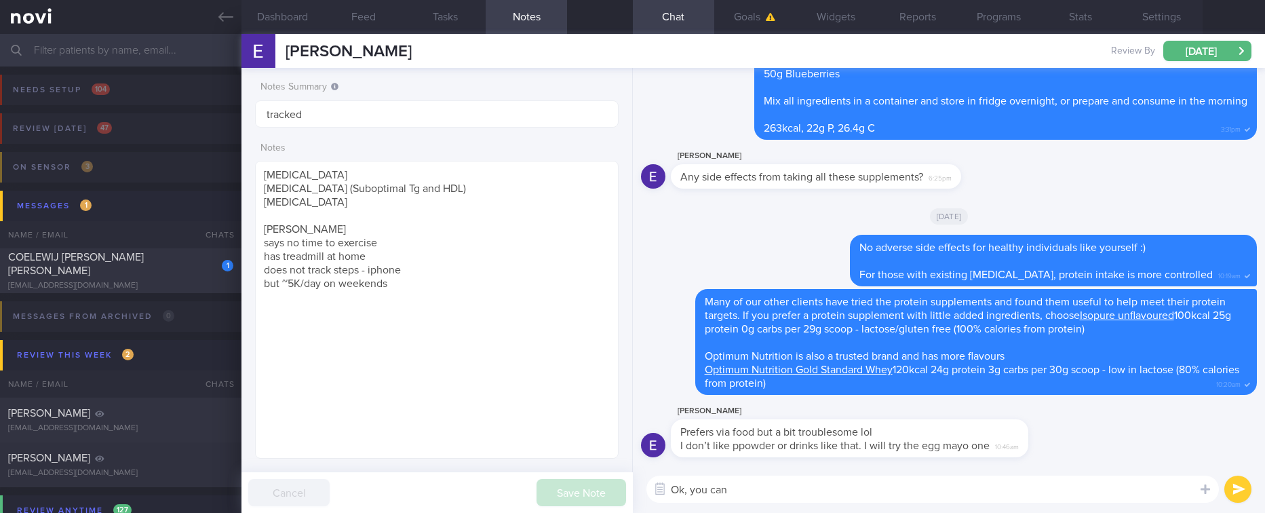
click at [793, 478] on textarea "Ok, you can" at bounding box center [932, 488] width 572 height 27
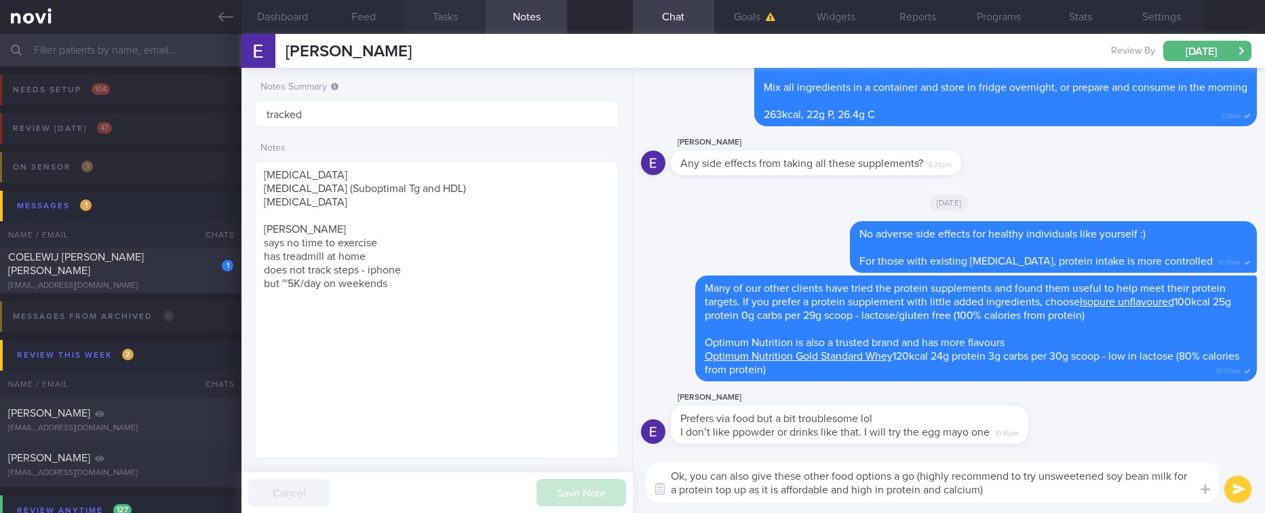
type textarea "Ok, you can also give these other food options a go (highly recommend to try un…"
click at [1234, 490] on button "submit" at bounding box center [1237, 488] width 27 height 27
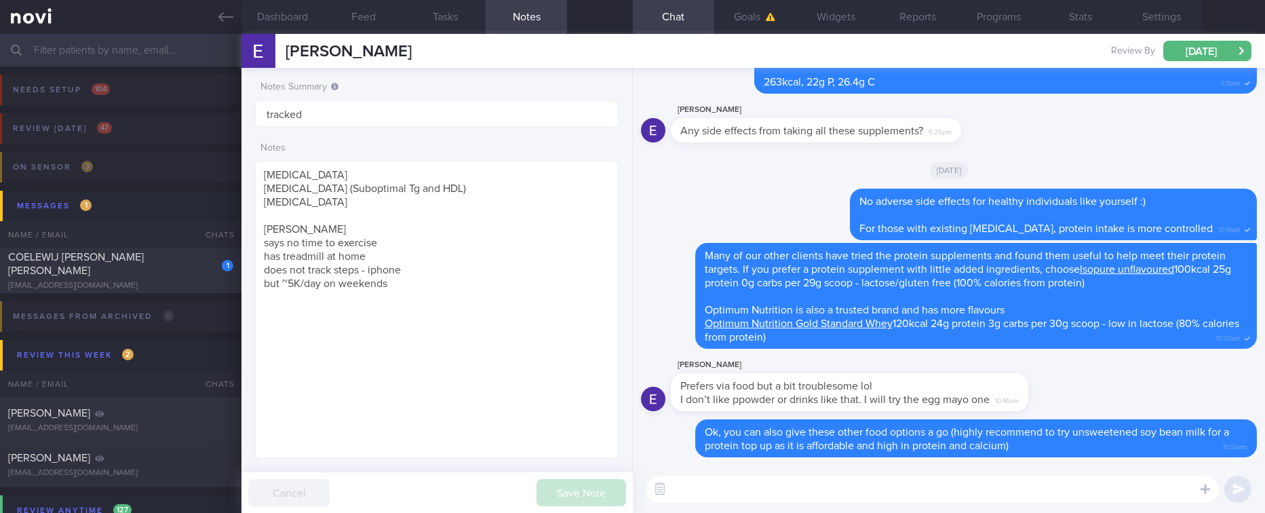
click at [1015, 486] on textarea at bounding box center [932, 488] width 572 height 27
paste textarea "Convenient protein options: *Chicken* [Kitchen Joy charcoal grilled chicken fil…"
type textarea "Convenient protein options: *Chicken* [Kitchen Joy charcoal grilled chicken fil…"
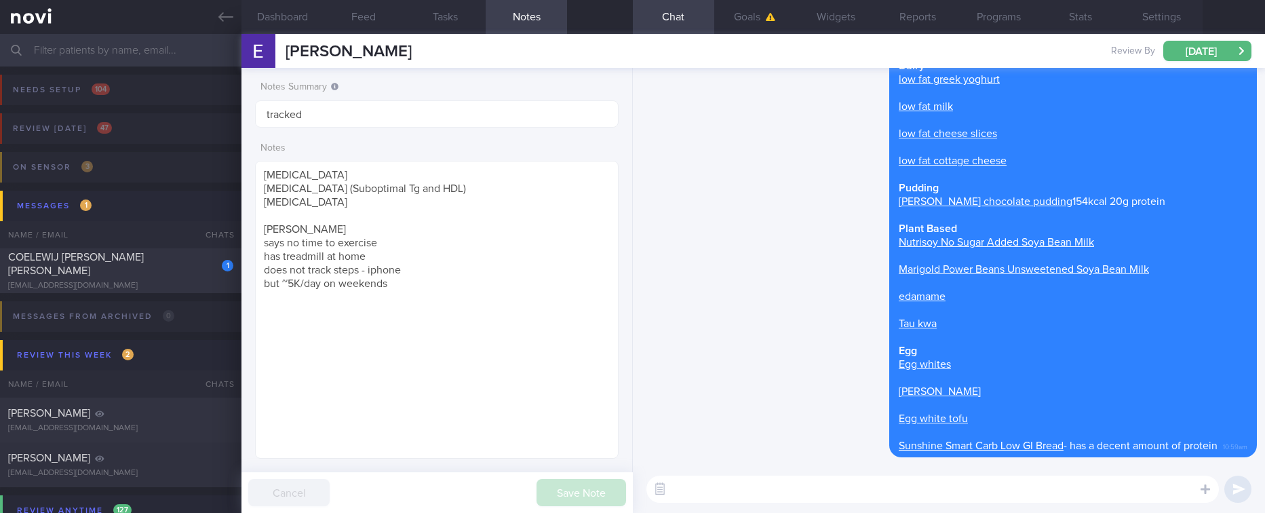
drag, startPoint x: 173, startPoint y: 278, endPoint x: 616, endPoint y: 368, distance: 451.8
click at [173, 278] on div "1 COELEWIJ PETRUS ANTONIUS JOHANNES coelewijp@googlemail.com" at bounding box center [120, 270] width 241 height 41
type input "Tracked. Ultimate performance [DATE] diet 1800kcal 160g protein 50g carbs 95g f…"
checkbox input "false"
type input "Tracked. Ultimate performance [DATE] diet 1800kcal 160g protein 50g carbs 95g f…"
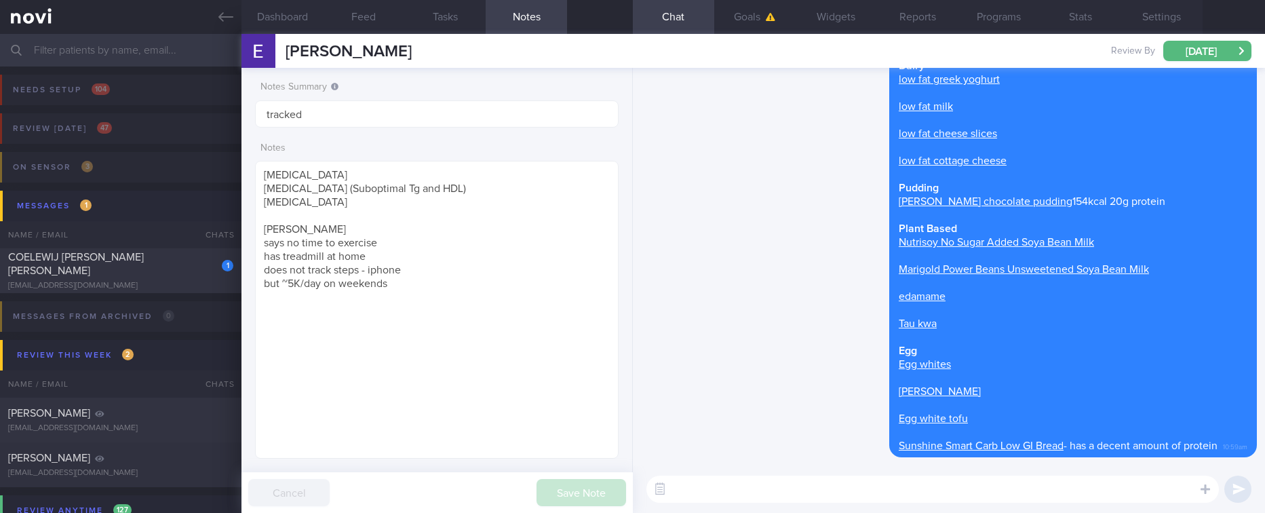
type textarea "Mr COELEWIJ [PERSON_NAME] [PERSON_NAME] F2544598T [DATE] [DATE] [EMAIL_ADDRESS]…"
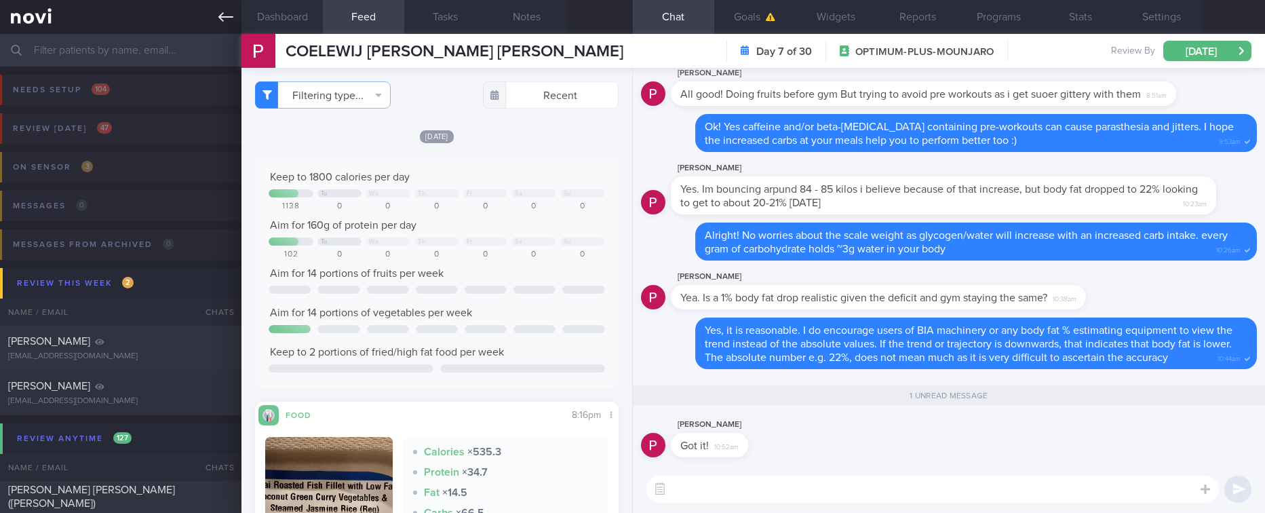
click at [225, 9] on icon at bounding box center [225, 16] width 15 height 15
